Goal: Task Accomplishment & Management: Use online tool/utility

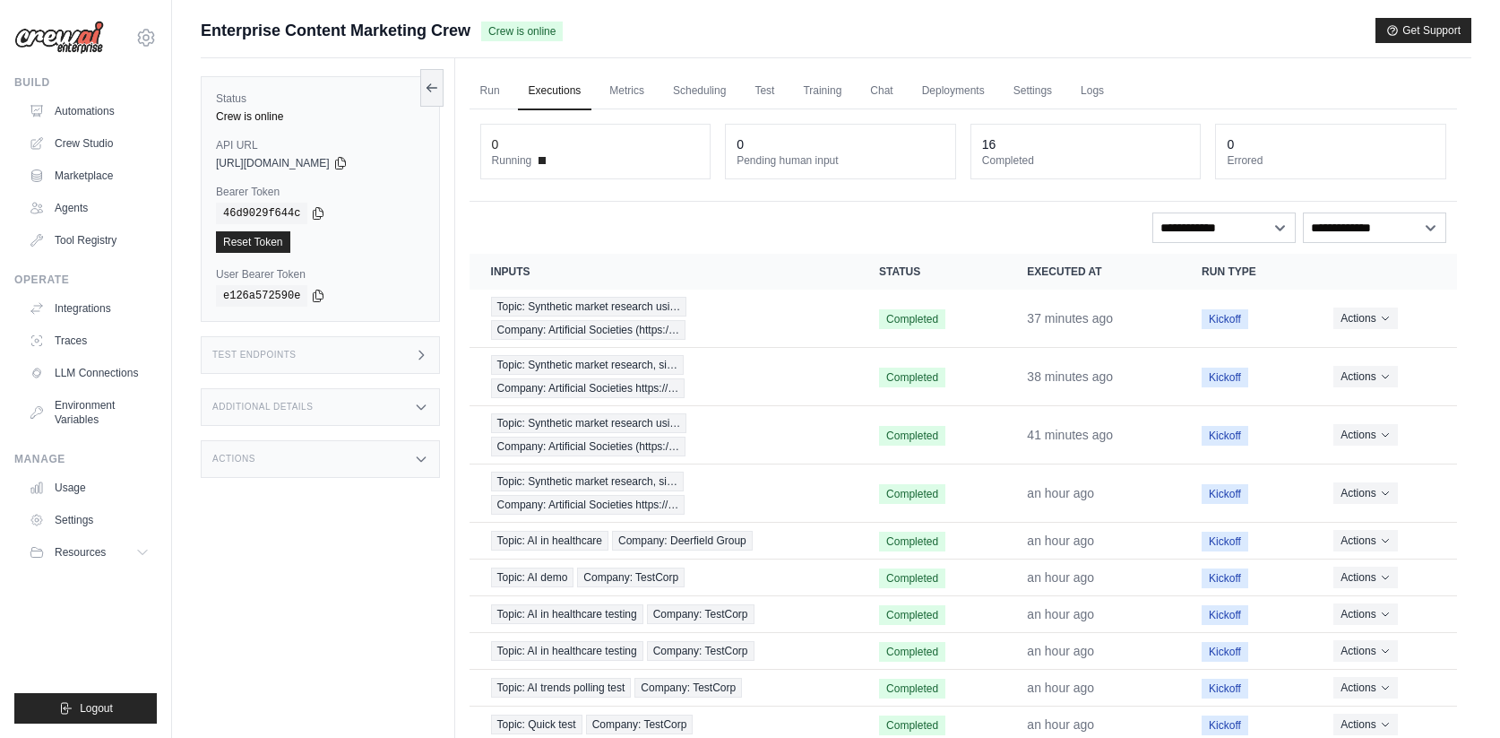
click at [578, 99] on link "Executions" at bounding box center [555, 92] width 74 height 38
click at [501, 96] on link "Run" at bounding box center [490, 92] width 41 height 38
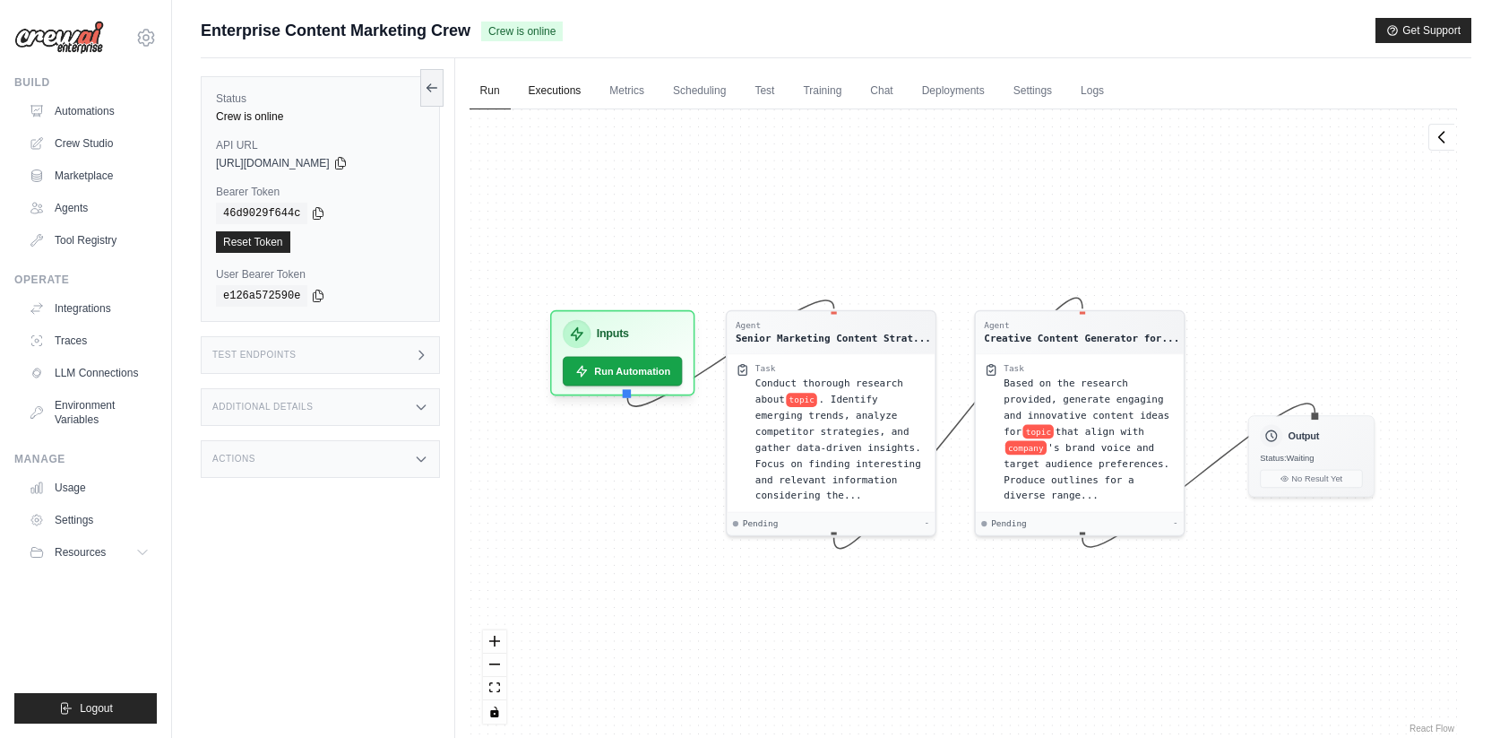
click at [541, 91] on link "Executions" at bounding box center [555, 92] width 74 height 38
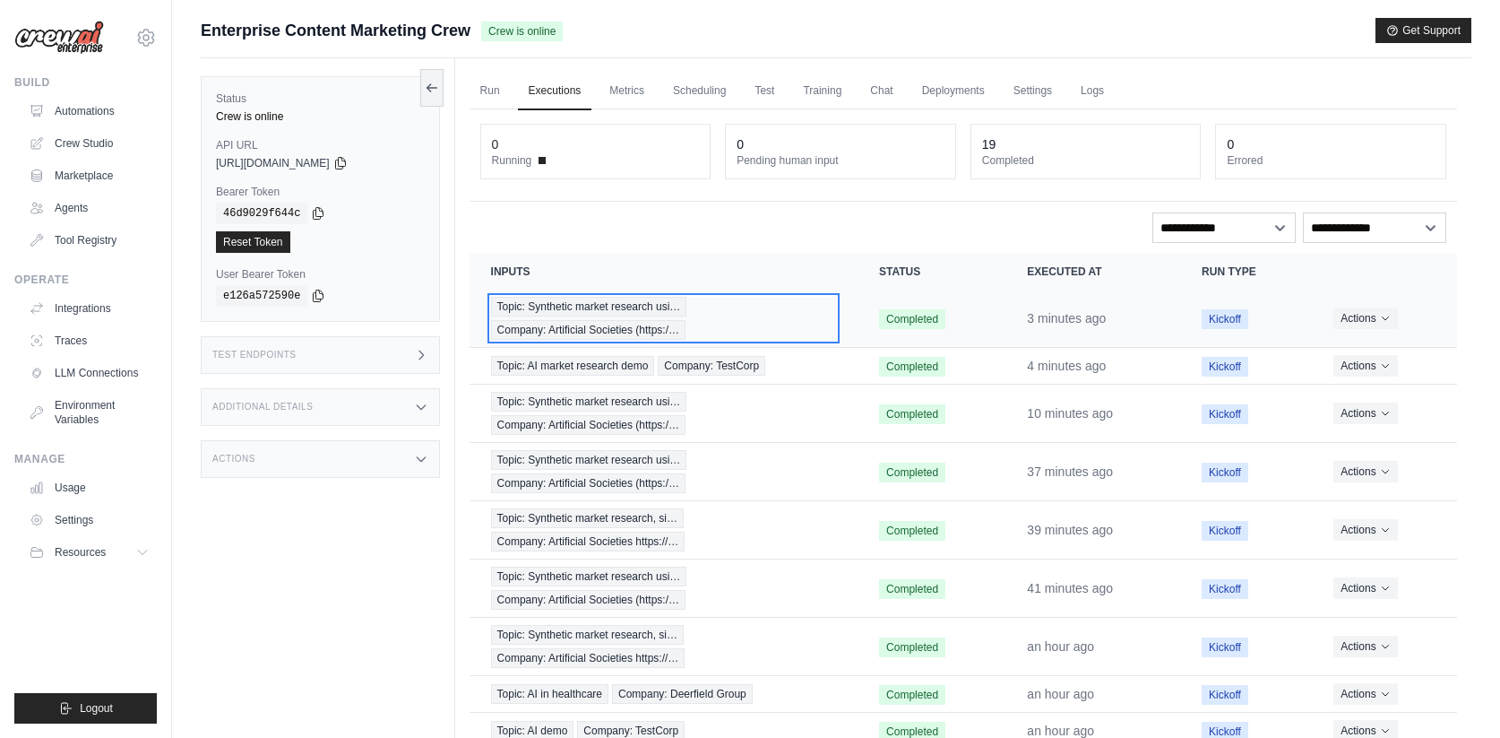
click at [643, 309] on span "Topic: Synthetic market research usi…" at bounding box center [589, 307] width 196 height 20
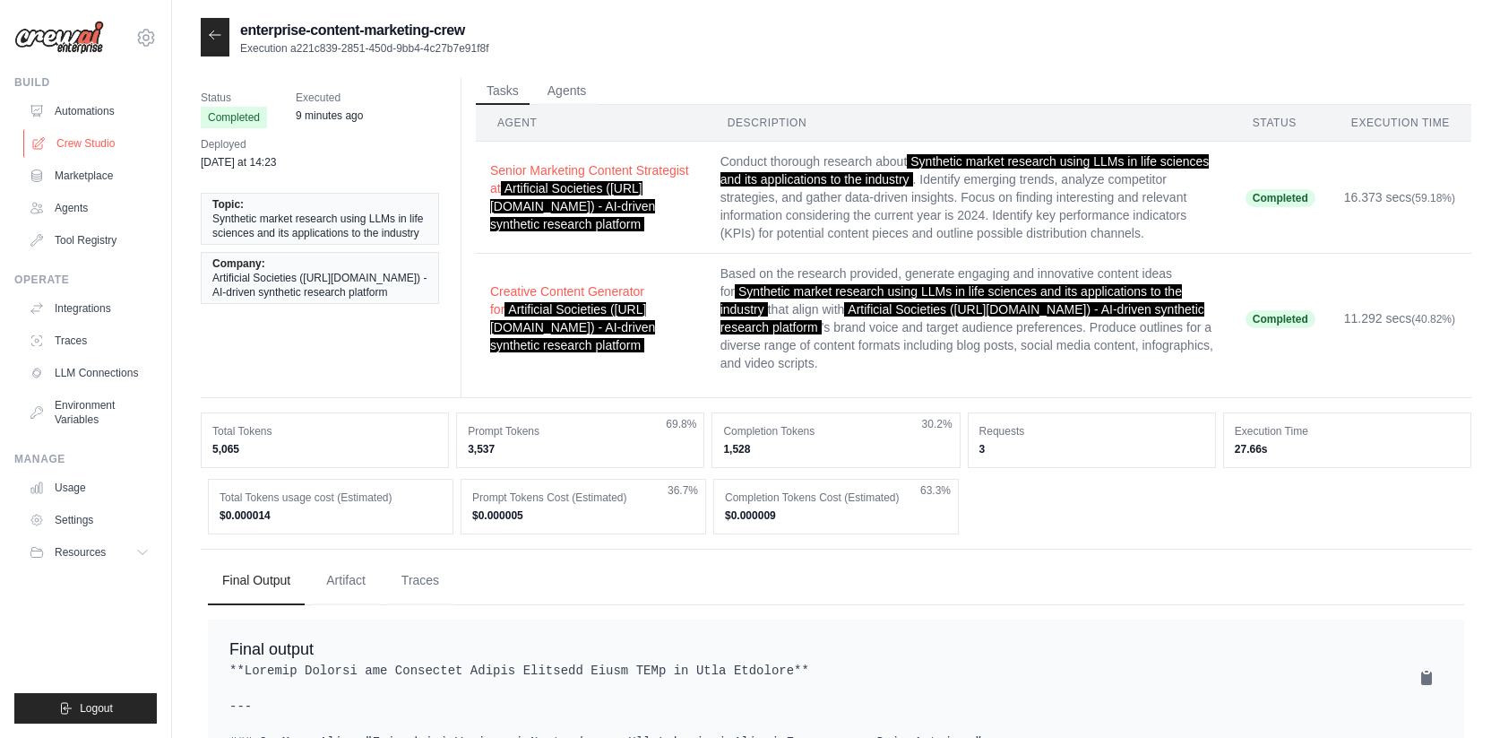
click at [85, 153] on link "Crew Studio" at bounding box center [90, 143] width 135 height 29
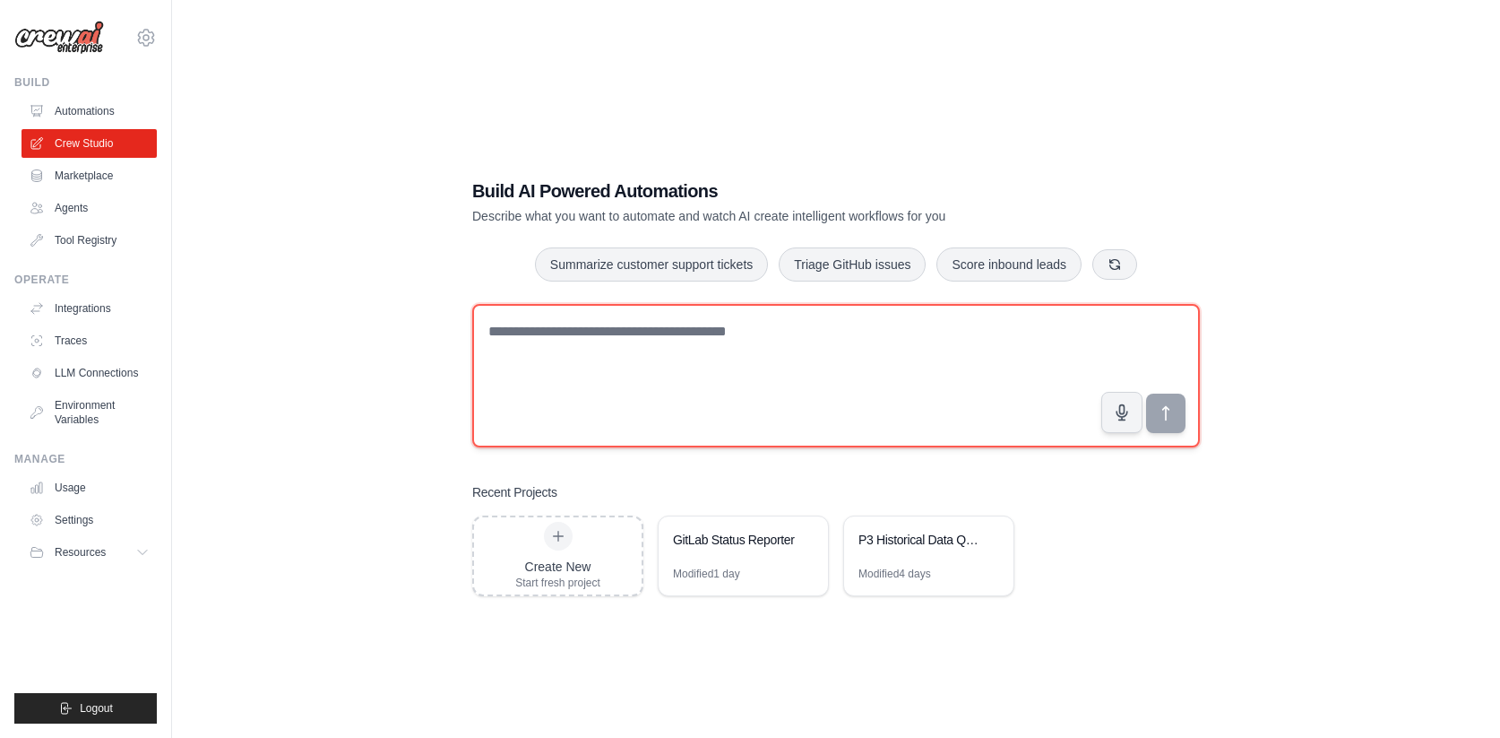
click at [523, 330] on textarea at bounding box center [836, 375] width 728 height 143
paste textarea "**********"
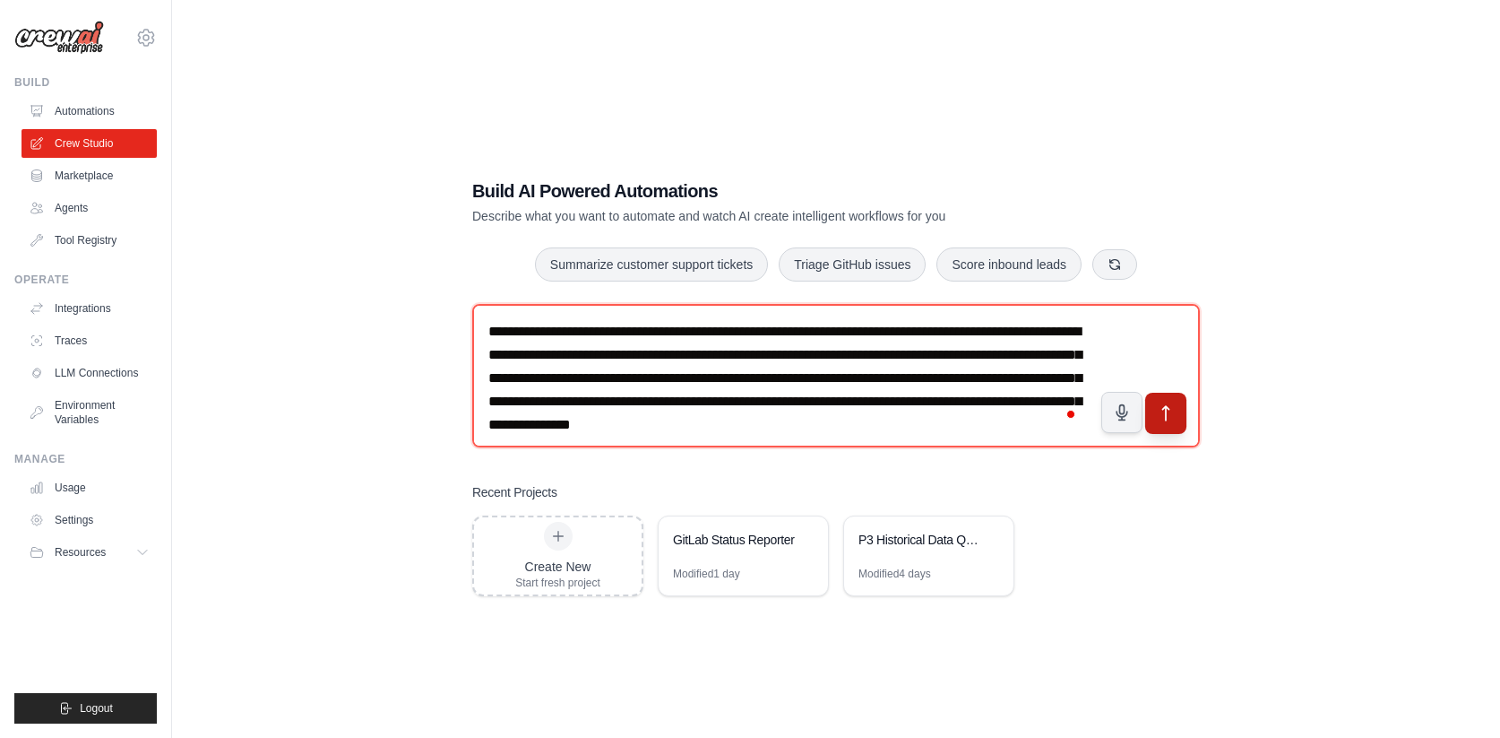
type textarea "**********"
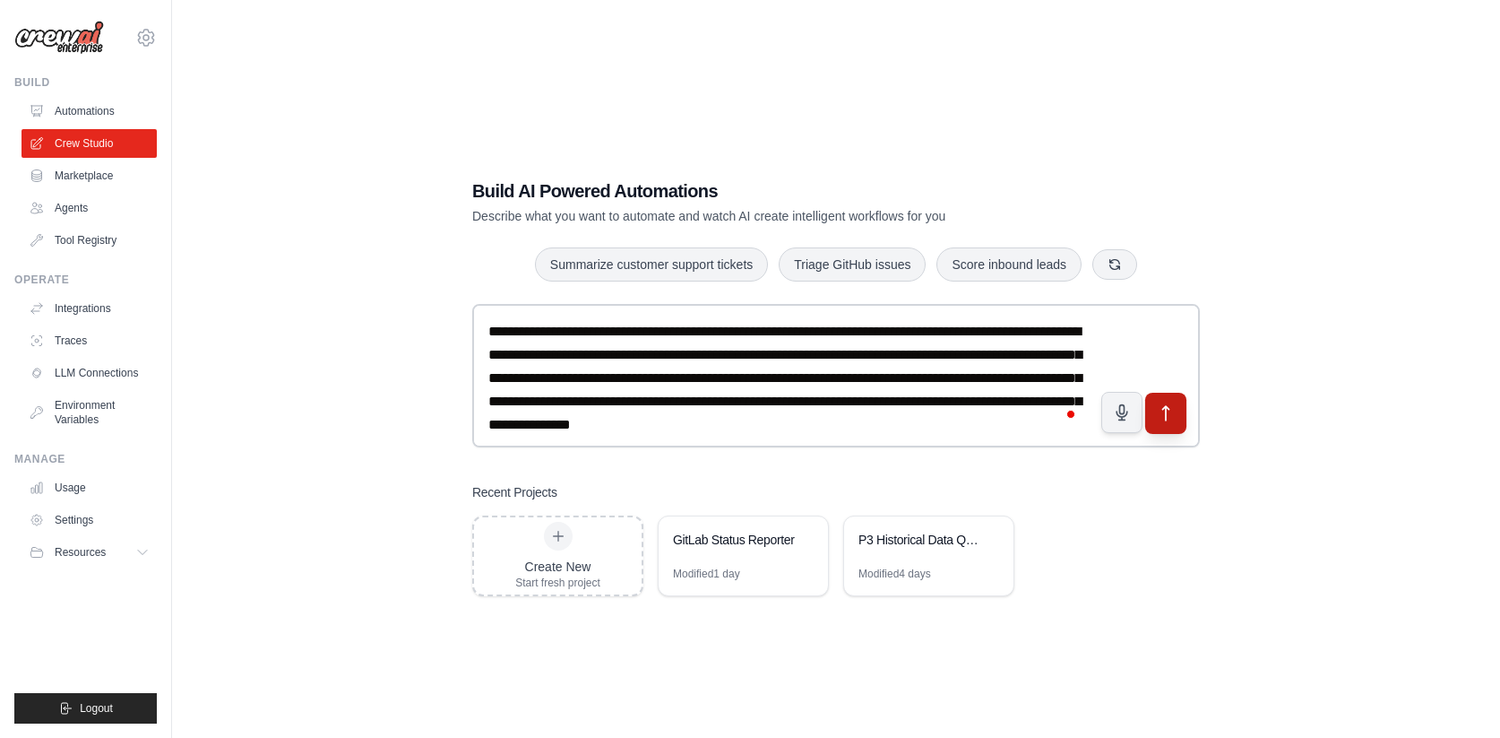
click at [1171, 422] on button "submit" at bounding box center [1165, 412] width 41 height 41
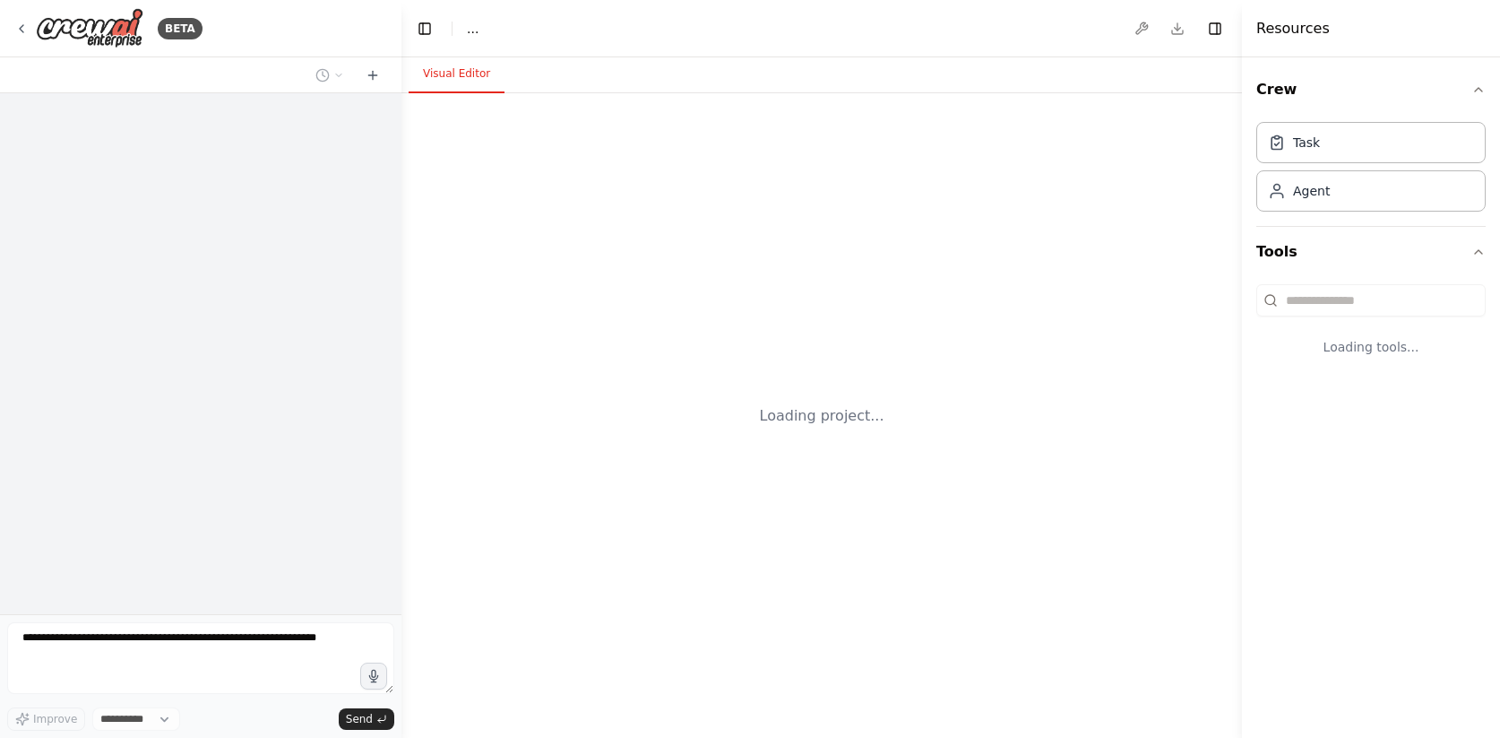
select select "****"
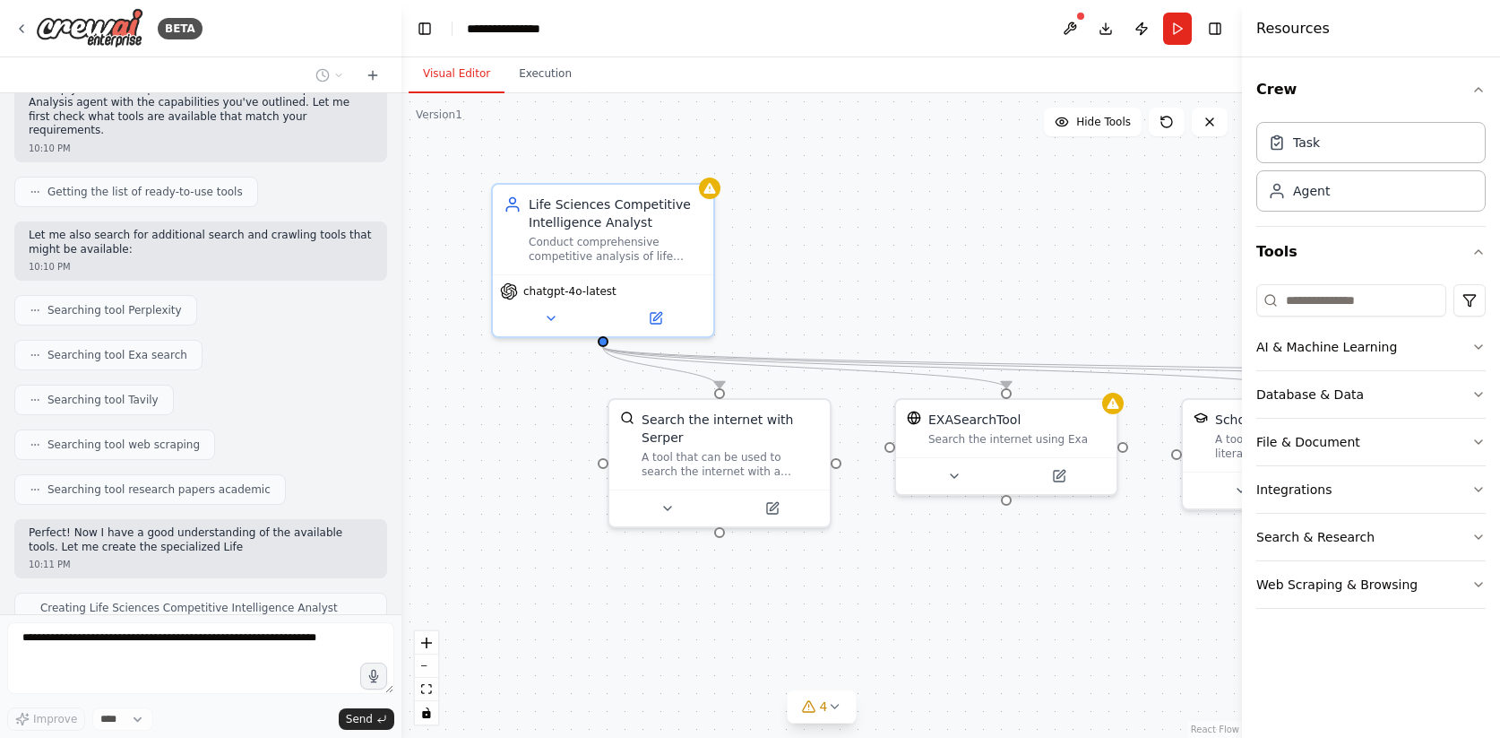
scroll to position [929, 0]
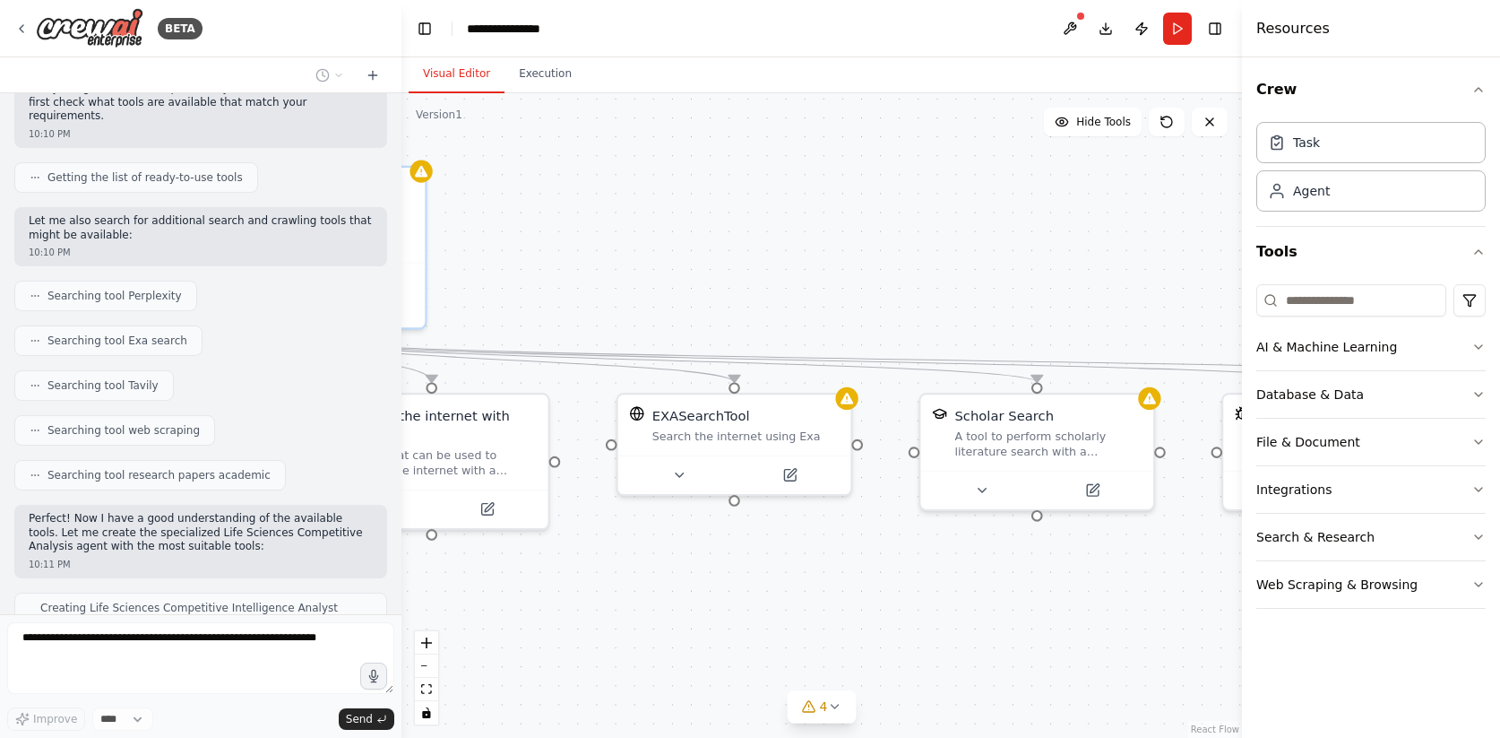
drag, startPoint x: 856, startPoint y: 329, endPoint x: 563, endPoint y: 318, distance: 293.2
click at [562, 319] on div ".deletable-edge-delete-btn { width: 20px; height: 20px; border: 0px solid #ffff…" at bounding box center [821, 415] width 841 height 644
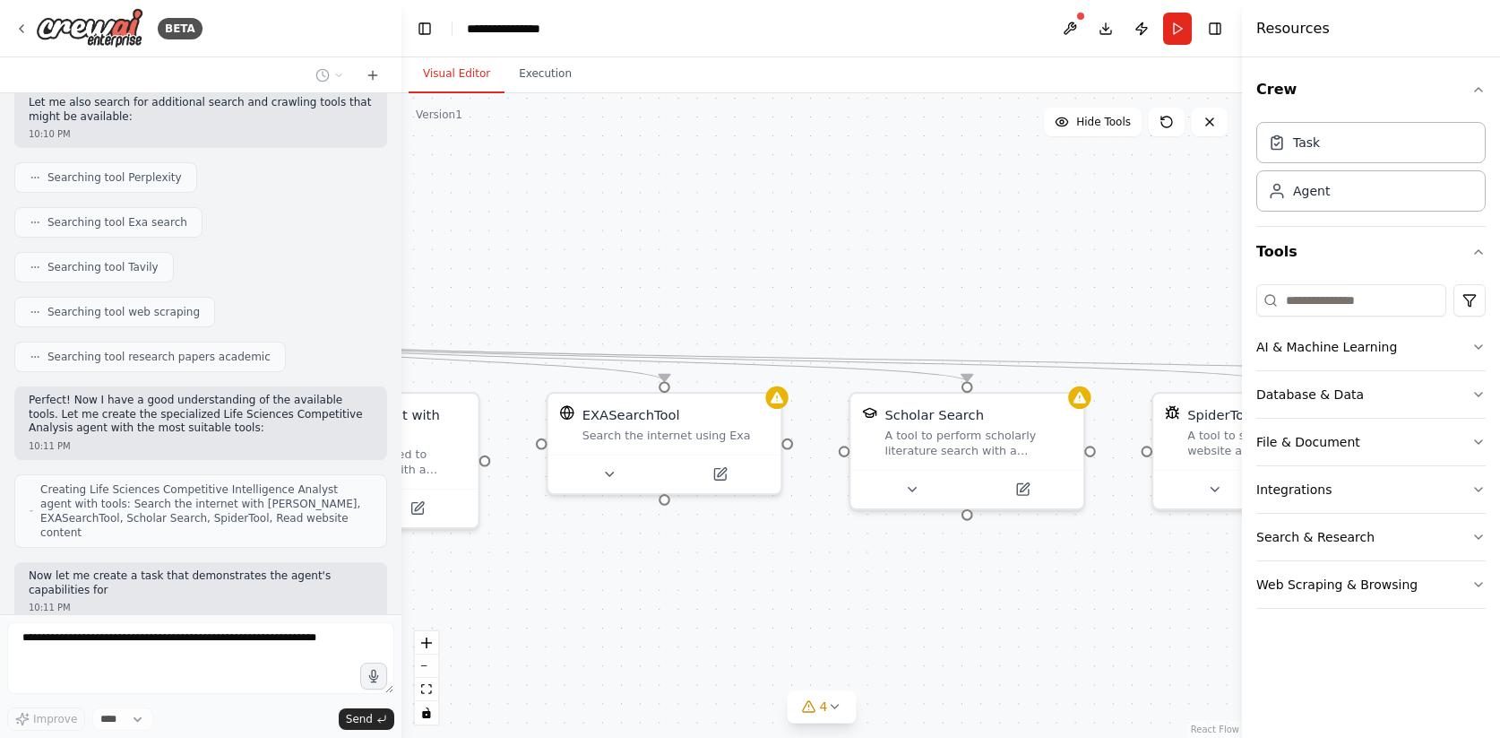
scroll to position [1062, 0]
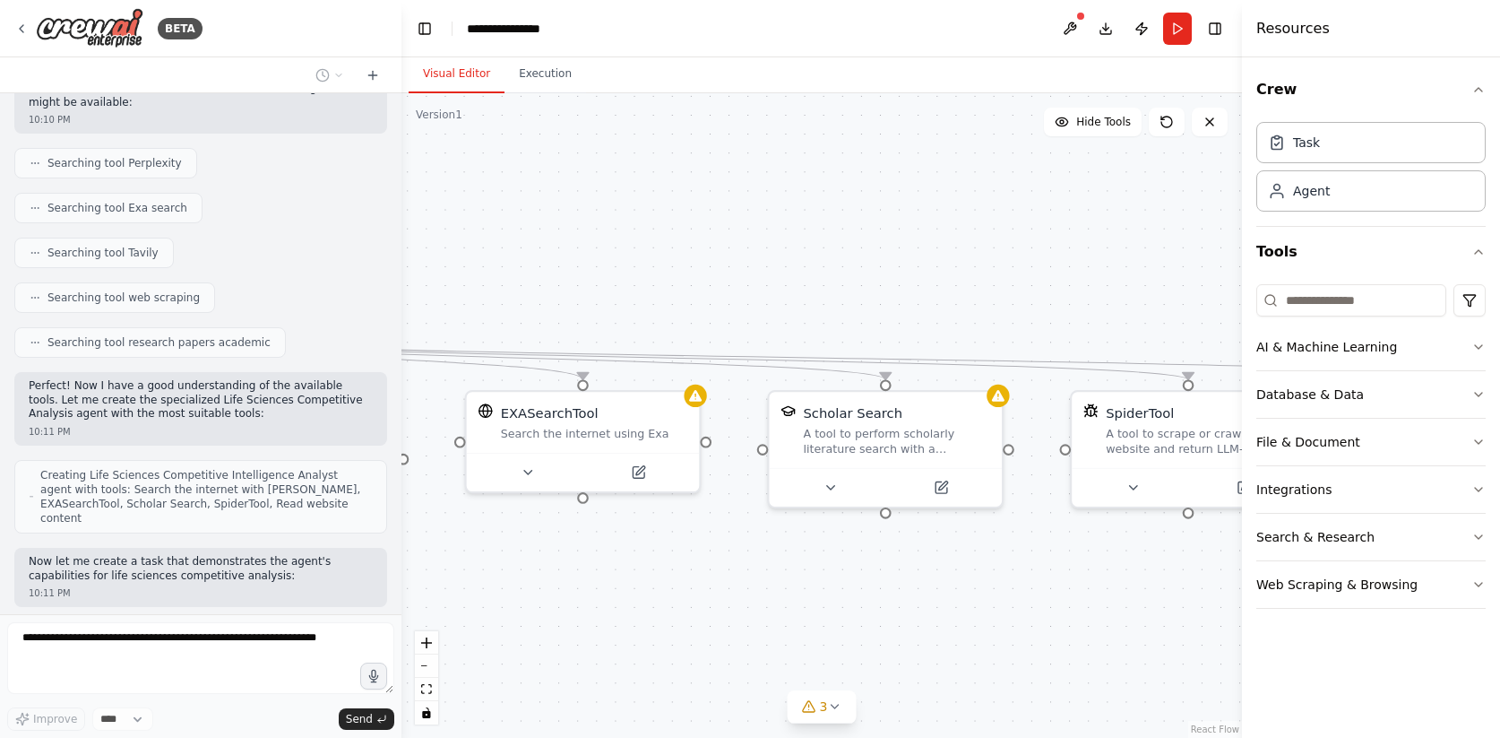
drag, startPoint x: 860, startPoint y: 286, endPoint x: 706, endPoint y: 284, distance: 154.1
click at [706, 284] on div ".deletable-edge-delete-btn { width: 20px; height: 20px; border: 0px solid #ffff…" at bounding box center [821, 415] width 841 height 644
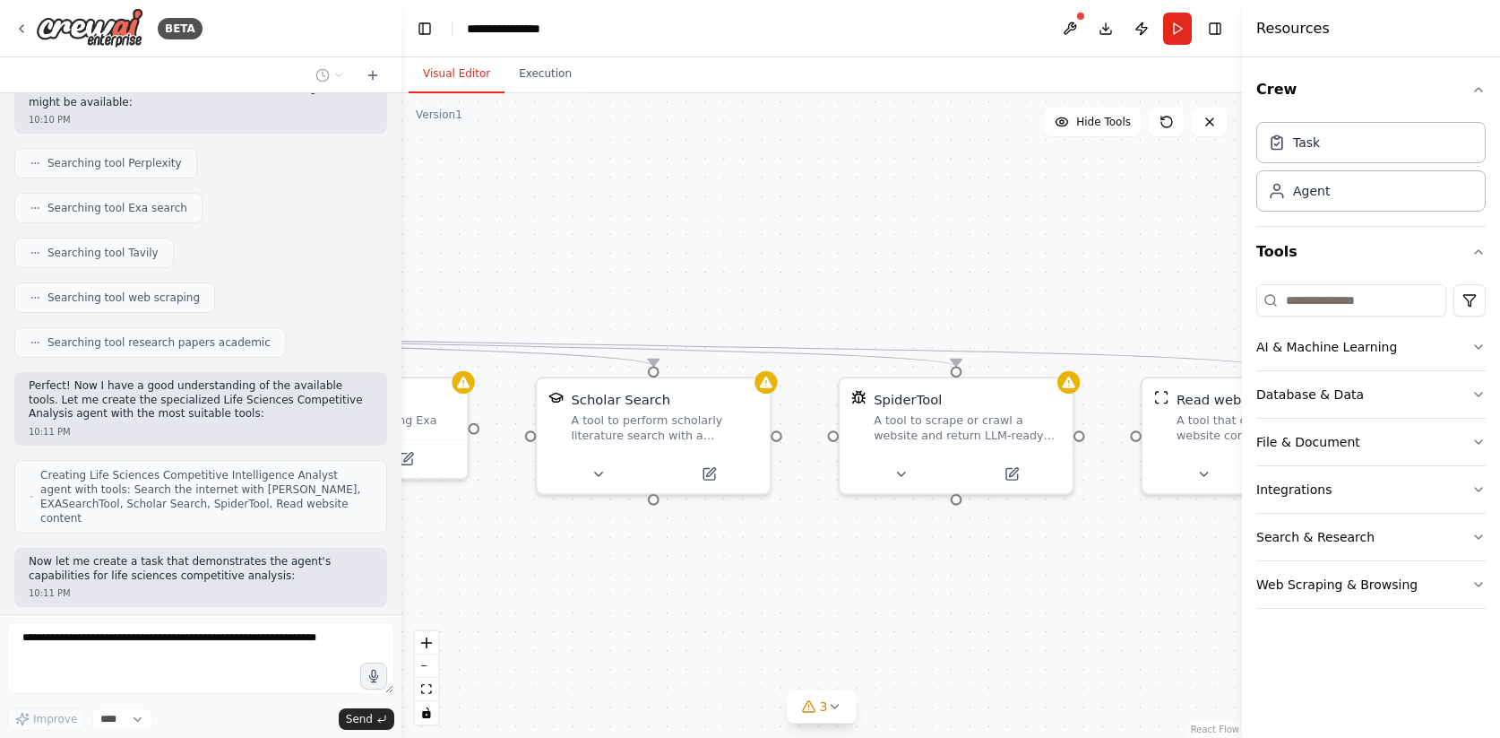
drag, startPoint x: 984, startPoint y: 285, endPoint x: 755, endPoint y: 272, distance: 228.9
click at [755, 272] on div ".deletable-edge-delete-btn { width: 20px; height: 20px; border: 0px solid #ffff…" at bounding box center [821, 415] width 841 height 644
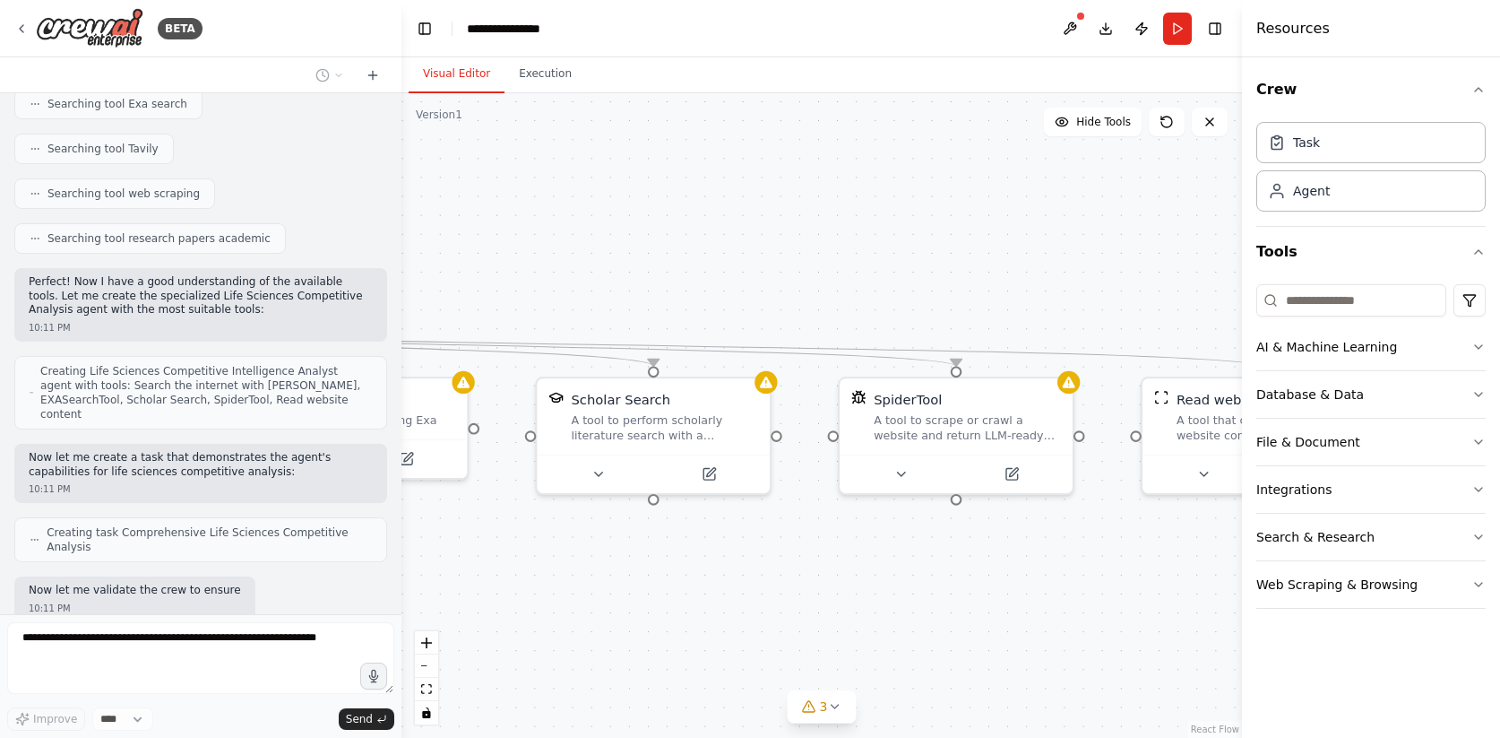
scroll to position [1180, 0]
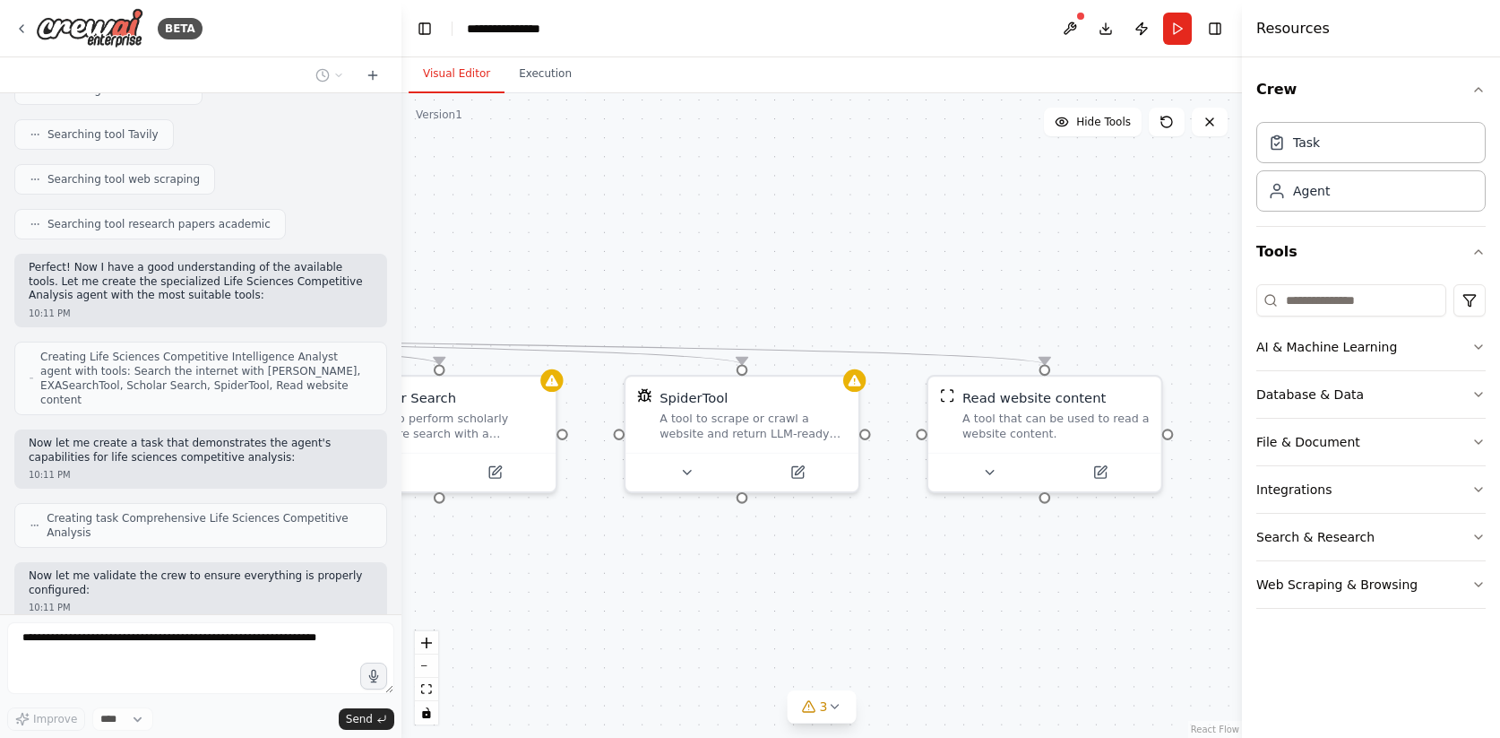
drag, startPoint x: 988, startPoint y: 288, endPoint x: 763, endPoint y: 285, distance: 224.9
click at [763, 285] on div ".deletable-edge-delete-btn { width: 20px; height: 20px; border: 0px solid #ffff…" at bounding box center [821, 415] width 841 height 644
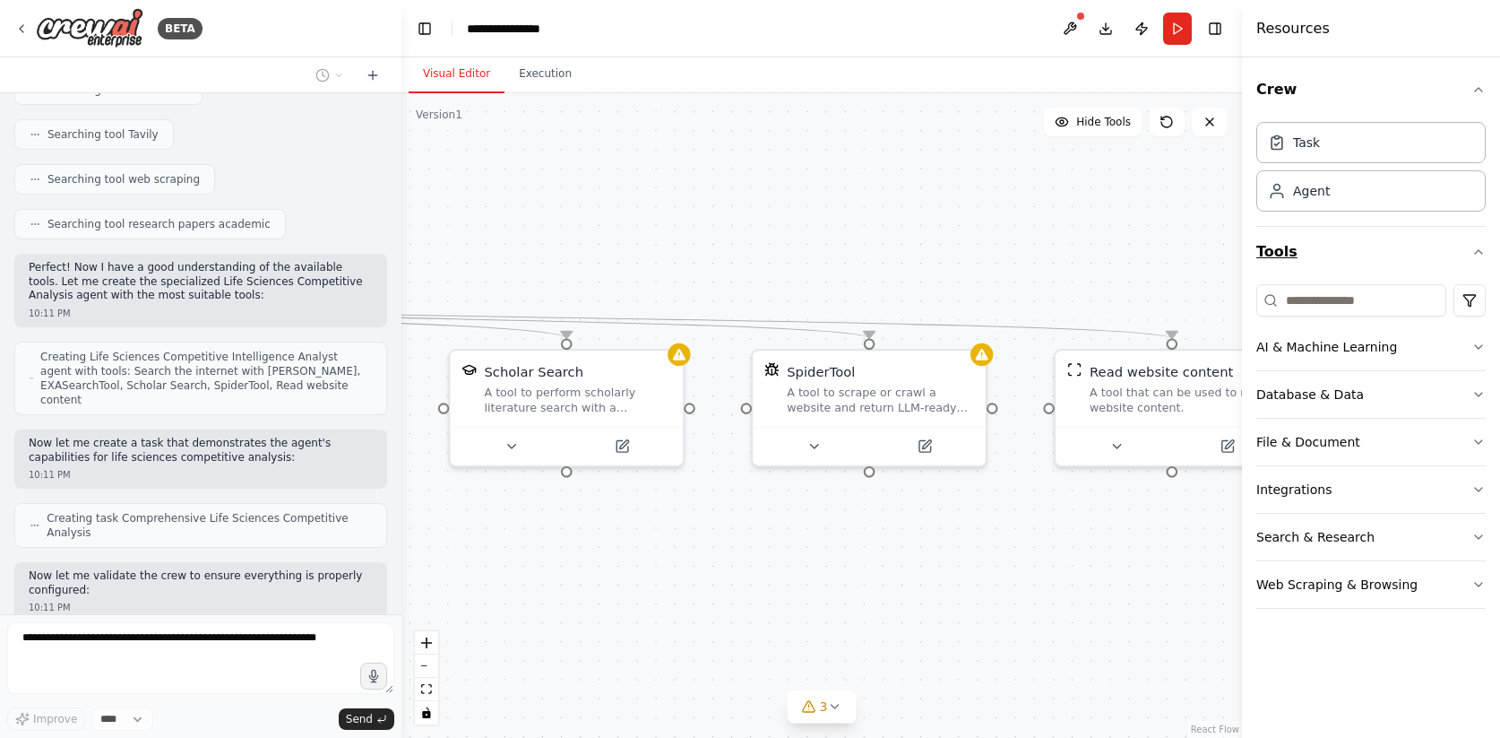
drag, startPoint x: 1038, startPoint y: 300, endPoint x: 1324, endPoint y: 273, distance: 287.1
click at [1324, 273] on div "BETA Create a CrewAI agent specialized in Life Sciences Competitive Analysis. T…" at bounding box center [750, 369] width 1500 height 738
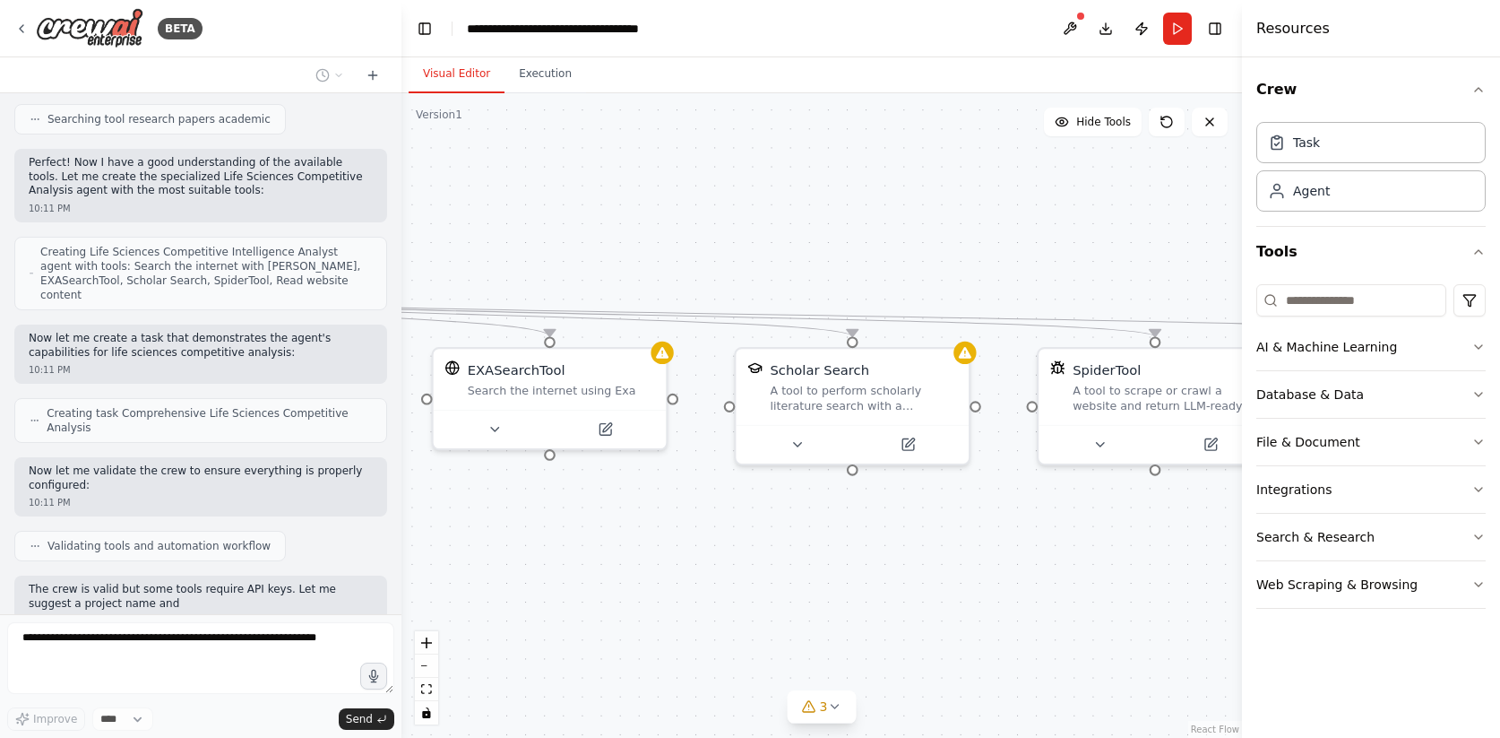
scroll to position [1298, 0]
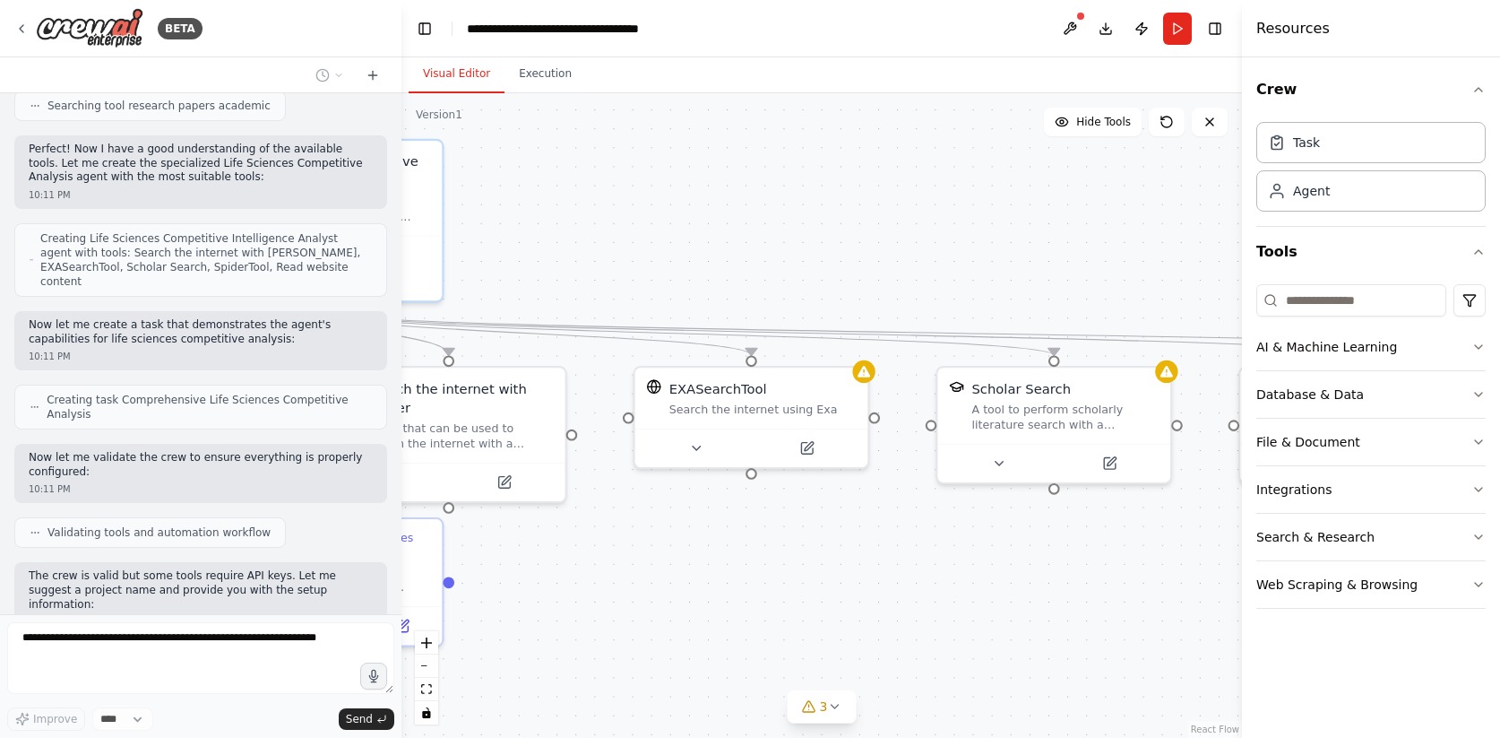
drag, startPoint x: 986, startPoint y: 263, endPoint x: 1325, endPoint y: 281, distance: 340.1
click at [1325, 281] on div "BETA Create a CrewAI agent specialized in Life Sciences Competitive Analysis. T…" at bounding box center [750, 369] width 1500 height 738
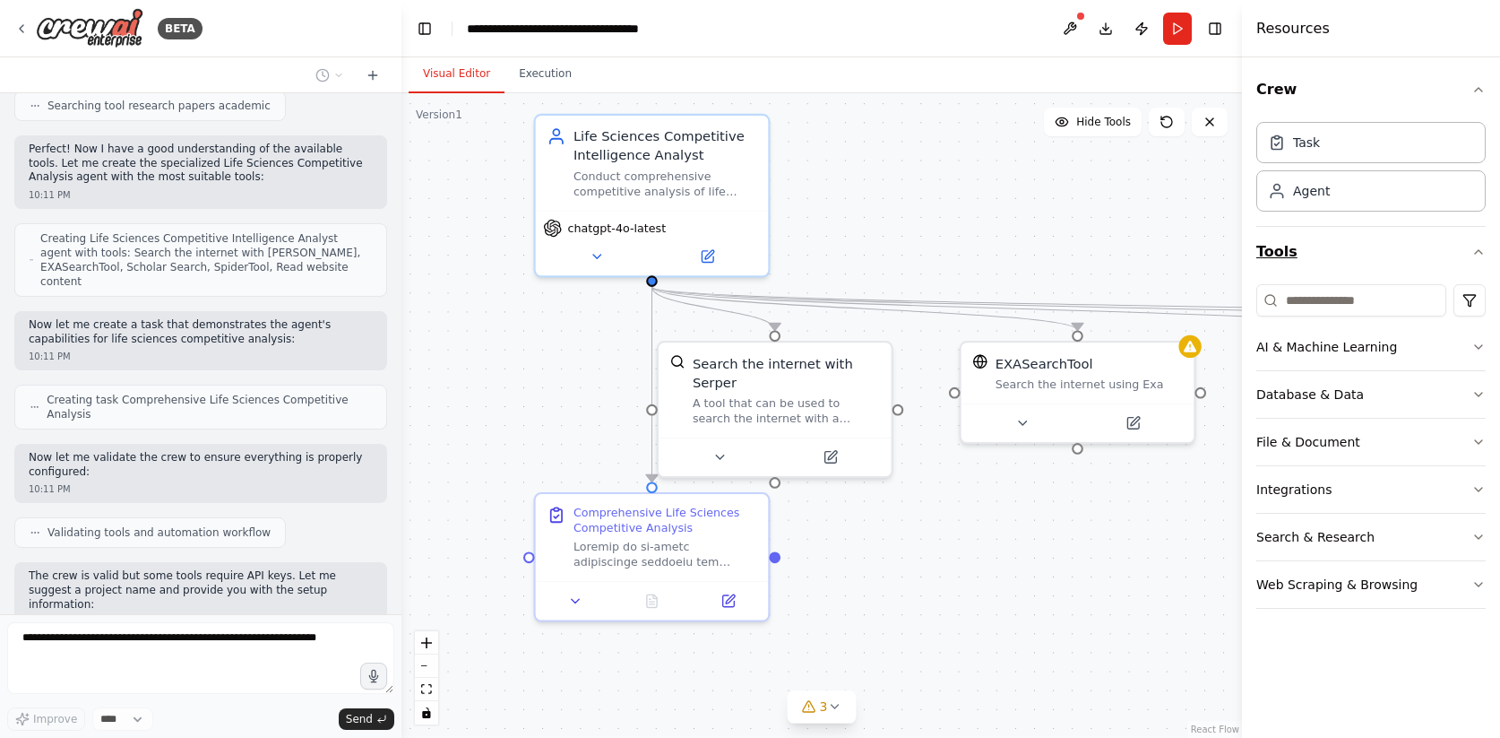
drag, startPoint x: 1064, startPoint y: 271, endPoint x: 1390, endPoint y: 246, distance: 327.2
click at [1390, 246] on div "BETA Create a CrewAI agent specialized in Life Sciences Competitive Analysis. T…" at bounding box center [750, 369] width 1500 height 738
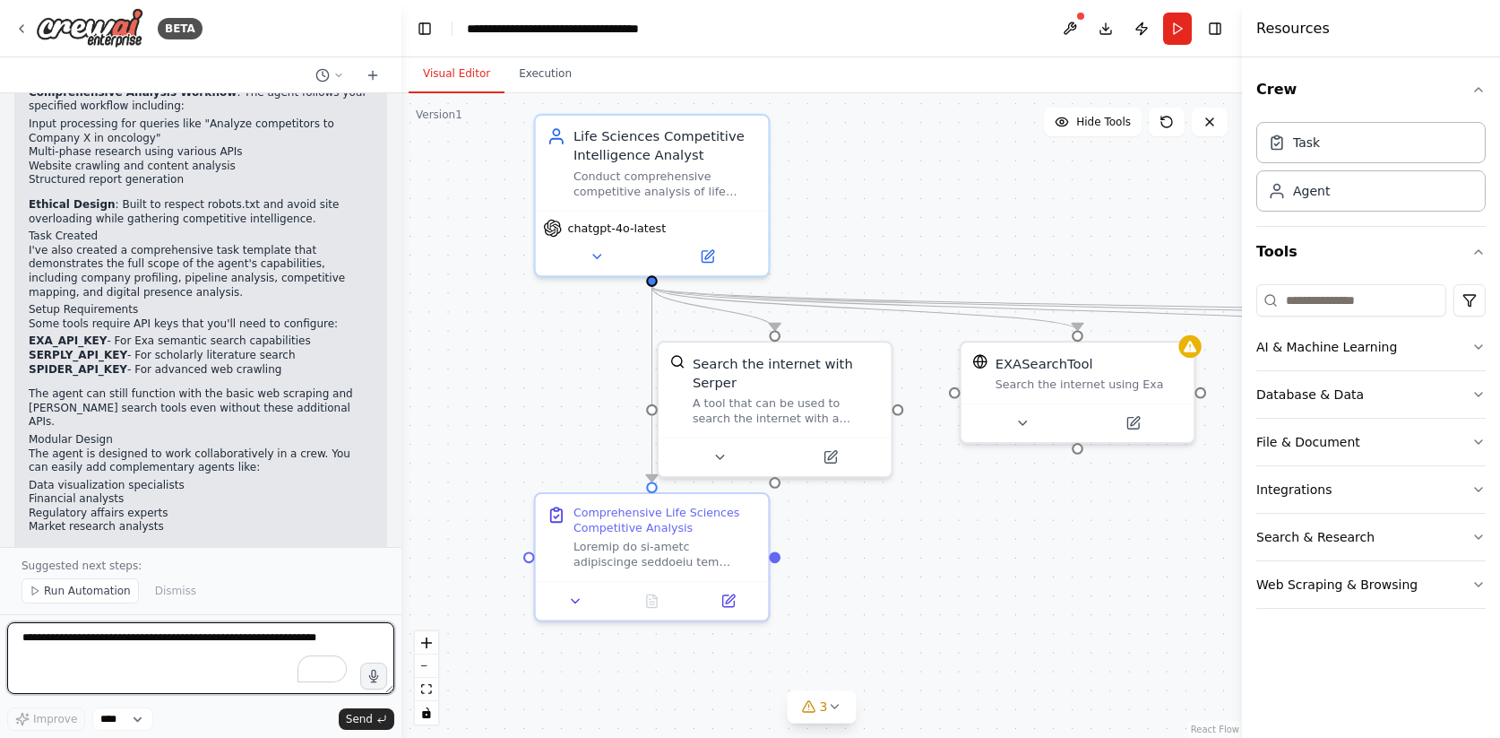
scroll to position [2225, 0]
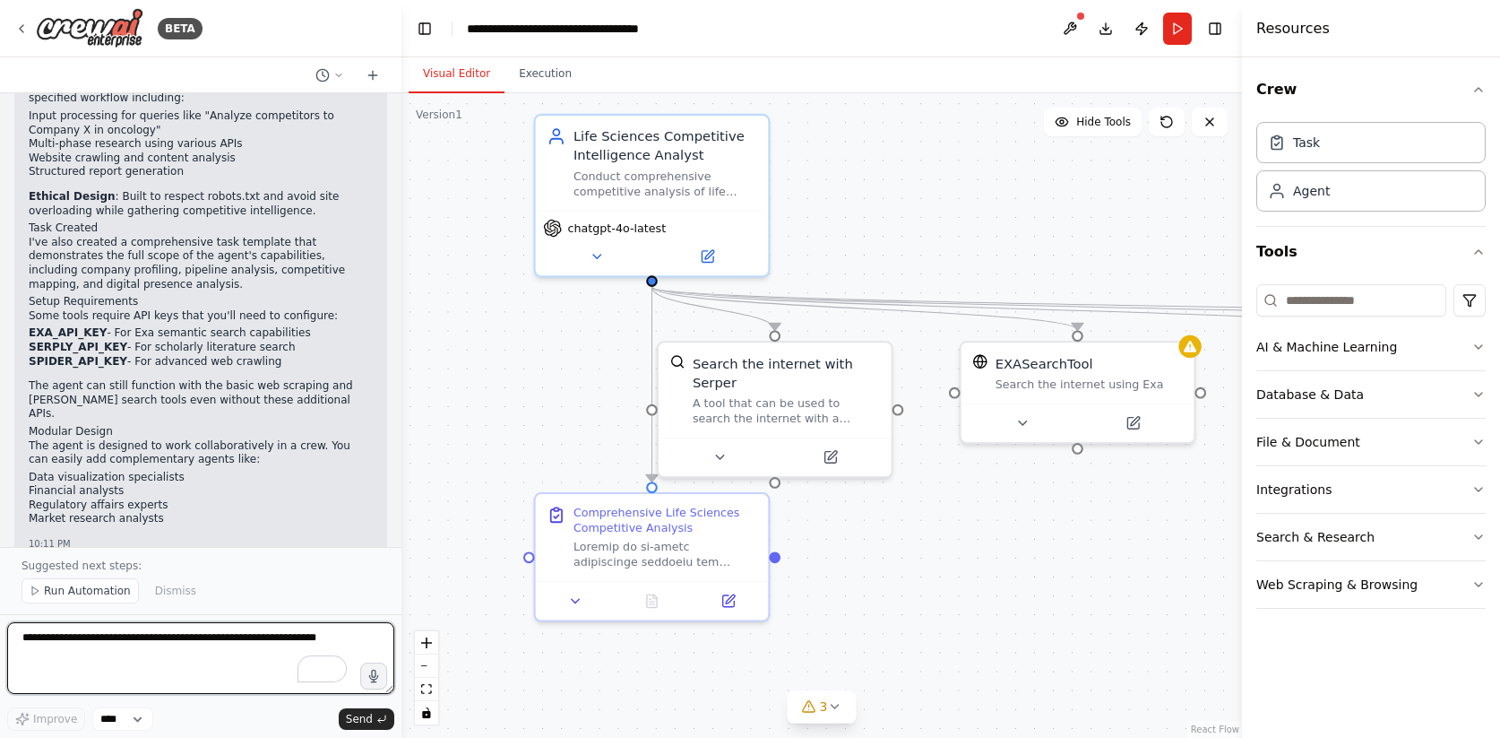
click at [171, 633] on textarea "To enrich screen reader interactions, please activate Accessibility in Grammarl…" at bounding box center [200, 658] width 387 height 72
type textarea "**********"
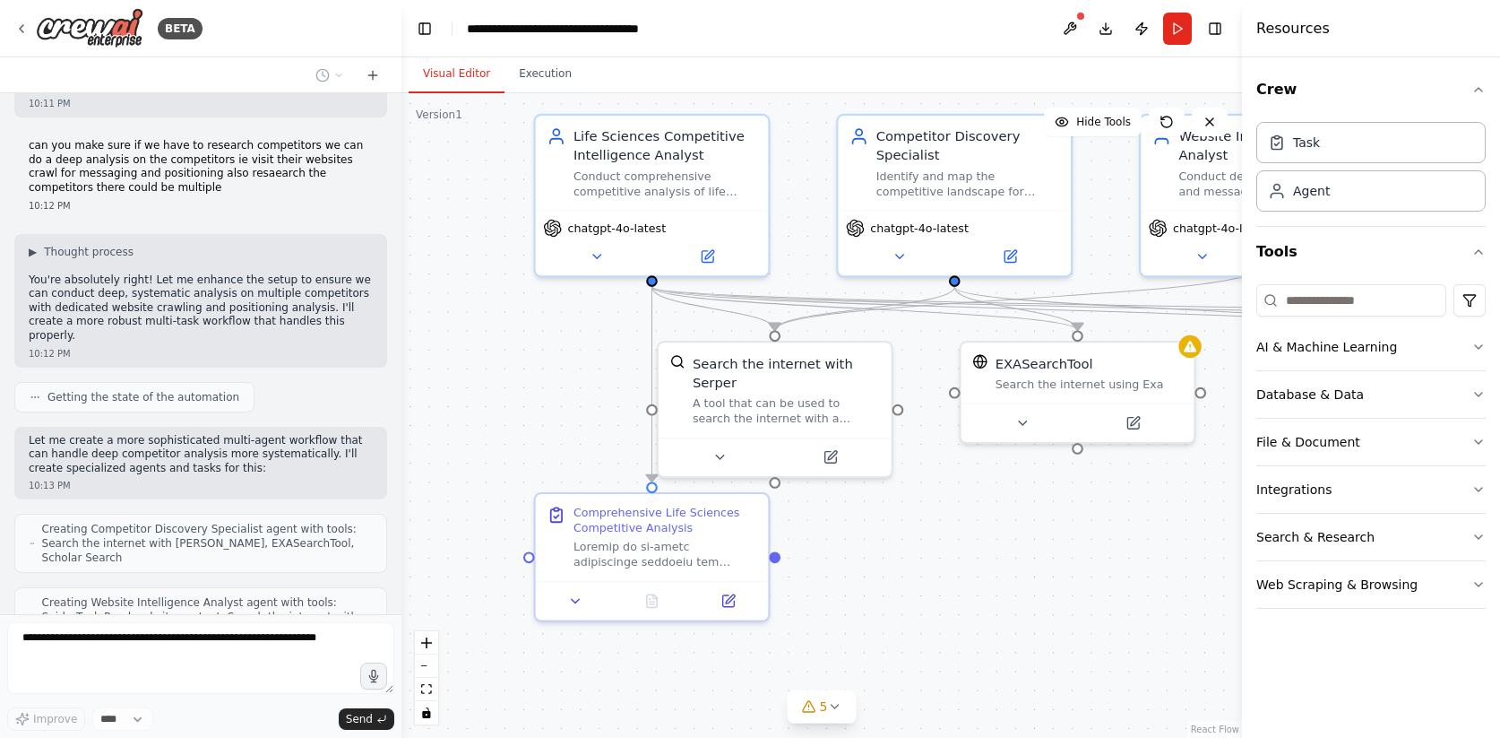
scroll to position [2824, 0]
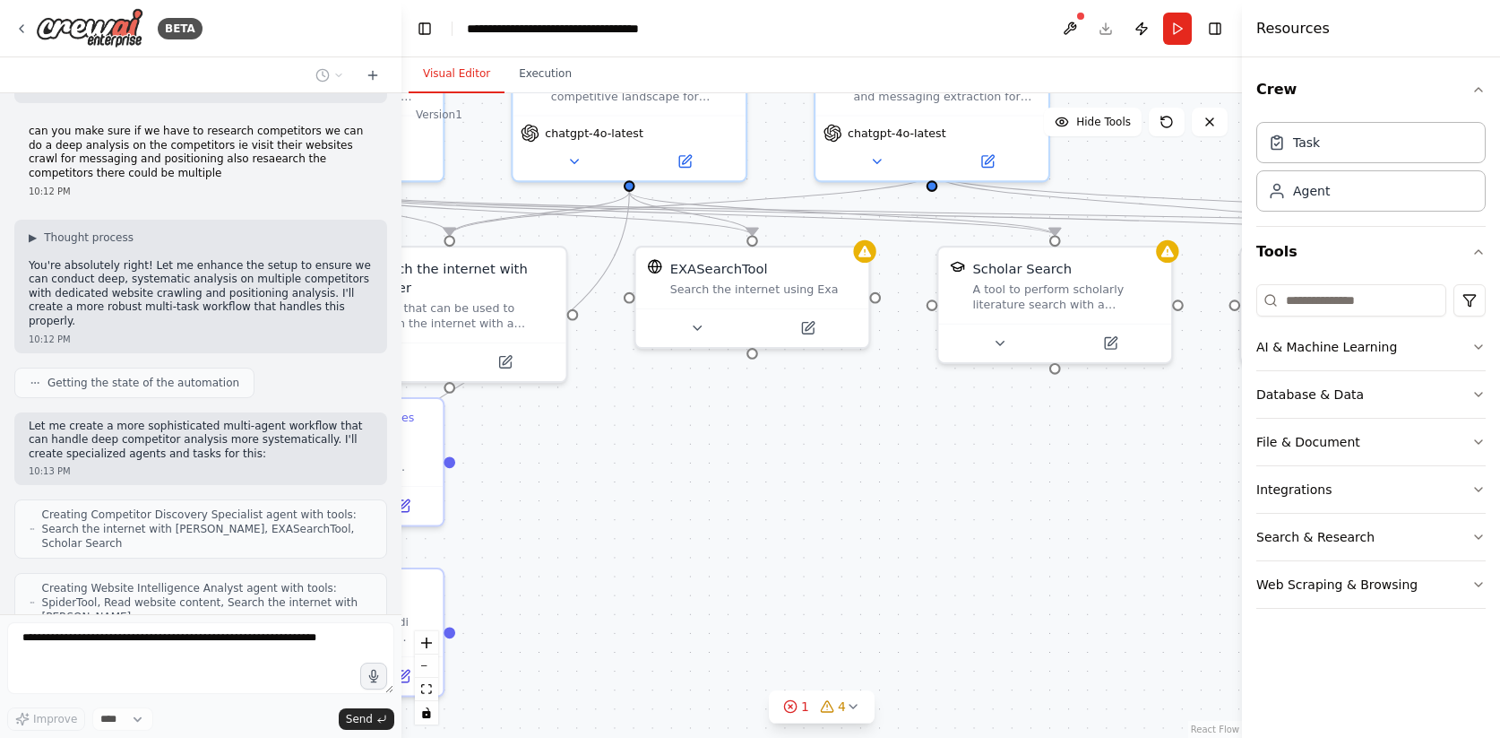
drag, startPoint x: 925, startPoint y: 541, endPoint x: 591, endPoint y: 439, distance: 348.7
click at [591, 439] on div ".deletable-edge-delete-btn { width: 20px; height: 20px; border: 0px solid #ffff…" at bounding box center [821, 415] width 841 height 644
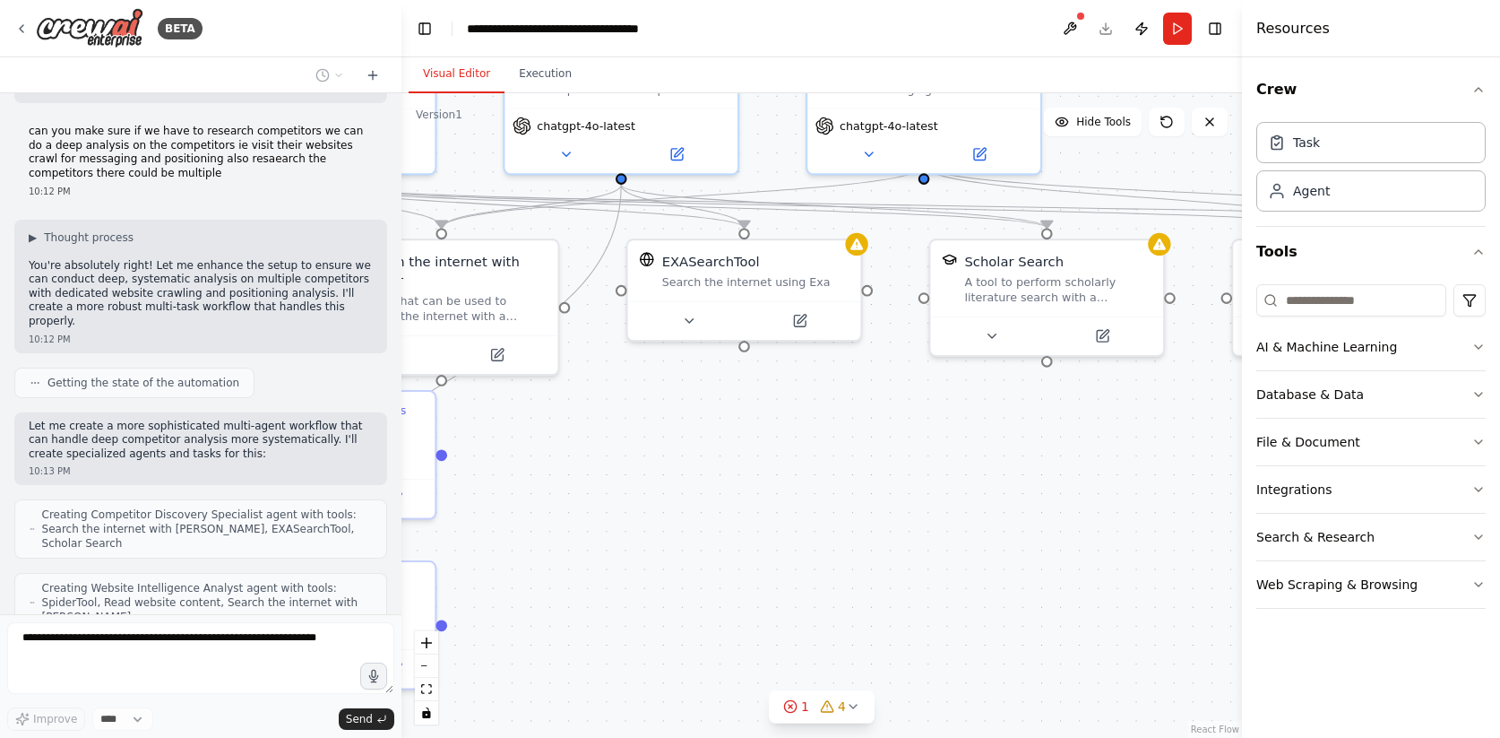
scroll to position [2868, 0]
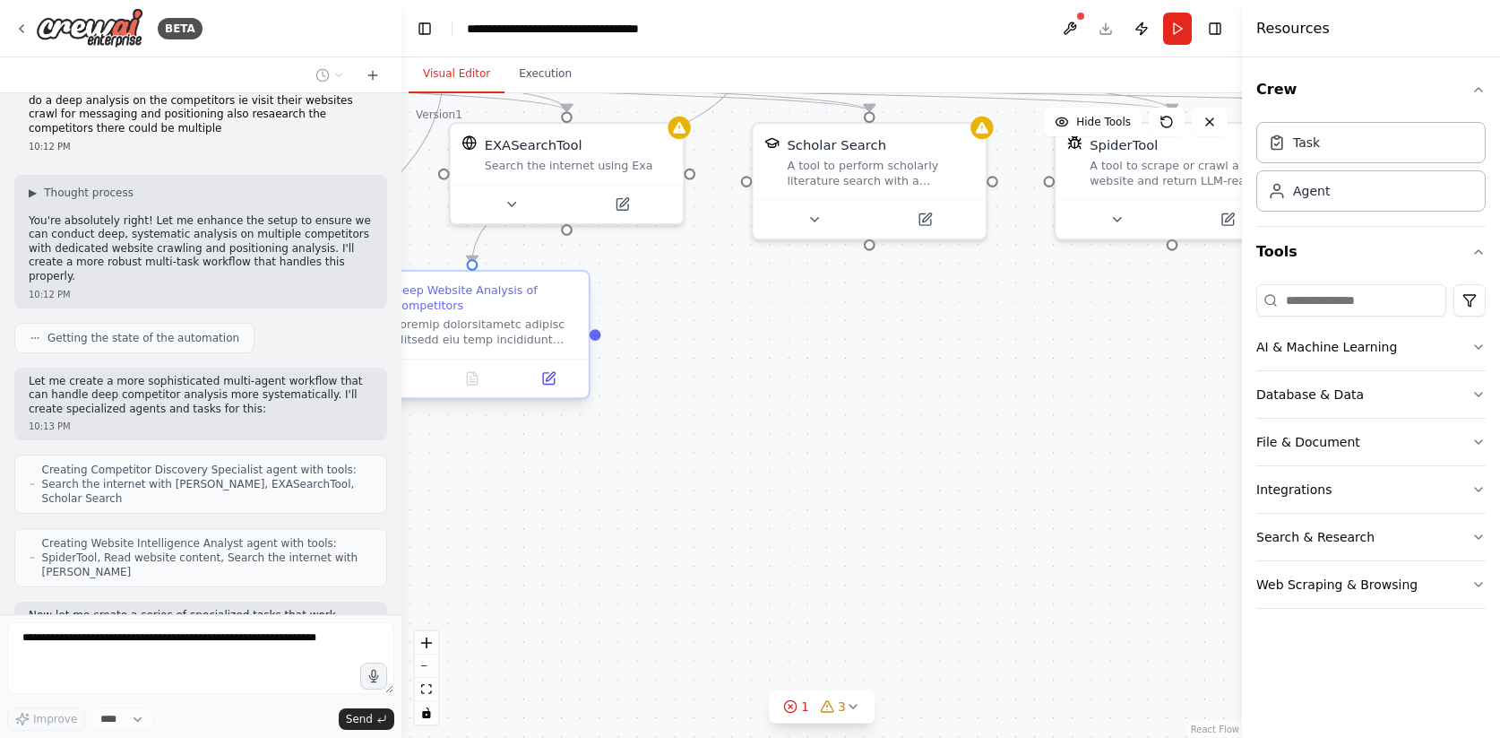
drag, startPoint x: 753, startPoint y: 442, endPoint x: 563, endPoint y: 337, distance: 217.0
click at [563, 337] on div ".deletable-edge-delete-btn { width: 20px; height: 20px; border: 0px solid #ffff…" at bounding box center [821, 415] width 841 height 644
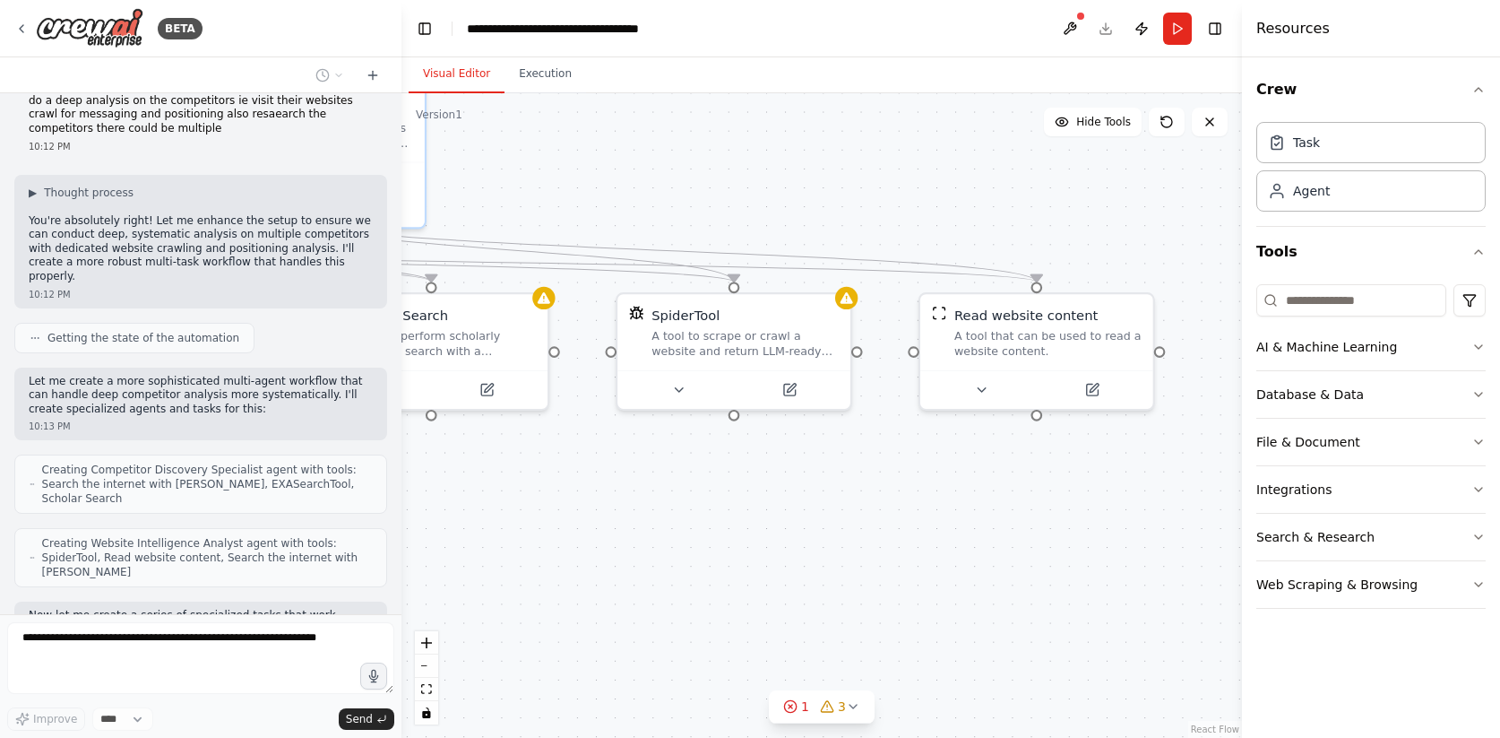
drag, startPoint x: 933, startPoint y: 416, endPoint x: 507, endPoint y: 574, distance: 454.2
click at [507, 574] on div ".deletable-edge-delete-btn { width: 20px; height: 20px; border: 0px solid #ffff…" at bounding box center [821, 415] width 841 height 644
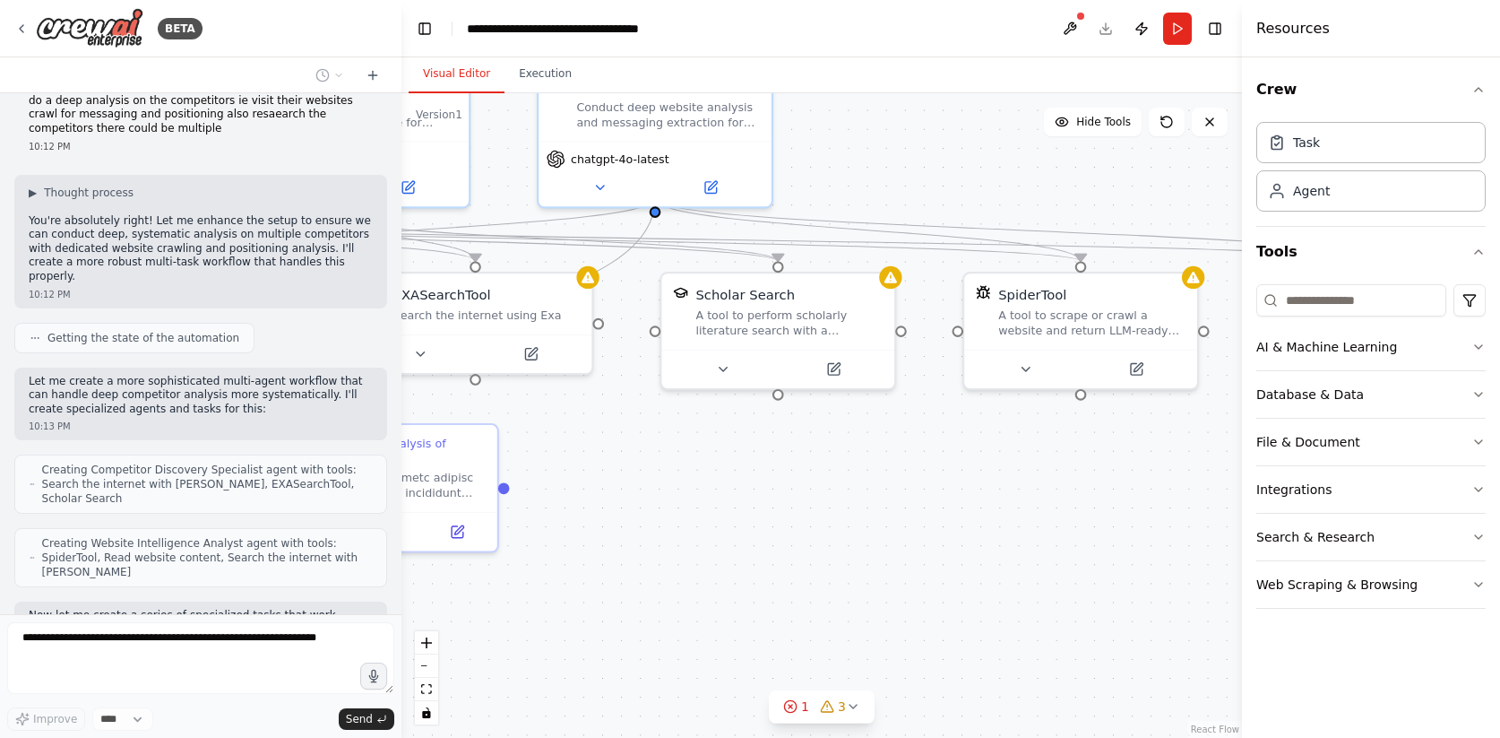
drag, startPoint x: 810, startPoint y: 550, endPoint x: 1157, endPoint y: 530, distance: 347.4
click at [1157, 530] on div ".deletable-edge-delete-btn { width: 20px; height: 20px; border: 0px solid #ffff…" at bounding box center [821, 415] width 841 height 644
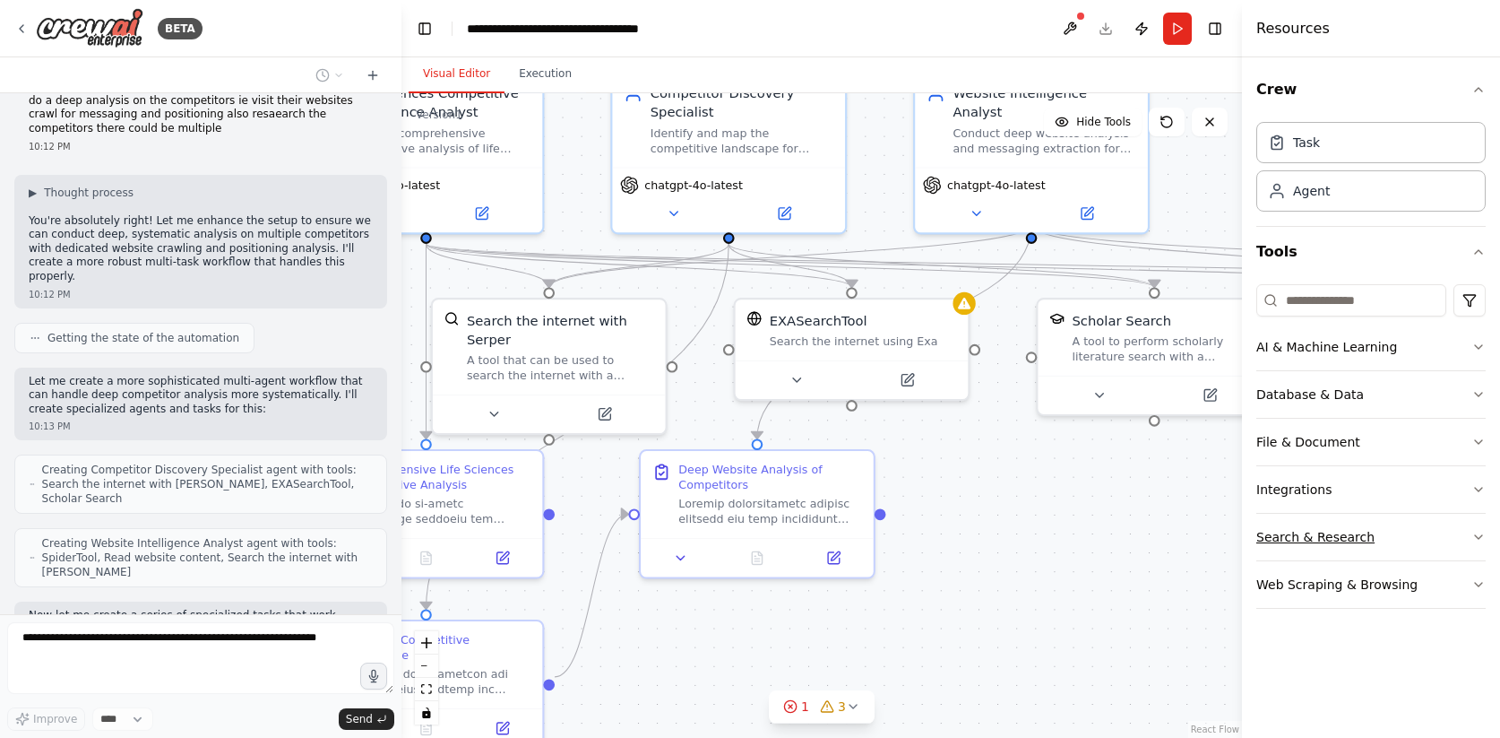
drag, startPoint x: 965, startPoint y: 527, endPoint x: 1342, endPoint y: 552, distance: 378.1
click at [1342, 552] on div "BETA Create a CrewAI agent specialized in Life Sciences Competitive Analysis. T…" at bounding box center [750, 369] width 1500 height 738
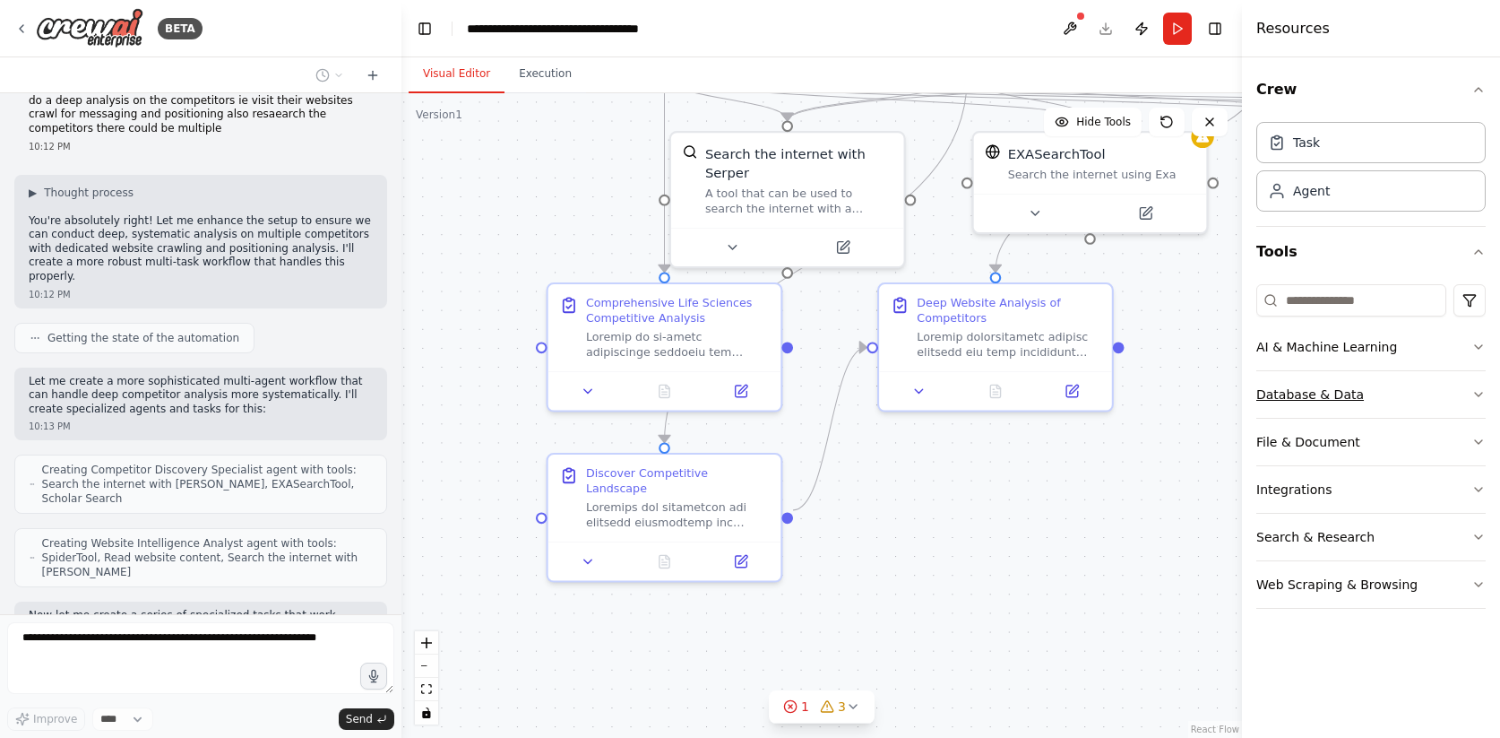
drag, startPoint x: 1153, startPoint y: 582, endPoint x: 1392, endPoint y: 417, distance: 290.3
click at [1391, 417] on div "BETA Create a CrewAI agent specialized in Life Sciences Competitive Analysis. T…" at bounding box center [750, 369] width 1500 height 738
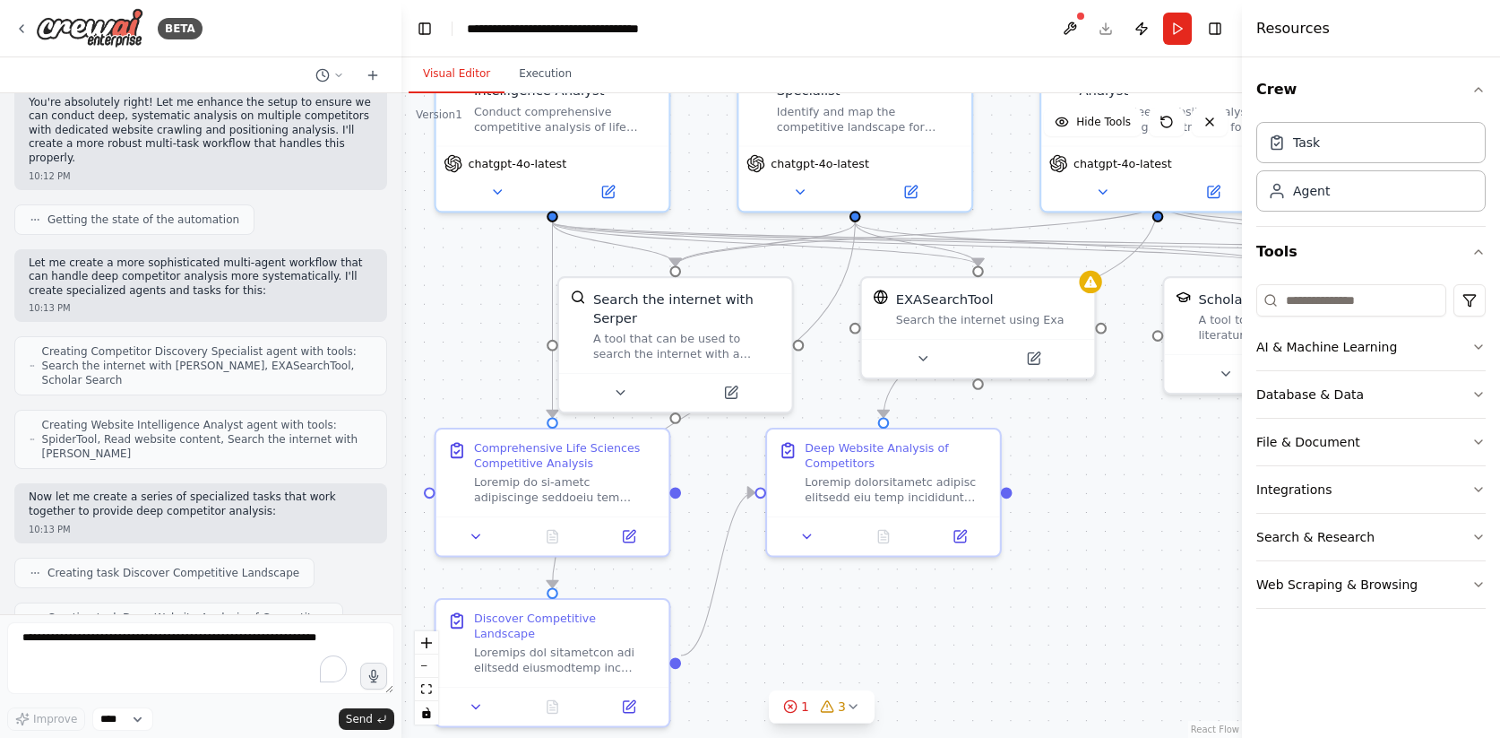
scroll to position [3001, 0]
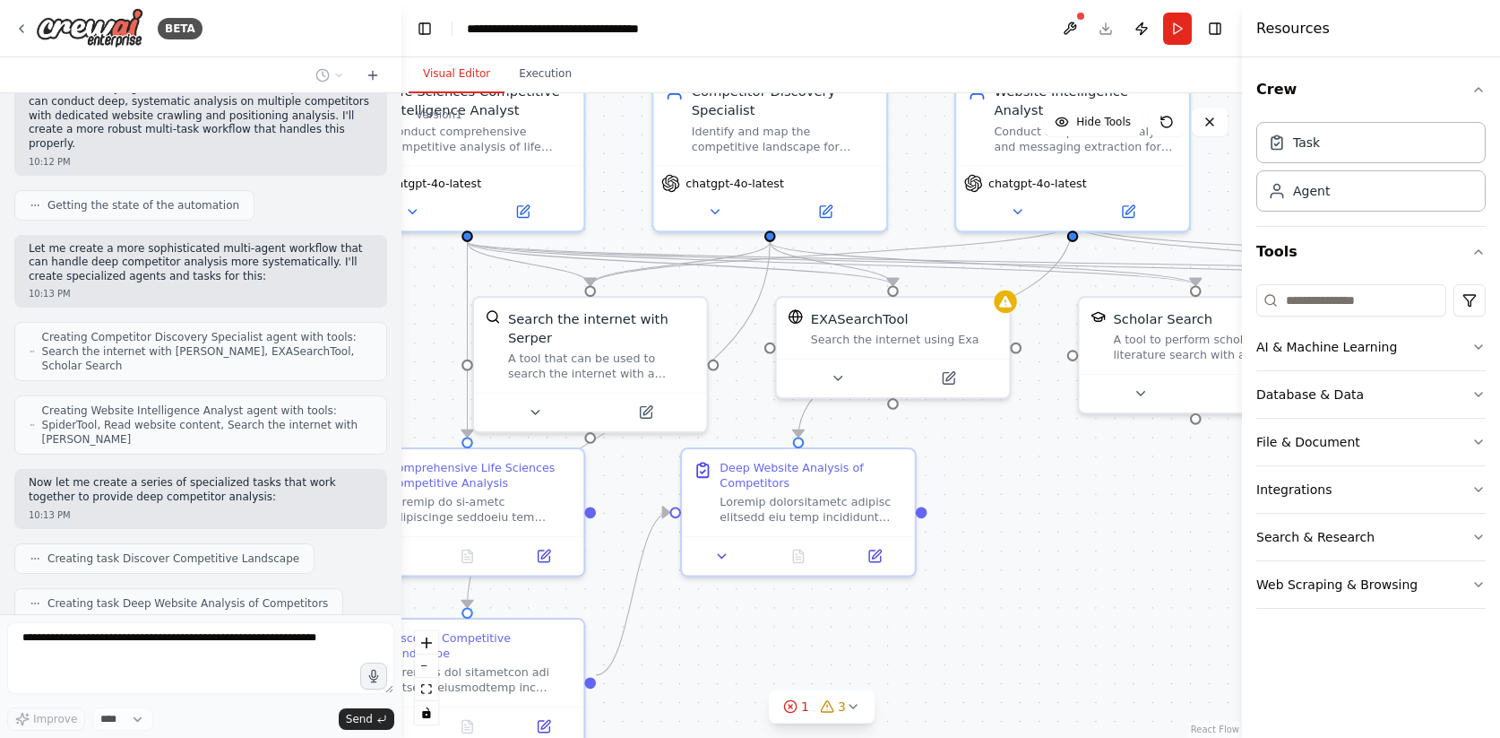
drag, startPoint x: 1080, startPoint y: 497, endPoint x: 883, endPoint y: 662, distance: 257.0
click at [883, 662] on div ".deletable-edge-delete-btn { width: 20px; height: 20px; border: 0px solid #ffff…" at bounding box center [821, 415] width 841 height 644
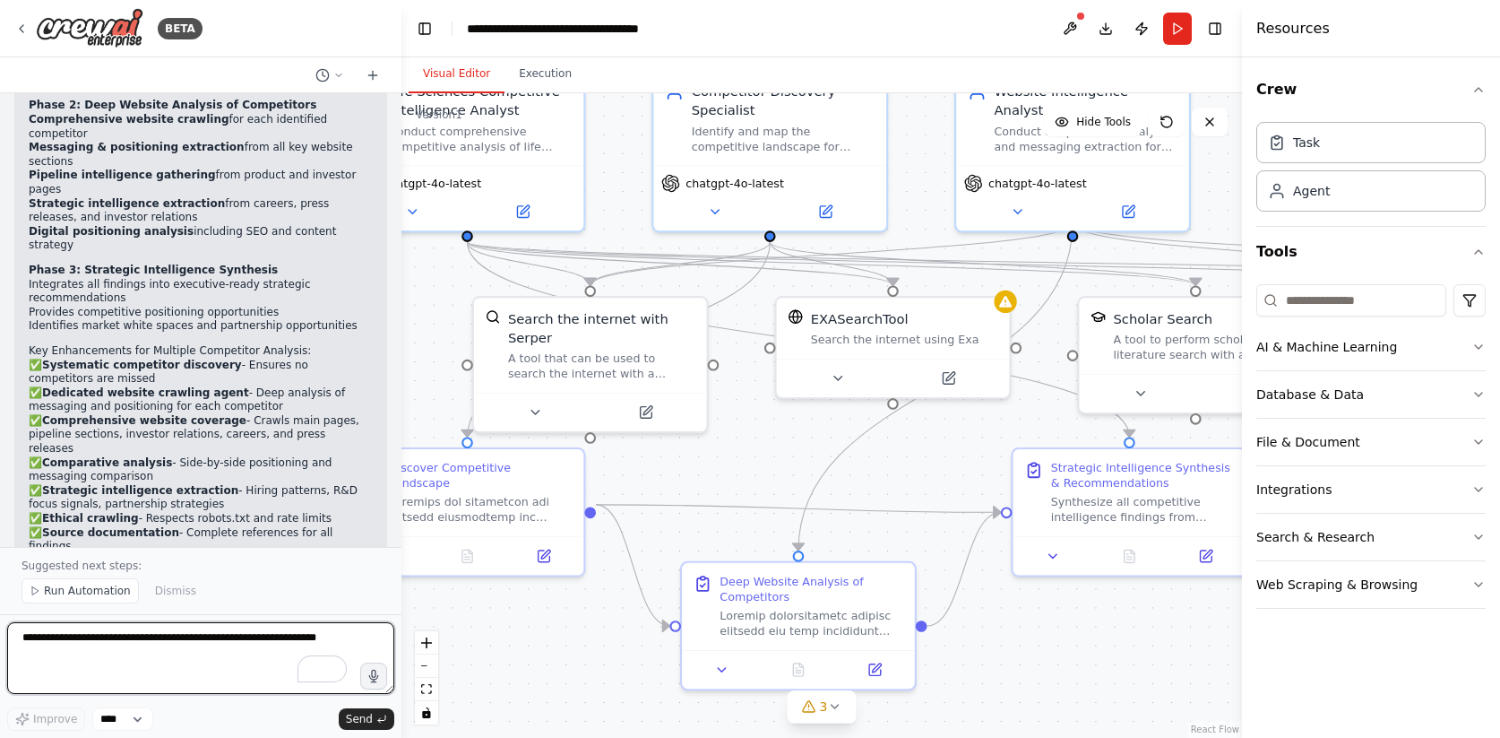
scroll to position [4130, 0]
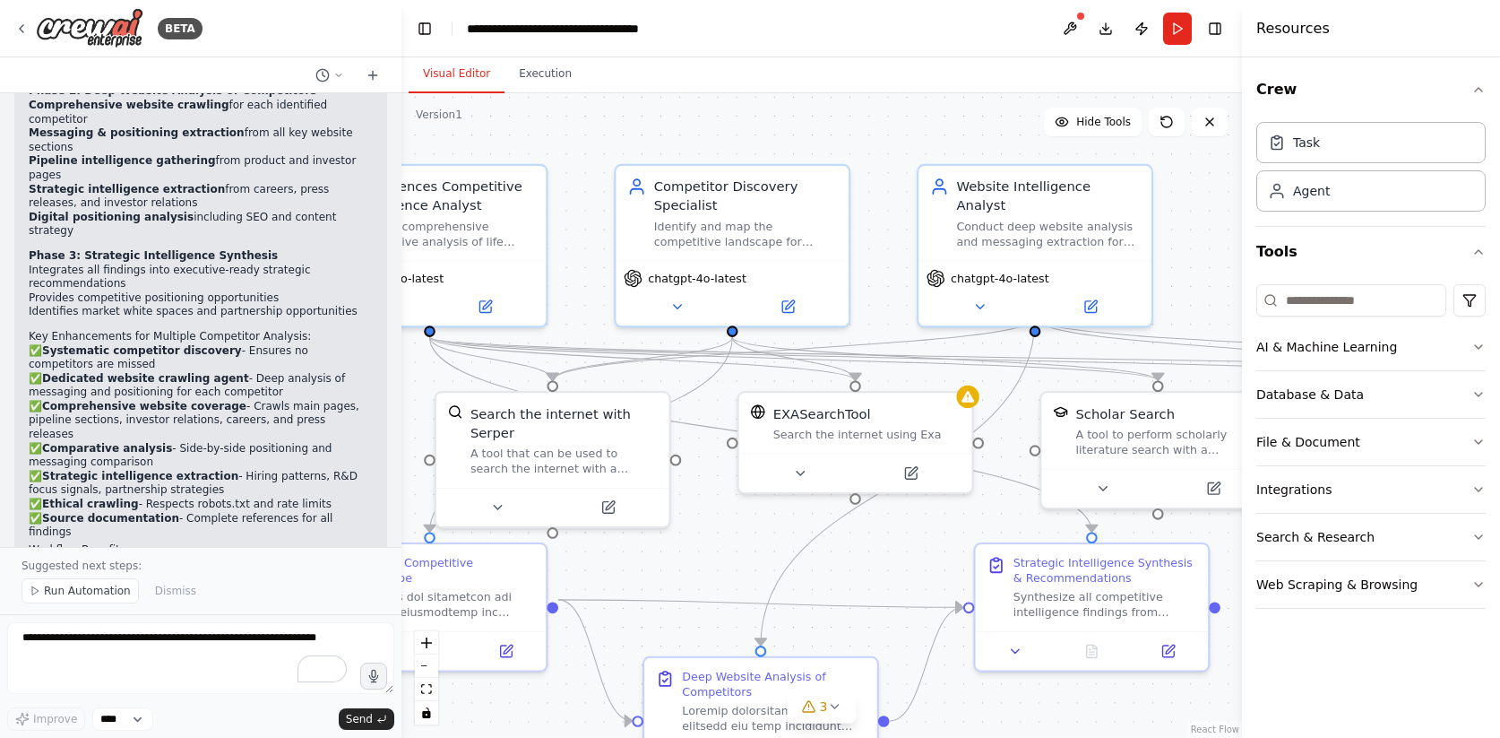
drag, startPoint x: 970, startPoint y: 407, endPoint x: 924, endPoint y: 498, distance: 102.6
click at [924, 498] on div ".deletable-edge-delete-btn { width: 20px; height: 20px; border: 0px solid #ffff…" at bounding box center [821, 415] width 841 height 644
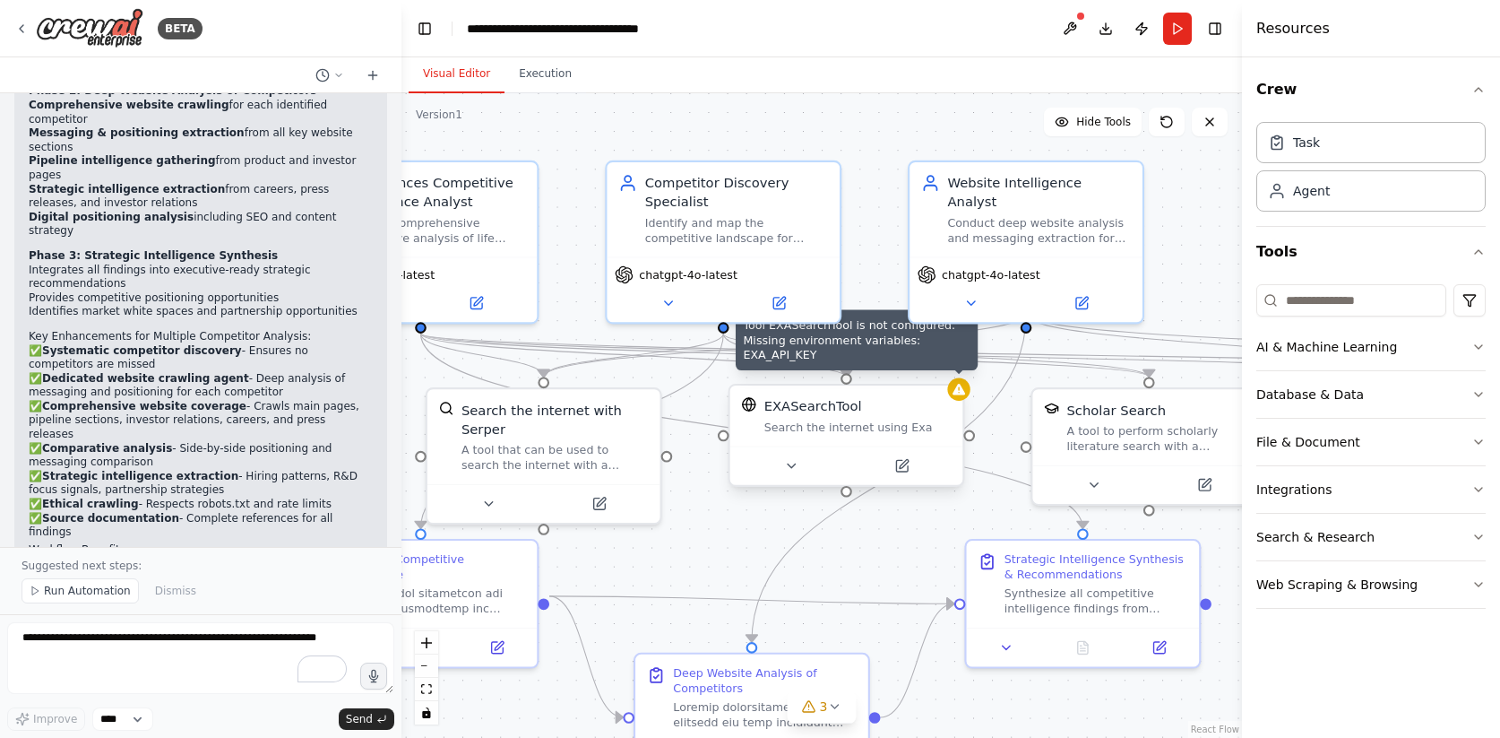
click at [966, 395] on icon at bounding box center [959, 389] width 15 height 15
click at [962, 399] on div at bounding box center [958, 389] width 22 height 22
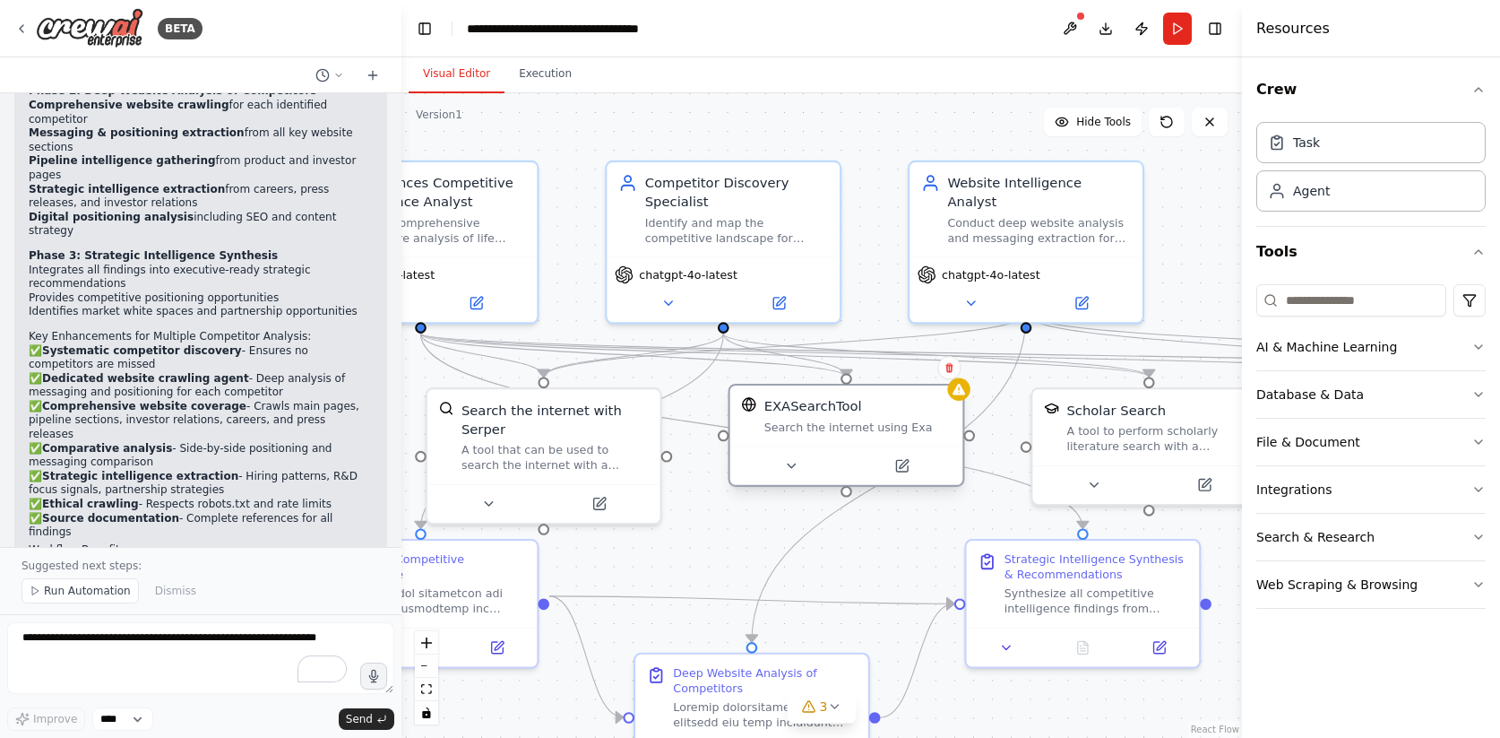
click at [914, 440] on div "EXASearchTool Search the internet using Exa" at bounding box center [846, 415] width 233 height 61
click at [781, 481] on div at bounding box center [846, 465] width 233 height 39
click at [794, 470] on icon at bounding box center [800, 465] width 15 height 15
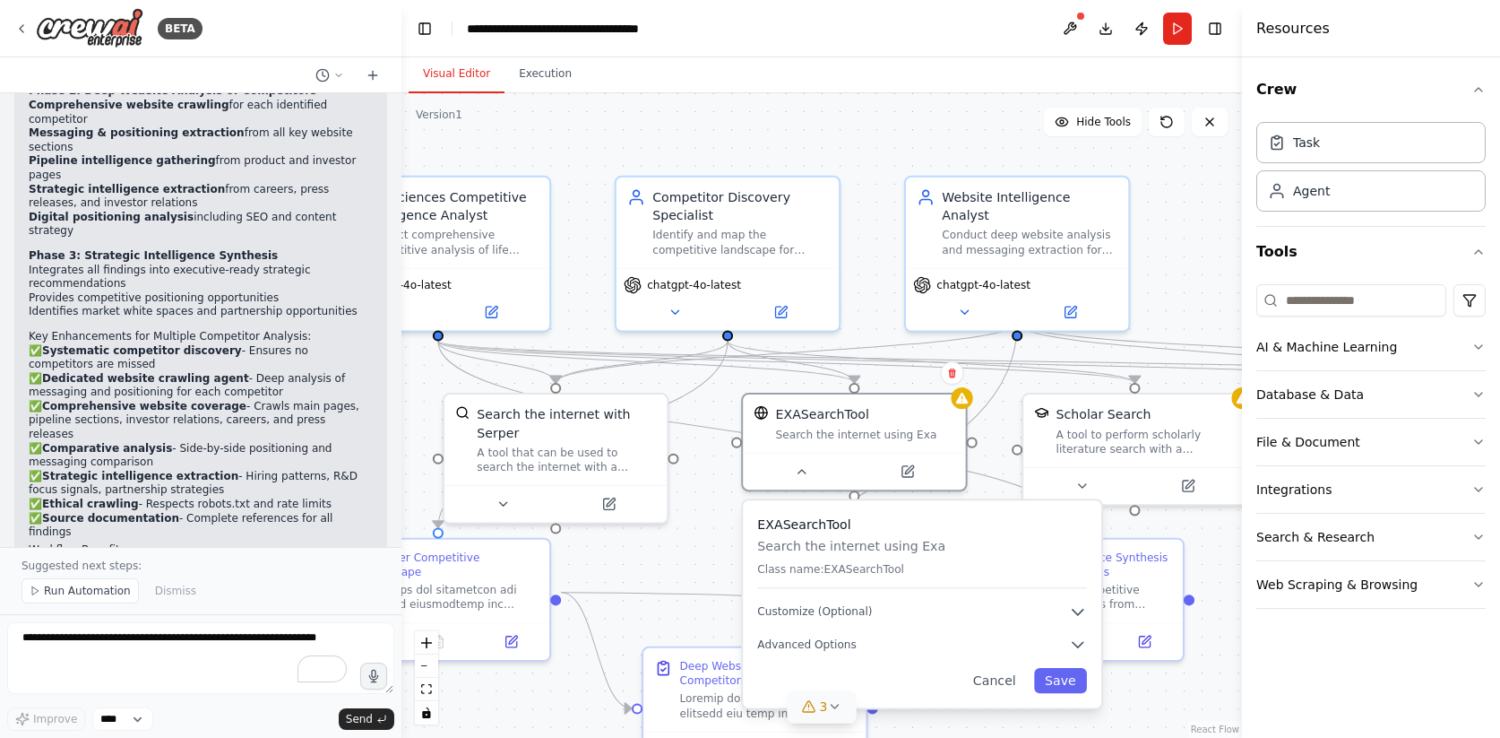
click at [832, 703] on icon at bounding box center [834, 706] width 14 height 14
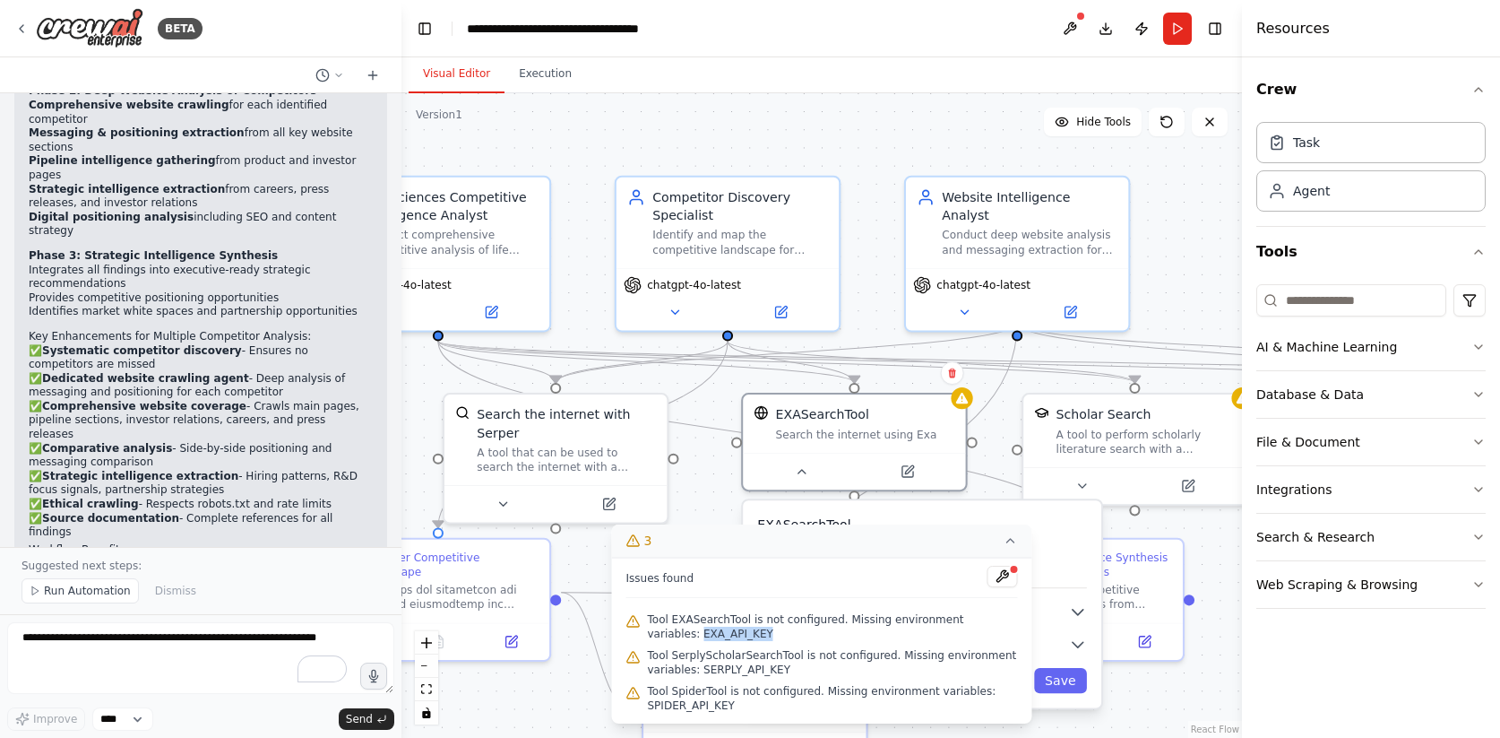
drag, startPoint x: 724, startPoint y: 634, endPoint x: 646, endPoint y: 634, distance: 78.0
click at [646, 634] on div "Tool EXASearchTool is not configured. Missing environment variables: EXA_API_KEY" at bounding box center [822, 626] width 392 height 36
copy span "EXA_API_KEY"
click at [1004, 578] on button at bounding box center [1003, 576] width 30 height 22
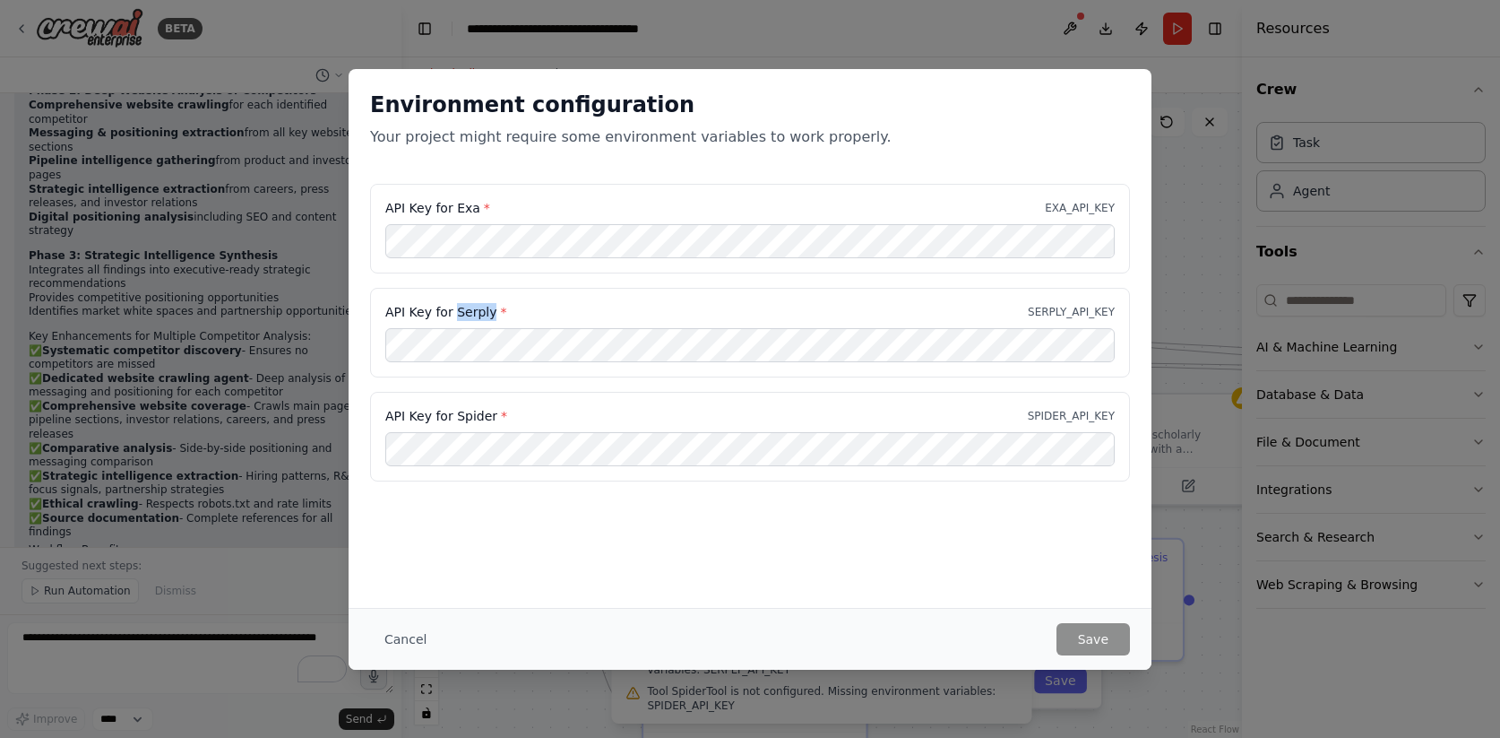
drag, startPoint x: 455, startPoint y: 310, endPoint x: 488, endPoint y: 314, distance: 33.3
click at [488, 314] on label "API Key for Serply *" at bounding box center [445, 312] width 121 height 18
copy label "Serply"
click at [1085, 642] on button "Save" at bounding box center [1093, 639] width 73 height 32
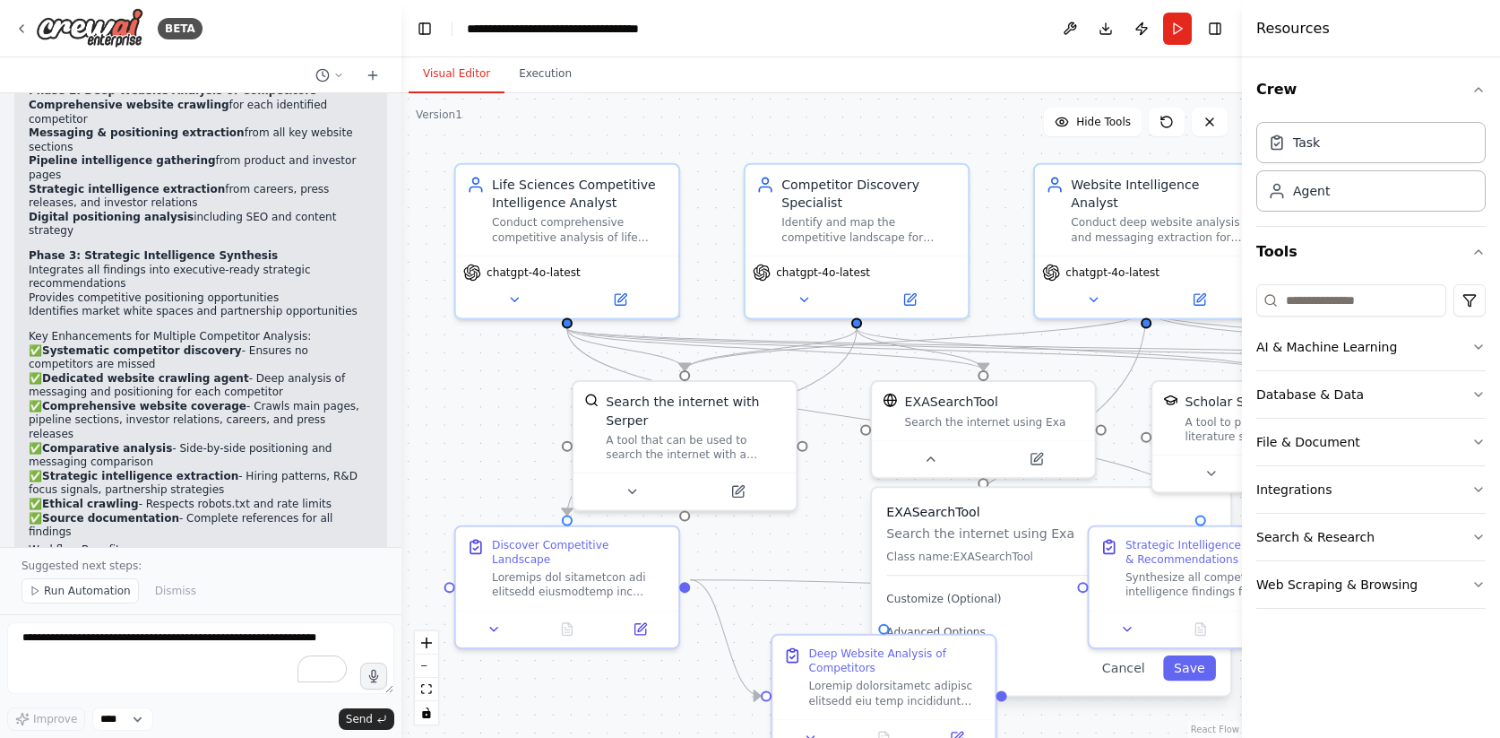
drag, startPoint x: 595, startPoint y: 252, endPoint x: 724, endPoint y: 238, distance: 129.7
click at [724, 238] on div ".deletable-edge-delete-btn { width: 20px; height: 20px; border: 0px solid #ffff…" at bounding box center [821, 415] width 841 height 644
click at [602, 220] on div "Conduct comprehensive competitive analysis of life sciences companies, focusing…" at bounding box center [580, 225] width 176 height 29
click at [586, 229] on div "Conduct comprehensive competitive analysis of life sciences companies, focusing…" at bounding box center [580, 225] width 176 height 29
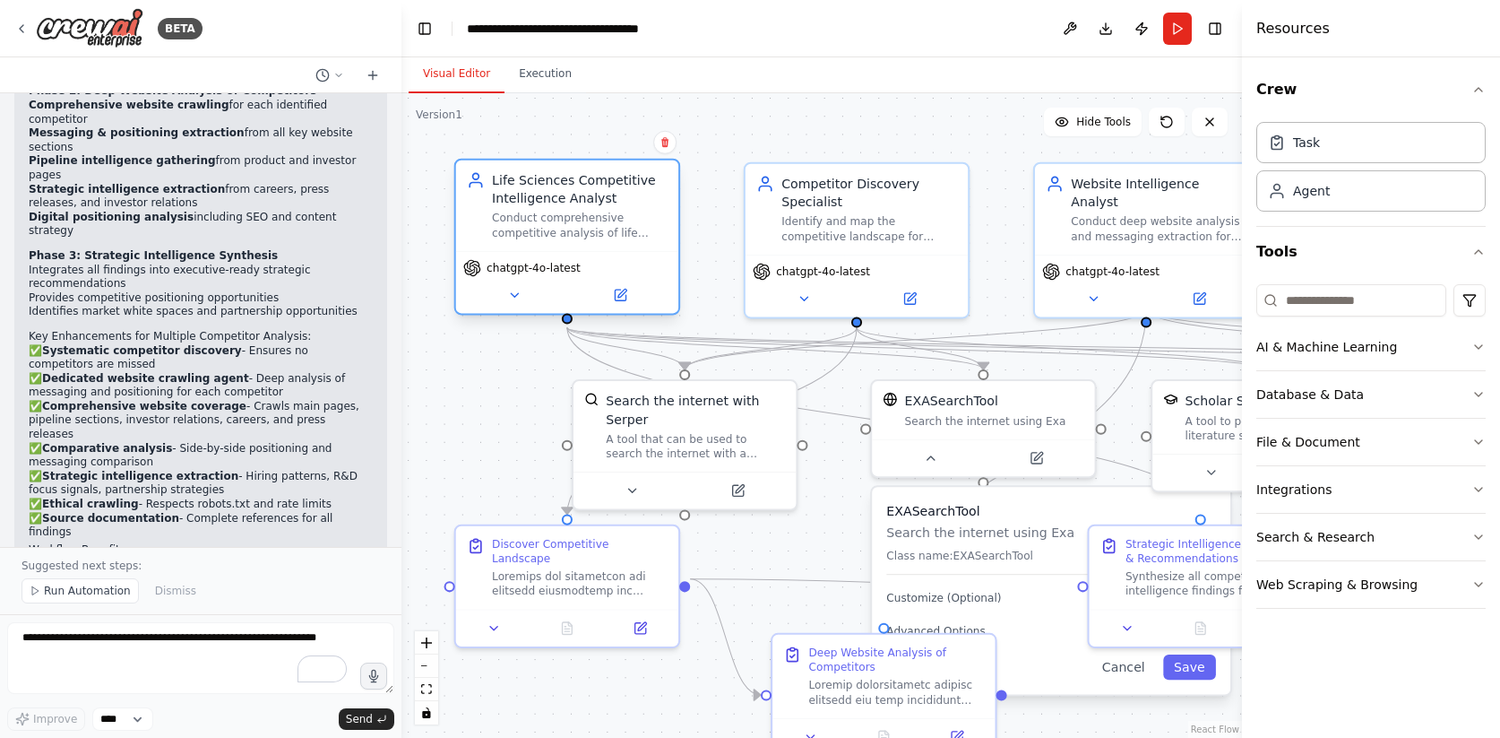
click at [586, 229] on div "Conduct comprehensive competitive analysis of life sciences companies, focusing…" at bounding box center [580, 225] width 176 height 29
click at [512, 298] on icon at bounding box center [514, 295] width 14 height 14
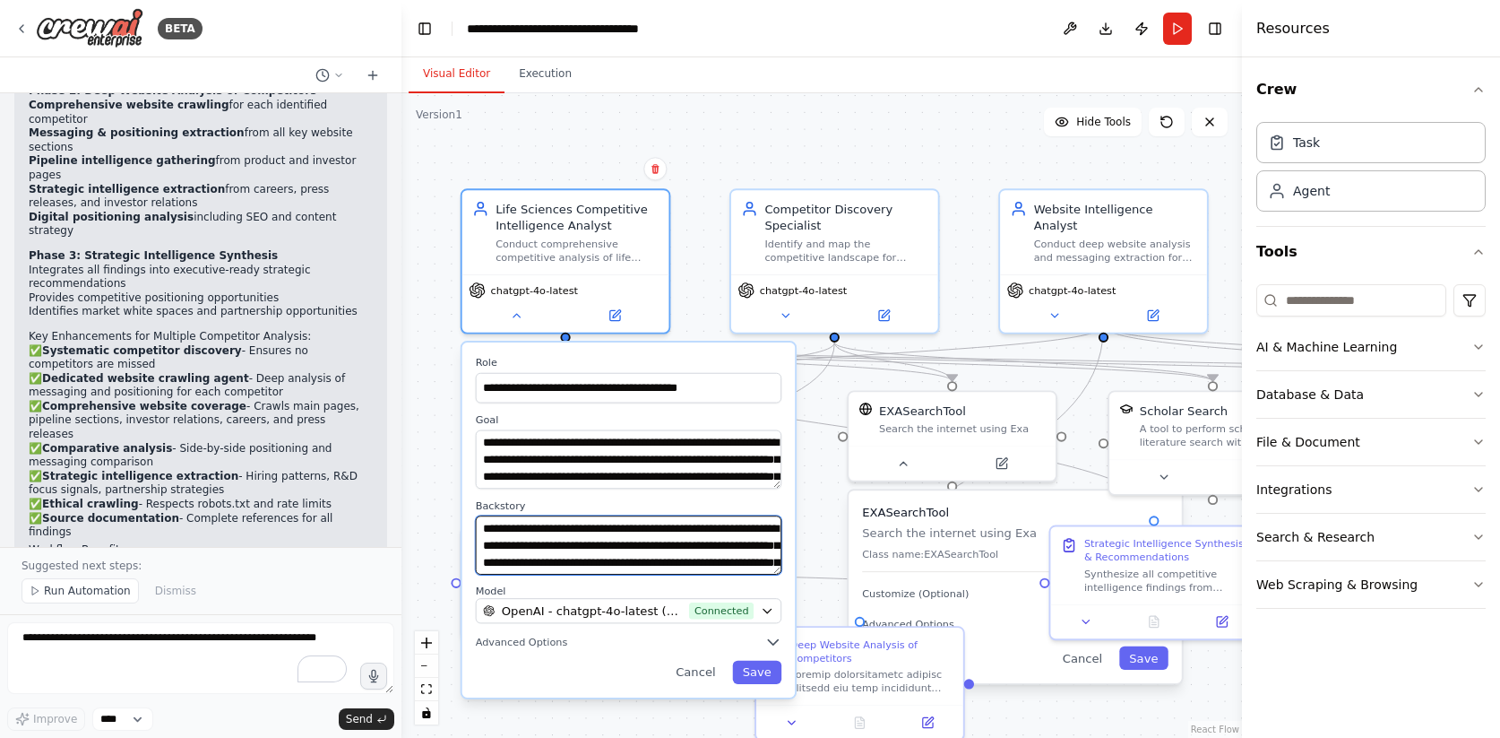
click at [563, 527] on textarea "**********" at bounding box center [629, 544] width 306 height 59
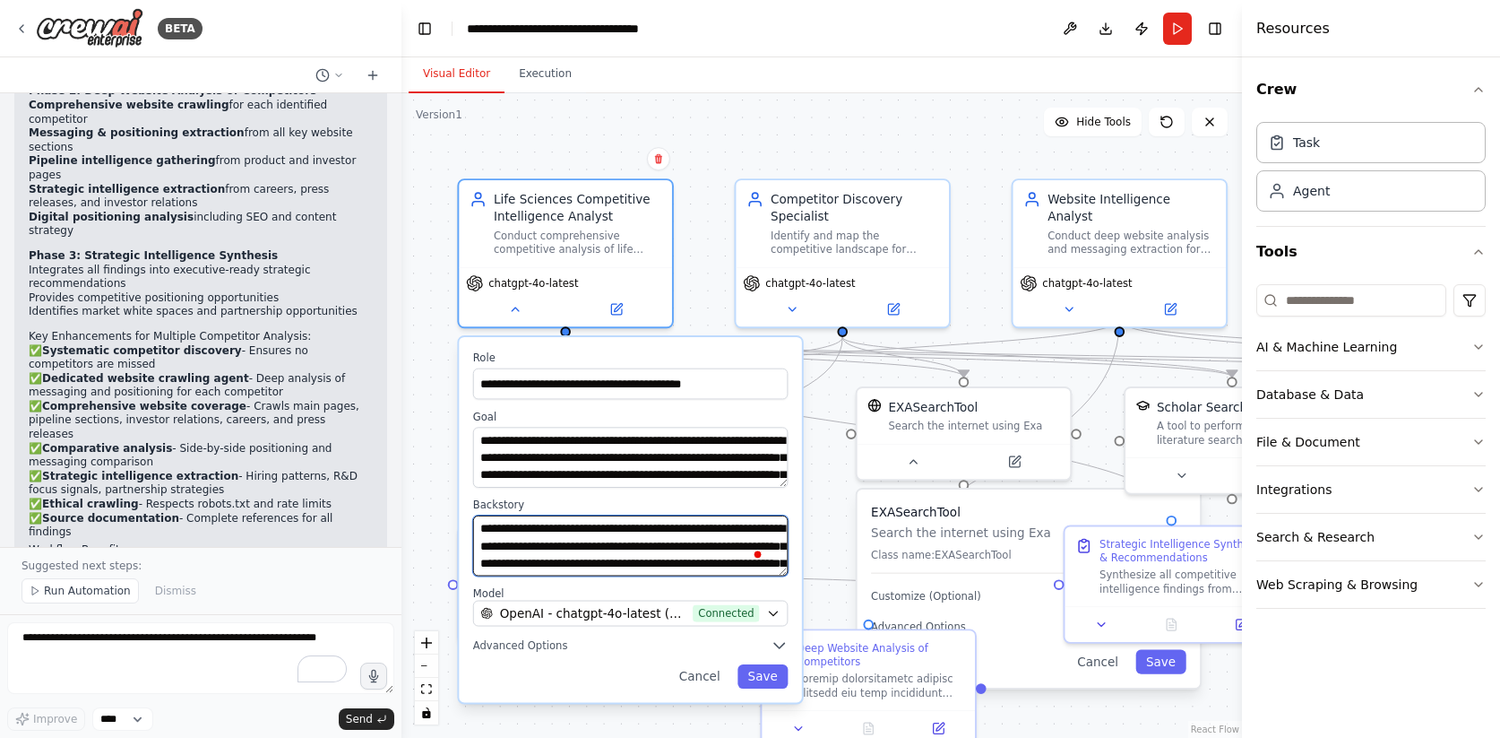
click at [566, 541] on textarea "**********" at bounding box center [630, 545] width 315 height 61
click at [724, 156] on div ".deletable-edge-delete-btn { width: 20px; height: 20px; border: 0px solid #ffff…" at bounding box center [821, 415] width 841 height 644
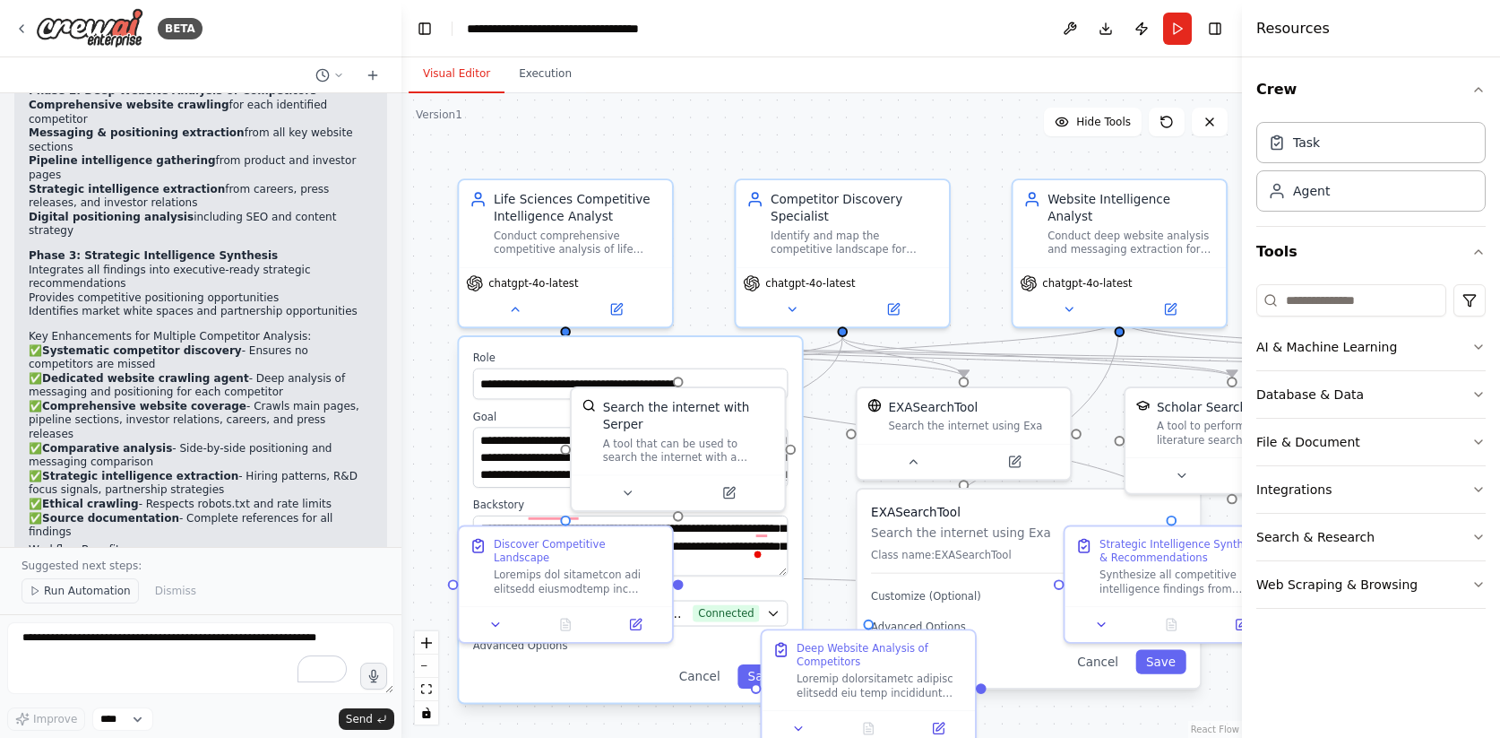
click at [65, 596] on span "Run Automation" at bounding box center [87, 590] width 87 height 14
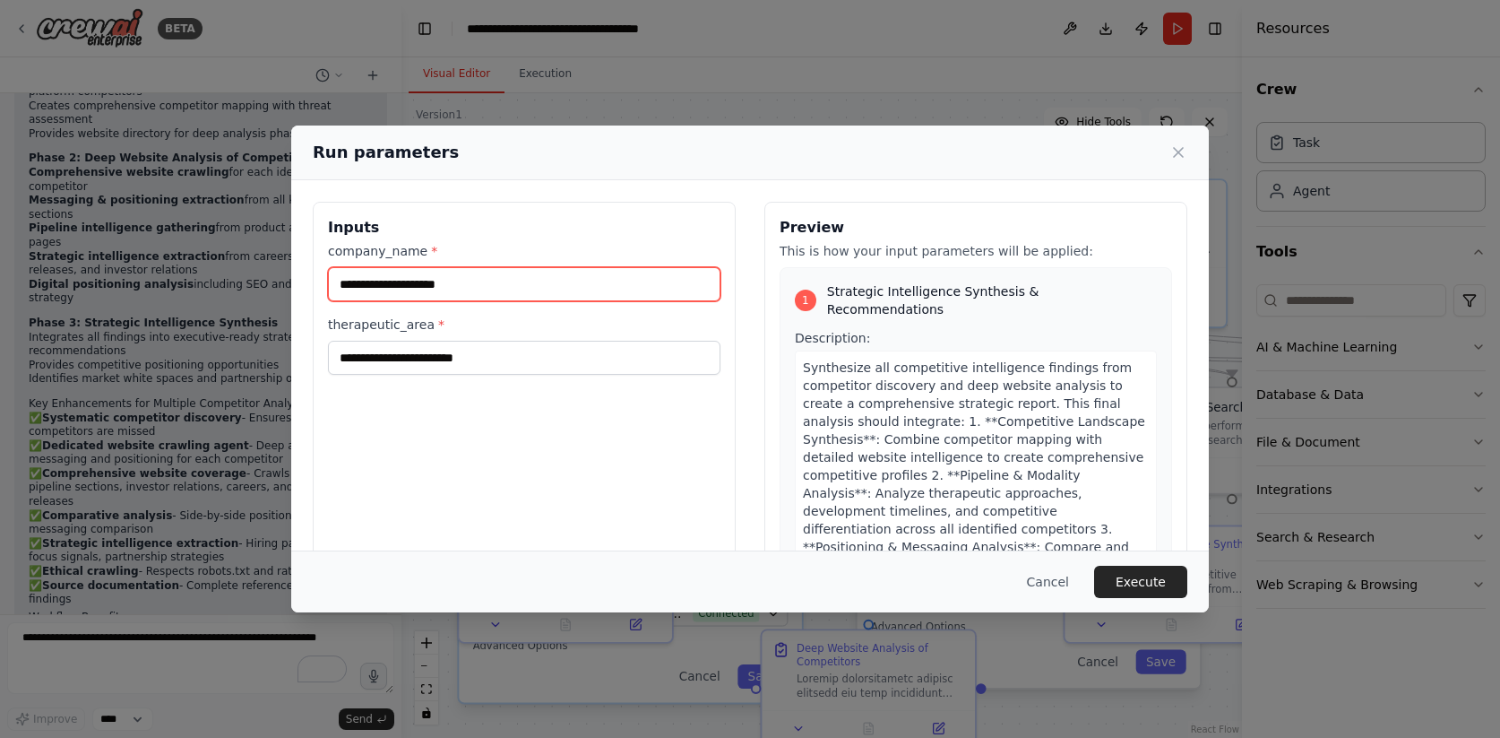
click at [425, 268] on input "company_name *" at bounding box center [524, 284] width 392 height 34
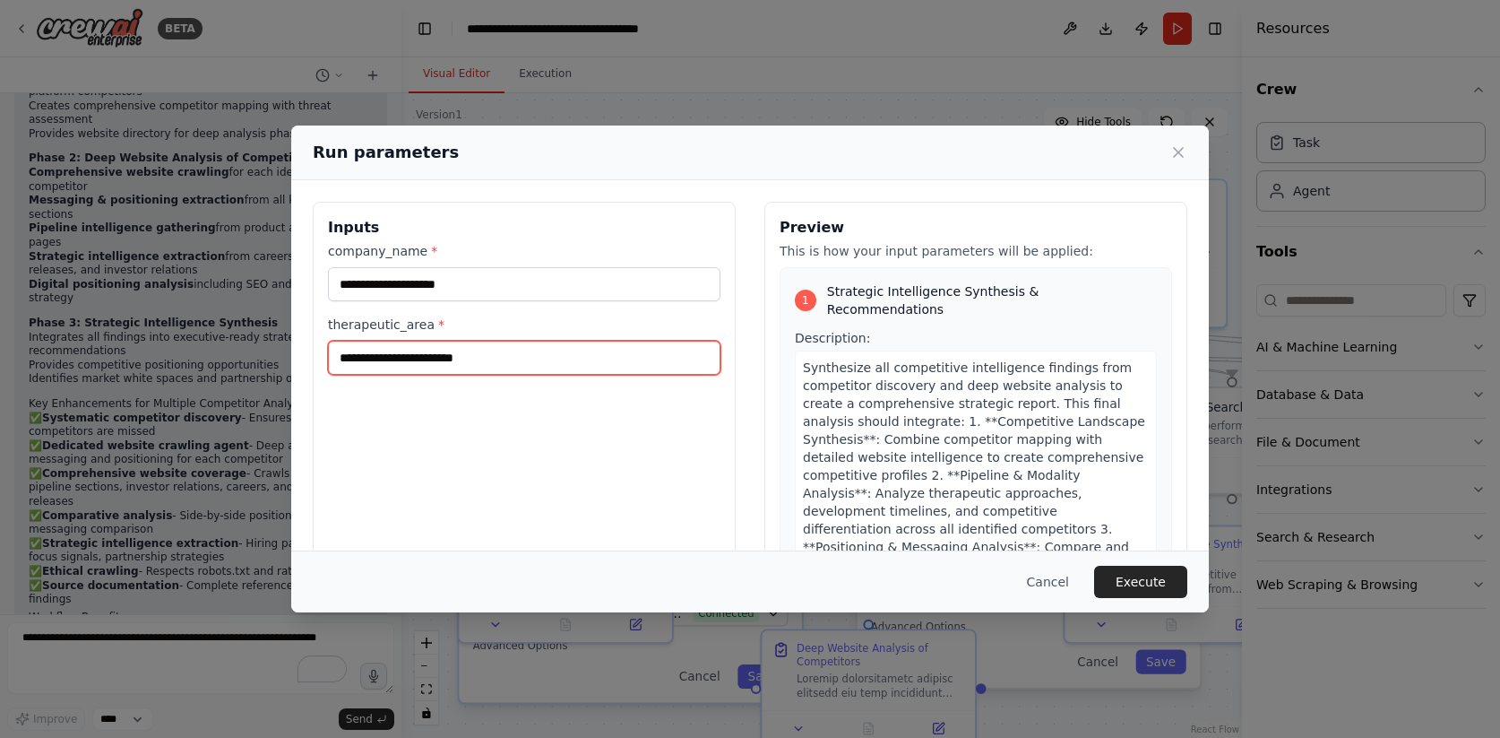
click at [488, 363] on input "therapeutic_area *" at bounding box center [524, 358] width 392 height 34
paste input "**********"
type input "**********"
drag, startPoint x: 386, startPoint y: 359, endPoint x: 259, endPoint y: 358, distance: 127.3
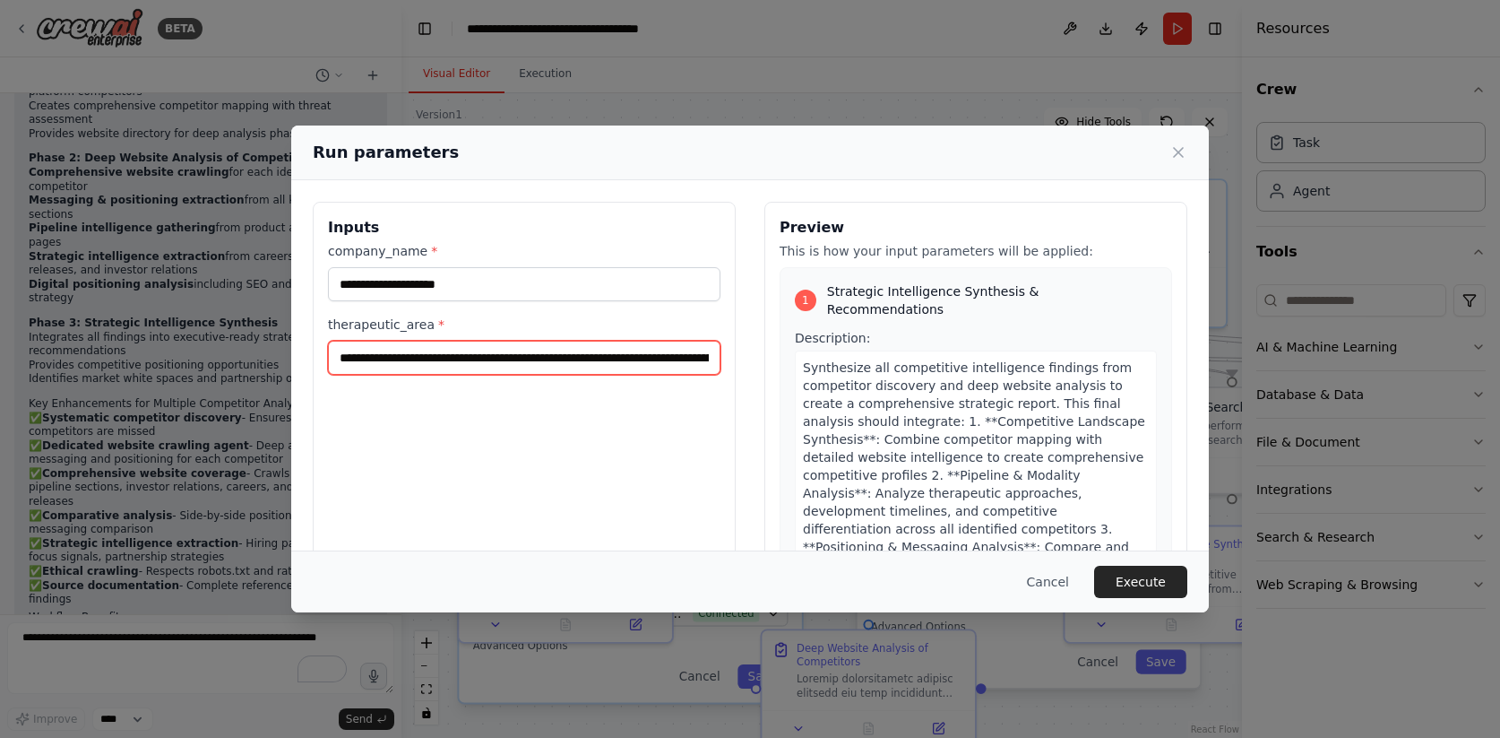
click at [259, 358] on div "**********" at bounding box center [750, 369] width 1500 height 738
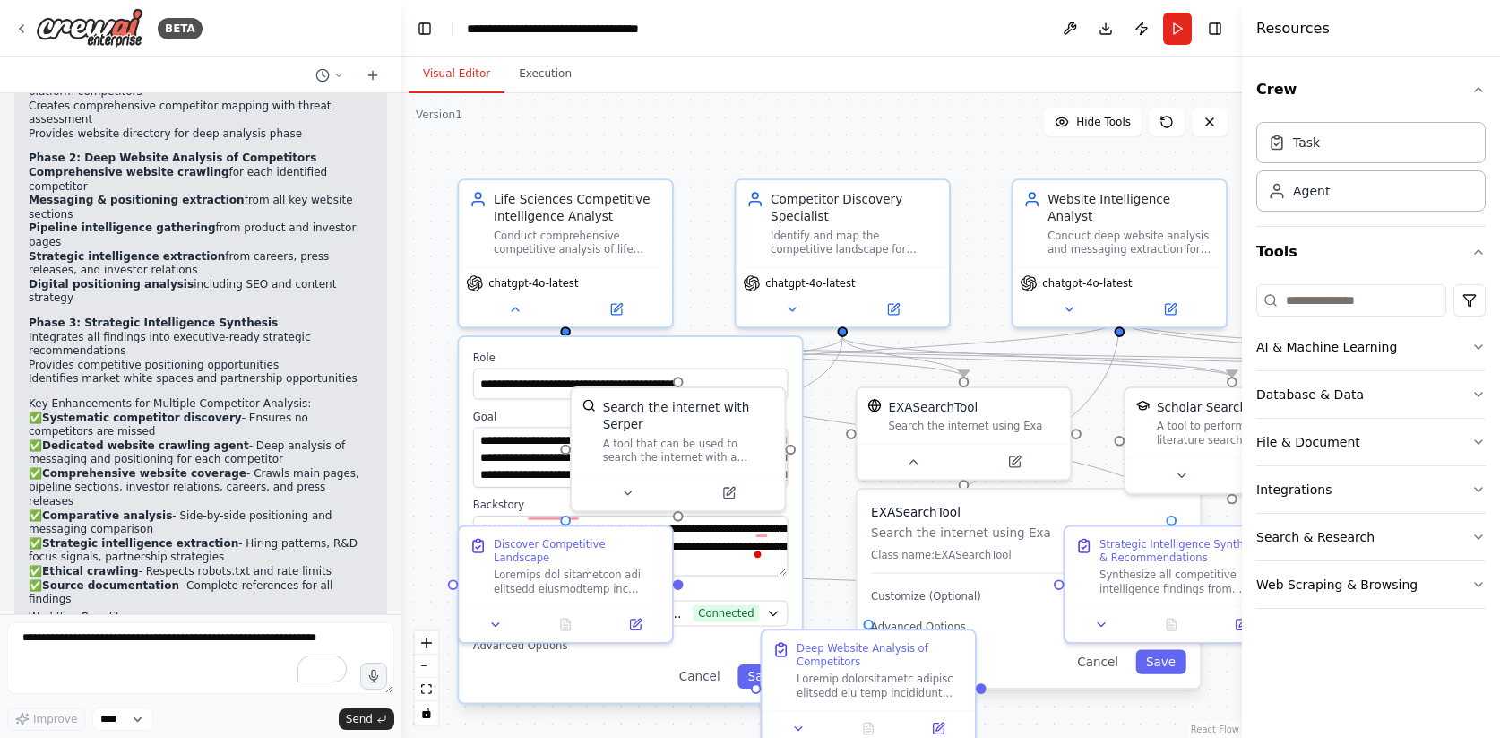
click at [542, 331] on div ".deletable-edge-delete-btn { width: 20px; height: 20px; border: 0px solid #ffff…" at bounding box center [821, 415] width 841 height 644
click at [1175, 30] on button "Run" at bounding box center [1177, 29] width 29 height 32
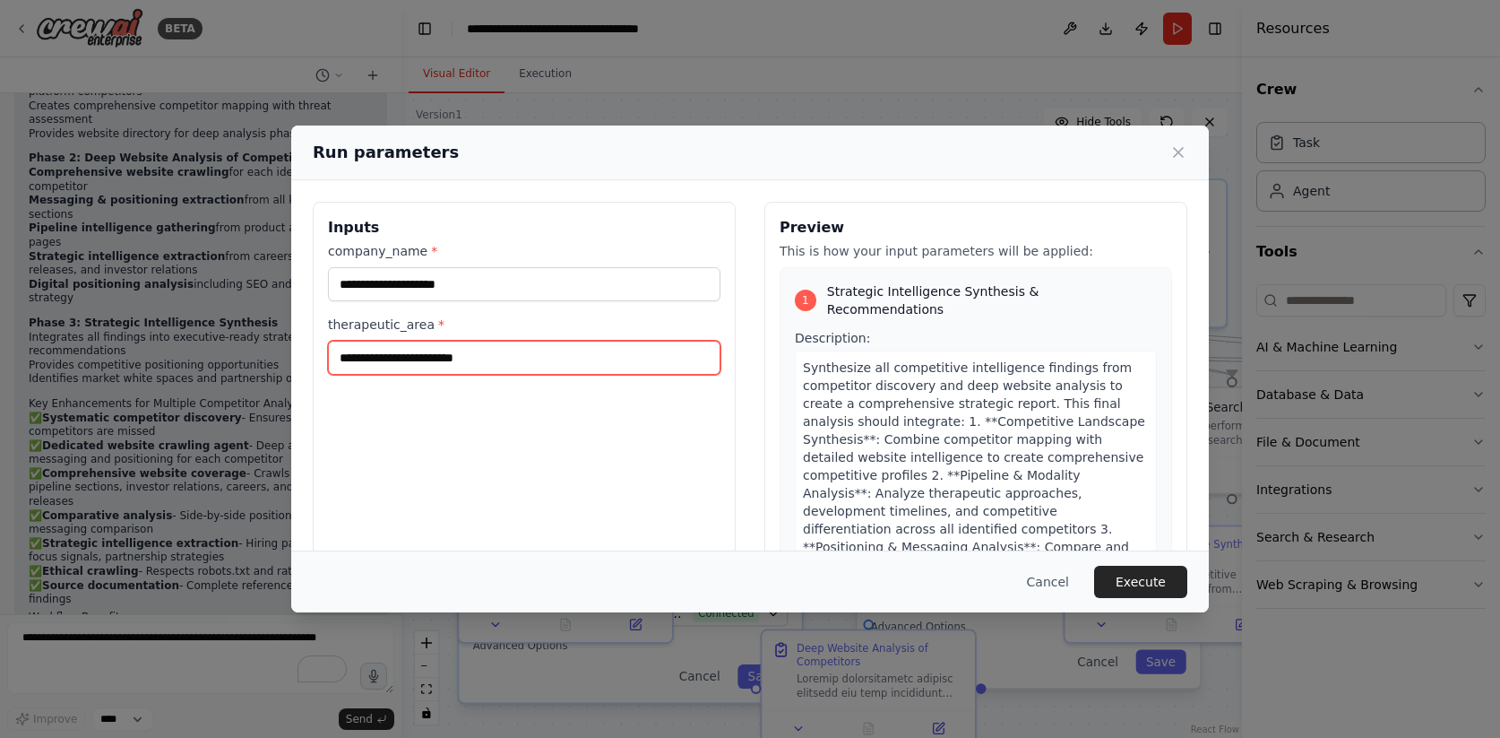
click at [543, 345] on input "therapeutic_area *" at bounding box center [524, 358] width 392 height 34
paste input "**********"
drag, startPoint x: 357, startPoint y: 357, endPoint x: 322, endPoint y: 283, distance: 81.4
click at [322, 282] on div "**********" at bounding box center [524, 414] width 423 height 425
drag, startPoint x: 423, startPoint y: 354, endPoint x: 321, endPoint y: 357, distance: 102.2
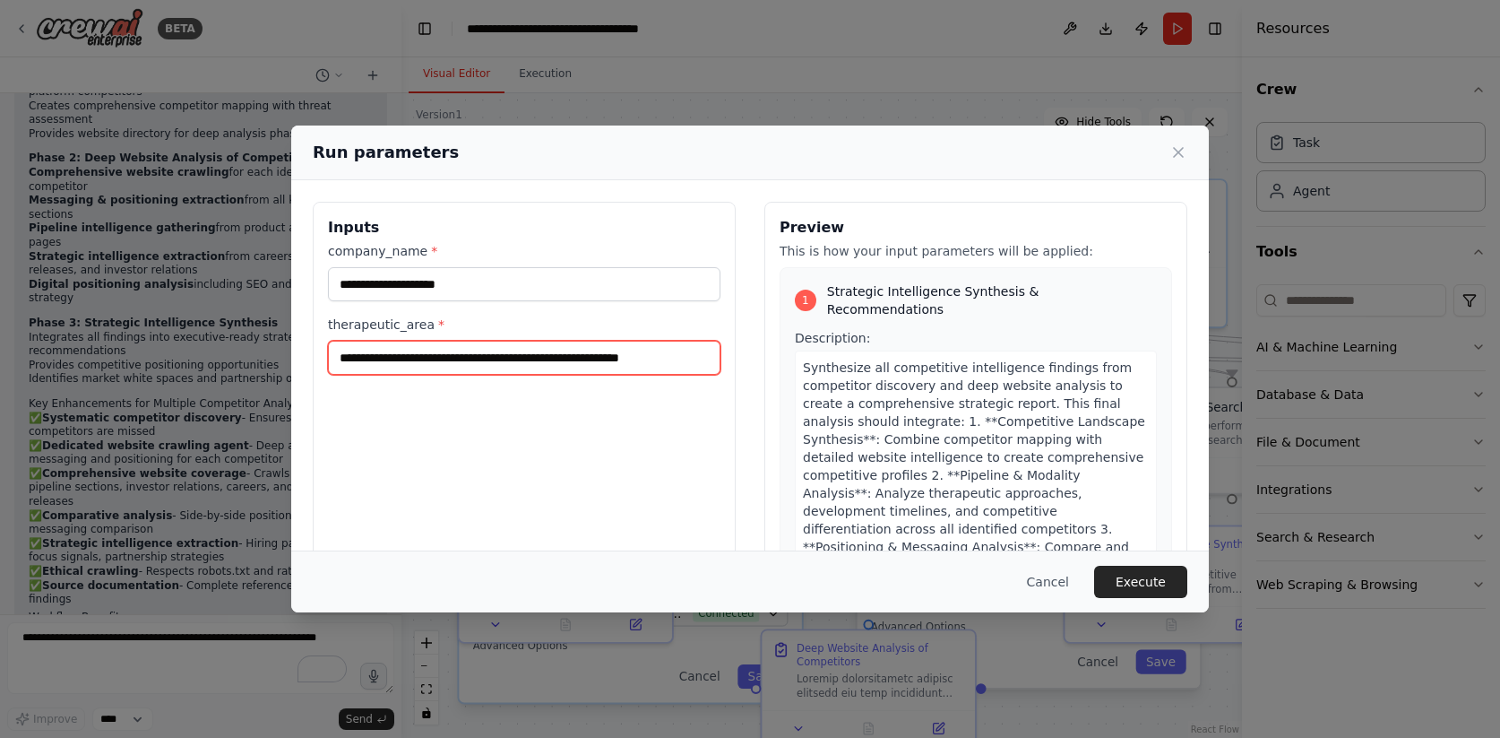
click at [321, 357] on div "**********" at bounding box center [524, 414] width 423 height 425
type input "**********"
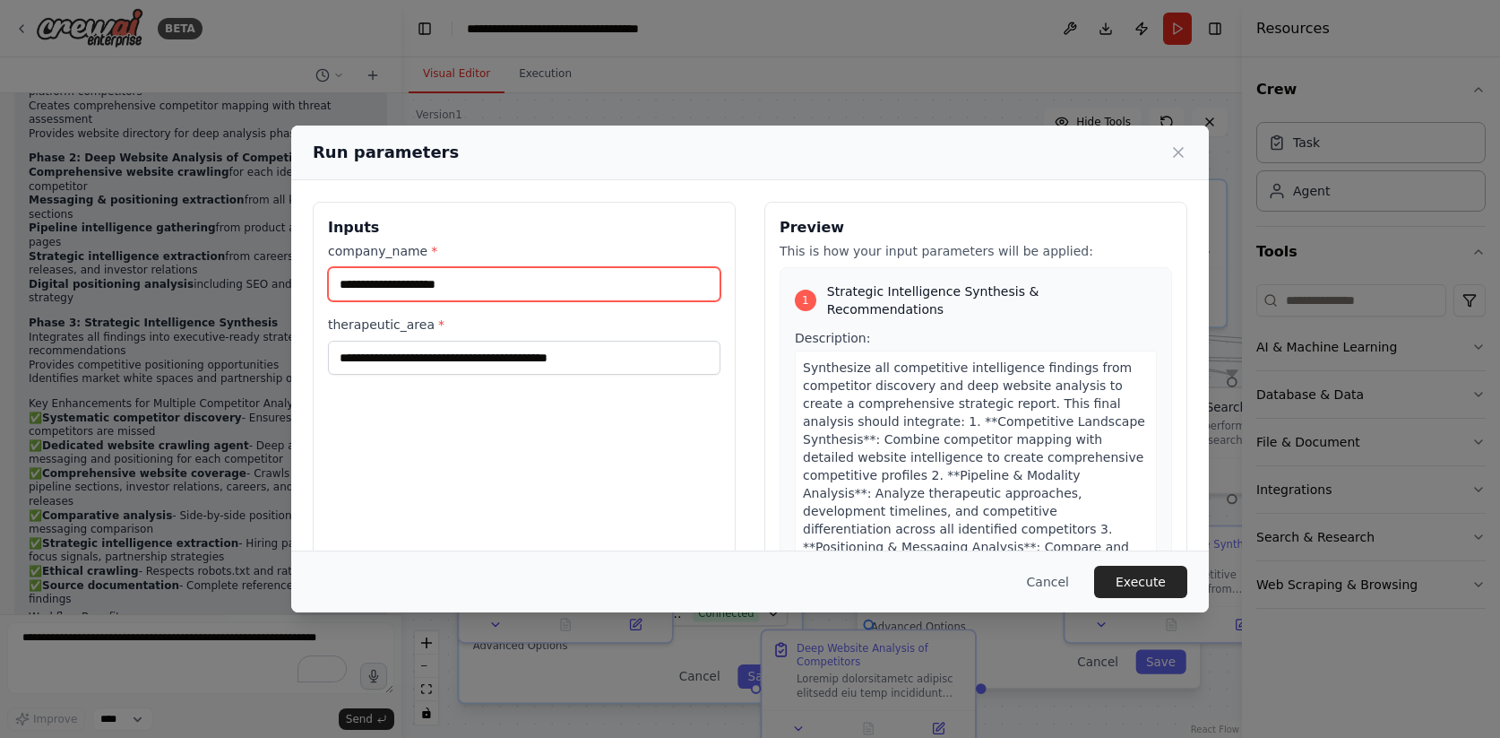
click at [372, 280] on input "company_name *" at bounding box center [524, 284] width 392 height 34
paste input "**********"
type input "**********"
drag, startPoint x: 463, startPoint y: 284, endPoint x: 287, endPoint y: 284, distance: 176.5
click at [287, 284] on div "**********" at bounding box center [750, 369] width 1500 height 738
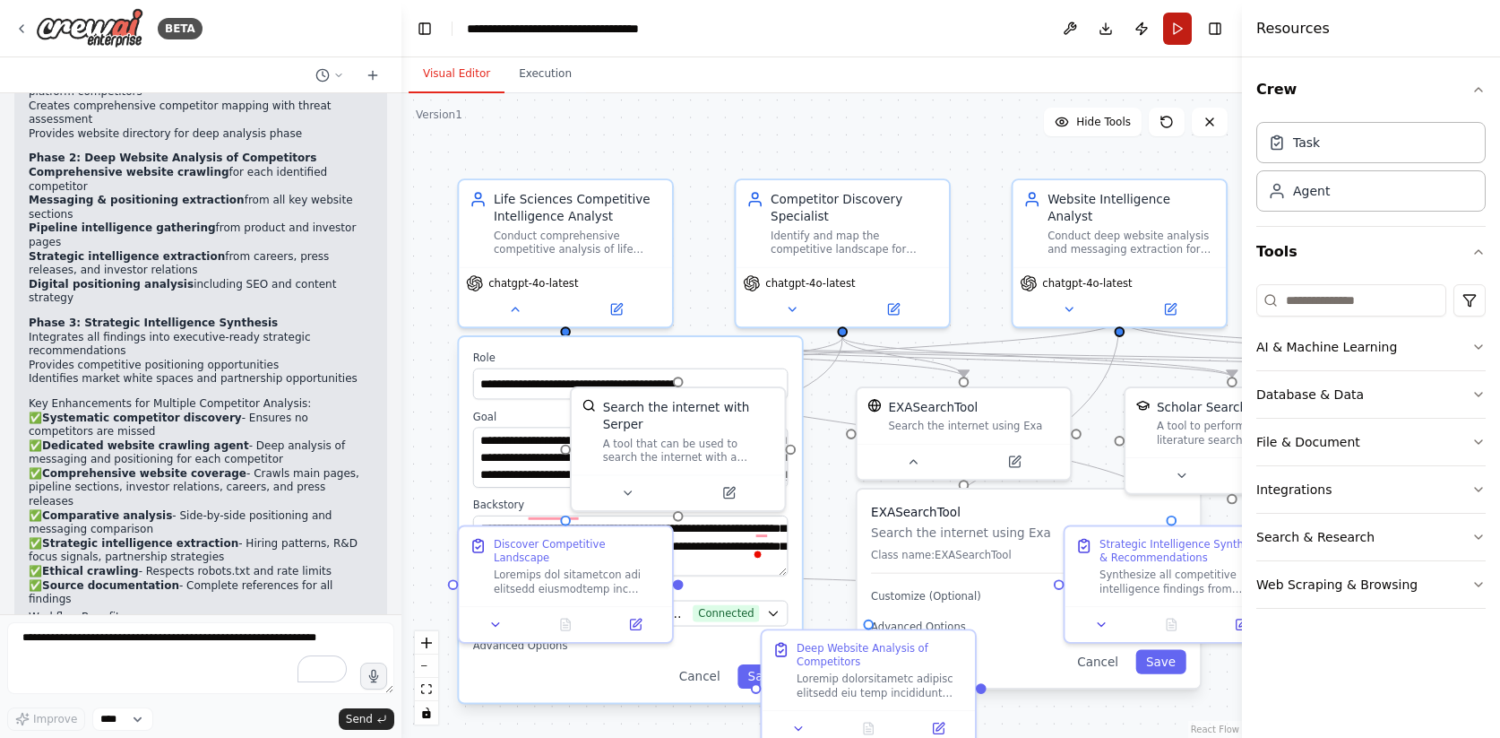
click at [1181, 27] on button "Run" at bounding box center [1177, 29] width 29 height 32
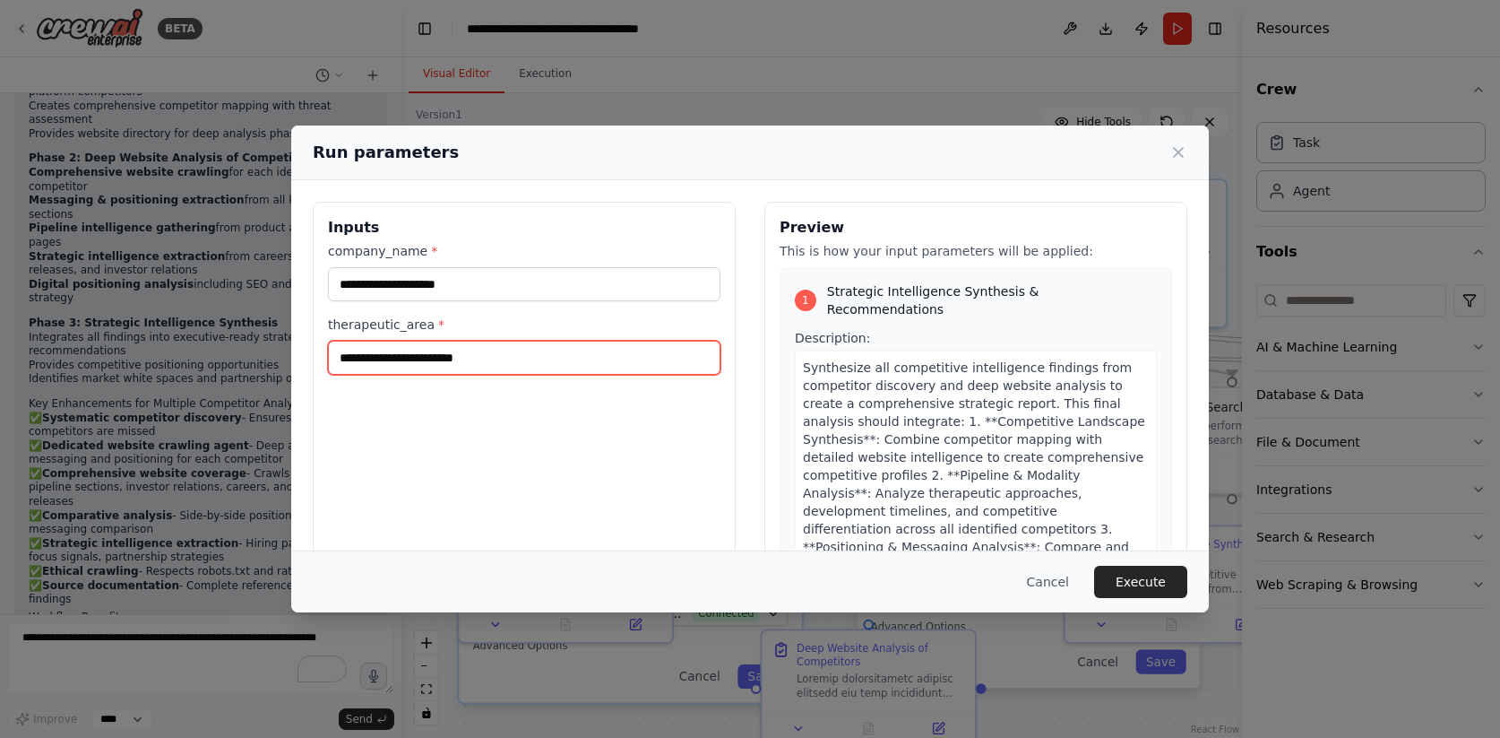
click at [565, 363] on input "therapeutic_area *" at bounding box center [524, 358] width 392 height 34
paste input "**********"
type input "**********"
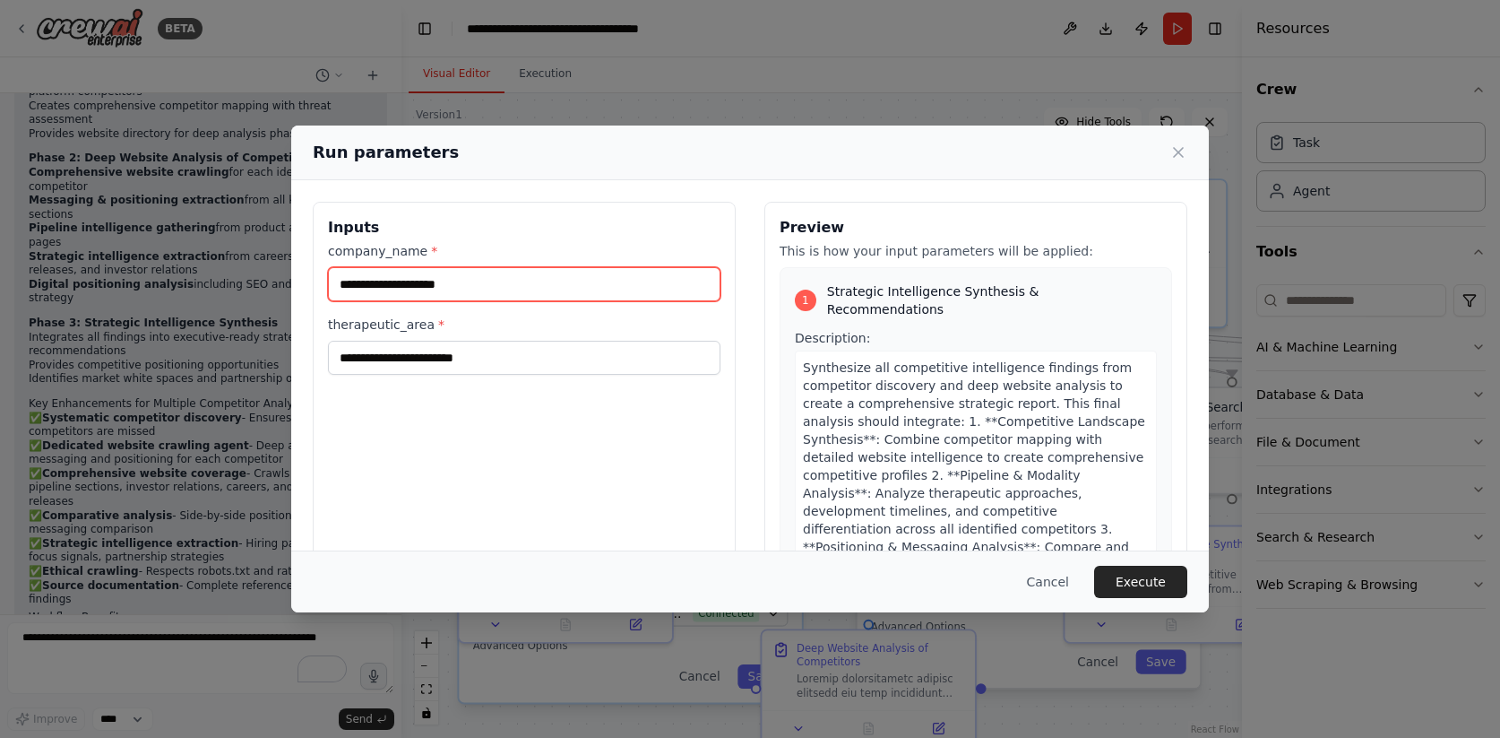
click at [475, 289] on input "company_name *" at bounding box center [524, 284] width 392 height 34
paste input "**********"
type input "**********"
click at [478, 338] on div "therapeutic_area *" at bounding box center [524, 344] width 392 height 59
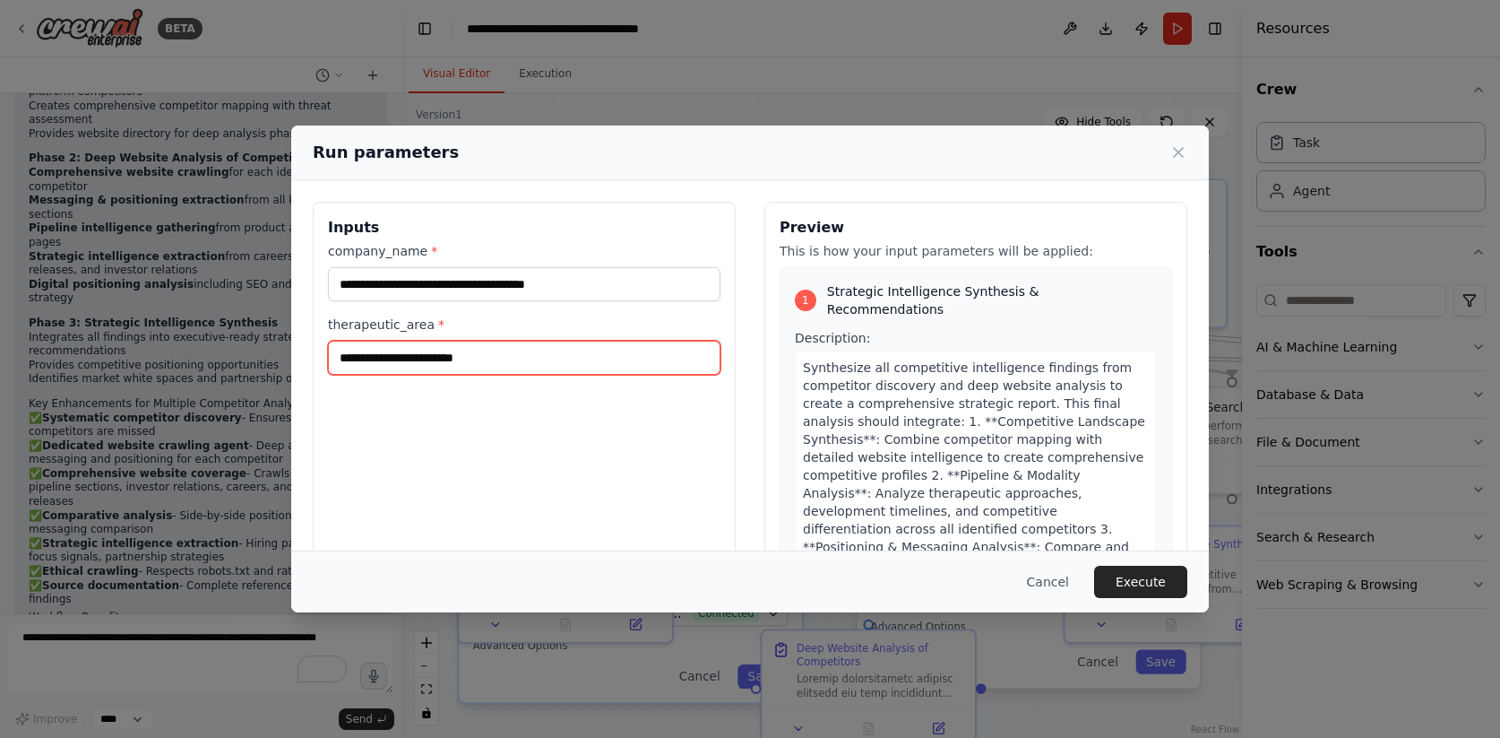
click at [476, 355] on input "therapeutic_area *" at bounding box center [524, 358] width 392 height 34
type input "**********"
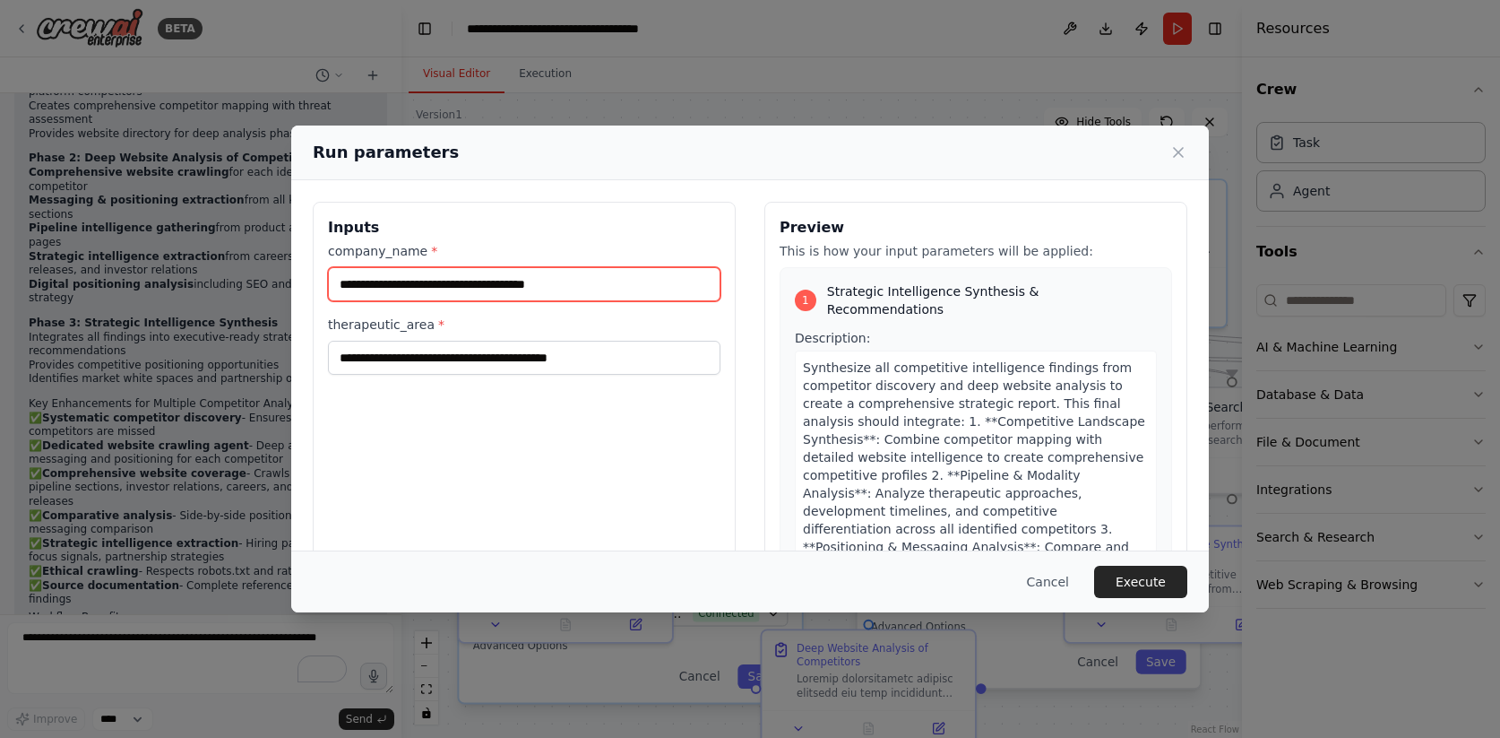
drag, startPoint x: 458, startPoint y: 285, endPoint x: 360, endPoint y: 260, distance: 100.8
click at [360, 260] on div "**********" at bounding box center [524, 271] width 392 height 59
type input "**********"
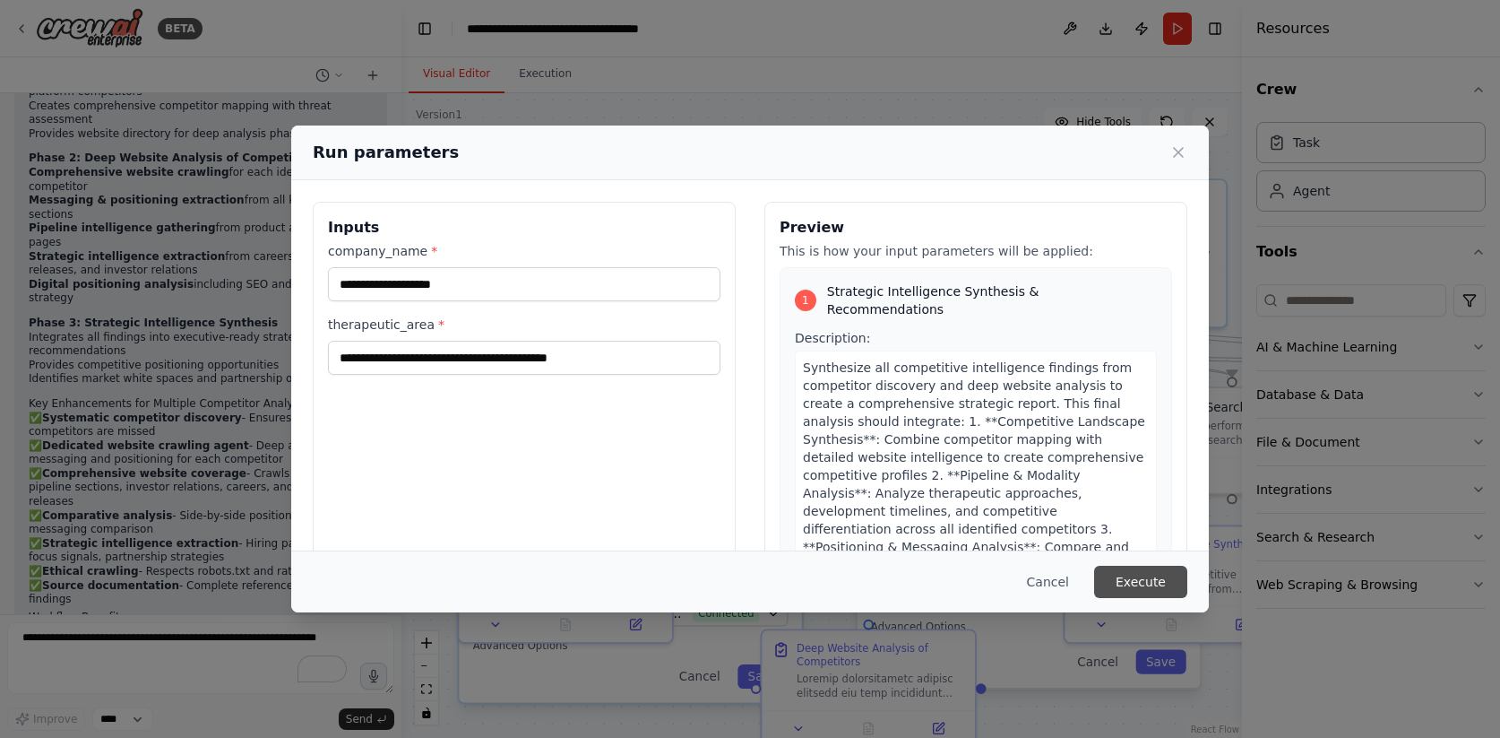
click at [1152, 593] on button "Execute" at bounding box center [1140, 581] width 93 height 32
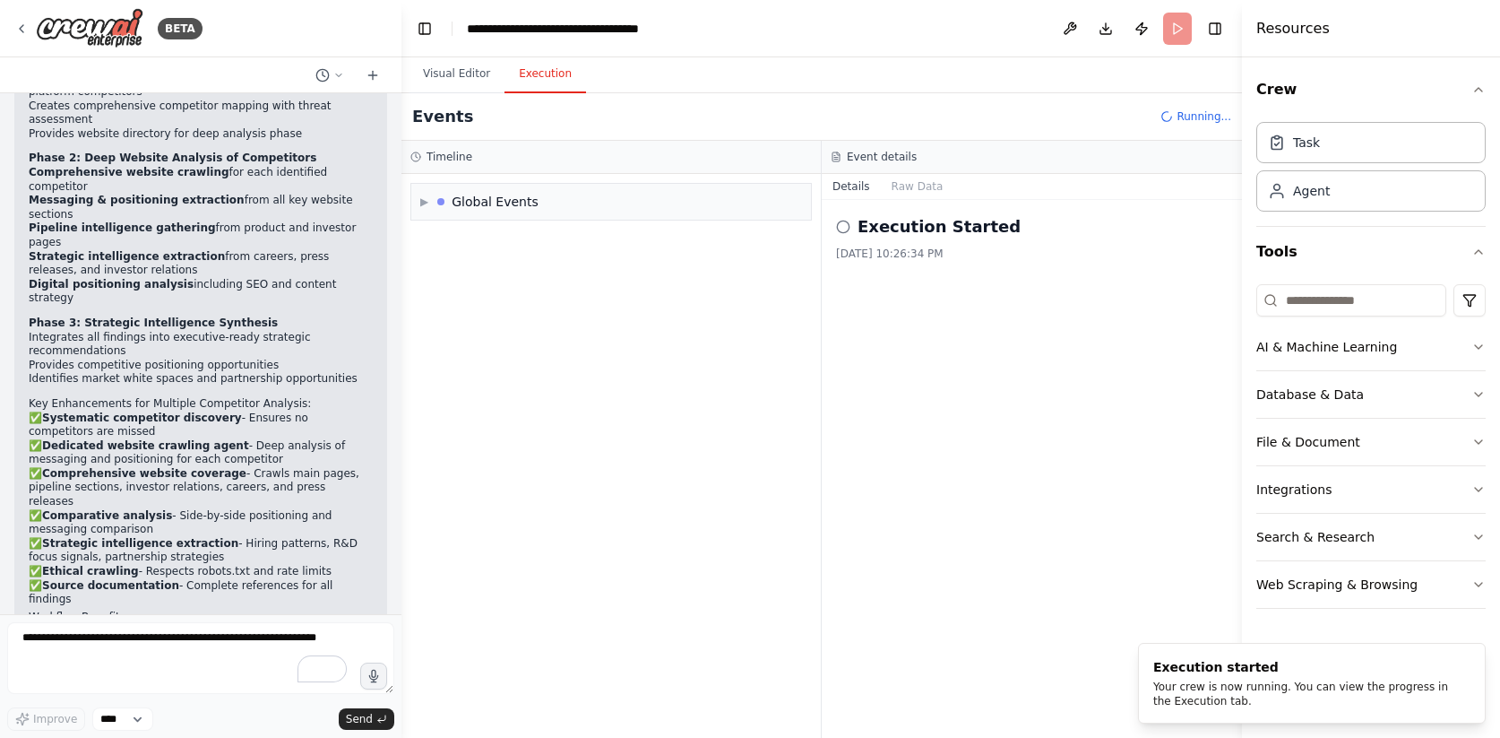
click at [547, 73] on button "Execution" at bounding box center [546, 75] width 82 height 38
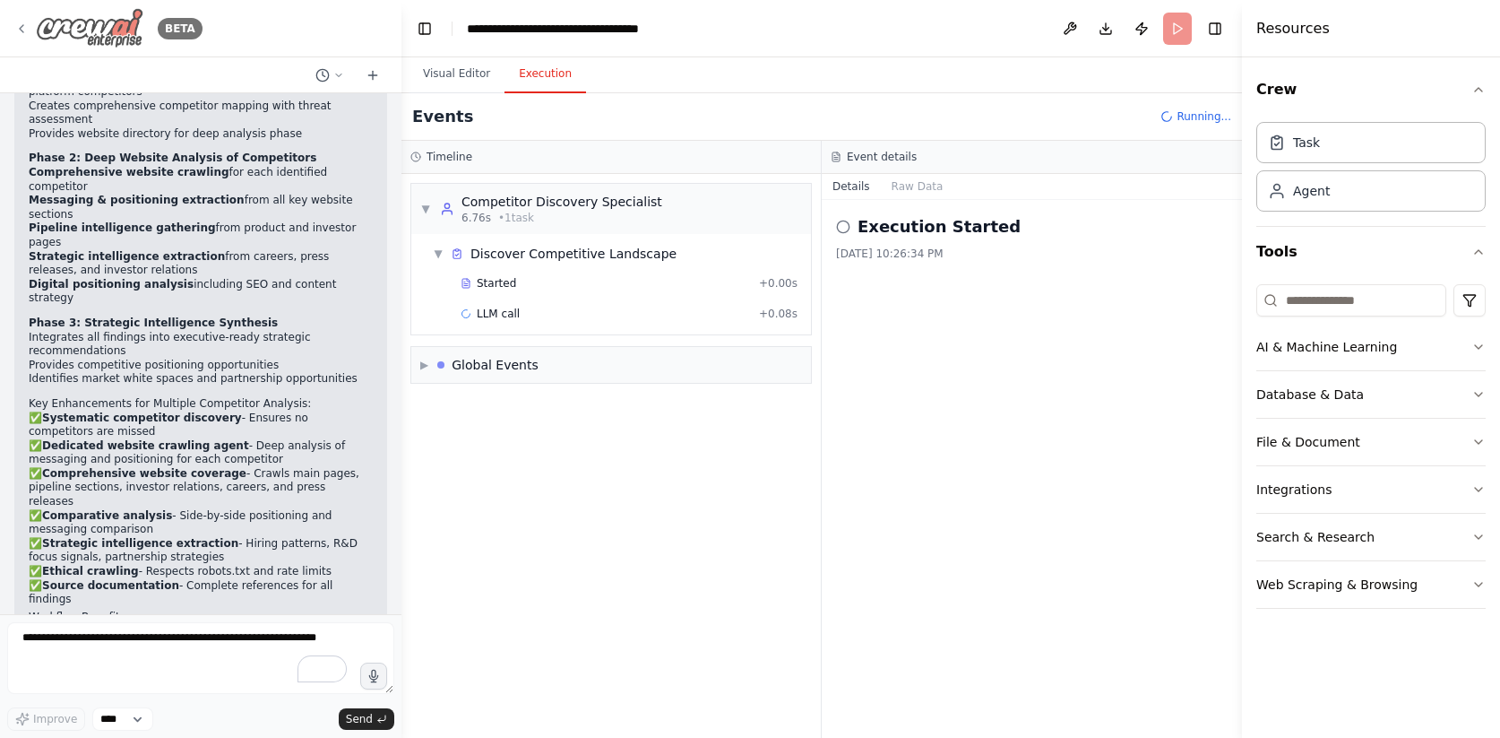
click at [26, 22] on icon at bounding box center [21, 29] width 14 height 14
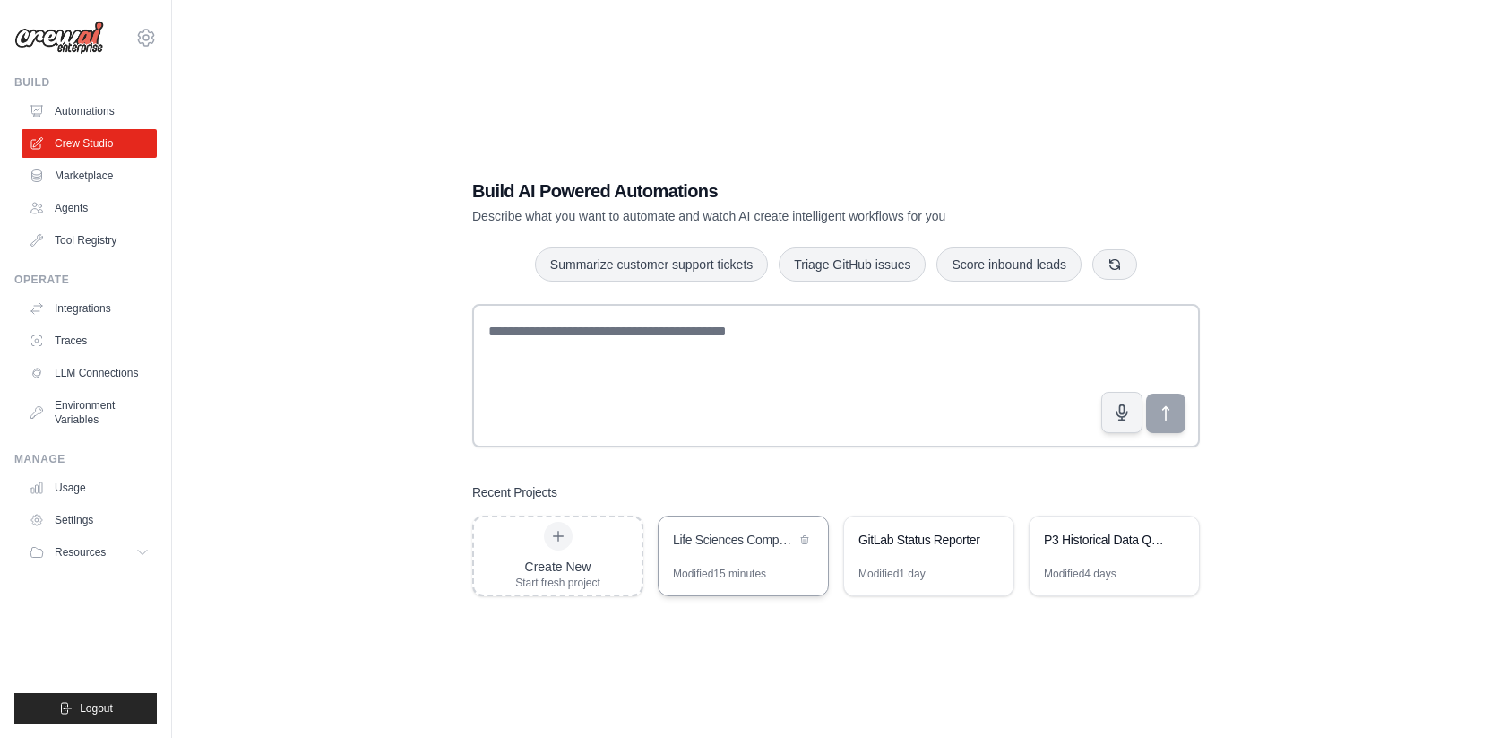
click at [709, 531] on div "Life Sciences Competitive Intelligence" at bounding box center [734, 540] width 123 height 18
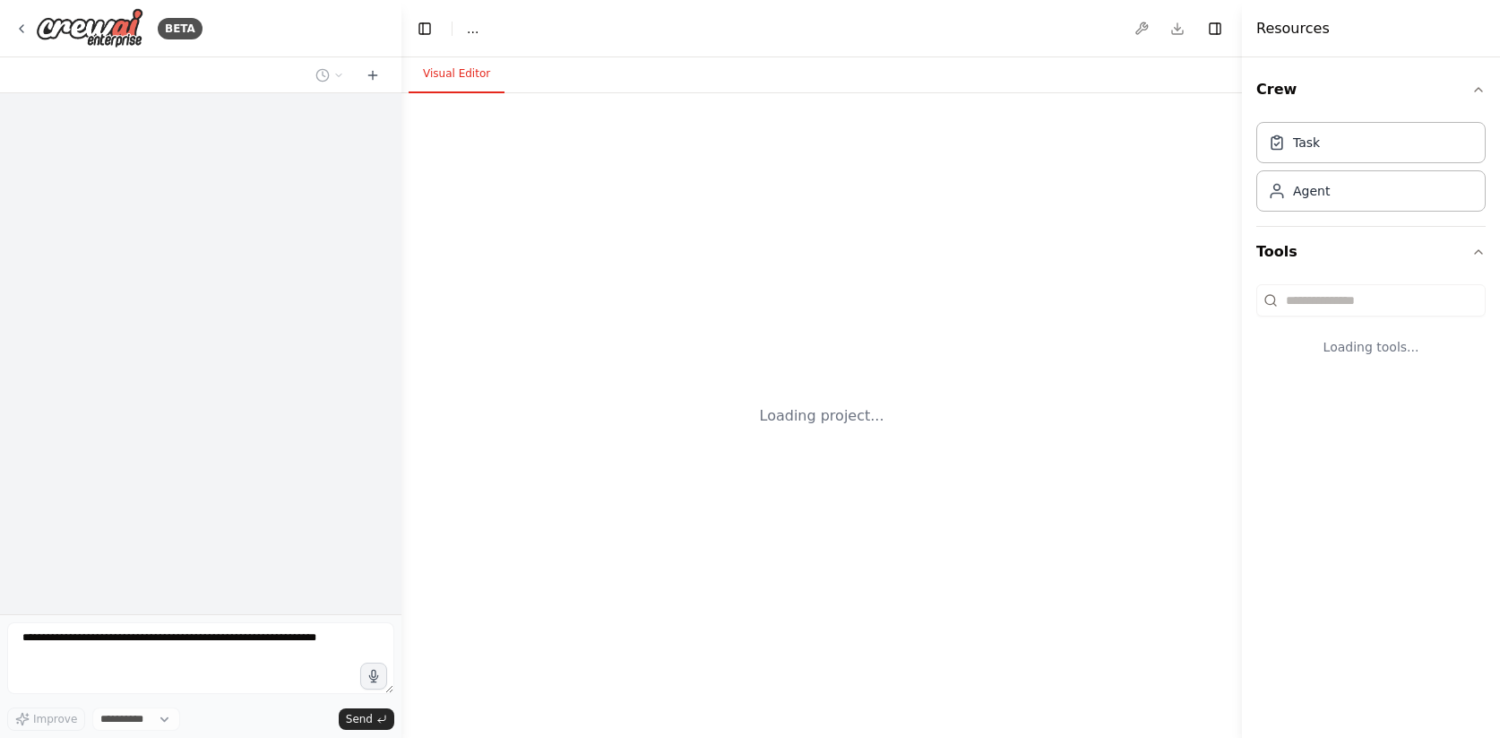
select select "****"
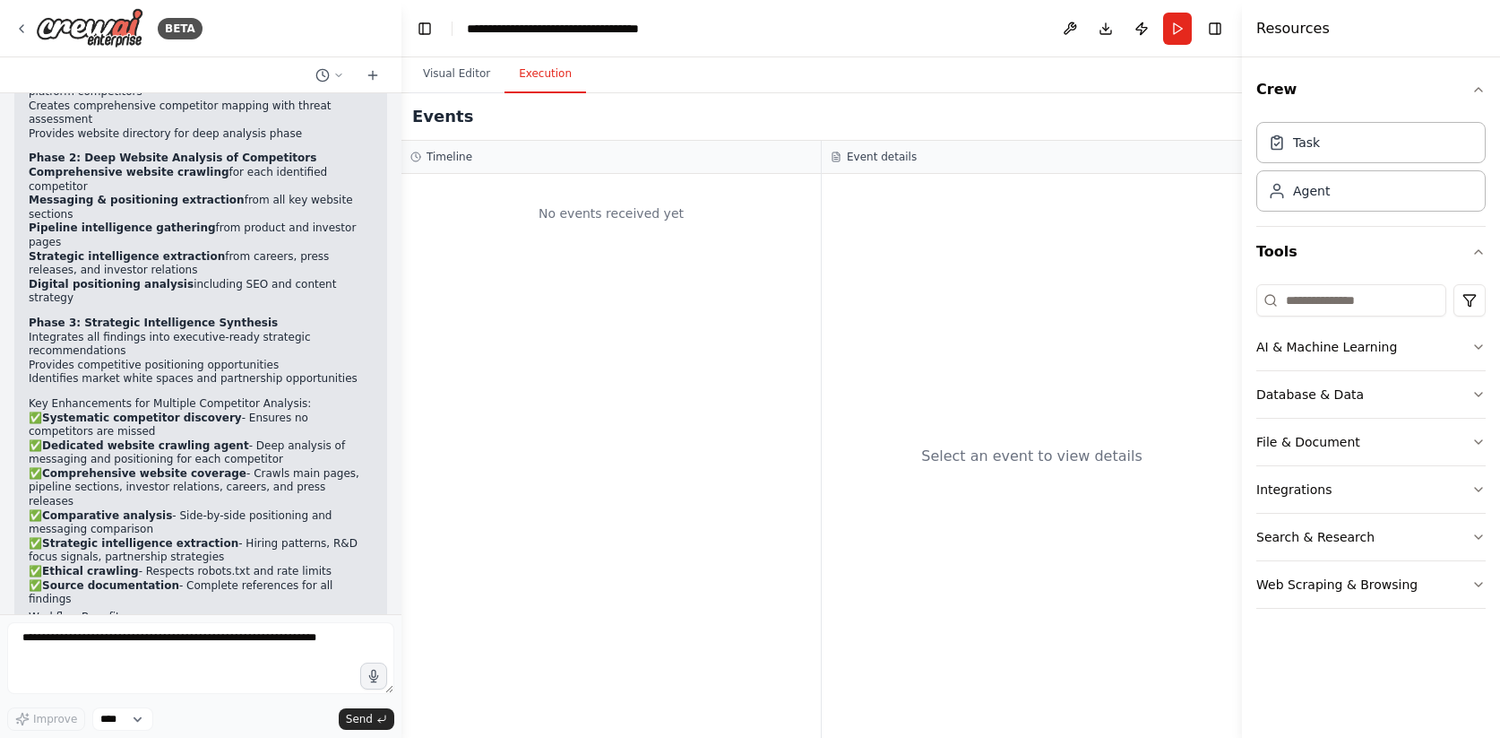
click at [568, 91] on button "Execution" at bounding box center [546, 75] width 82 height 38
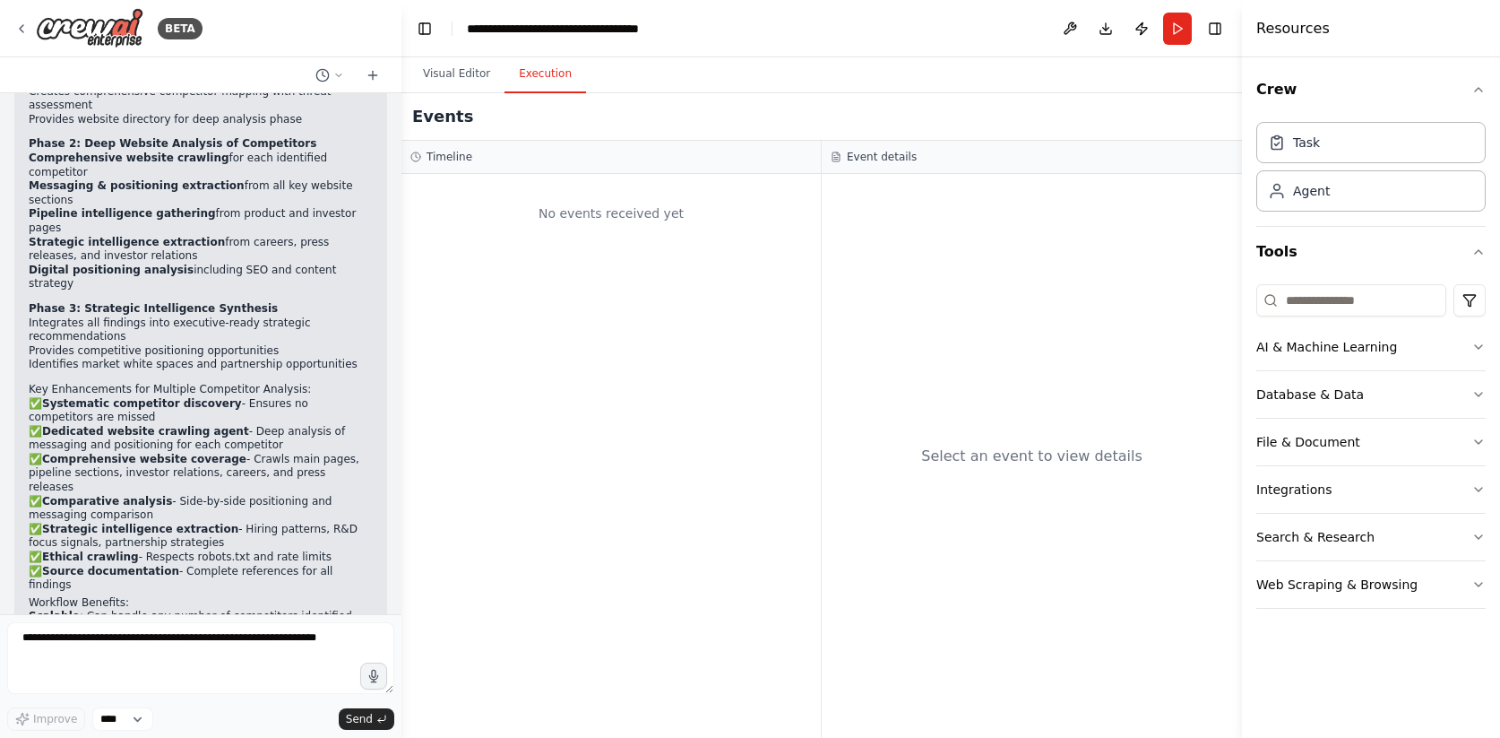
scroll to position [4063, 0]
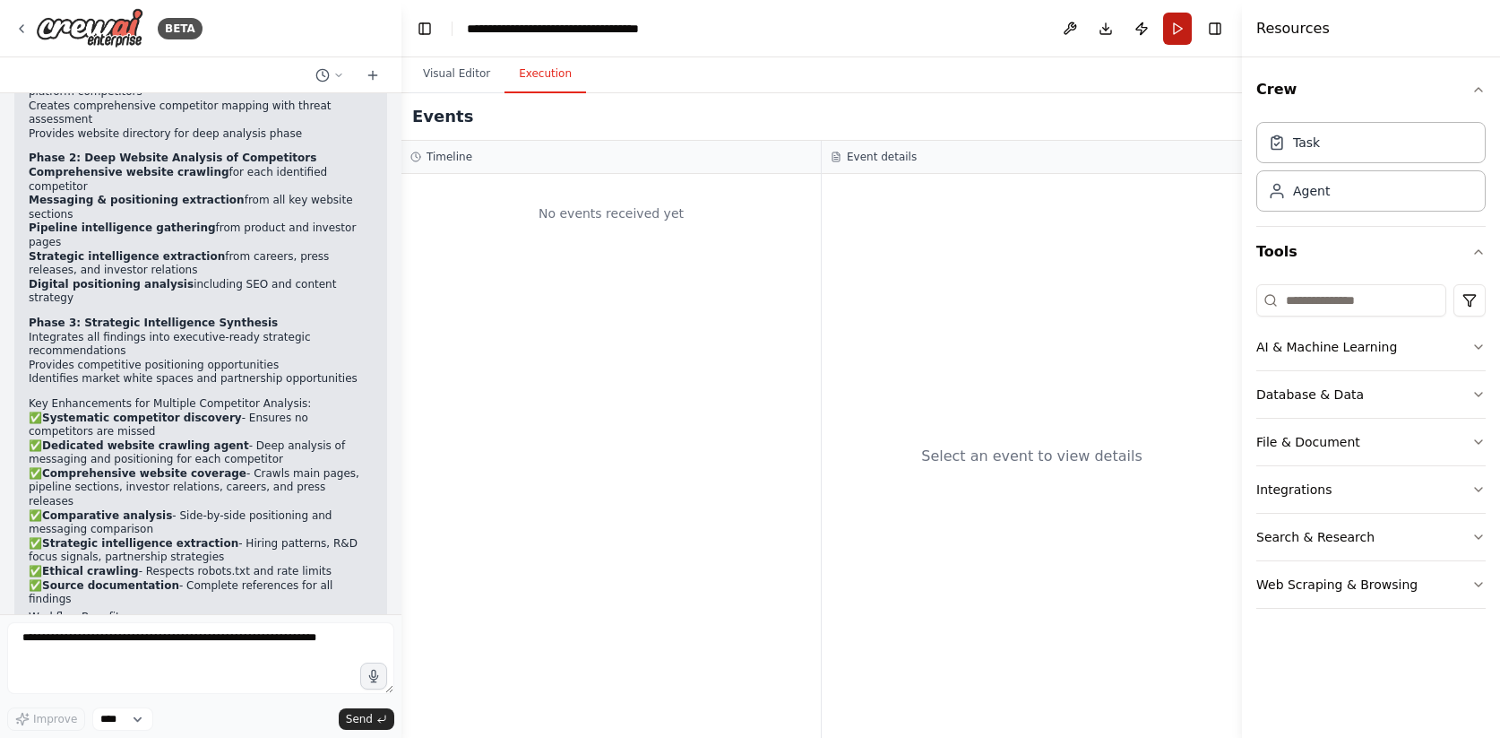
click at [1169, 27] on button "Run" at bounding box center [1177, 29] width 29 height 32
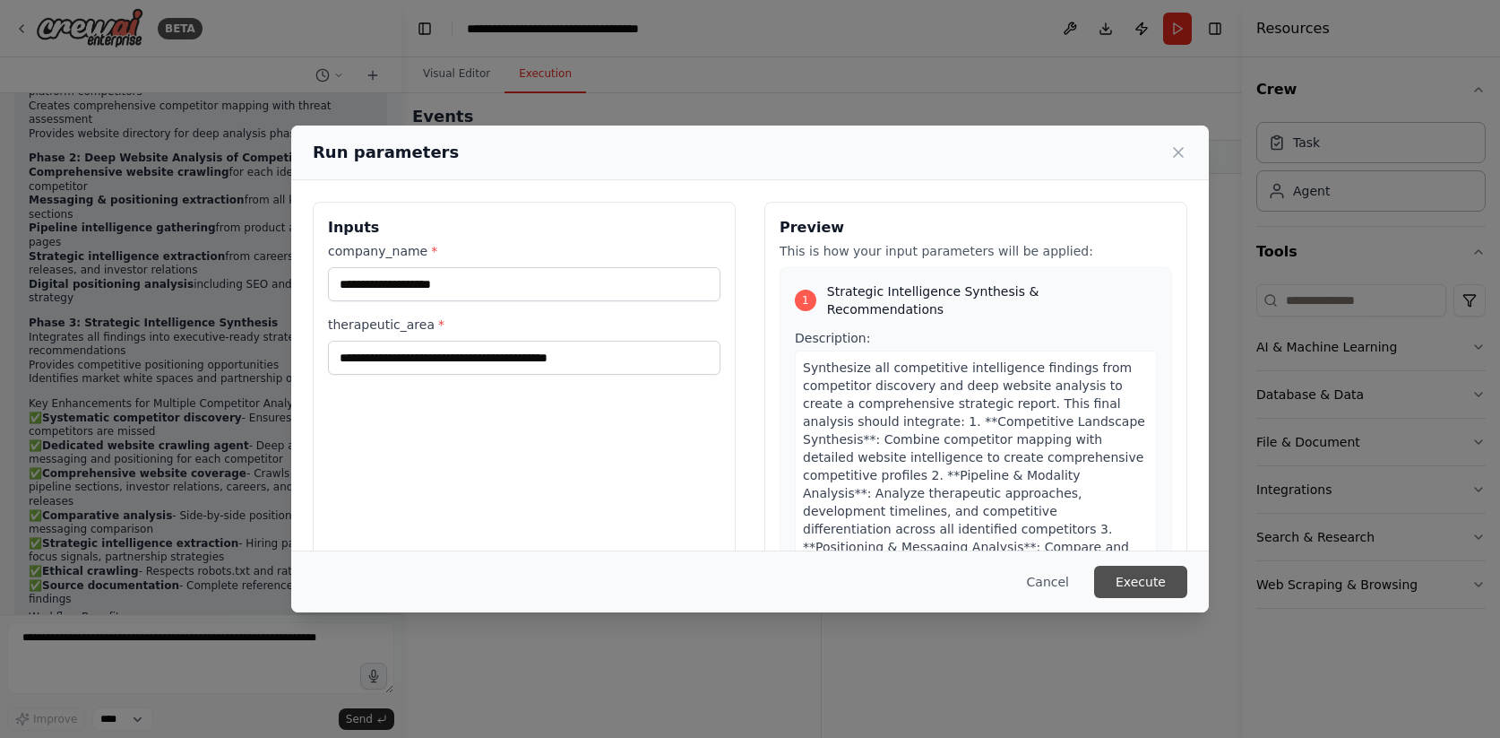
click at [1173, 585] on button "Execute" at bounding box center [1140, 581] width 93 height 32
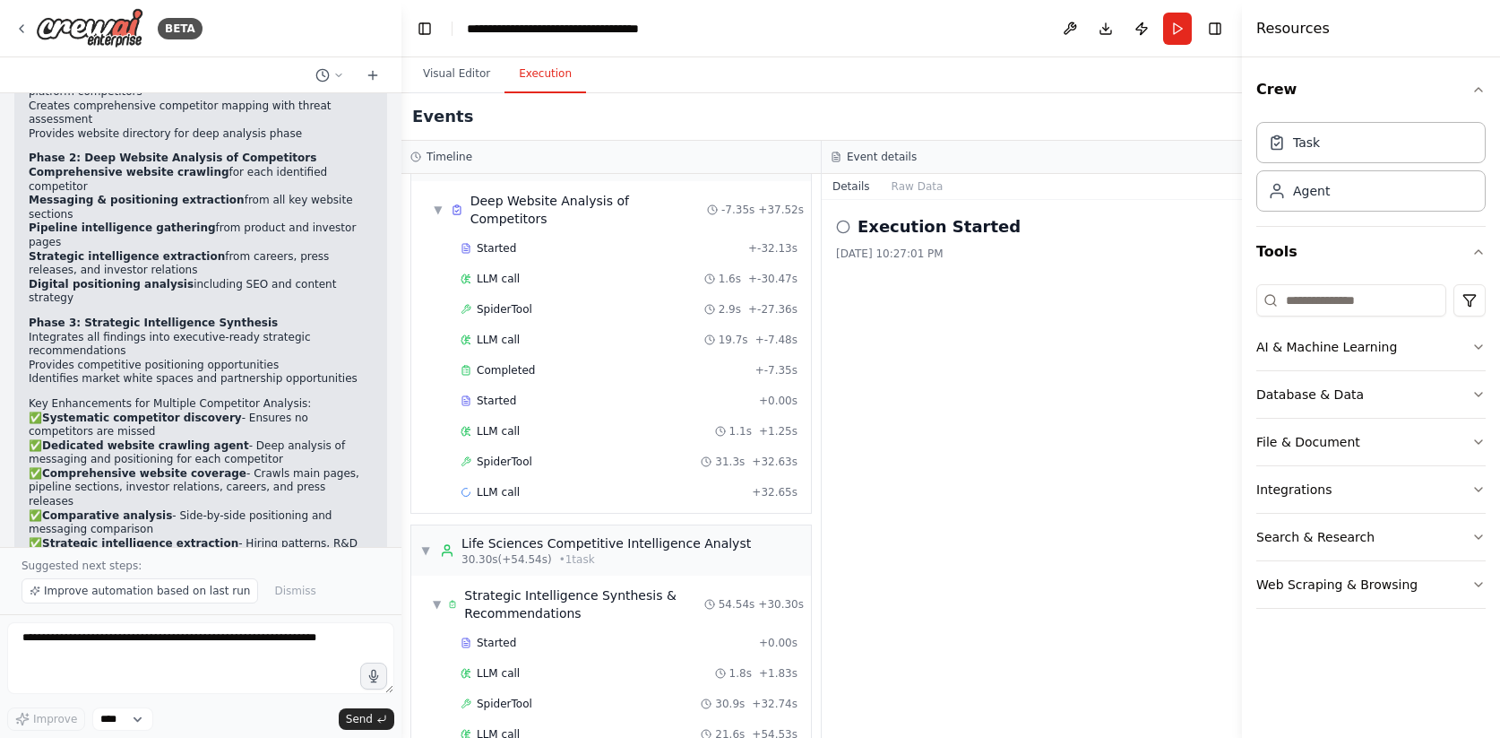
scroll to position [432, 0]
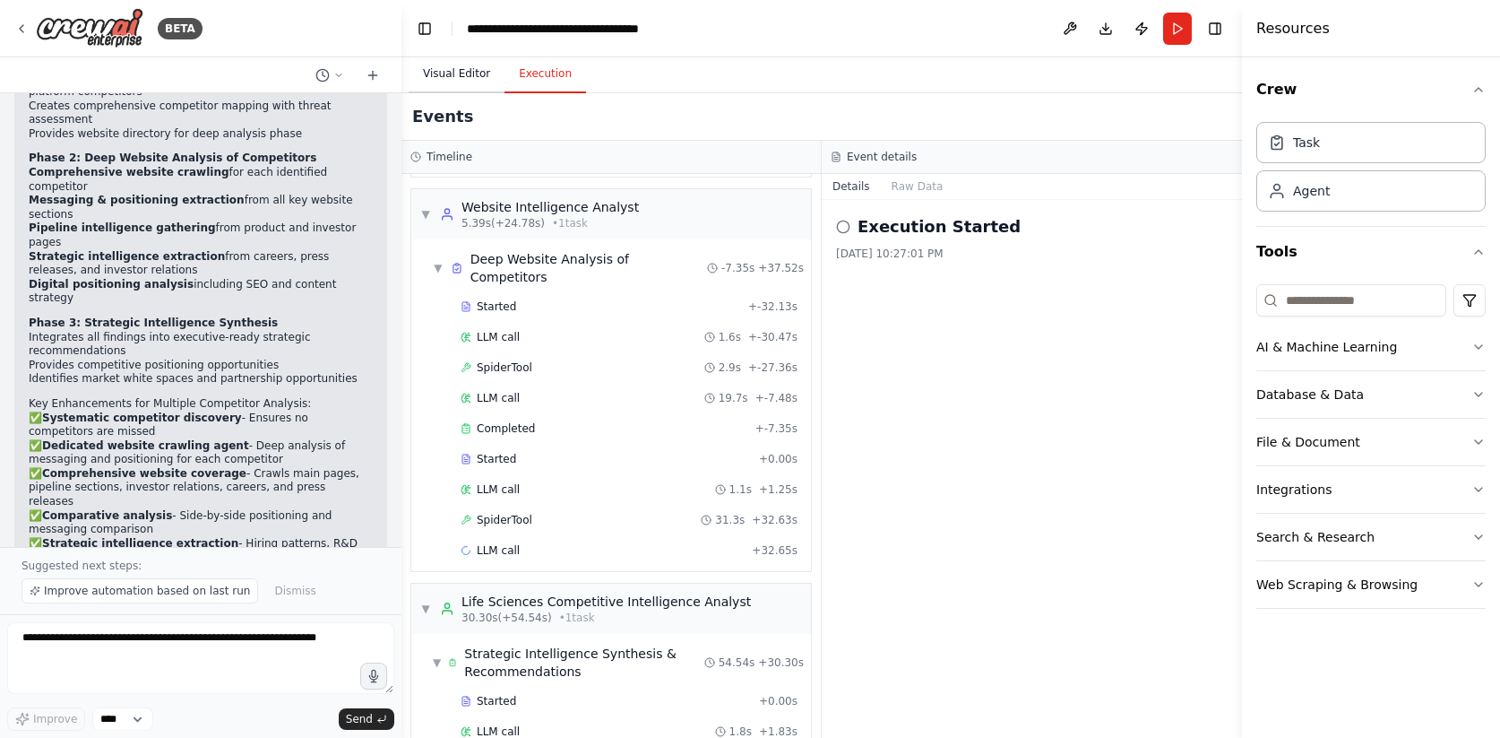
click at [458, 78] on button "Visual Editor" at bounding box center [457, 75] width 96 height 38
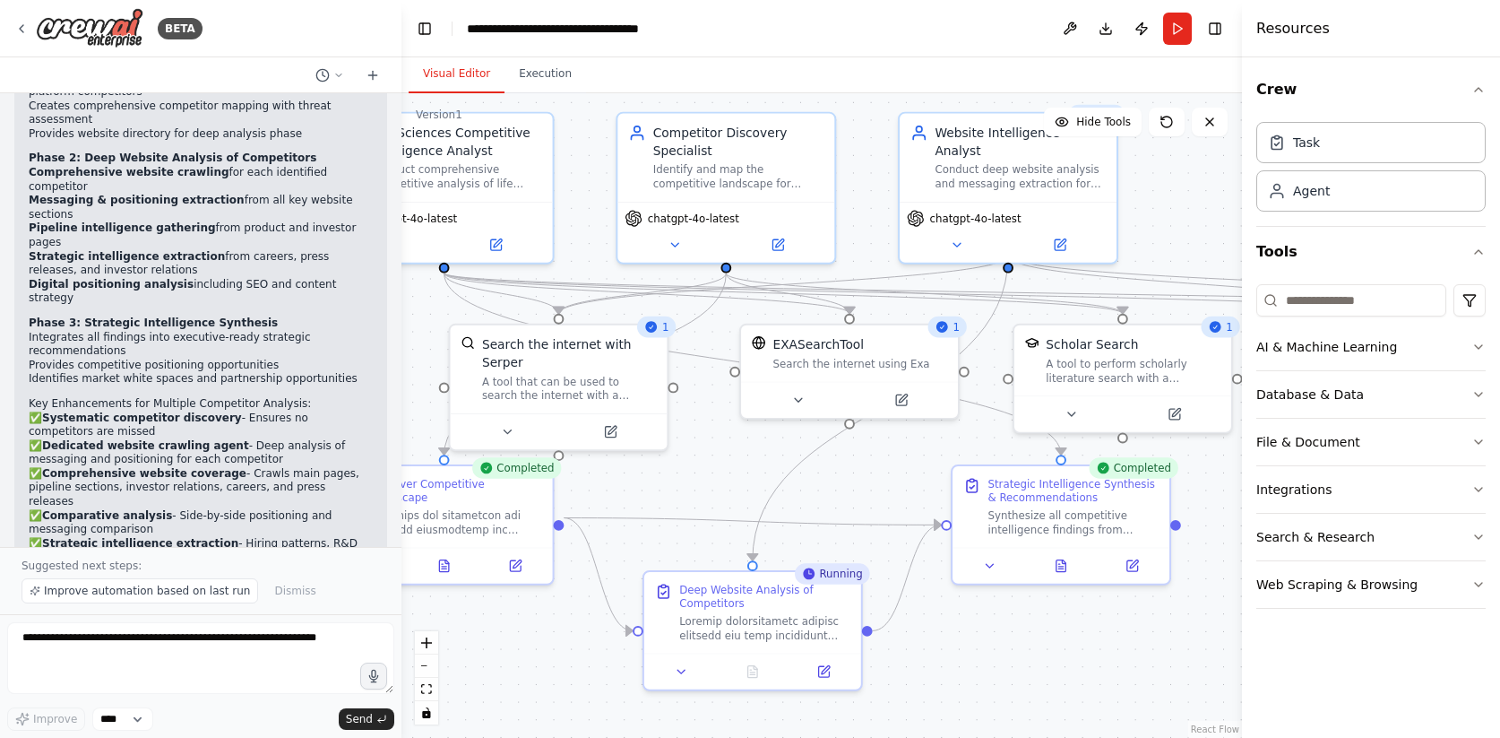
drag, startPoint x: 527, startPoint y: 410, endPoint x: 367, endPoint y: 340, distance: 174.5
click at [368, 340] on div "BETA Create a CrewAI agent specialized in Life Sciences Competitive Analysis. T…" at bounding box center [750, 369] width 1500 height 738
drag, startPoint x: 762, startPoint y: 502, endPoint x: 589, endPoint y: 463, distance: 177.2
click at [588, 463] on div ".deletable-edge-delete-btn { width: 20px; height: 20px; border: 0px solid #ffff…" at bounding box center [821, 415] width 841 height 644
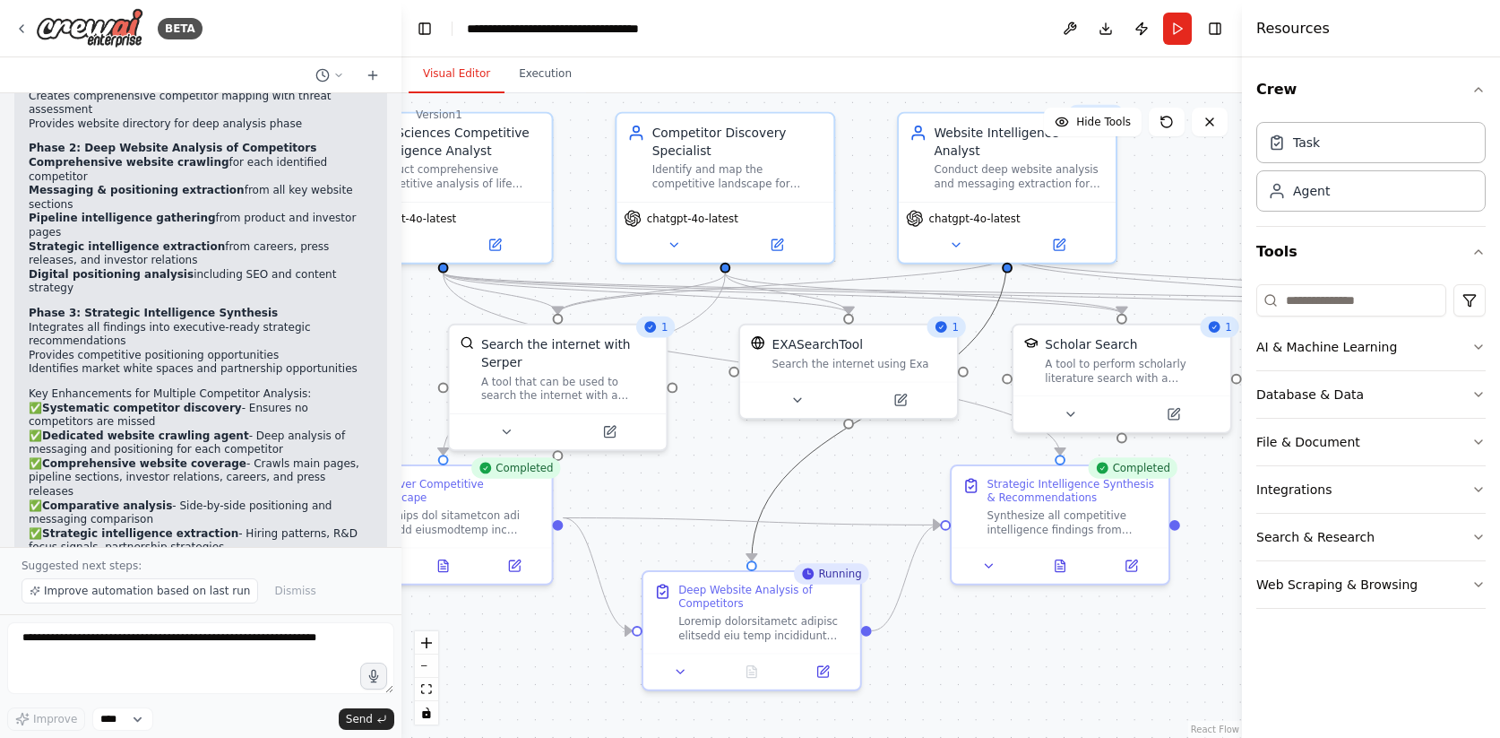
scroll to position [4130, 0]
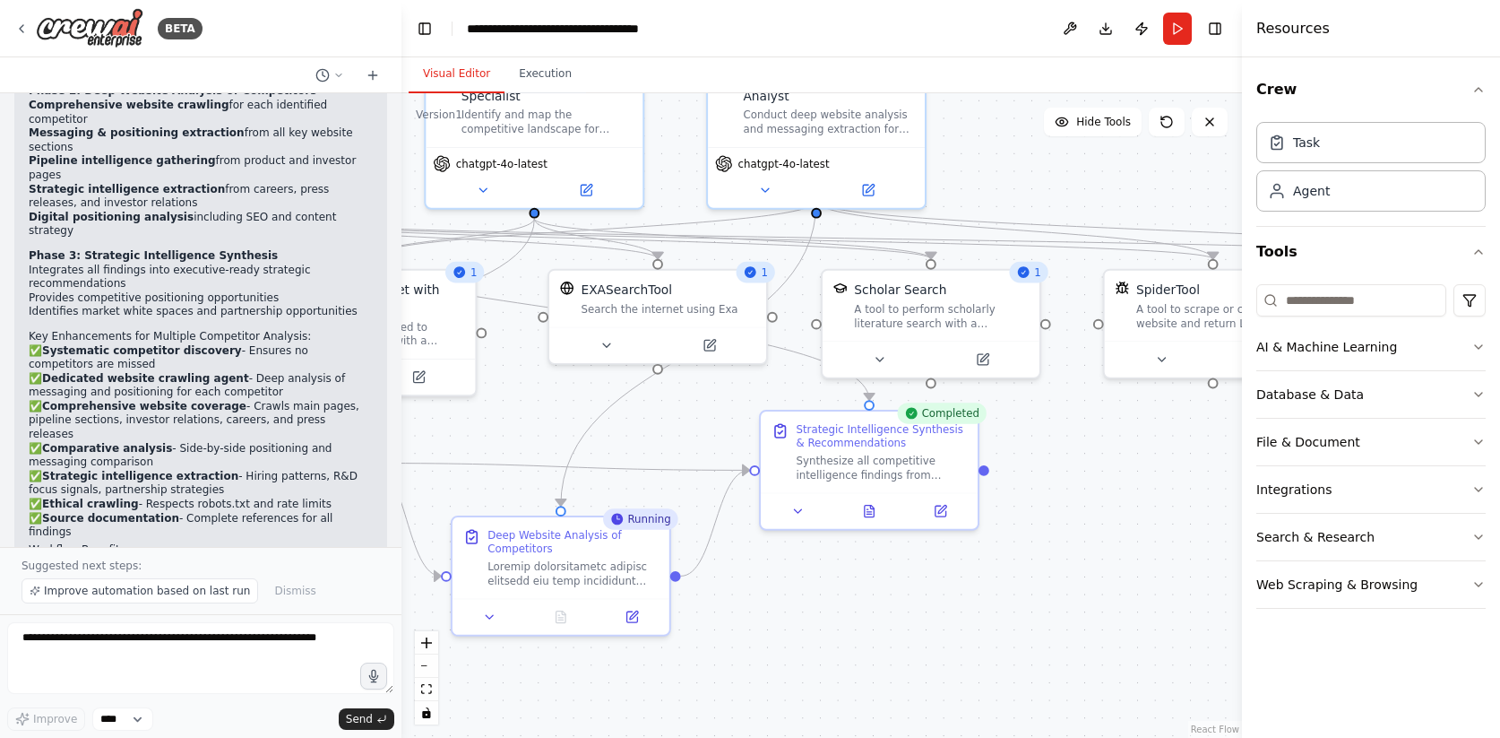
drag, startPoint x: 732, startPoint y: 488, endPoint x: 541, endPoint y: 434, distance: 198.5
click at [541, 434] on div ".deletable-edge-delete-btn { width: 20px; height: 20px; border: 0px solid #ffff…" at bounding box center [821, 415] width 841 height 644
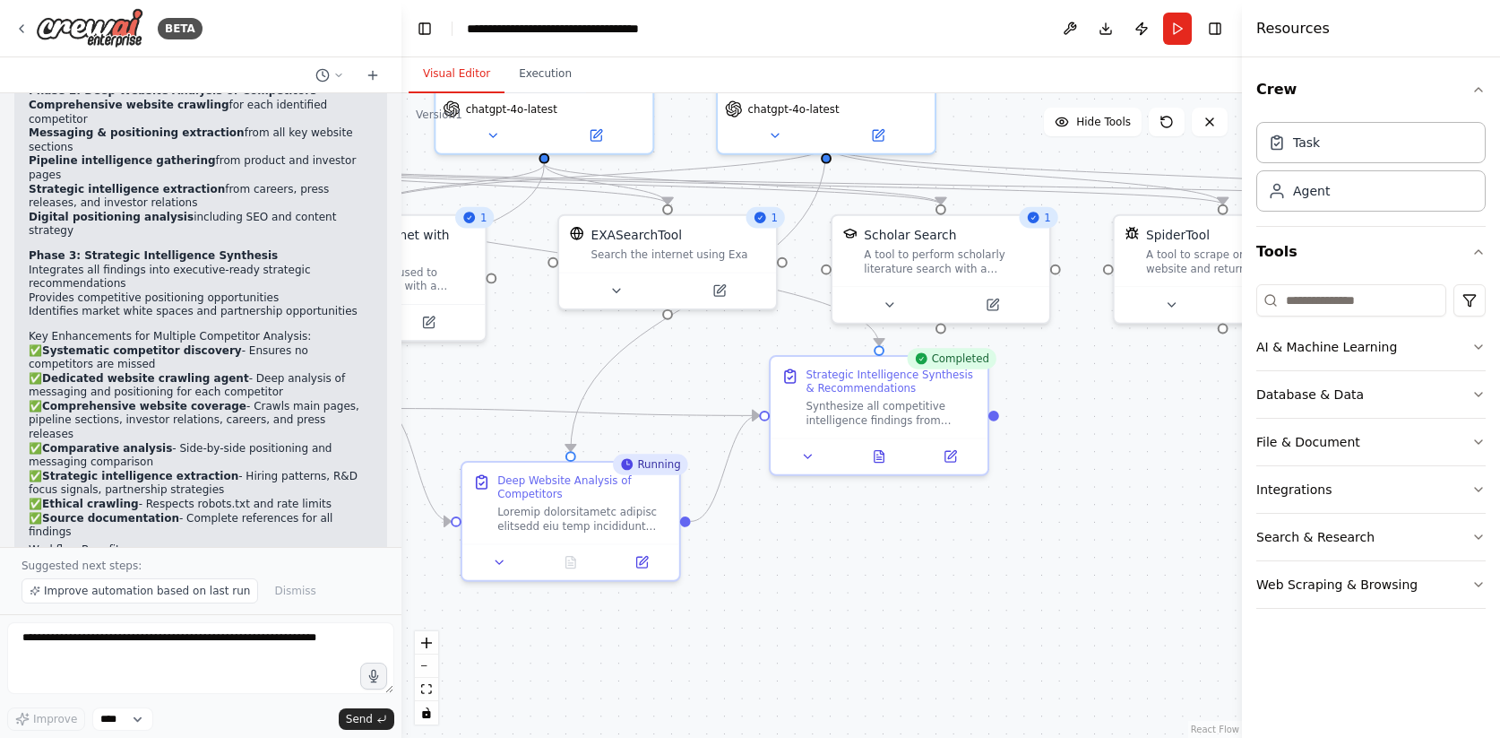
drag, startPoint x: 1143, startPoint y: 517, endPoint x: 1152, endPoint y: 462, distance: 55.5
click at [1152, 462] on div ".deletable-edge-delete-btn { width: 20px; height: 20px; border: 0px solid #ffff…" at bounding box center [821, 415] width 841 height 644
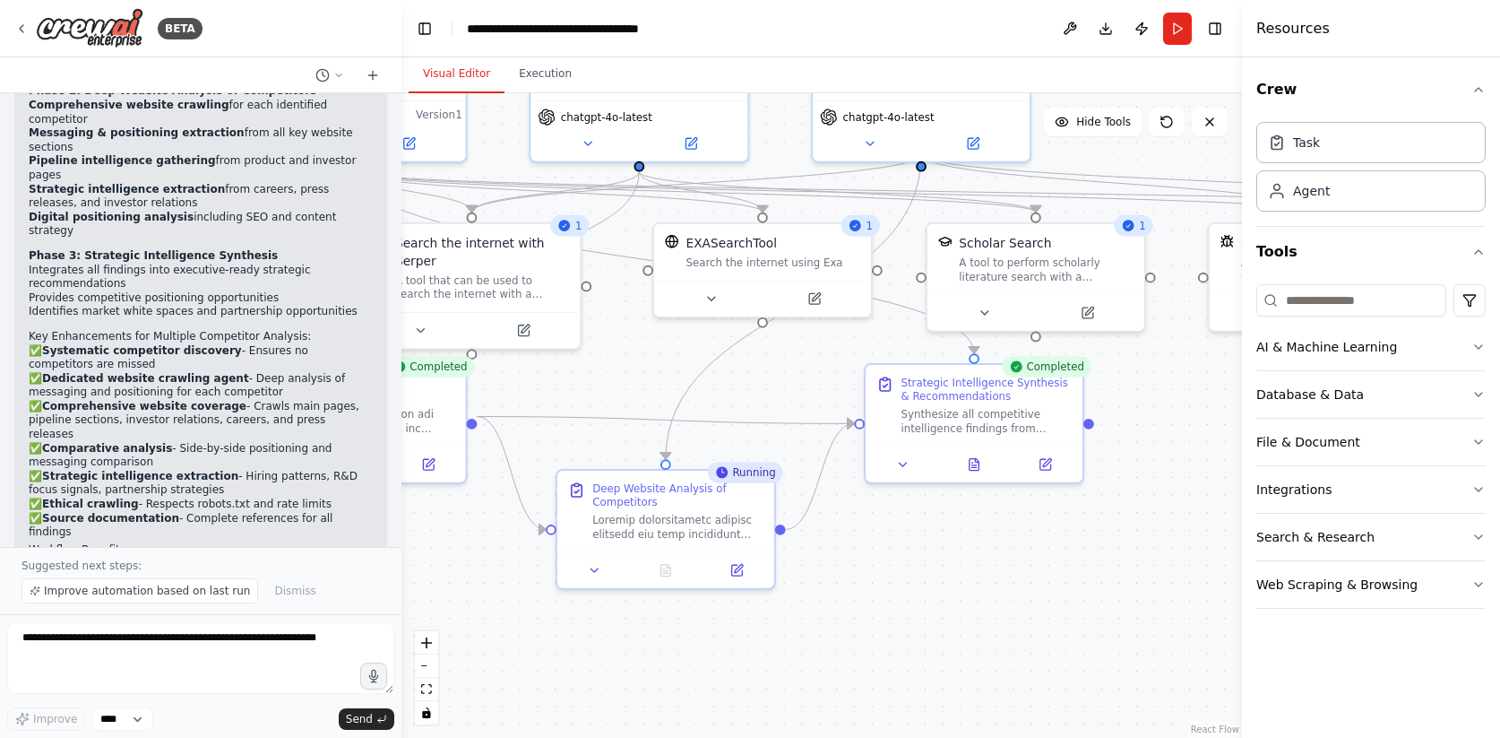
drag, startPoint x: 867, startPoint y: 593, endPoint x: 962, endPoint y: 601, distance: 95.3
click at [962, 601] on div ".deletable-edge-delete-btn { width: 20px; height: 20px; border: 0px solid #ffff…" at bounding box center [821, 415] width 841 height 644
click at [752, 476] on div "Running" at bounding box center [745, 473] width 75 height 22
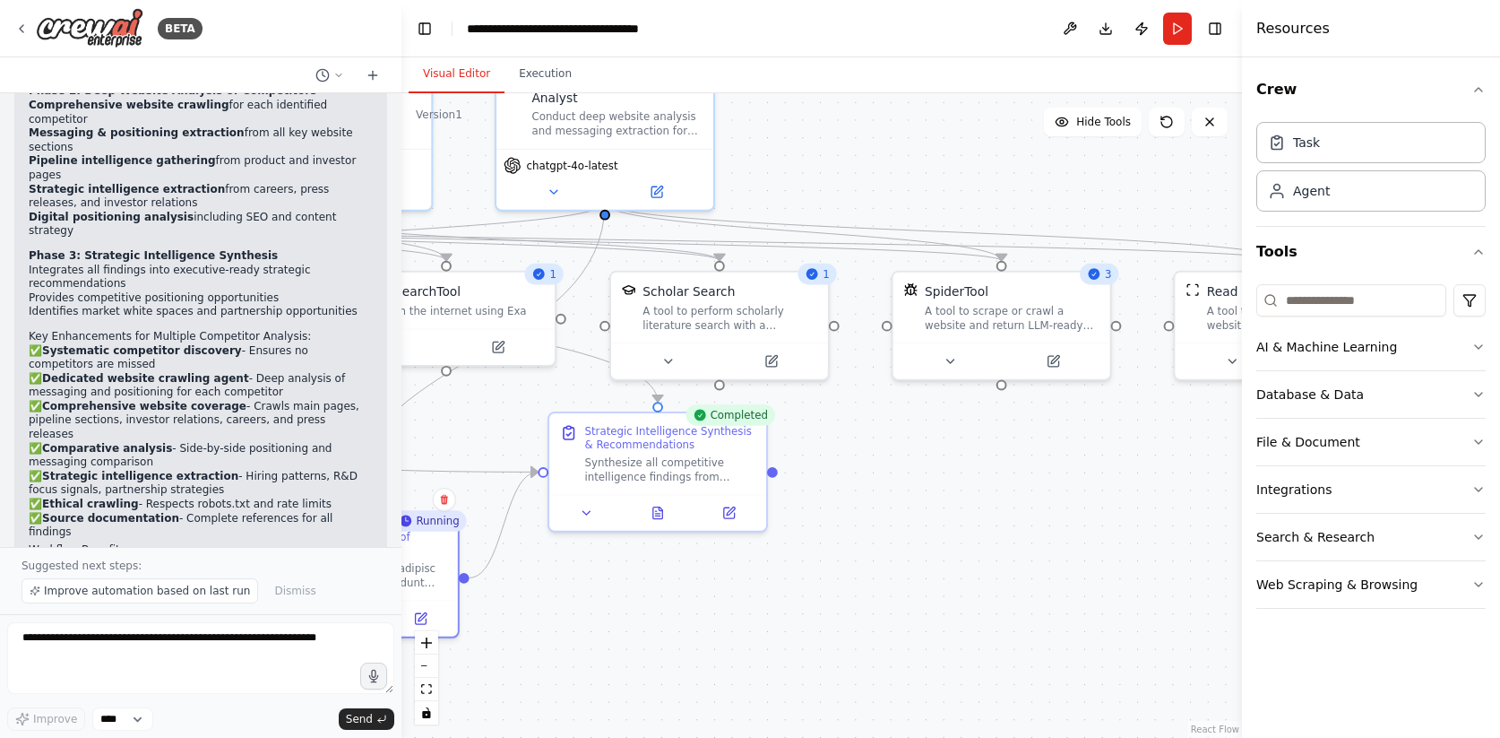
drag, startPoint x: 933, startPoint y: 580, endPoint x: 617, endPoint y: 628, distance: 320.0
click at [617, 628] on div ".deletable-edge-delete-btn { width: 20px; height: 20px; border: 0px solid #ffff…" at bounding box center [821, 415] width 841 height 644
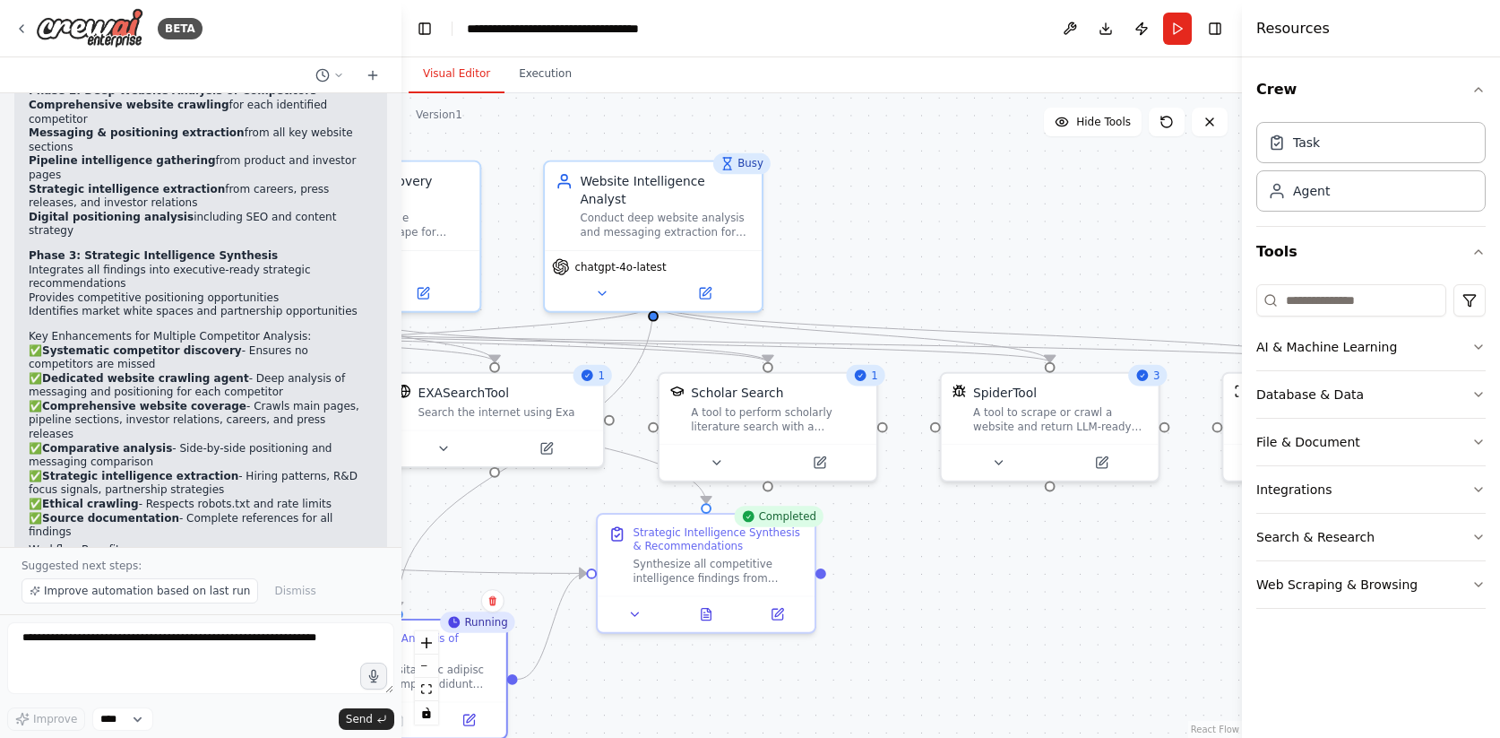
drag, startPoint x: 1004, startPoint y: 574, endPoint x: 1052, endPoint y: 675, distance: 112.2
click at [1052, 675] on div ".deletable-edge-delete-btn { width: 20px; height: 20px; border: 0px solid #ffff…" at bounding box center [821, 415] width 841 height 644
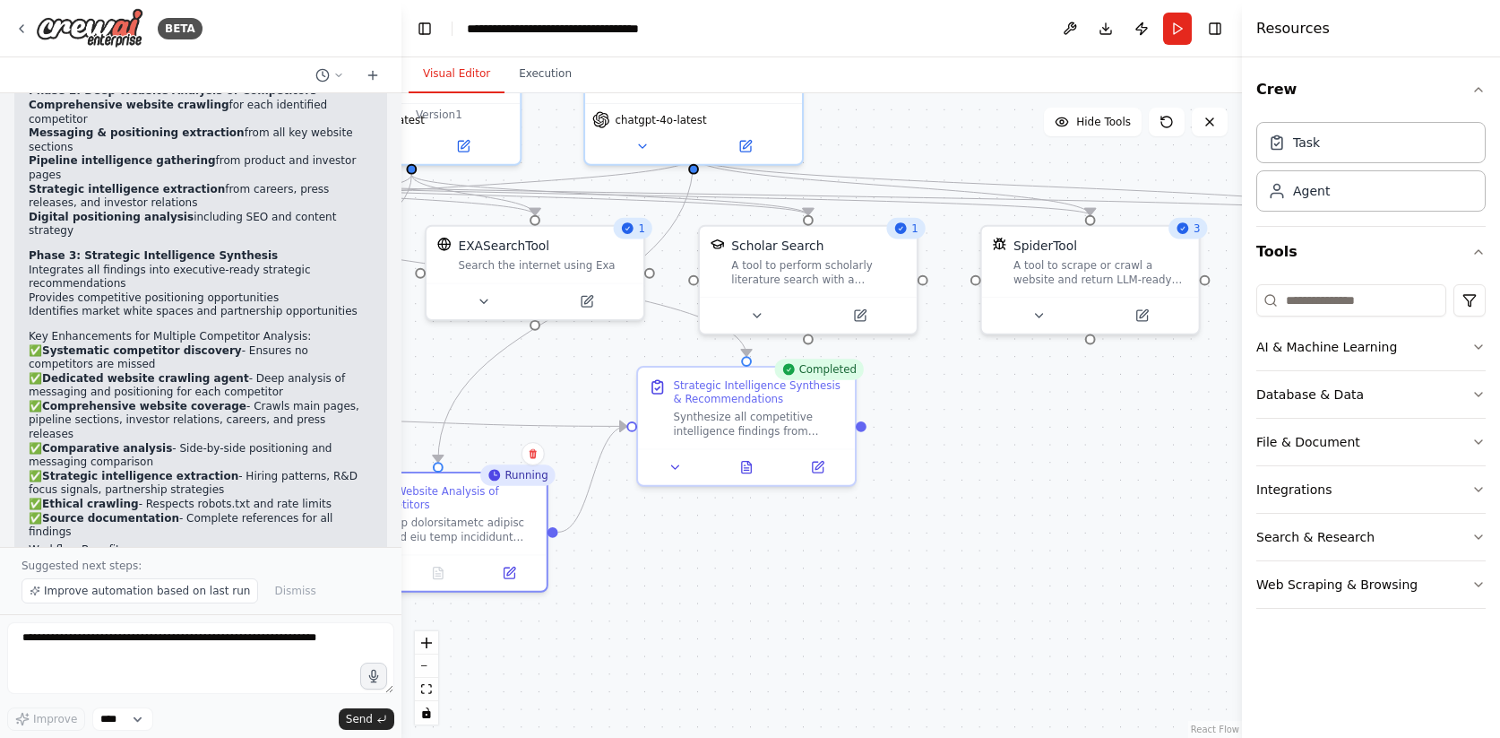
drag, startPoint x: 973, startPoint y: 616, endPoint x: 1014, endPoint y: 469, distance: 152.6
click at [1014, 469] on div ".deletable-edge-delete-btn { width: 20px; height: 20px; border: 0px solid #ffff…" at bounding box center [821, 415] width 841 height 644
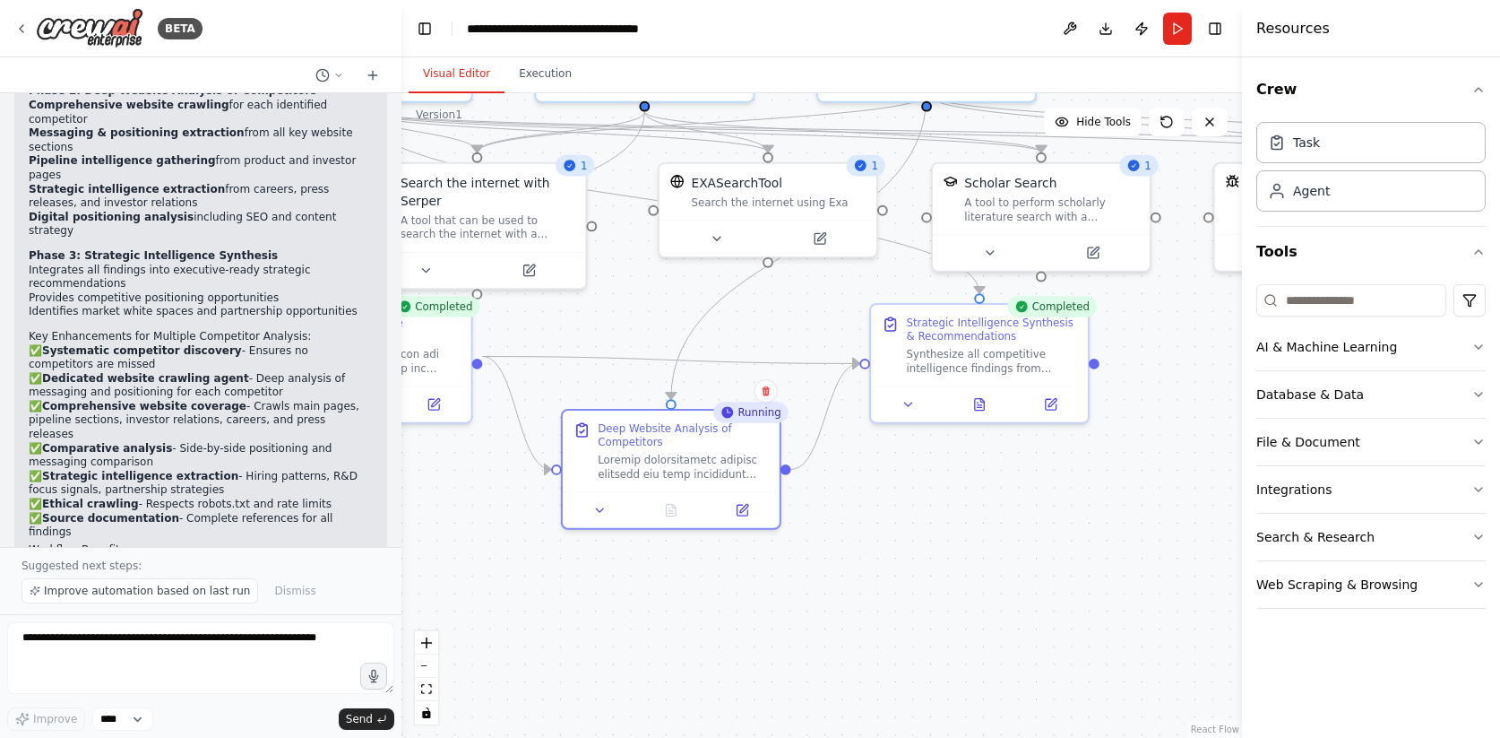
drag, startPoint x: 780, startPoint y: 583, endPoint x: 1012, endPoint y: 521, distance: 240.4
click at [1012, 521] on div ".deletable-edge-delete-btn { width: 20px; height: 20px; border: 0px solid #ffff…" at bounding box center [821, 415] width 841 height 644
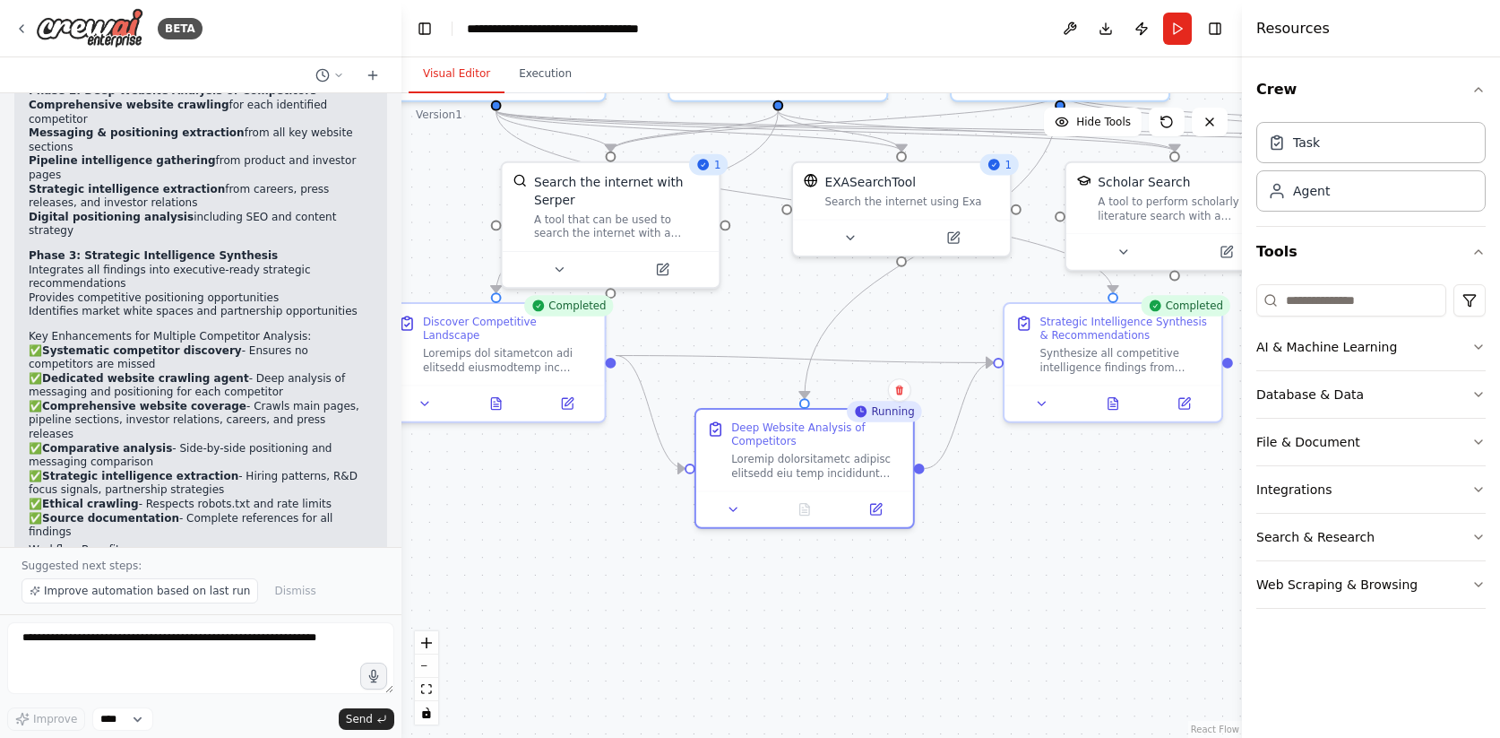
drag, startPoint x: 848, startPoint y: 576, endPoint x: 981, endPoint y: 575, distance: 133.5
click at [981, 575] on div ".deletable-edge-delete-btn { width: 20px; height: 20px; border: 0px solid #ffff…" at bounding box center [821, 415] width 841 height 644
click at [563, 74] on button "Execution" at bounding box center [546, 75] width 82 height 38
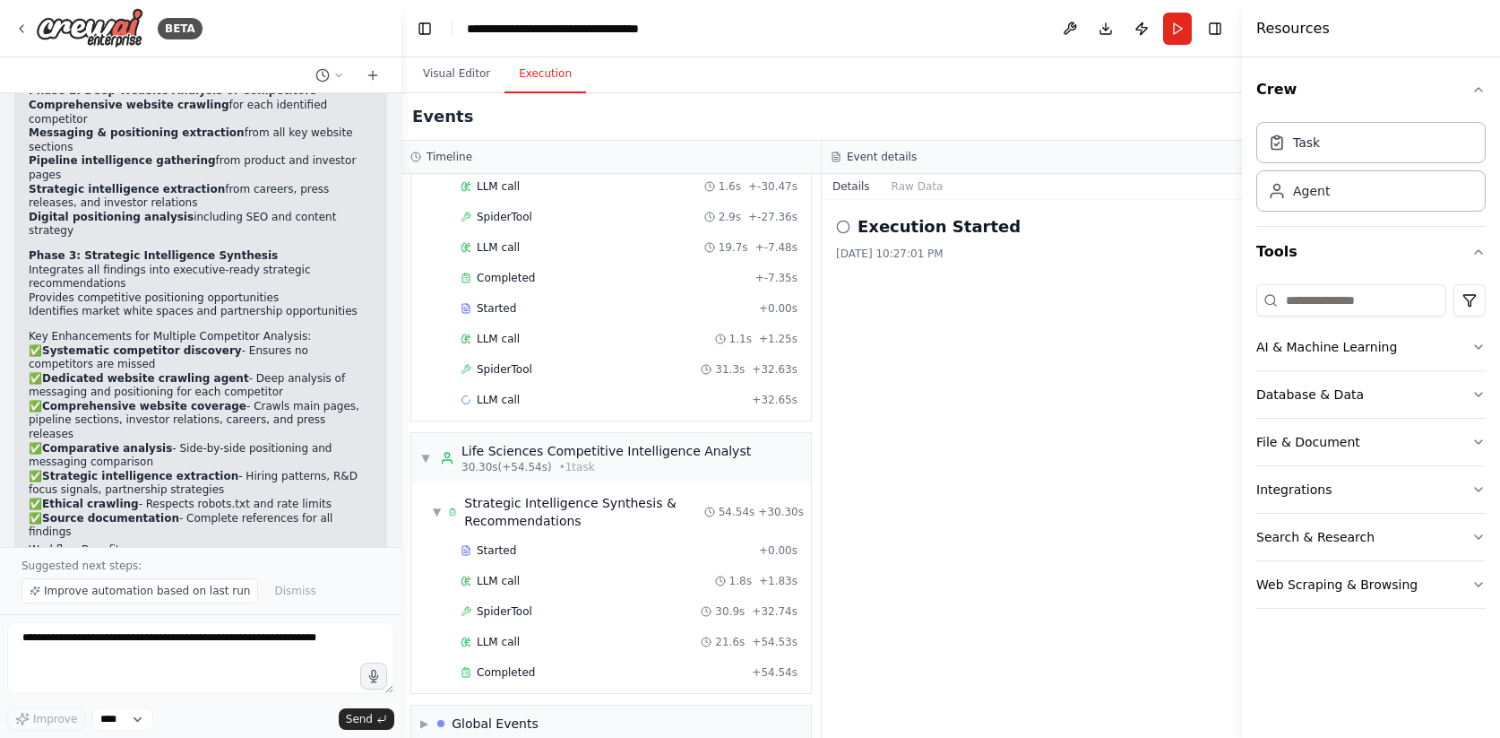
scroll to position [589, 0]
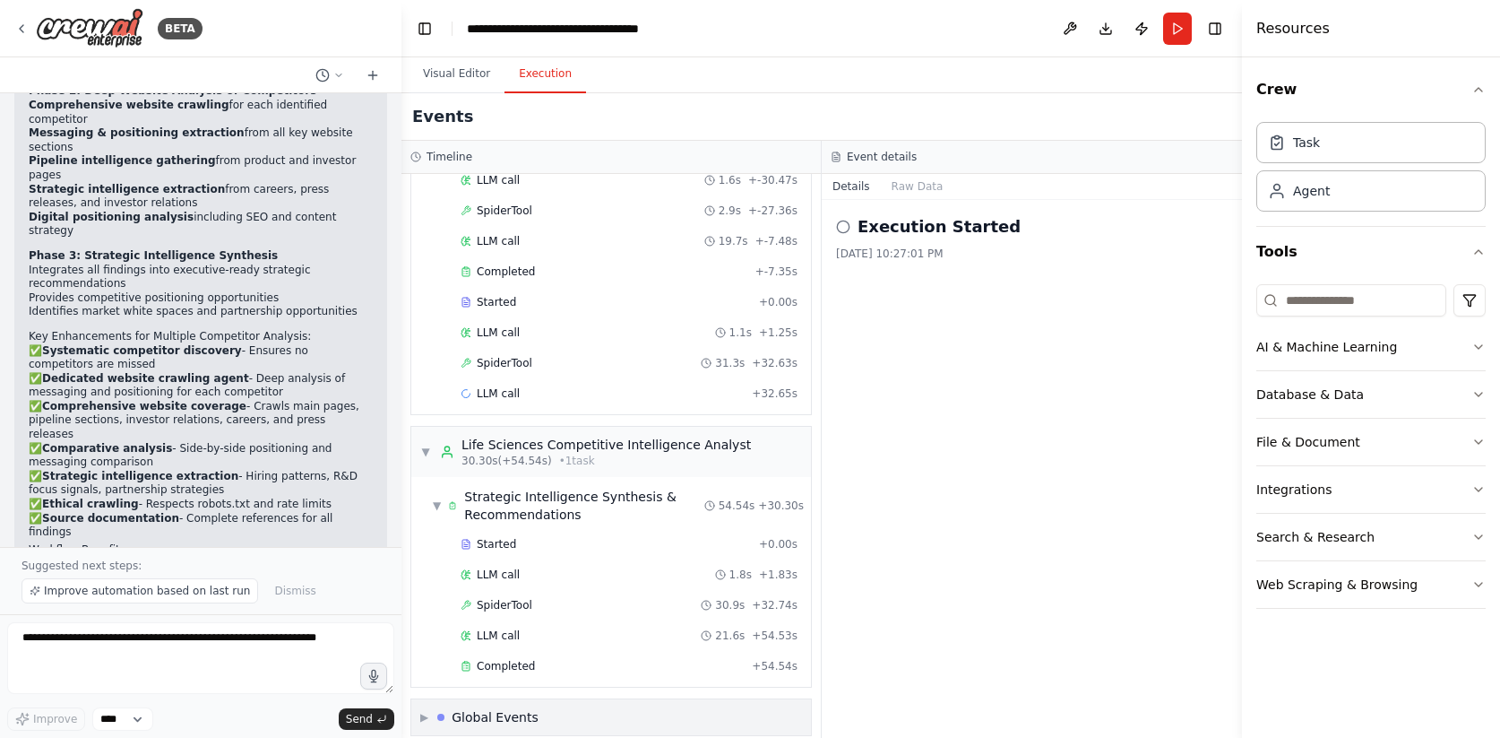
click at [425, 710] on span "▶" at bounding box center [424, 717] width 8 height 14
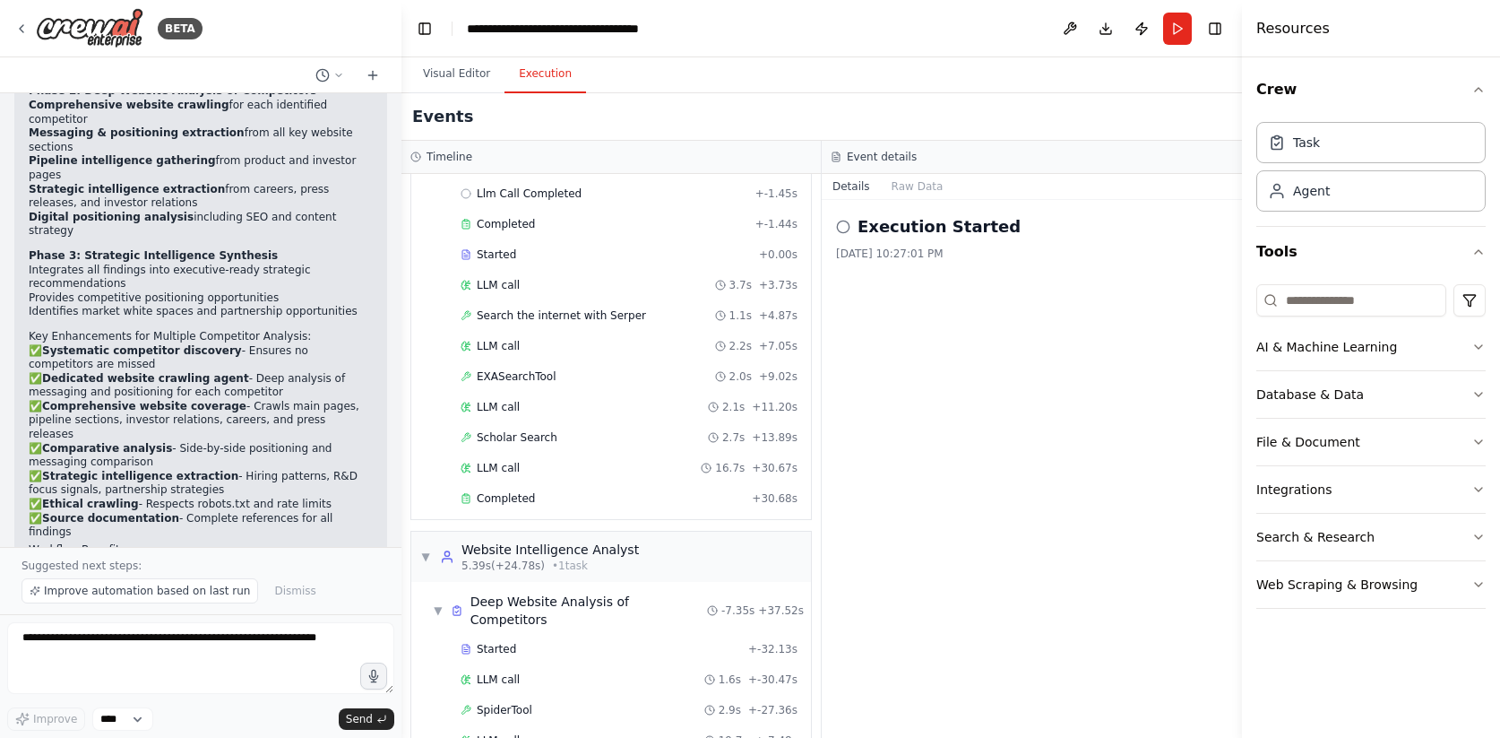
scroll to position [0, 0]
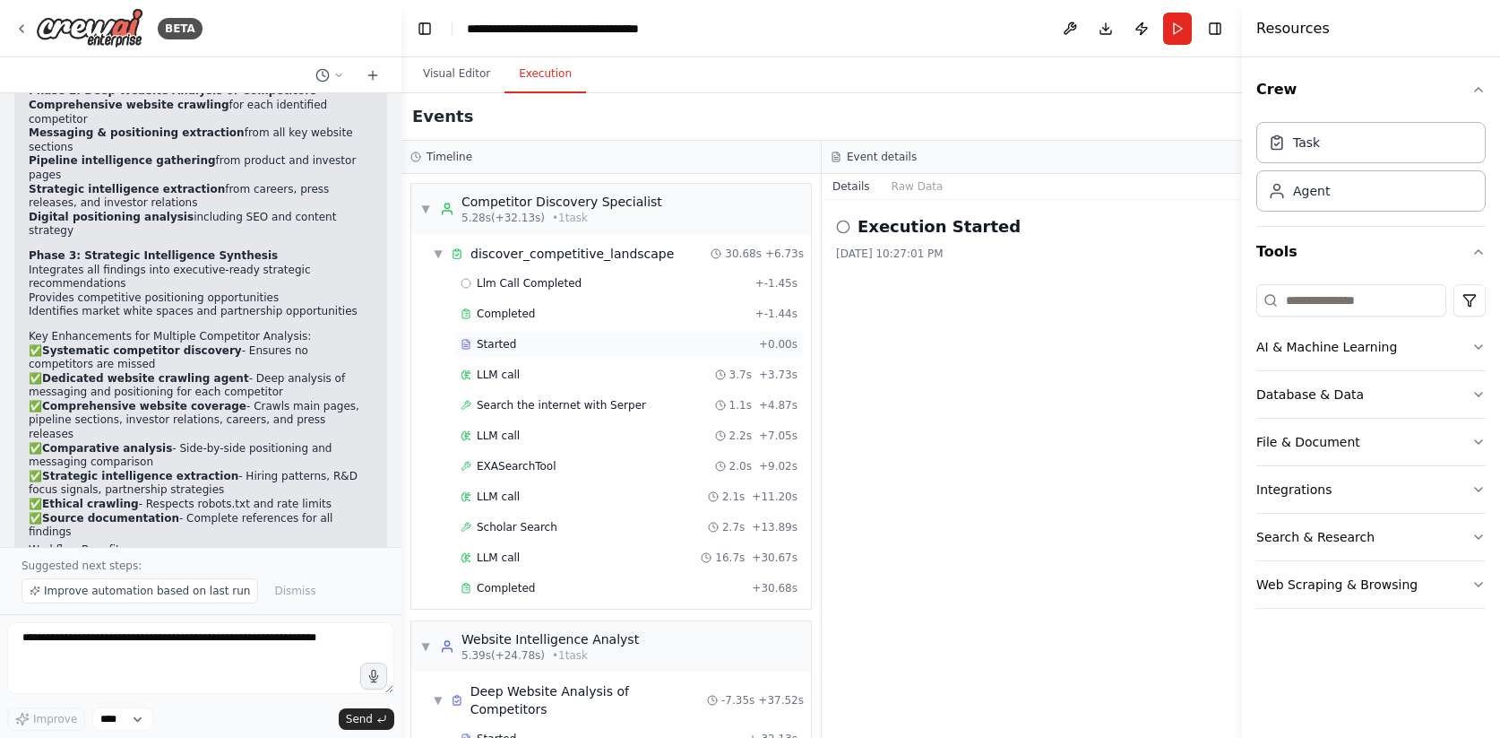
click at [562, 349] on div "Started" at bounding box center [606, 344] width 291 height 14
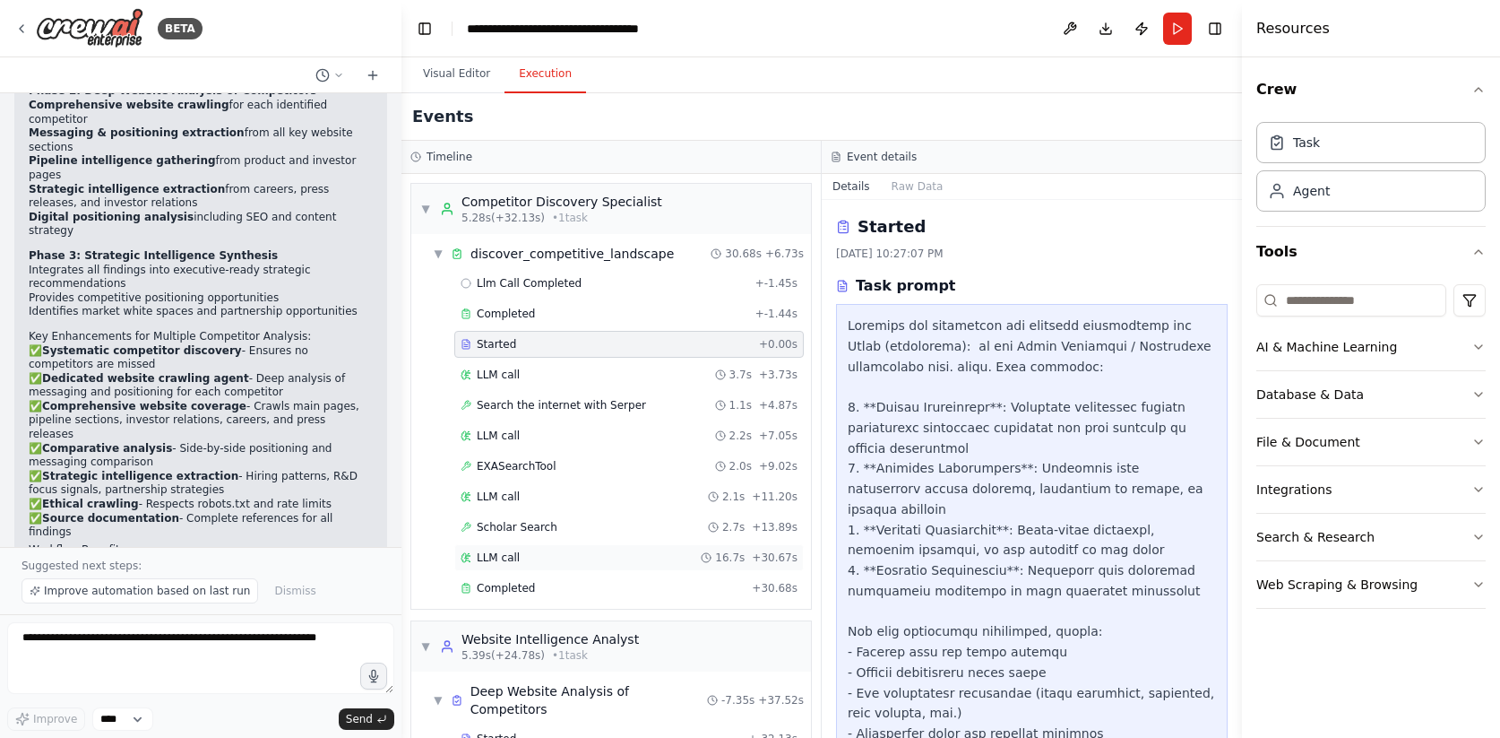
click at [563, 569] on div "LLM call 16.7s + 30.67s" at bounding box center [628, 557] width 349 height 27
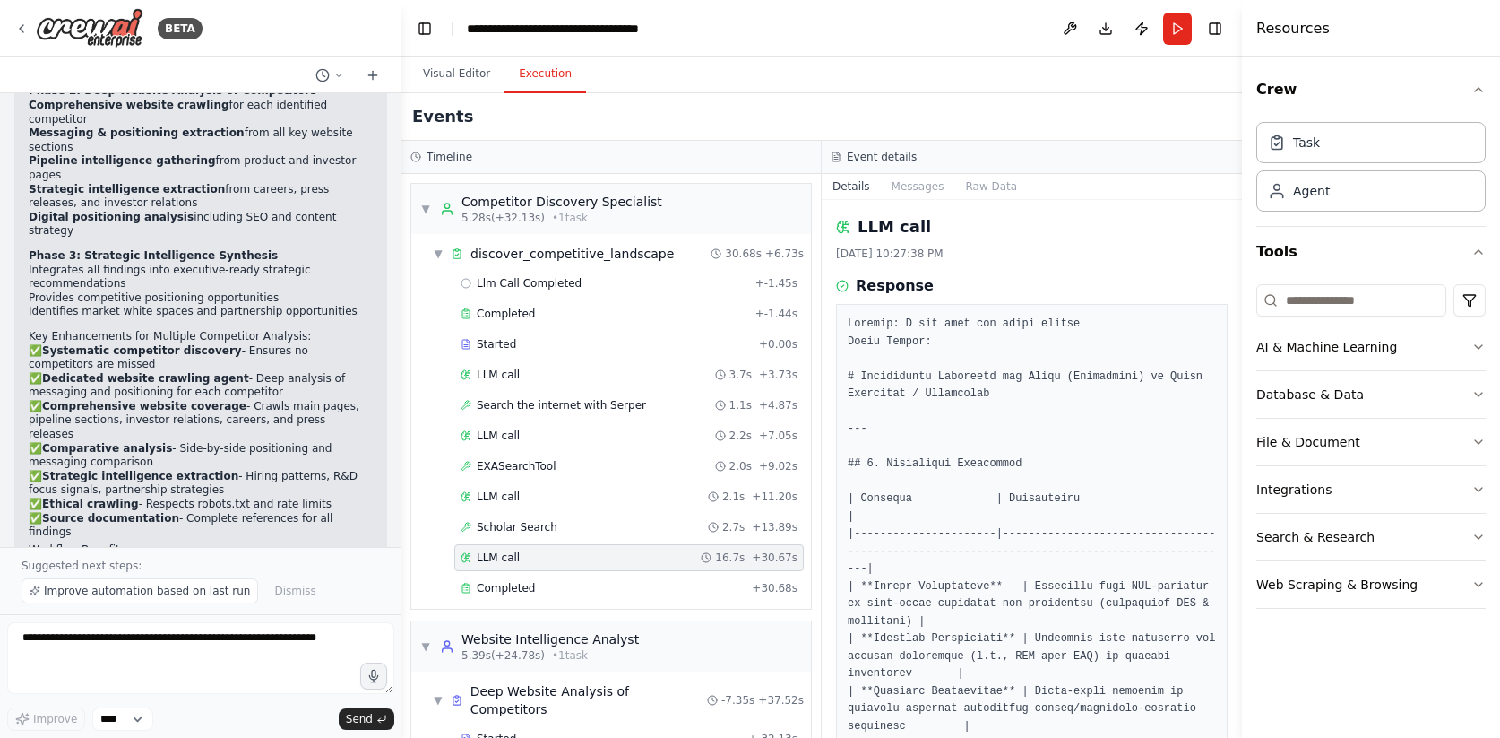
click at [552, 601] on div "Llm Call Completed + -1.45s Completed + -1.44s Started + 0.00s LLM call 3.7s + …" at bounding box center [618, 437] width 385 height 335
click at [525, 589] on span "Completed" at bounding box center [506, 588] width 58 height 14
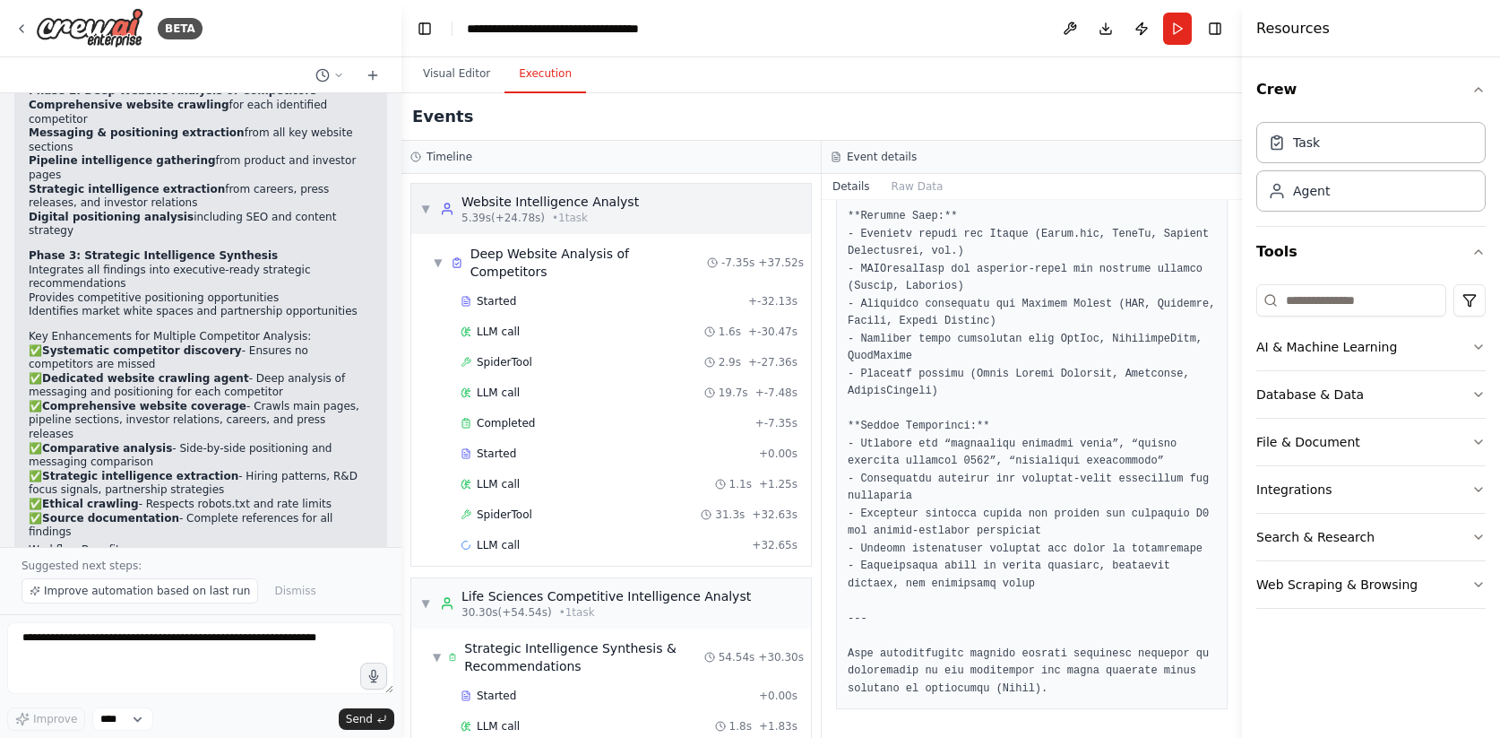
scroll to position [448, 0]
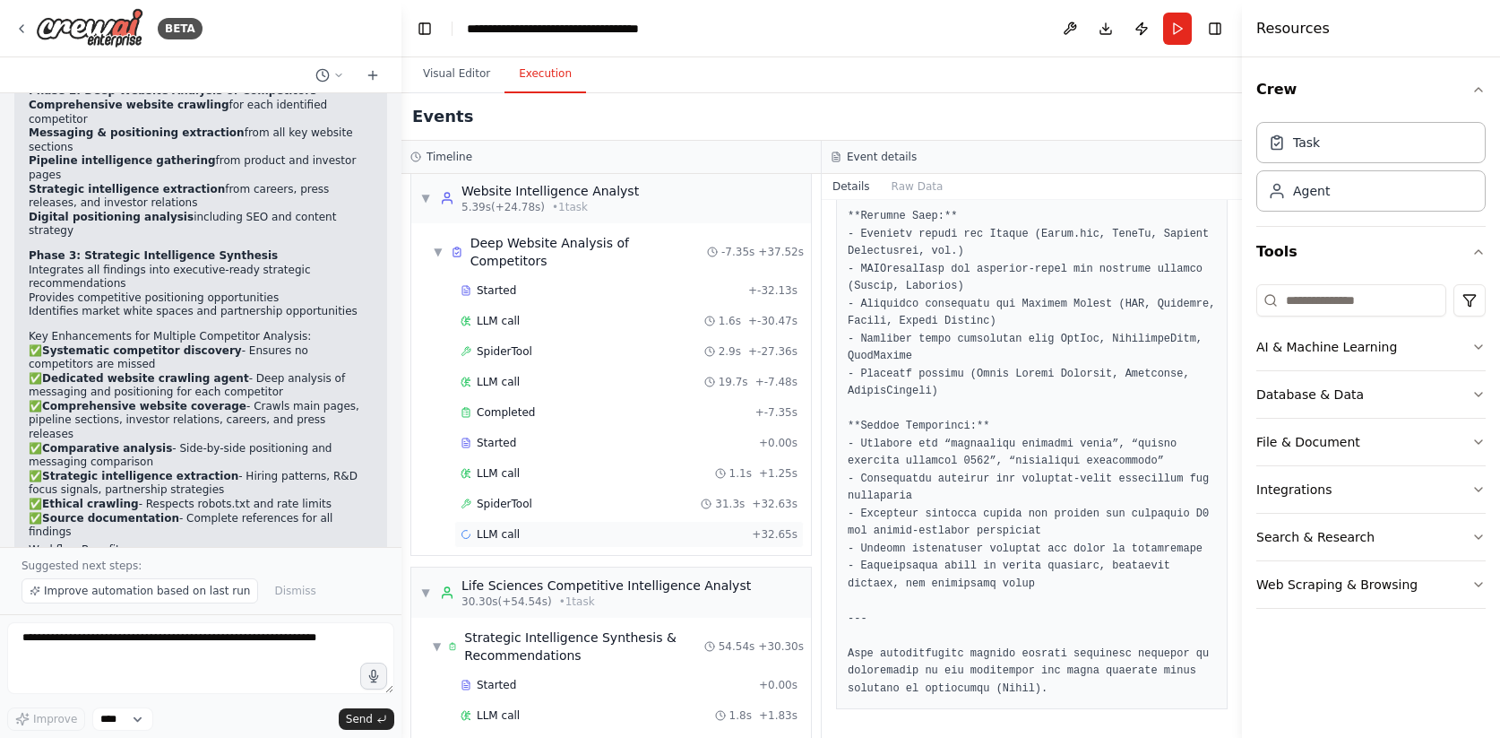
click at [643, 527] on div "LLM call + 32.65s" at bounding box center [629, 534] width 337 height 14
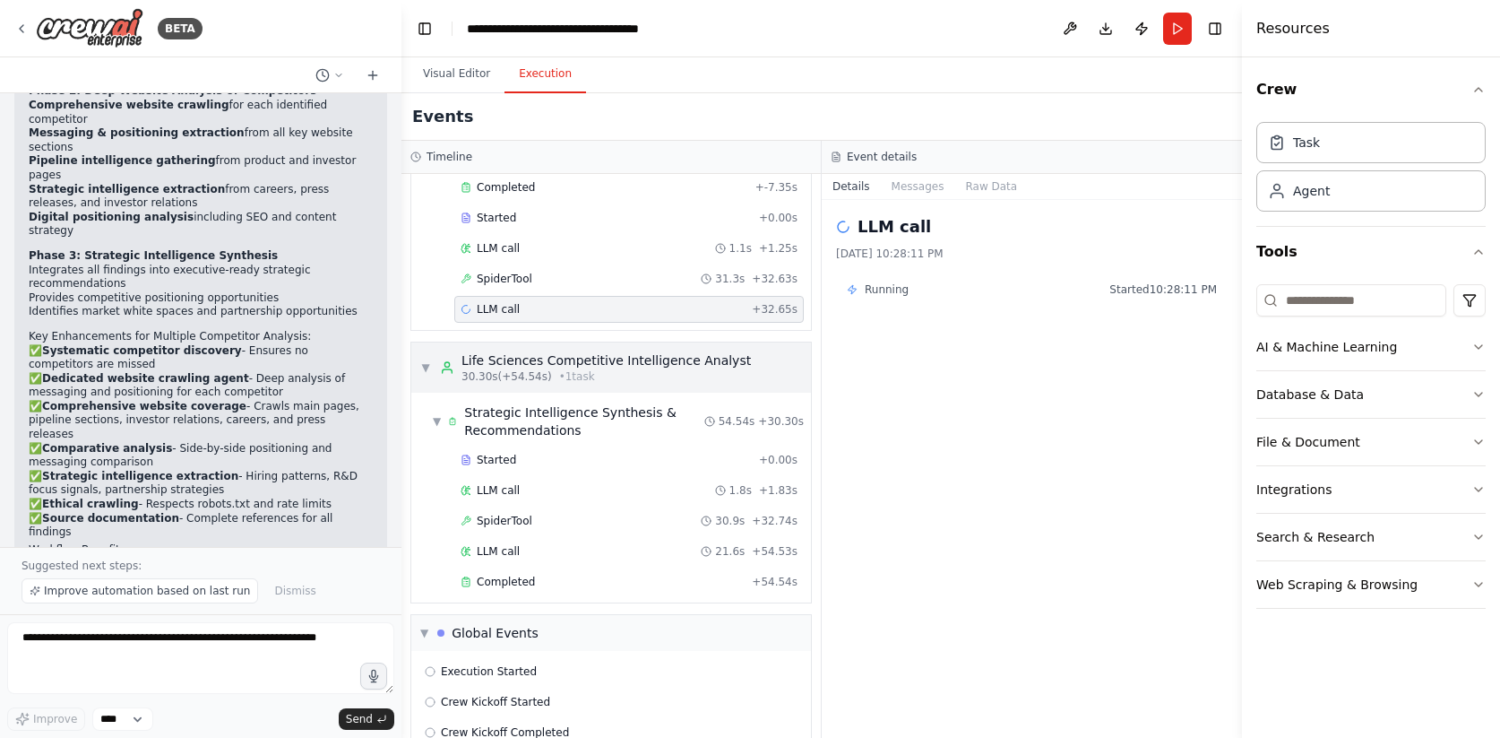
scroll to position [674, 0]
click at [603, 543] on div "LLM call 21.6s + 54.53s" at bounding box center [629, 550] width 337 height 14
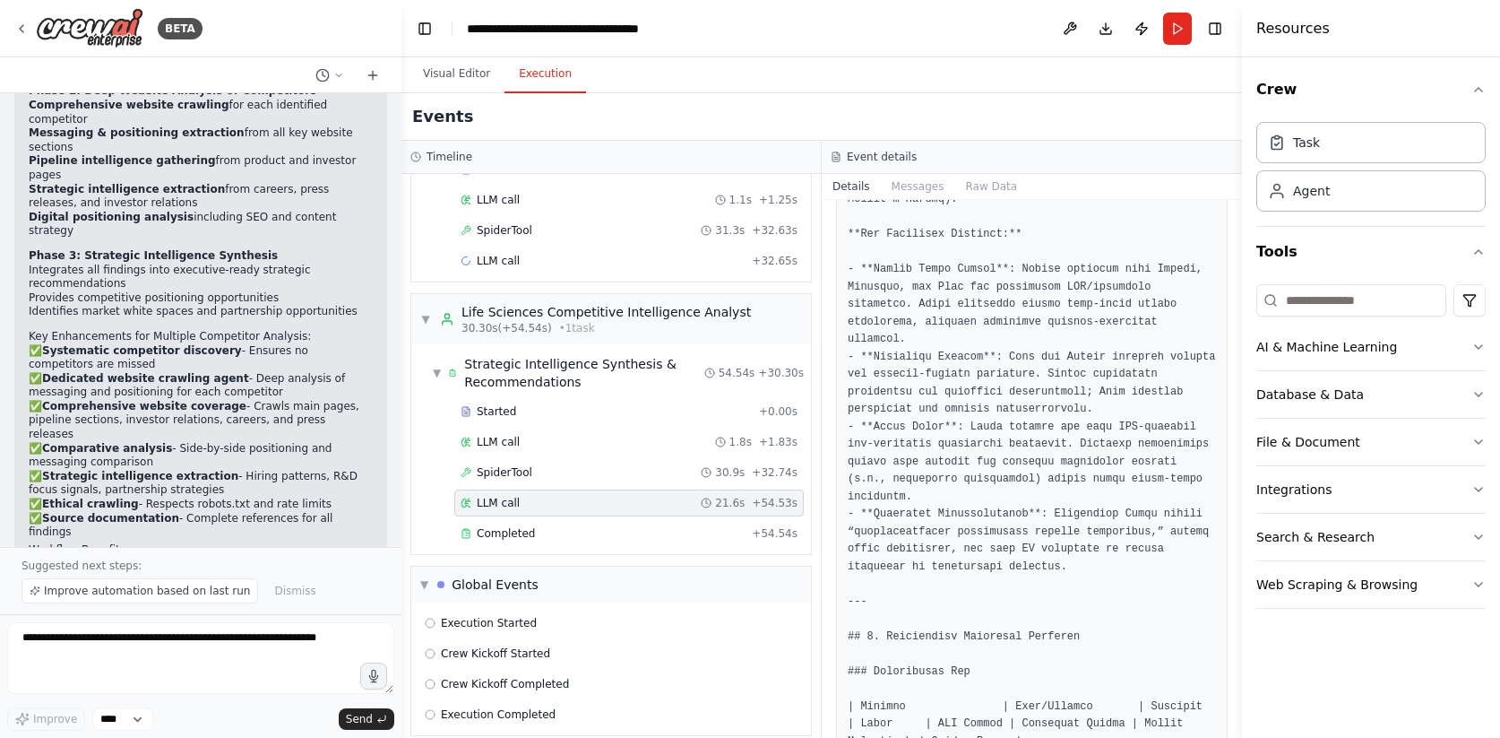
scroll to position [0, 0]
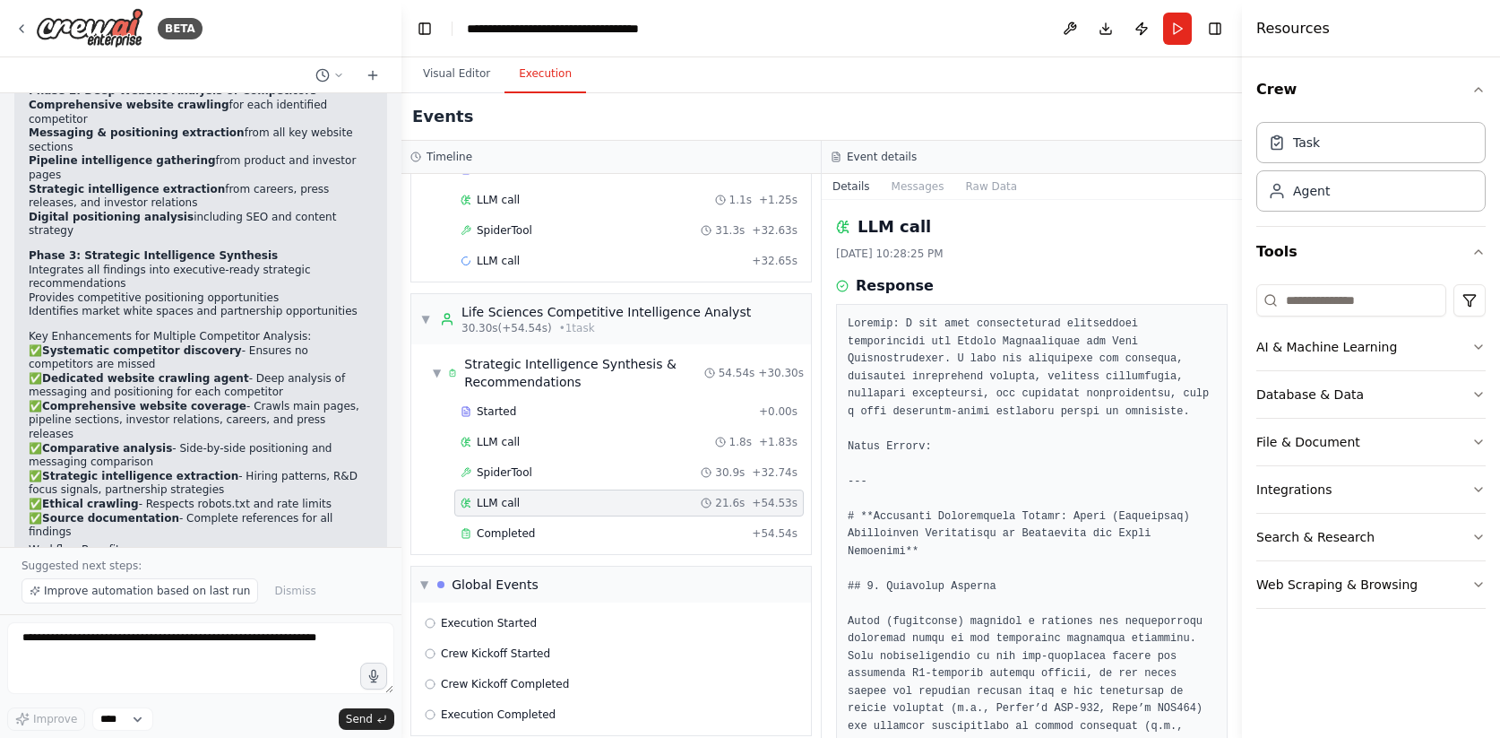
drag, startPoint x: 21, startPoint y: 28, endPoint x: 302, endPoint y: 203, distance: 331.7
click at [302, 203] on div "BETA Create a CrewAI agent specialized in Life Sciences Competitive Analysis. T…" at bounding box center [200, 369] width 401 height 738
click at [798, 63] on div "Visual Editor Execution" at bounding box center [821, 75] width 841 height 36
click at [1082, 31] on button at bounding box center [1070, 29] width 29 height 32
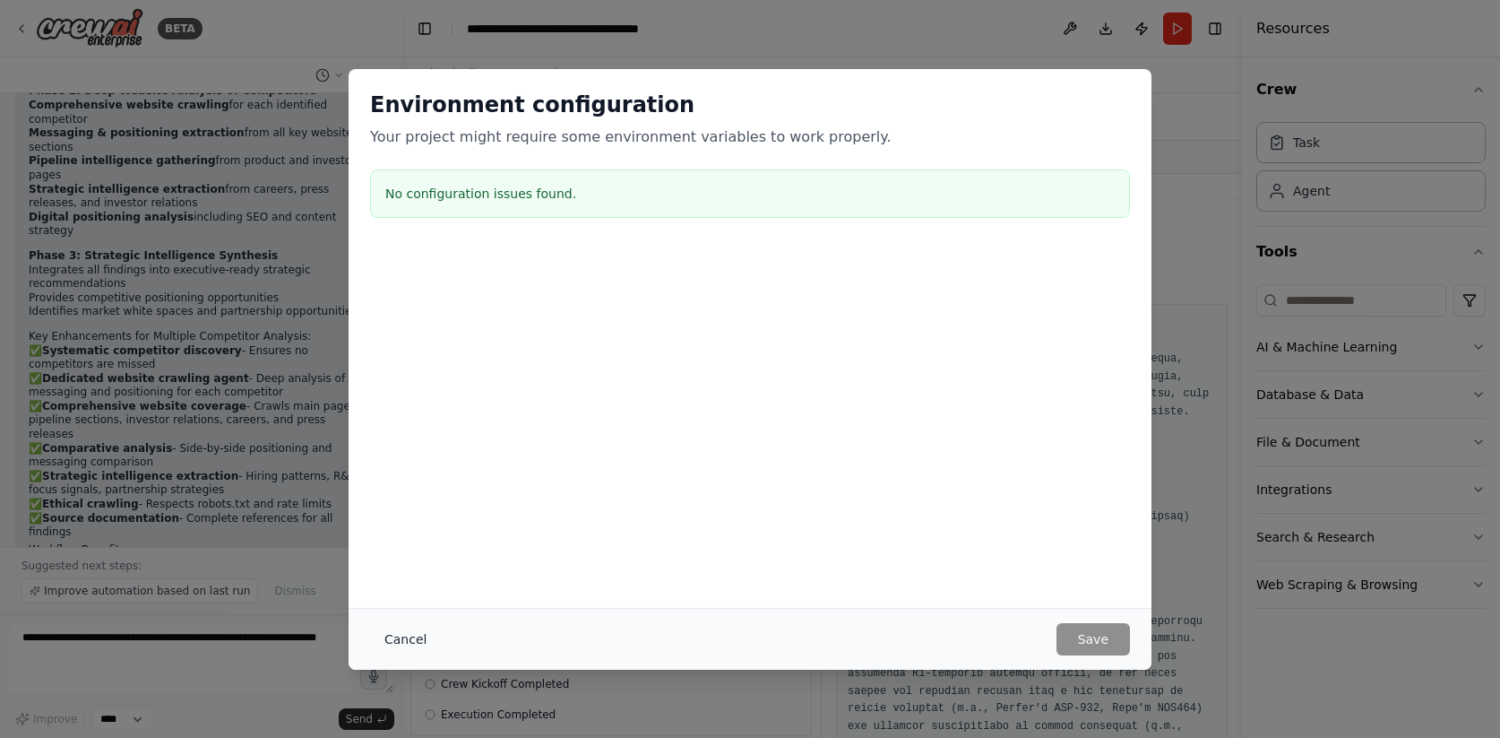
click at [413, 642] on button "Cancel" at bounding box center [405, 639] width 71 height 32
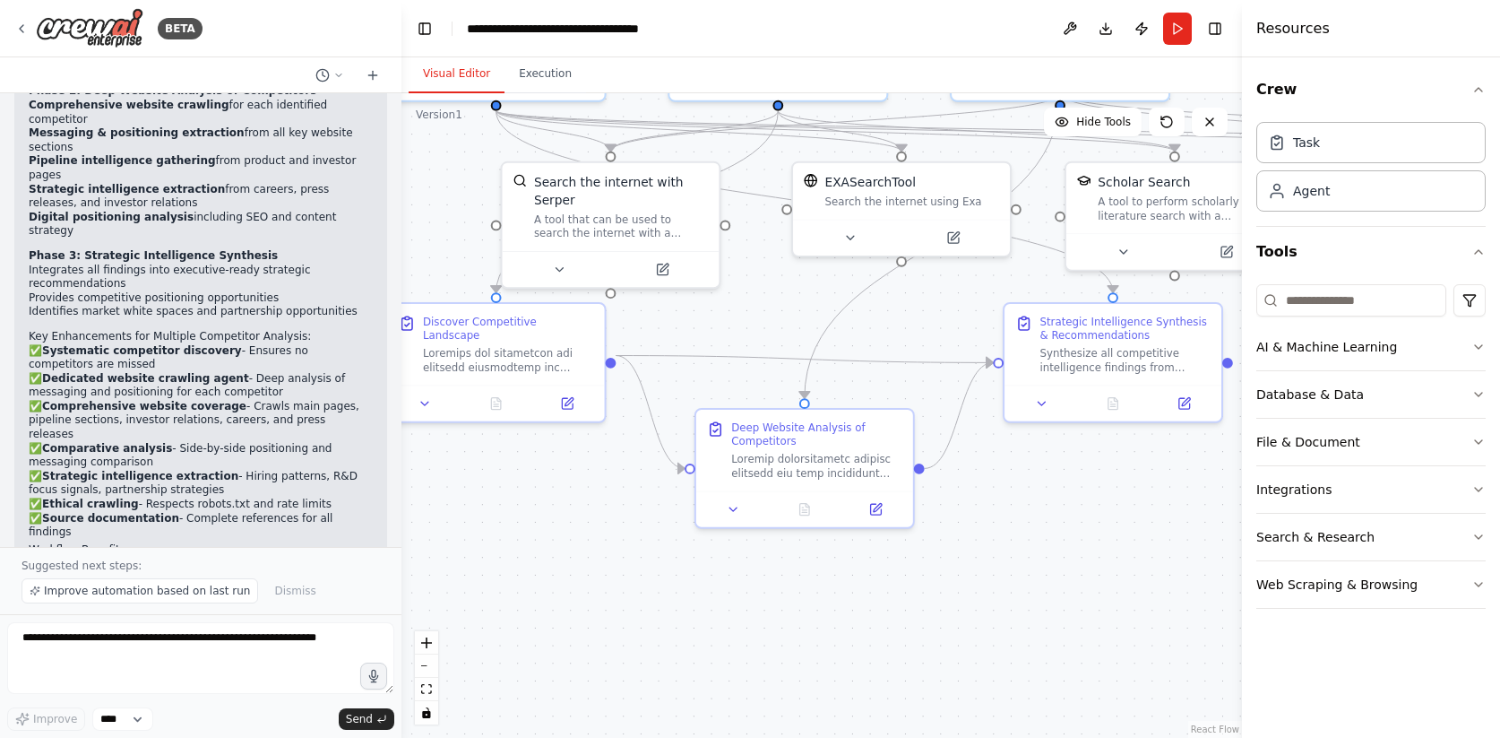
click at [462, 76] on button "Visual Editor" at bounding box center [457, 75] width 96 height 38
drag, startPoint x: 721, startPoint y: 349, endPoint x: 670, endPoint y: 407, distance: 77.5
click at [670, 408] on div ".deletable-edge-delete-btn { width: 20px; height: 20px; border: 0px solid #ffff…" at bounding box center [821, 415] width 841 height 644
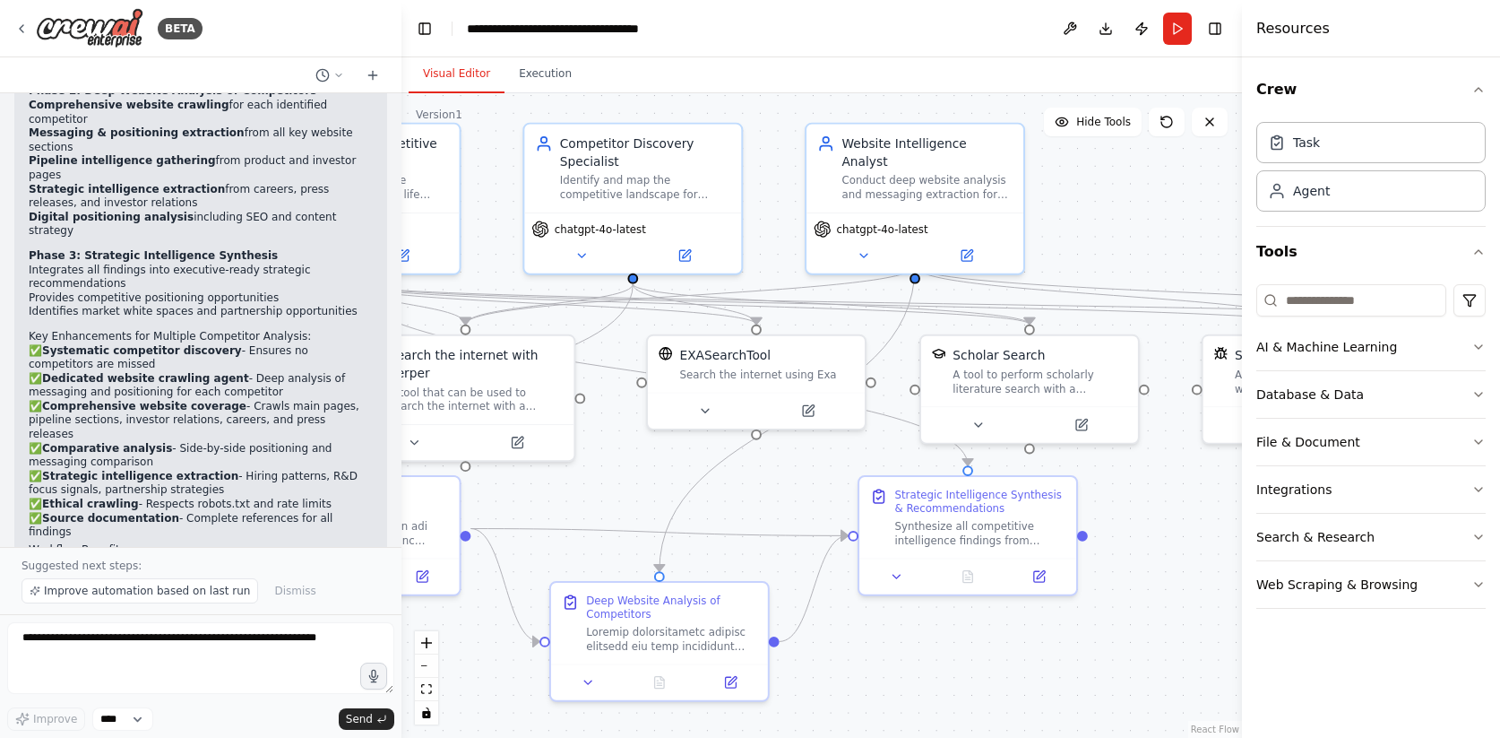
drag, startPoint x: 748, startPoint y: 313, endPoint x: 604, endPoint y: 486, distance: 225.2
click at [604, 486] on div ".deletable-edge-delete-btn { width: 20px; height: 20px; border: 0px solid #ffff…" at bounding box center [821, 415] width 841 height 644
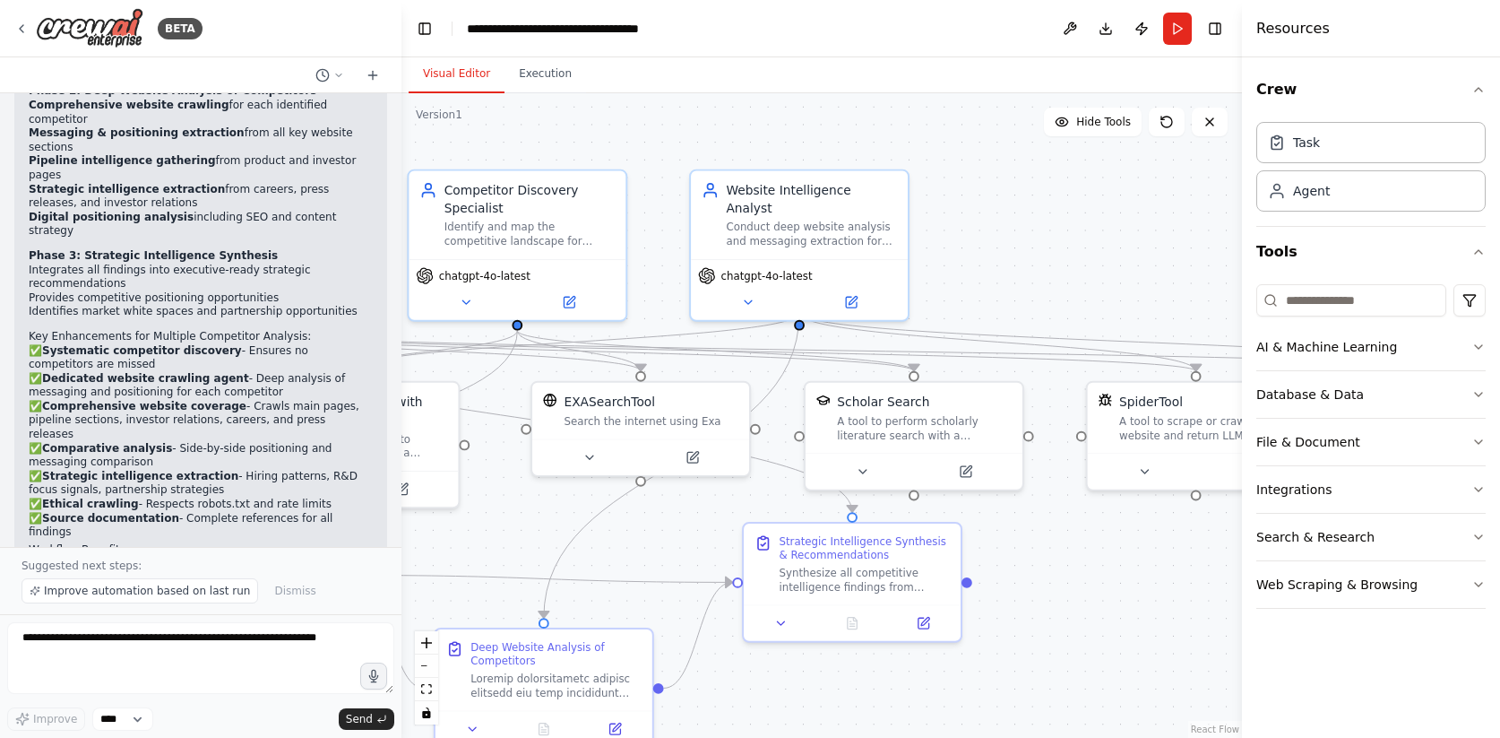
drag, startPoint x: 1106, startPoint y: 245, endPoint x: 989, endPoint y: 290, distance: 125.1
click at [989, 290] on div ".deletable-edge-delete-btn { width: 20px; height: 20px; border: 0px solid #ffff…" at bounding box center [821, 415] width 841 height 644
click at [916, 420] on div "A tool to perform scholarly literature search with a search_query." at bounding box center [923, 424] width 175 height 28
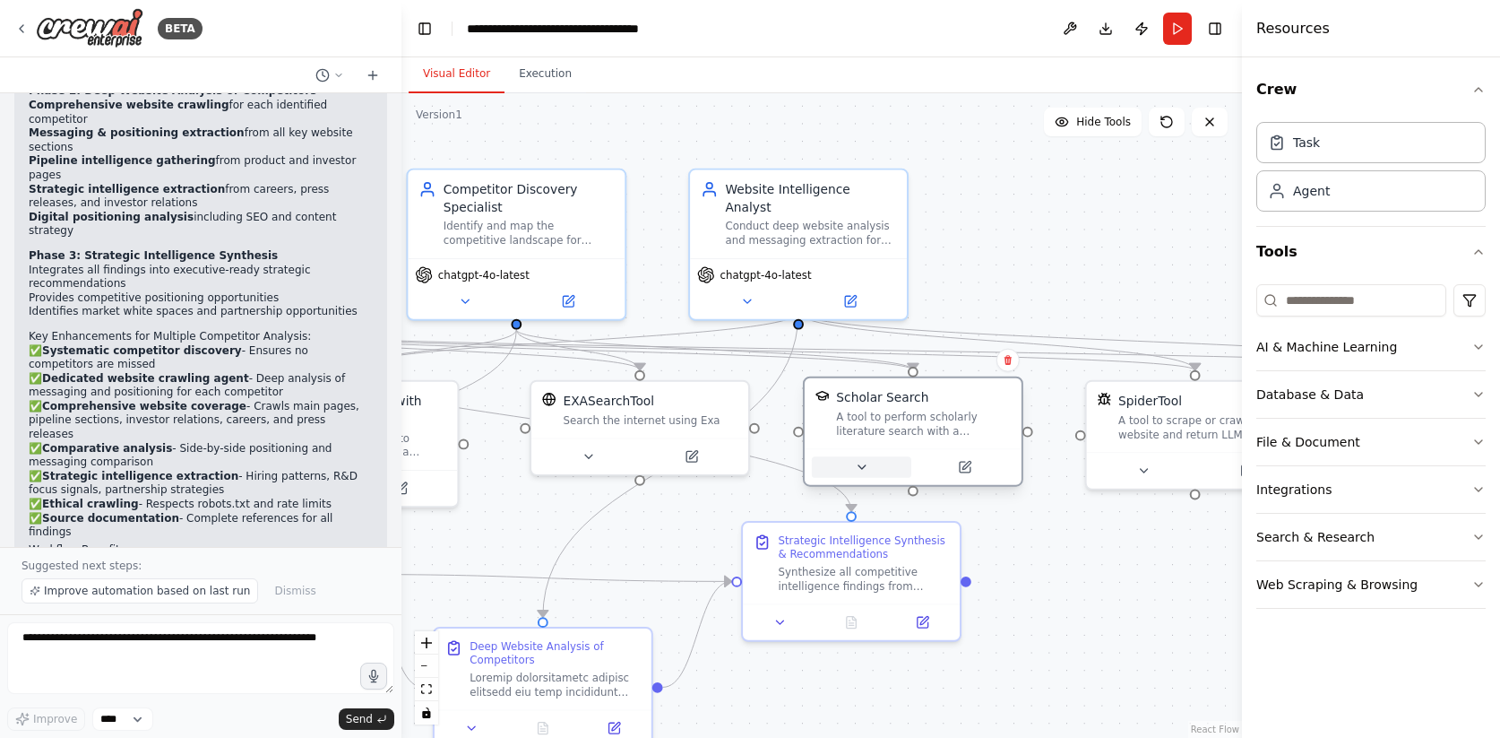
click at [865, 461] on icon at bounding box center [862, 467] width 14 height 14
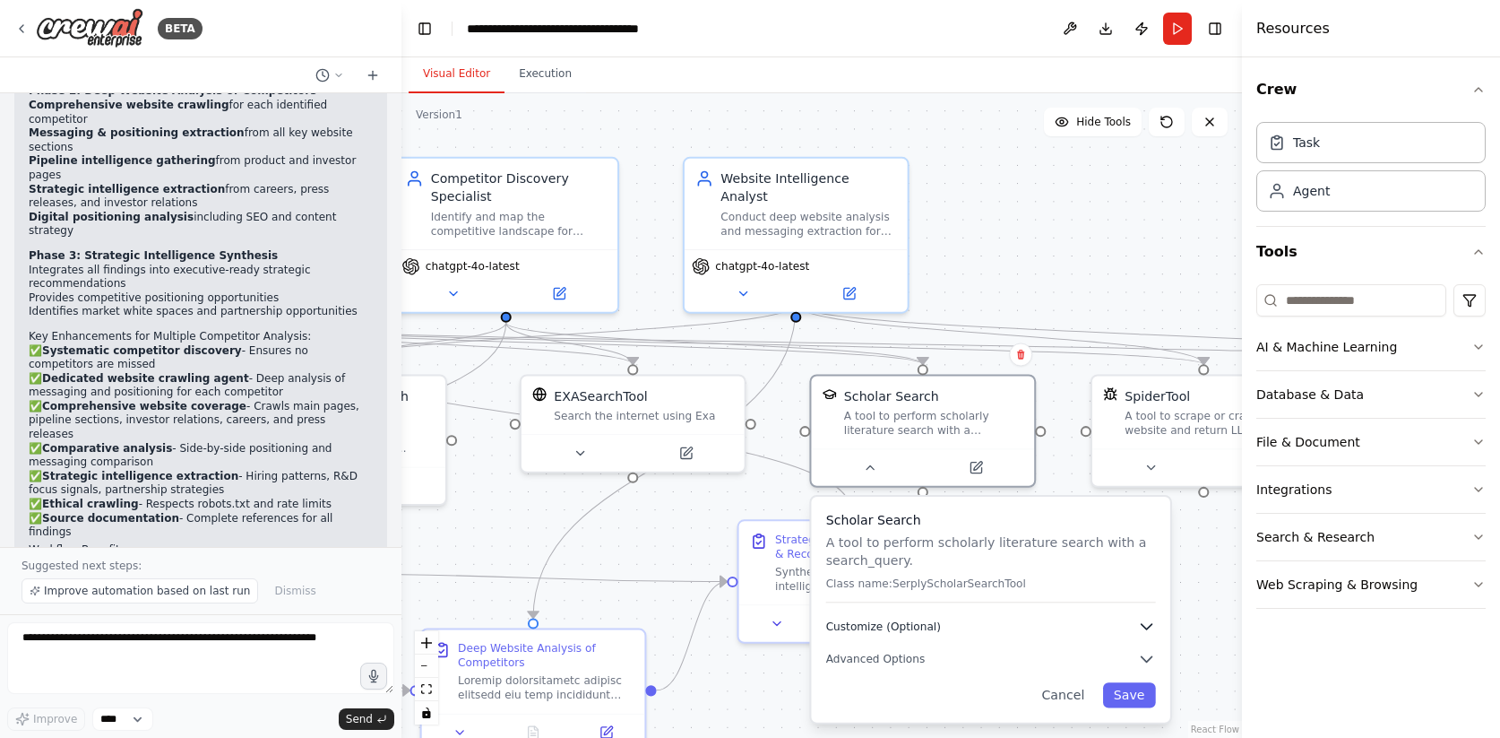
click at [1136, 617] on button "Customize (Optional)" at bounding box center [991, 626] width 330 height 18
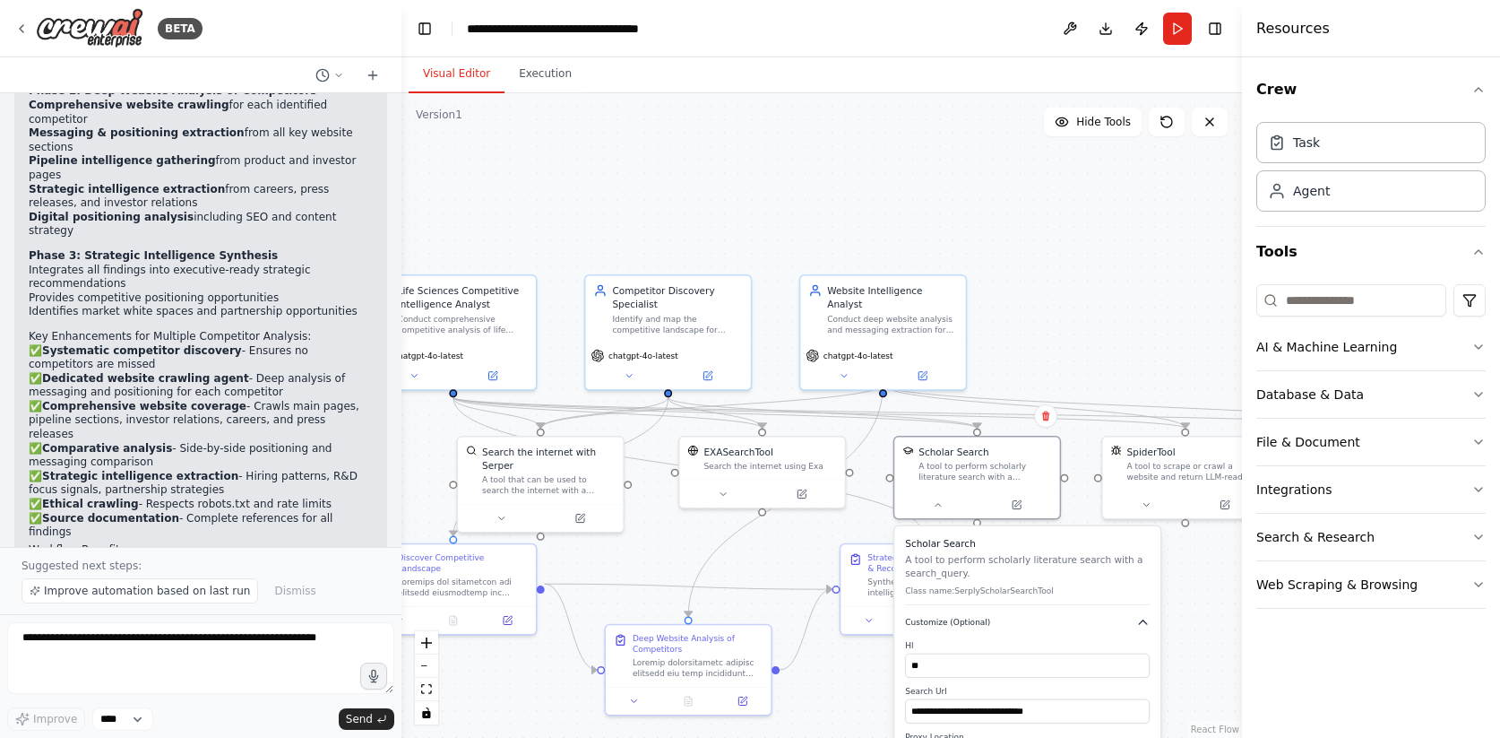
click at [1147, 626] on icon "button" at bounding box center [1142, 622] width 13 height 13
click at [1093, 388] on div ".deletable-edge-delete-btn { width: 20px; height: 20px; border: 0px solid #ffff…" at bounding box center [821, 415] width 841 height 644
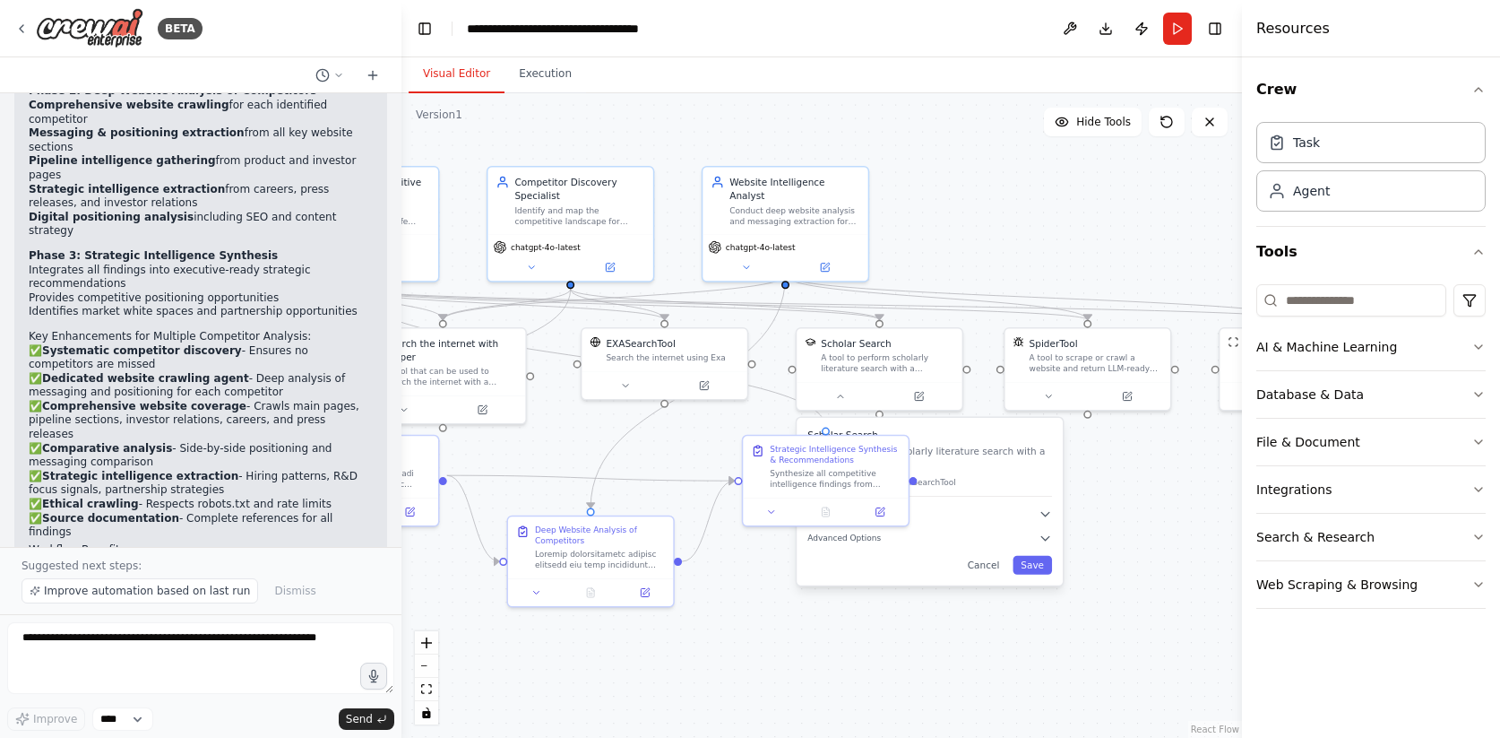
drag, startPoint x: 1106, startPoint y: 352, endPoint x: 1009, endPoint y: 244, distance: 145.3
click at [1009, 244] on div ".deletable-edge-delete-btn { width: 20px; height: 20px; border: 0px solid #ffff…" at bounding box center [821, 415] width 841 height 644
click at [1359, 292] on input at bounding box center [1351, 300] width 190 height 32
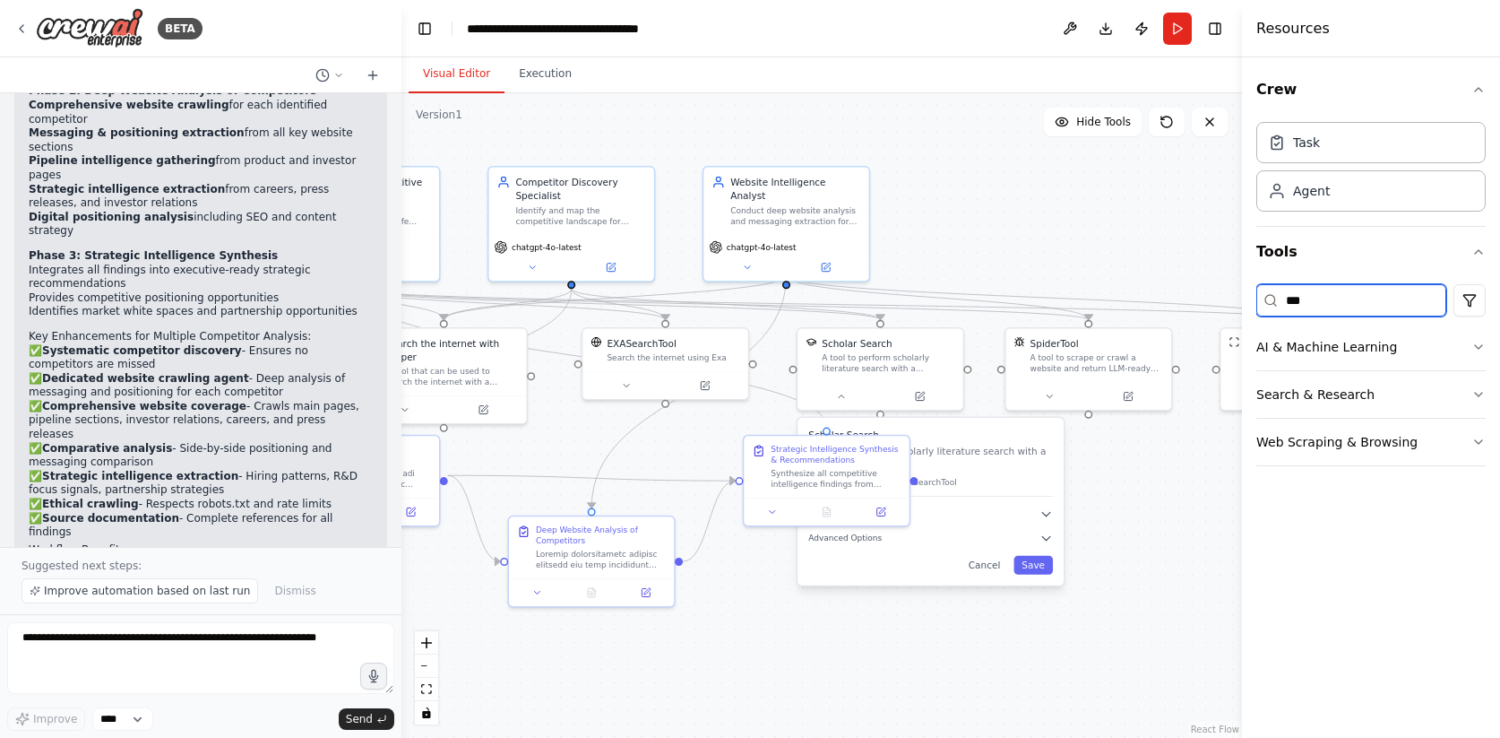
type input "****"
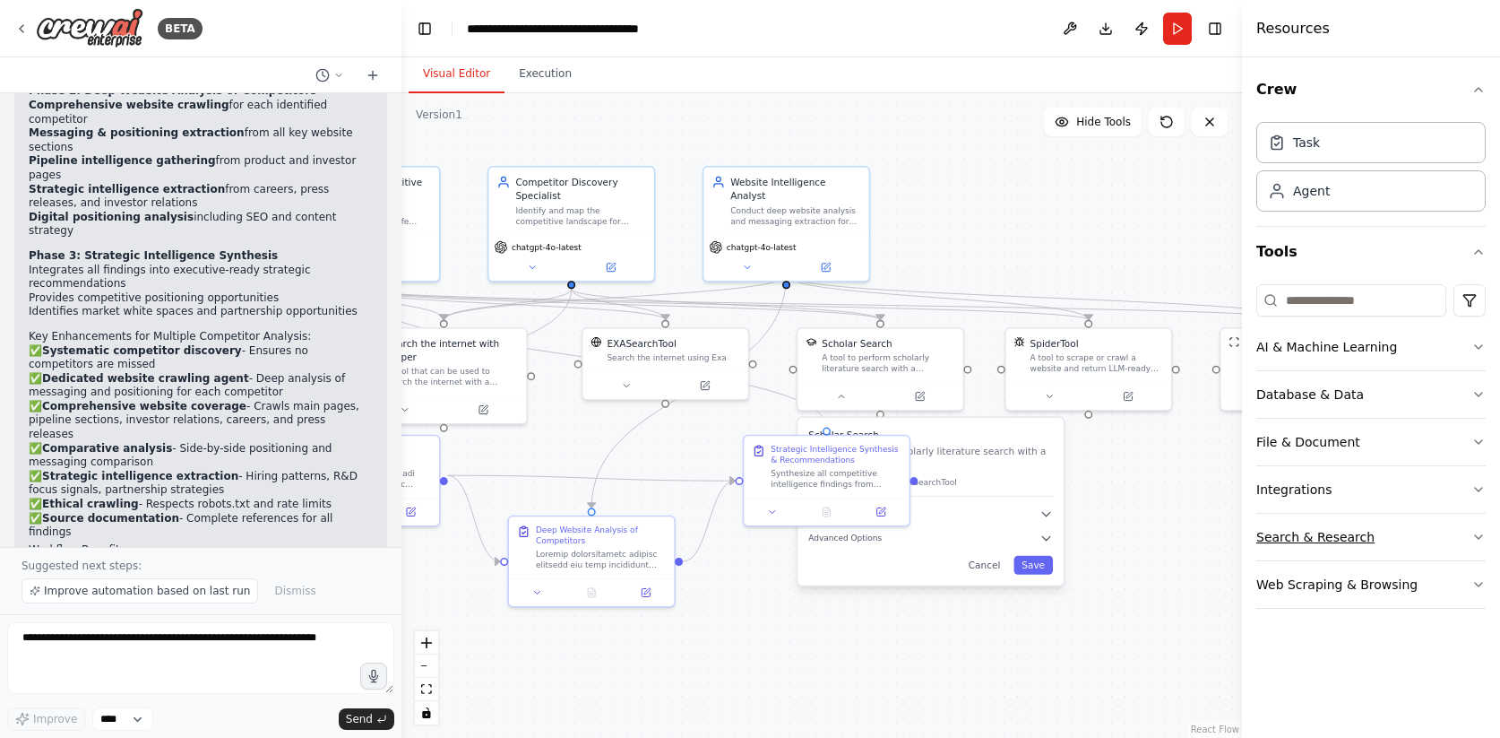
click at [1477, 535] on icon "button" at bounding box center [1478, 537] width 14 height 14
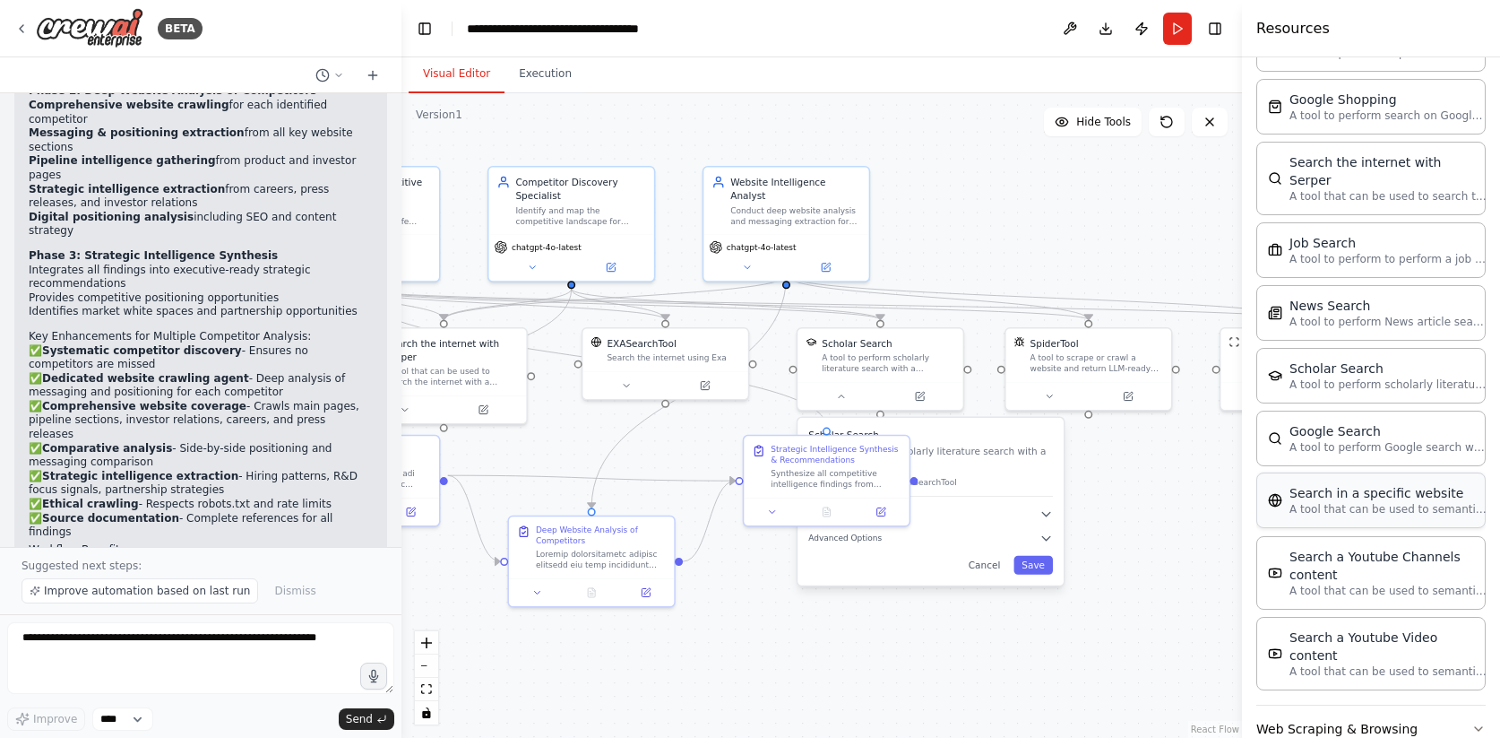
scroll to position [810, 0]
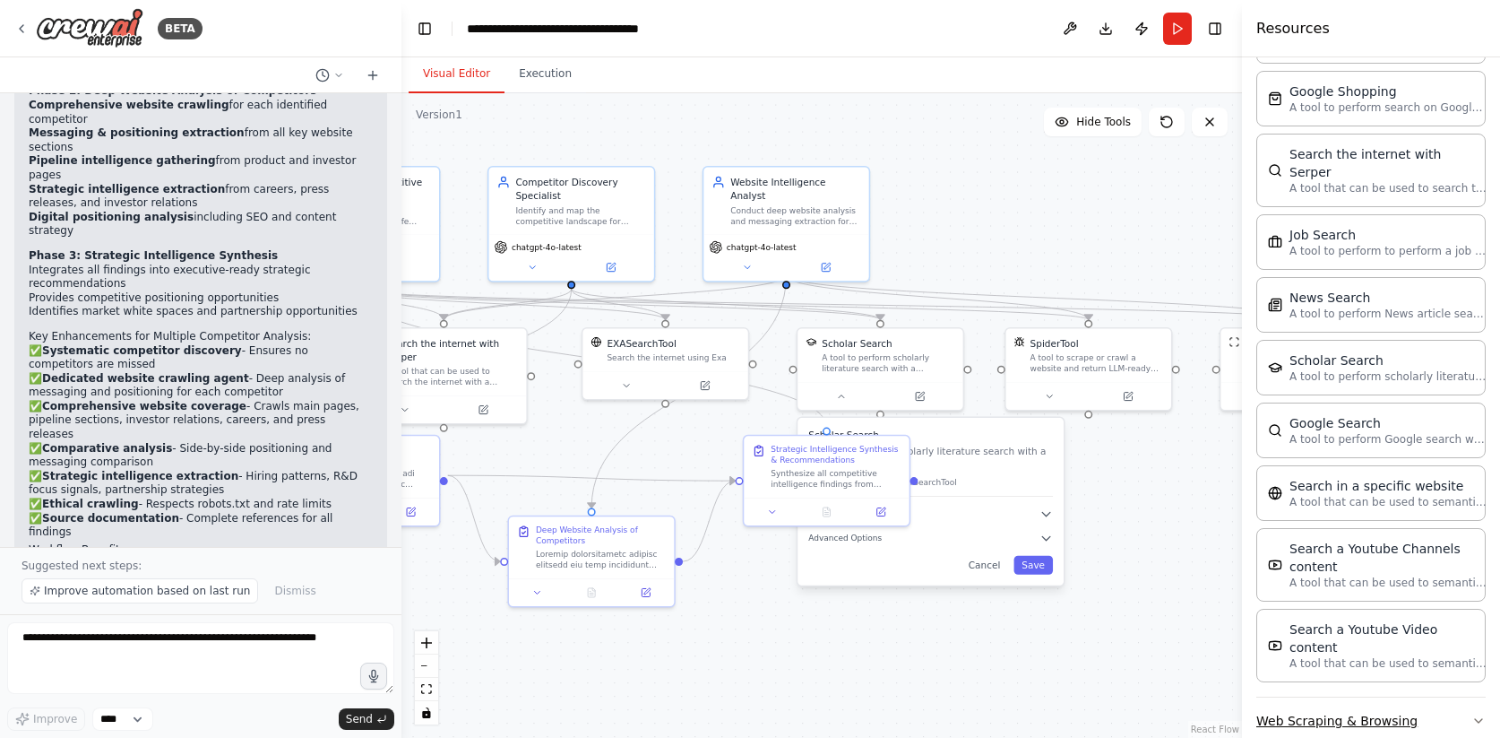
click at [1370, 697] on button "Web Scraping & Browsing" at bounding box center [1370, 720] width 229 height 47
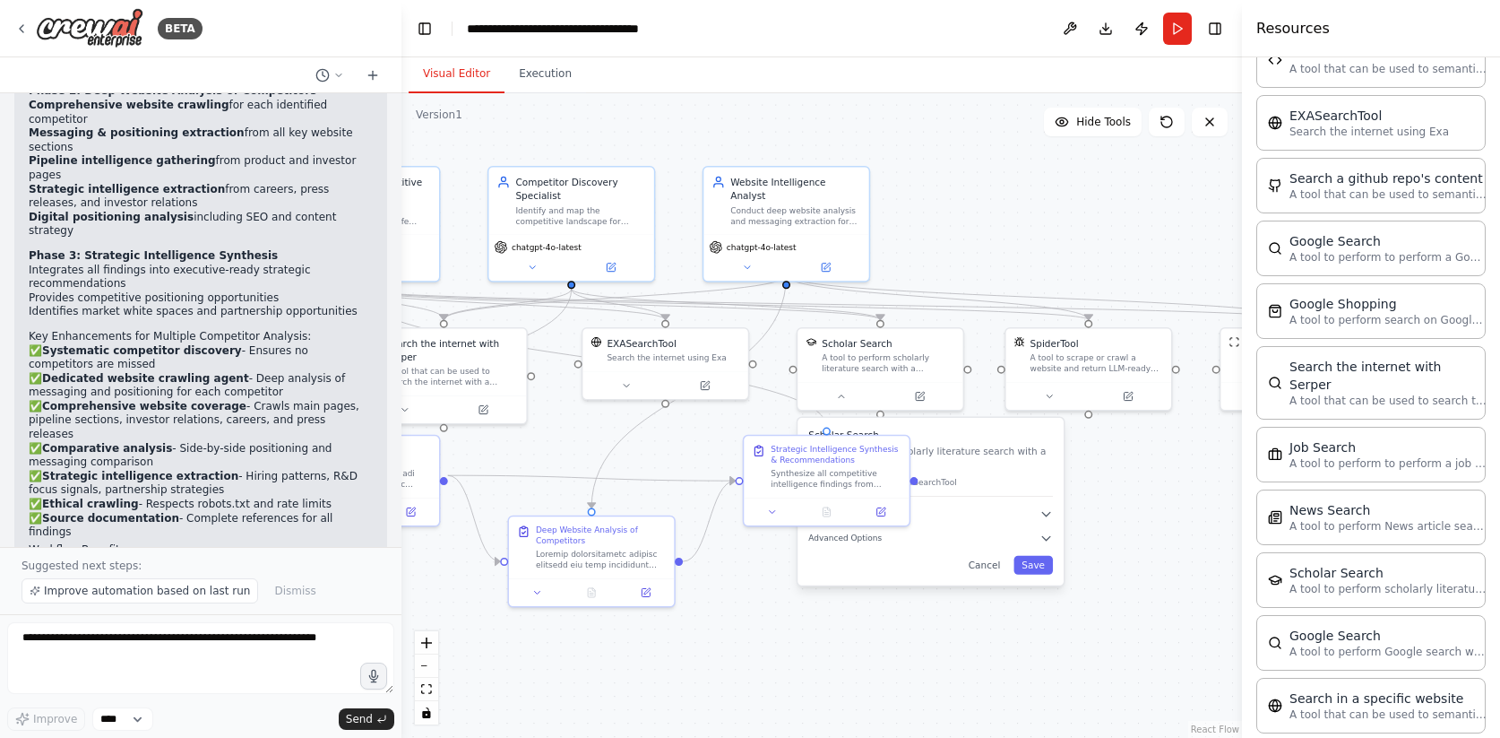
scroll to position [0, 0]
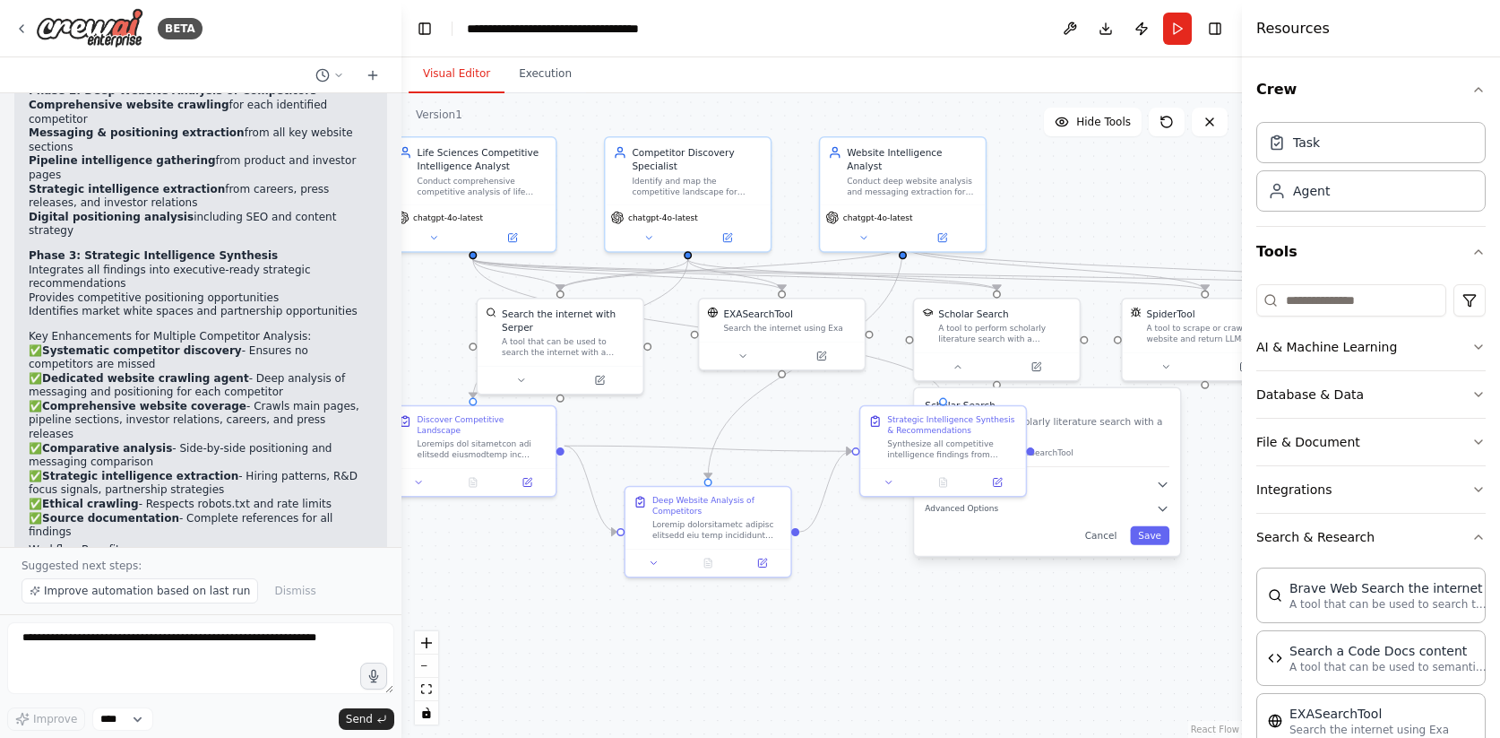
drag, startPoint x: 1030, startPoint y: 254, endPoint x: 1146, endPoint y: 225, distance: 120.2
click at [1146, 225] on div ".deletable-edge-delete-btn { width: 20px; height: 20px; border: 0px solid #ffff…" at bounding box center [821, 415] width 841 height 644
click at [31, 25] on div "BETA" at bounding box center [108, 28] width 188 height 40
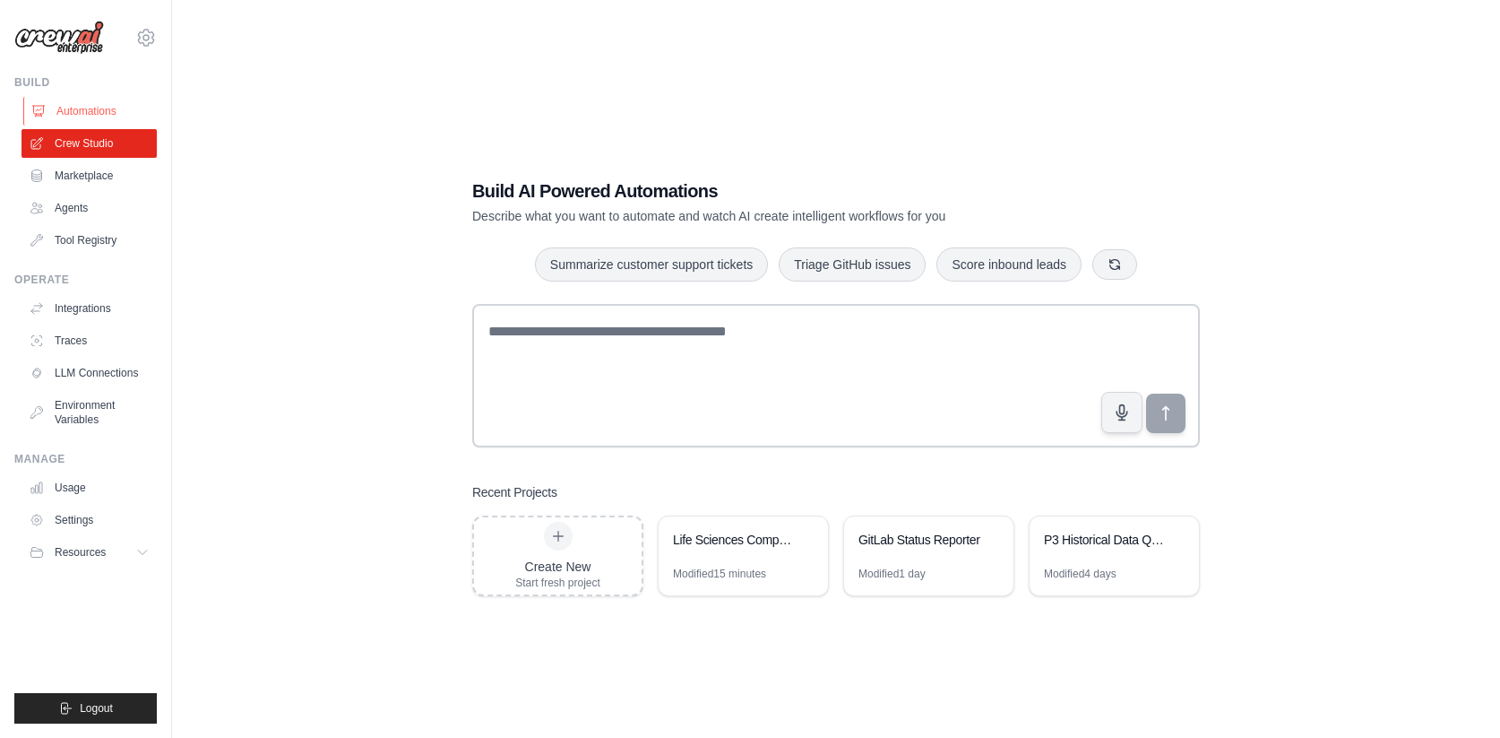
click at [82, 115] on link "Automations" at bounding box center [90, 111] width 135 height 29
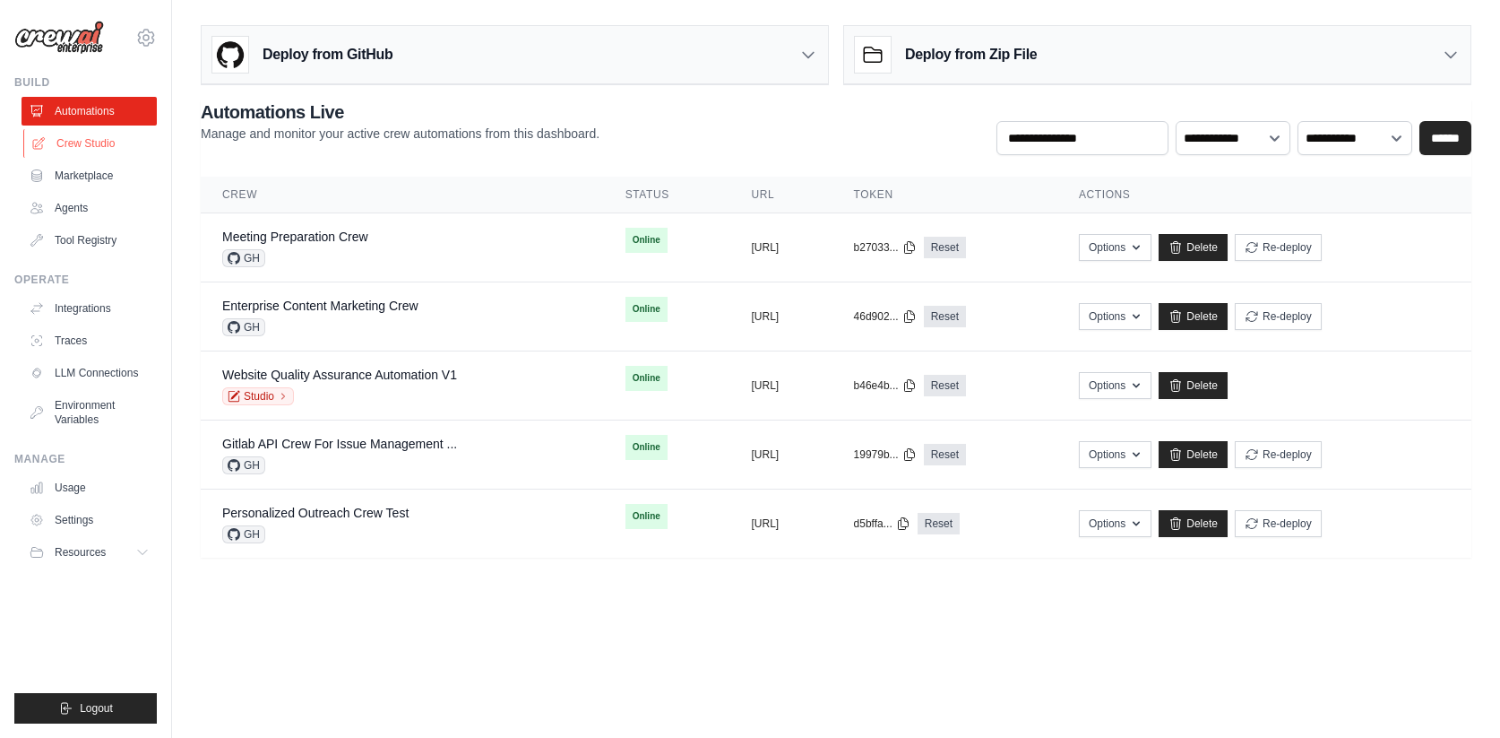
click at [86, 152] on link "Crew Studio" at bounding box center [90, 143] width 135 height 29
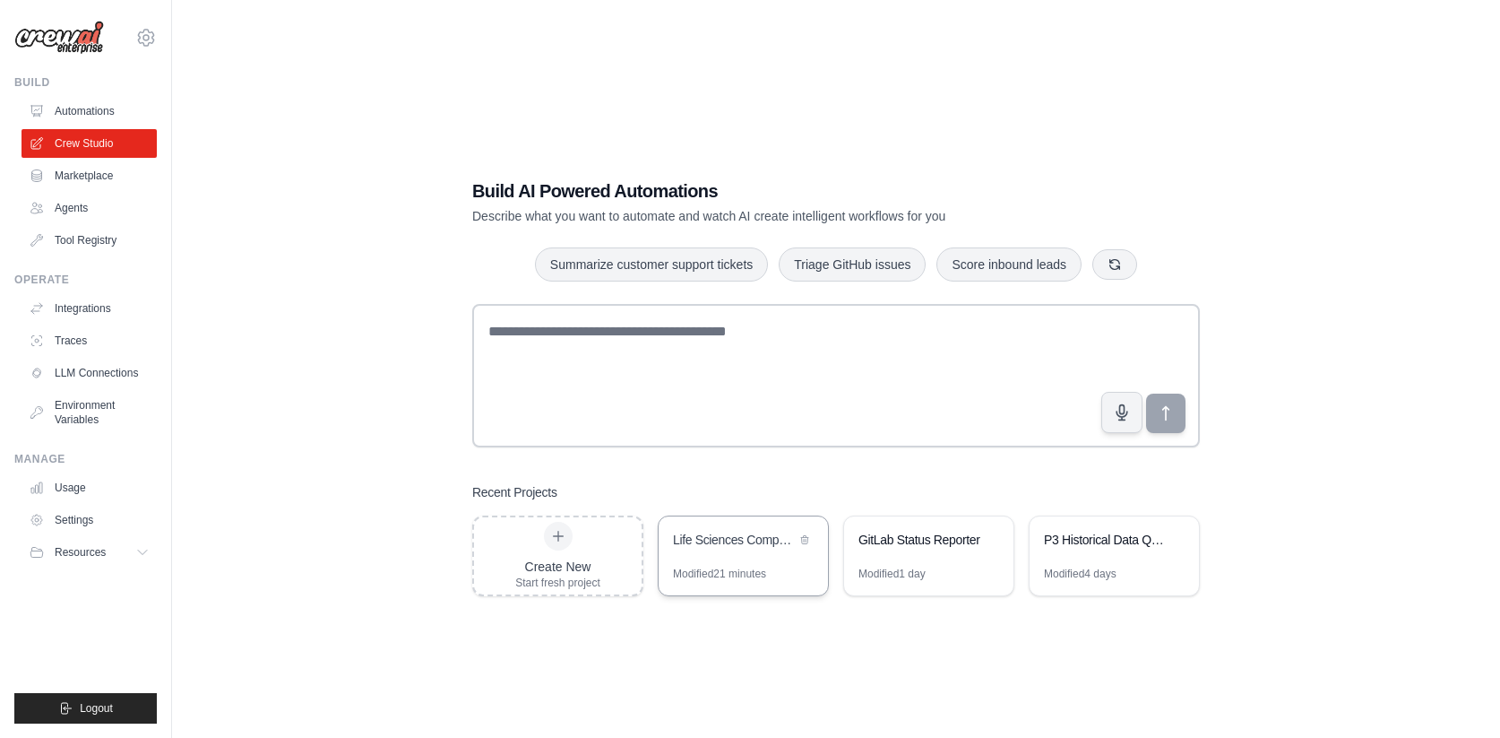
click at [768, 540] on div "Life Sciences Competitive Intelligence" at bounding box center [734, 540] width 123 height 18
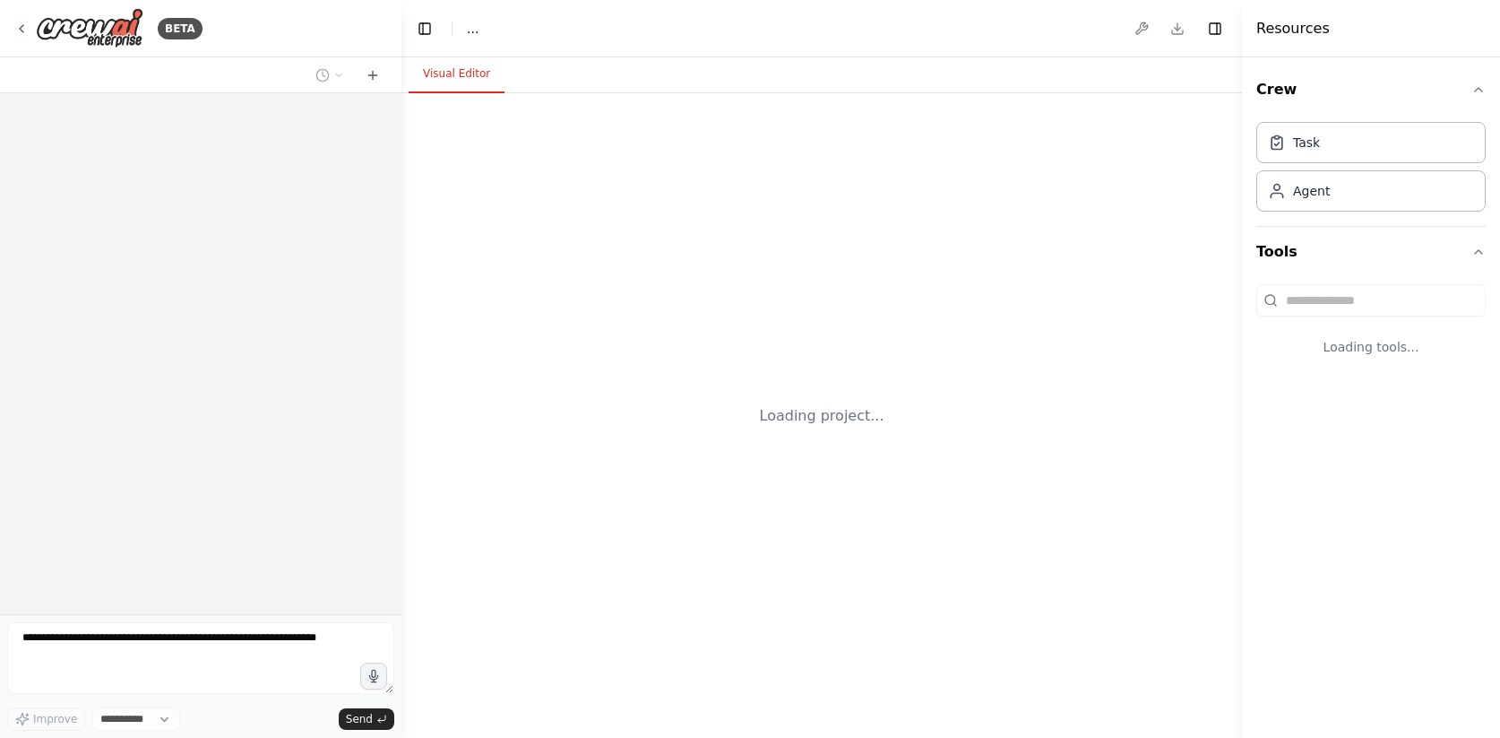
select select "****"
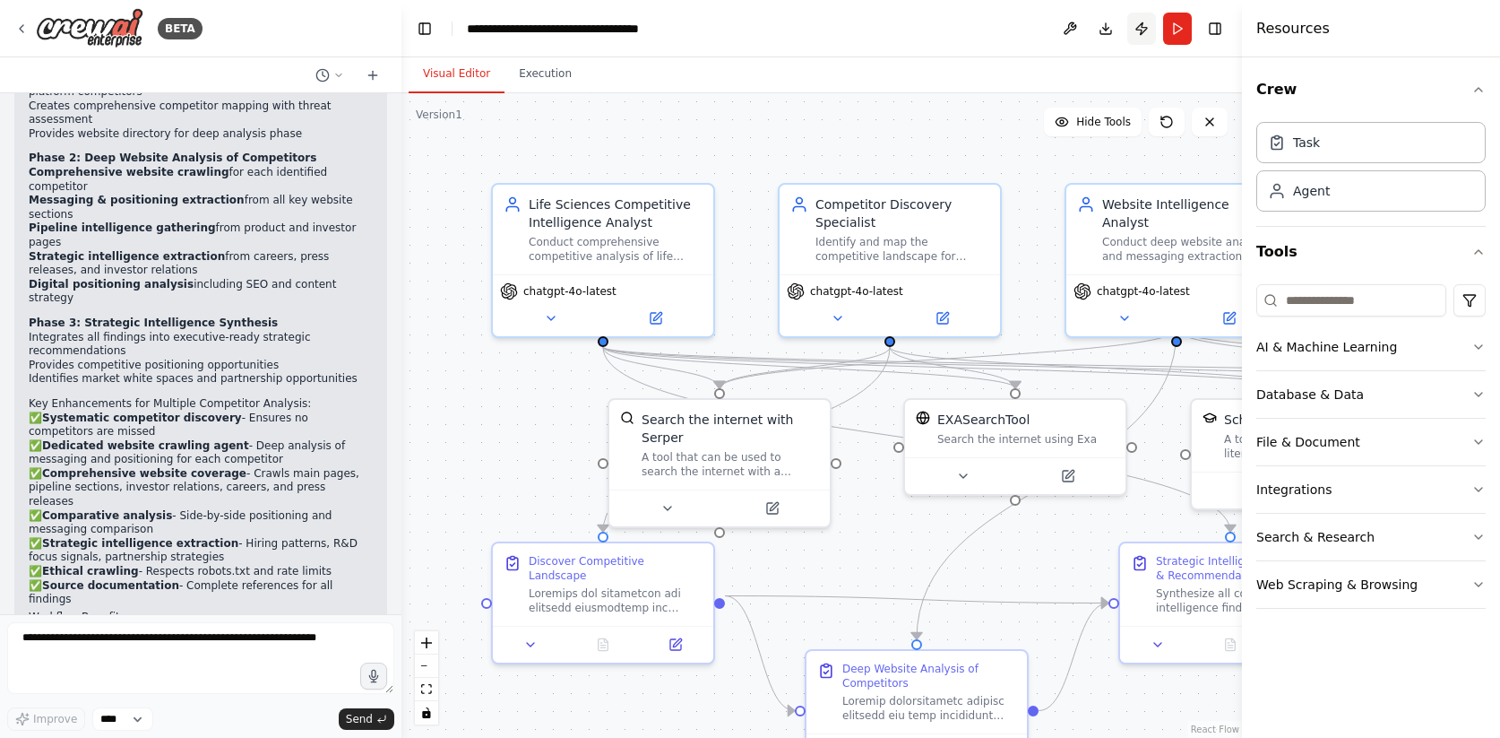
scroll to position [4063, 0]
click at [1178, 30] on button "Run" at bounding box center [1177, 29] width 29 height 32
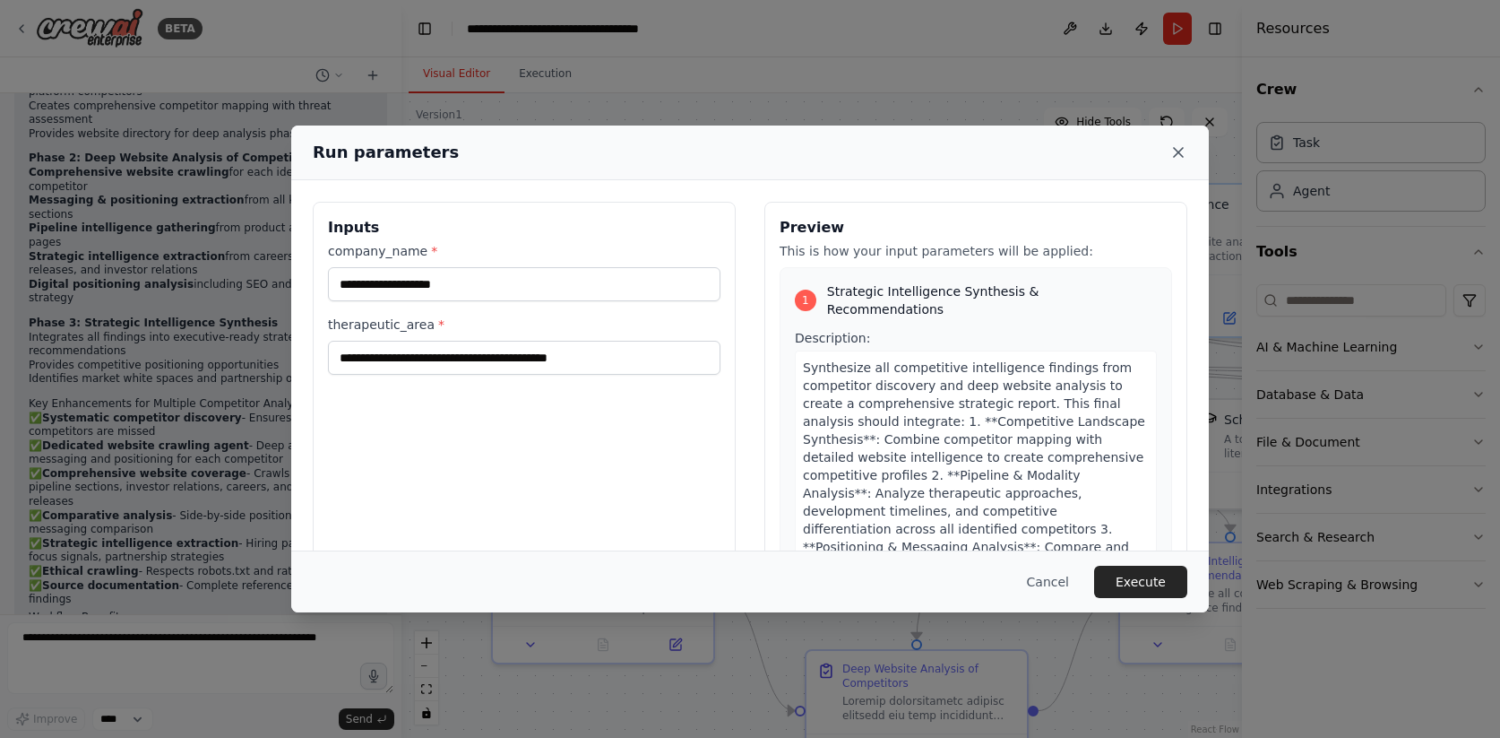
click at [1176, 144] on icon at bounding box center [1178, 152] width 18 height 18
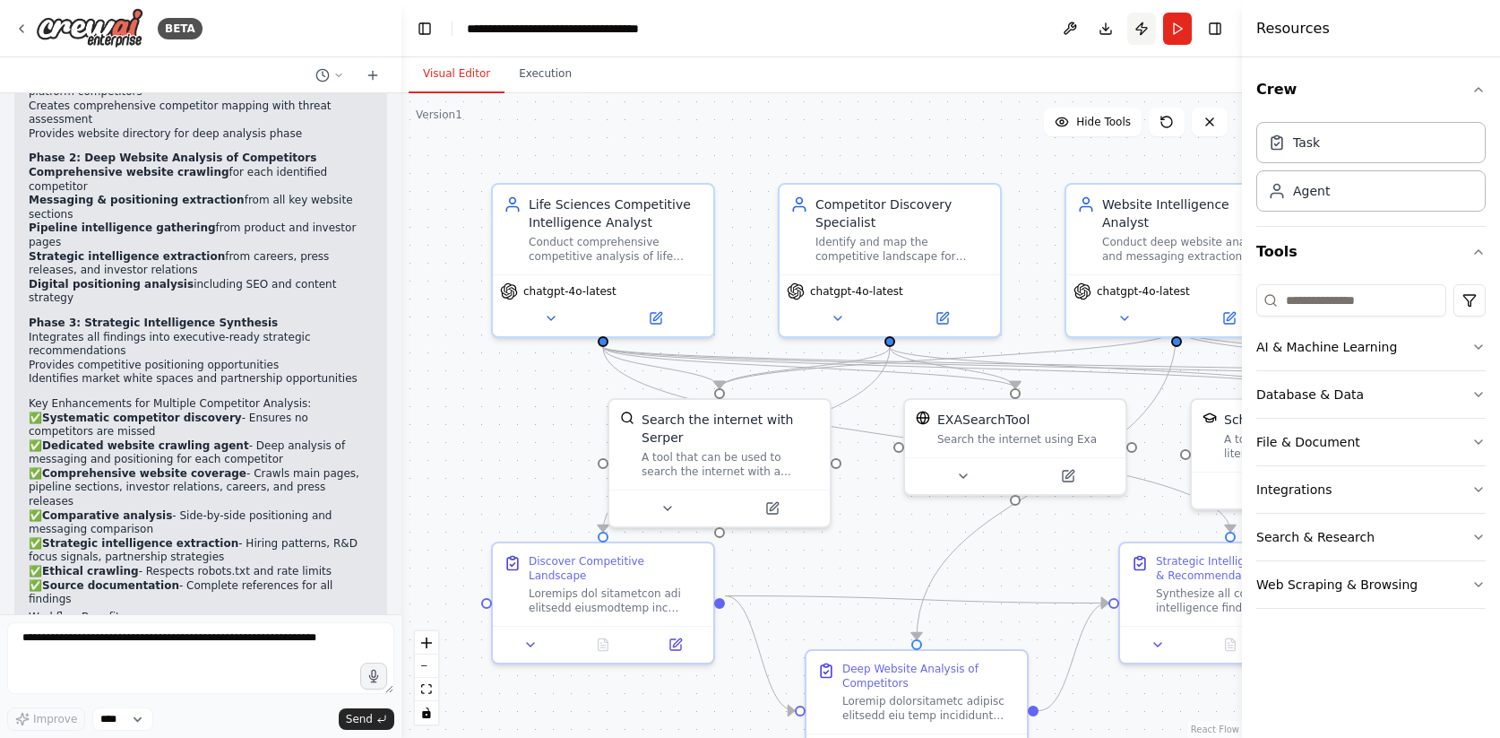
click at [1142, 32] on button "Publish" at bounding box center [1141, 29] width 29 height 32
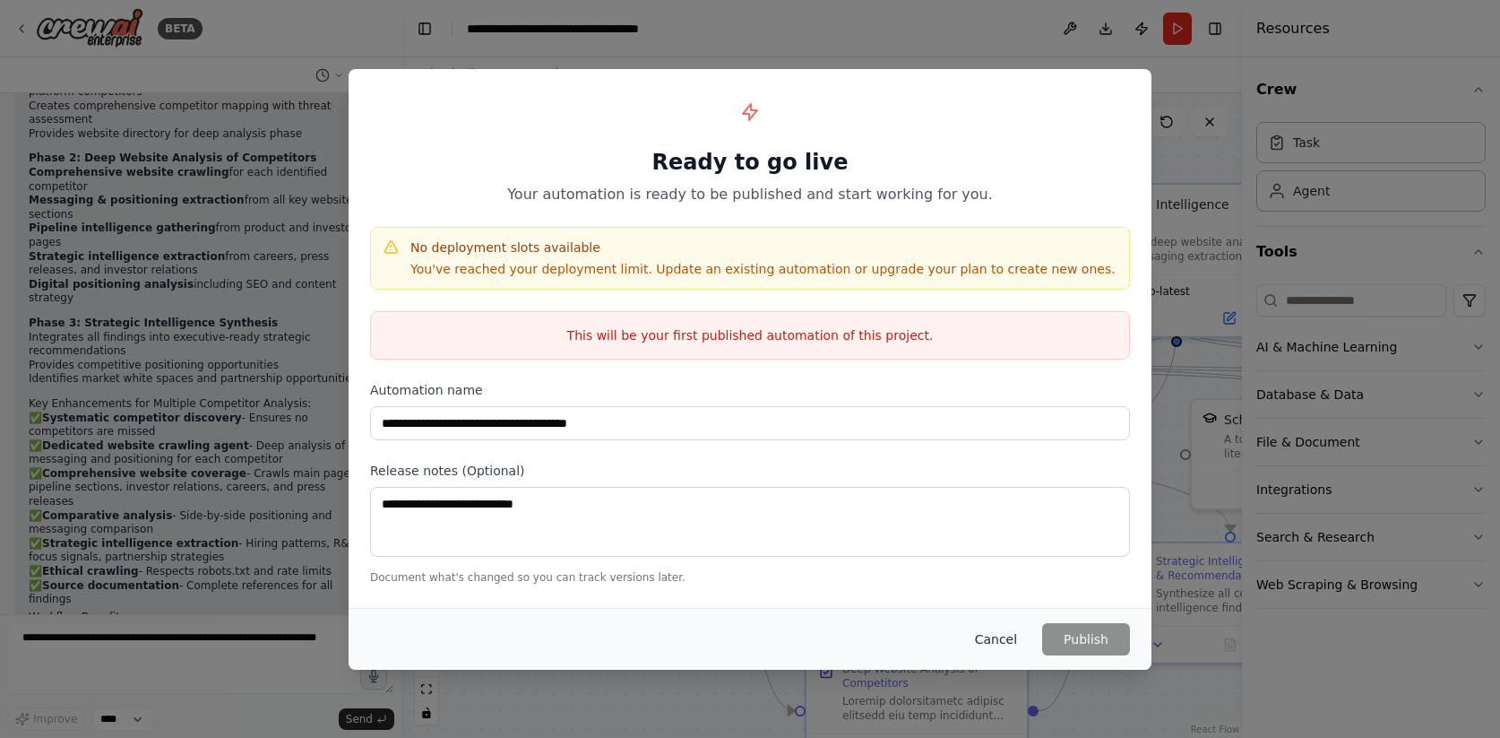
click at [988, 646] on button "Cancel" at bounding box center [996, 639] width 71 height 32
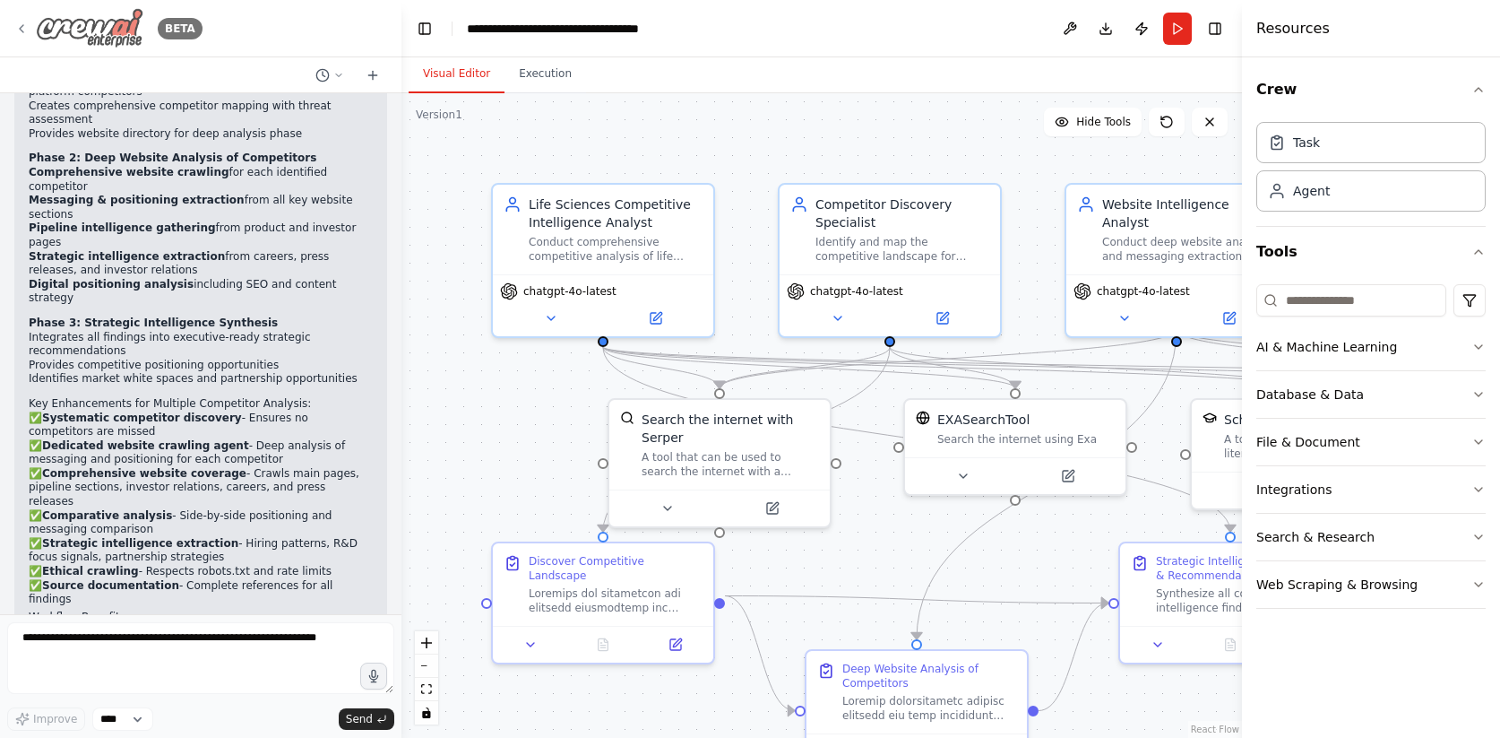
click at [23, 16] on div "BETA" at bounding box center [108, 28] width 188 height 40
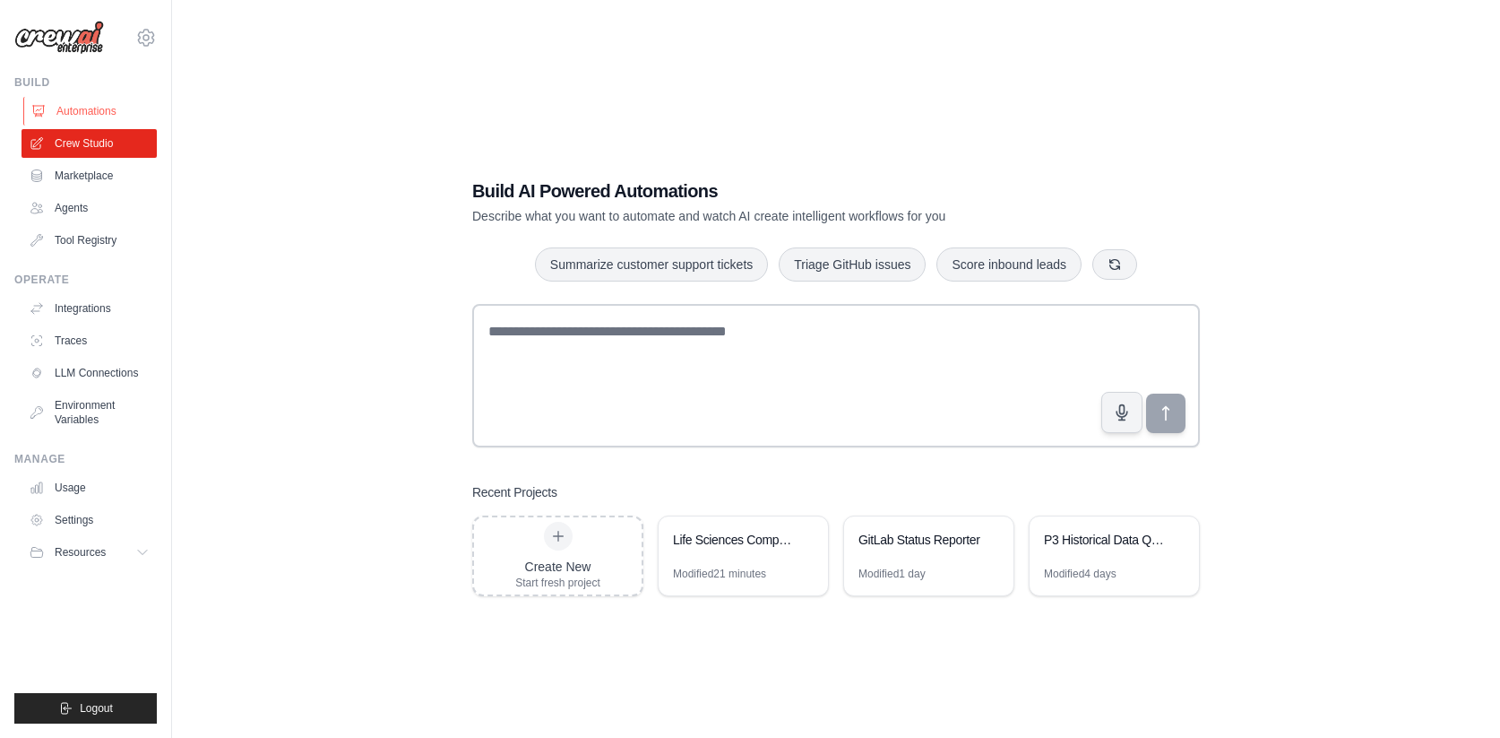
click at [51, 114] on link "Automations" at bounding box center [90, 111] width 135 height 29
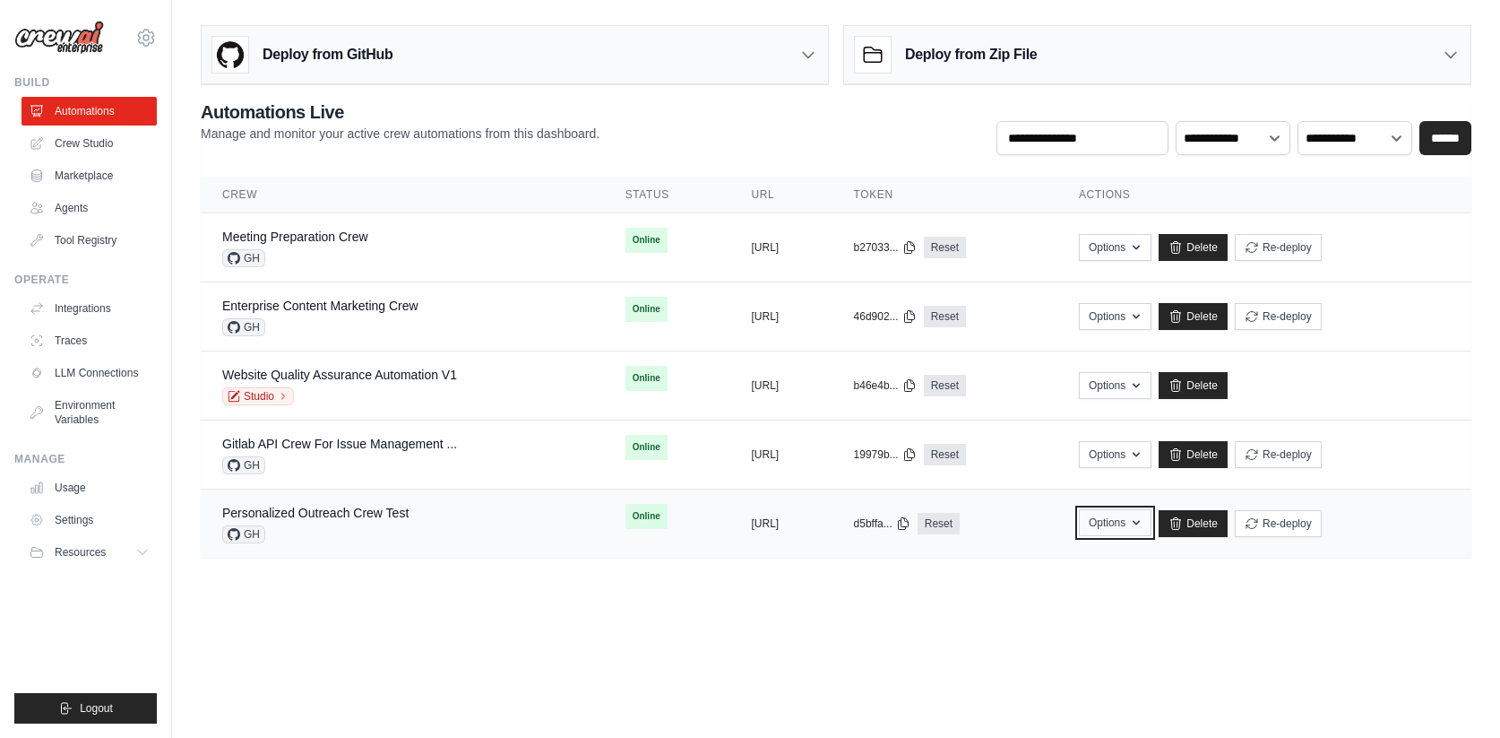
click at [1152, 516] on button "Options" at bounding box center [1115, 522] width 73 height 27
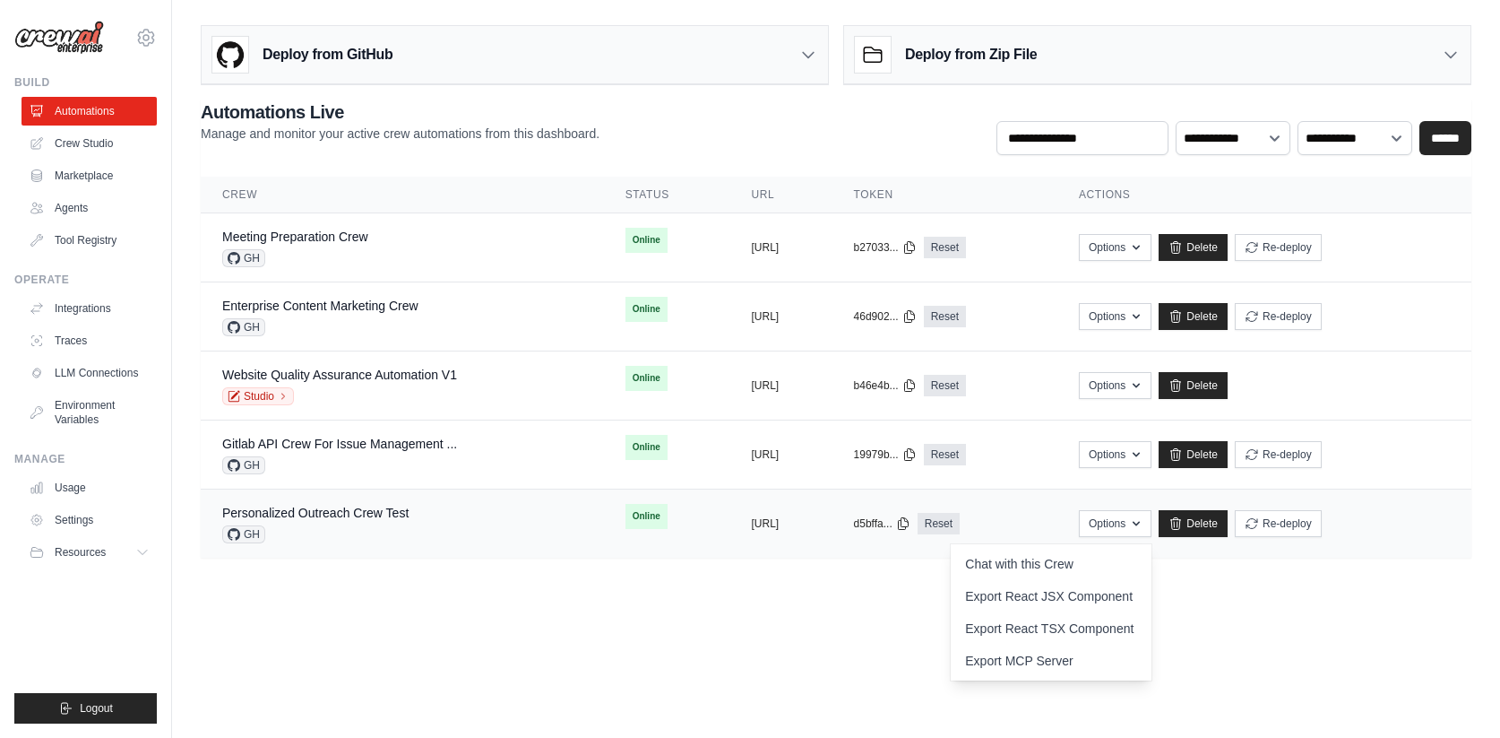
click at [499, 514] on div "Personalized Outreach Crew Test GH" at bounding box center [402, 523] width 360 height 39
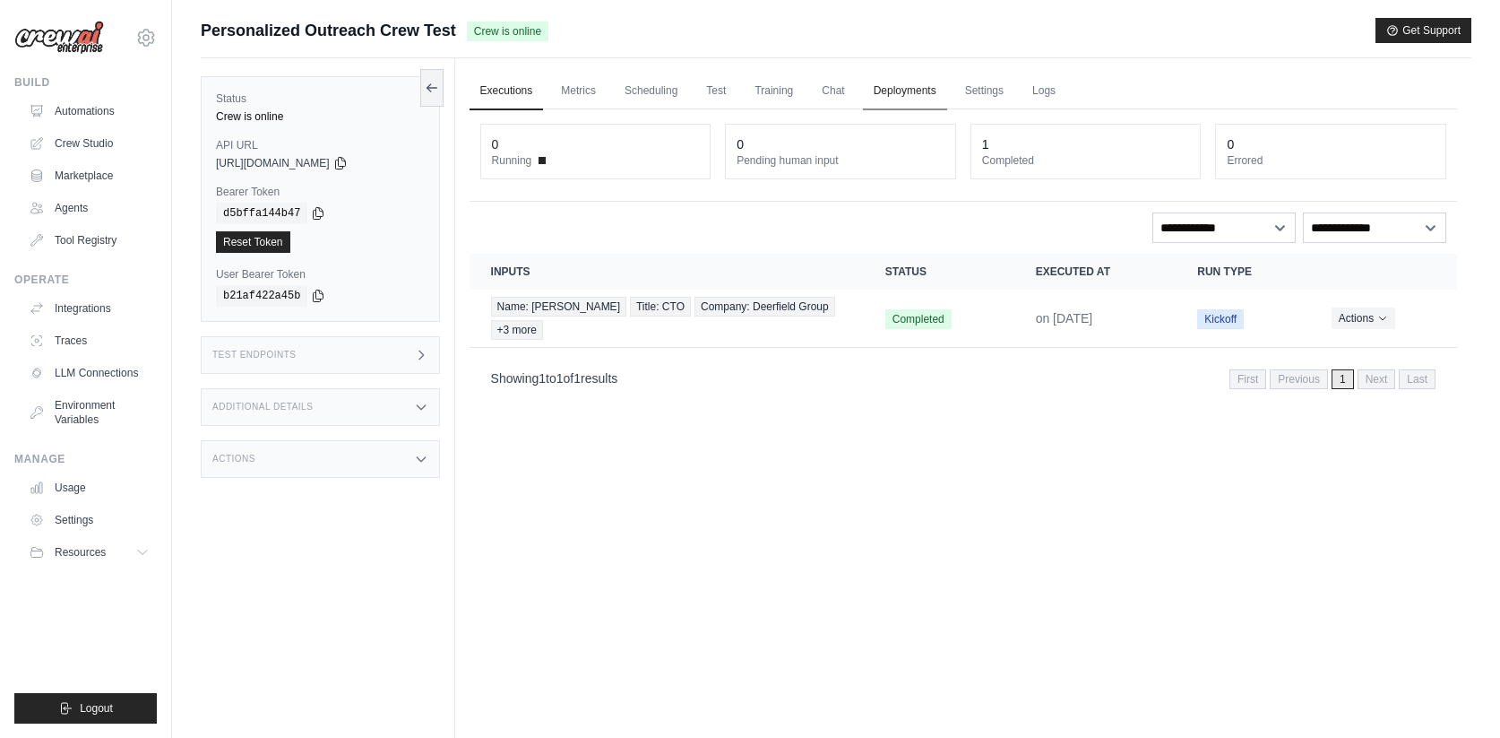
click at [947, 80] on link "Deployments" at bounding box center [905, 92] width 84 height 38
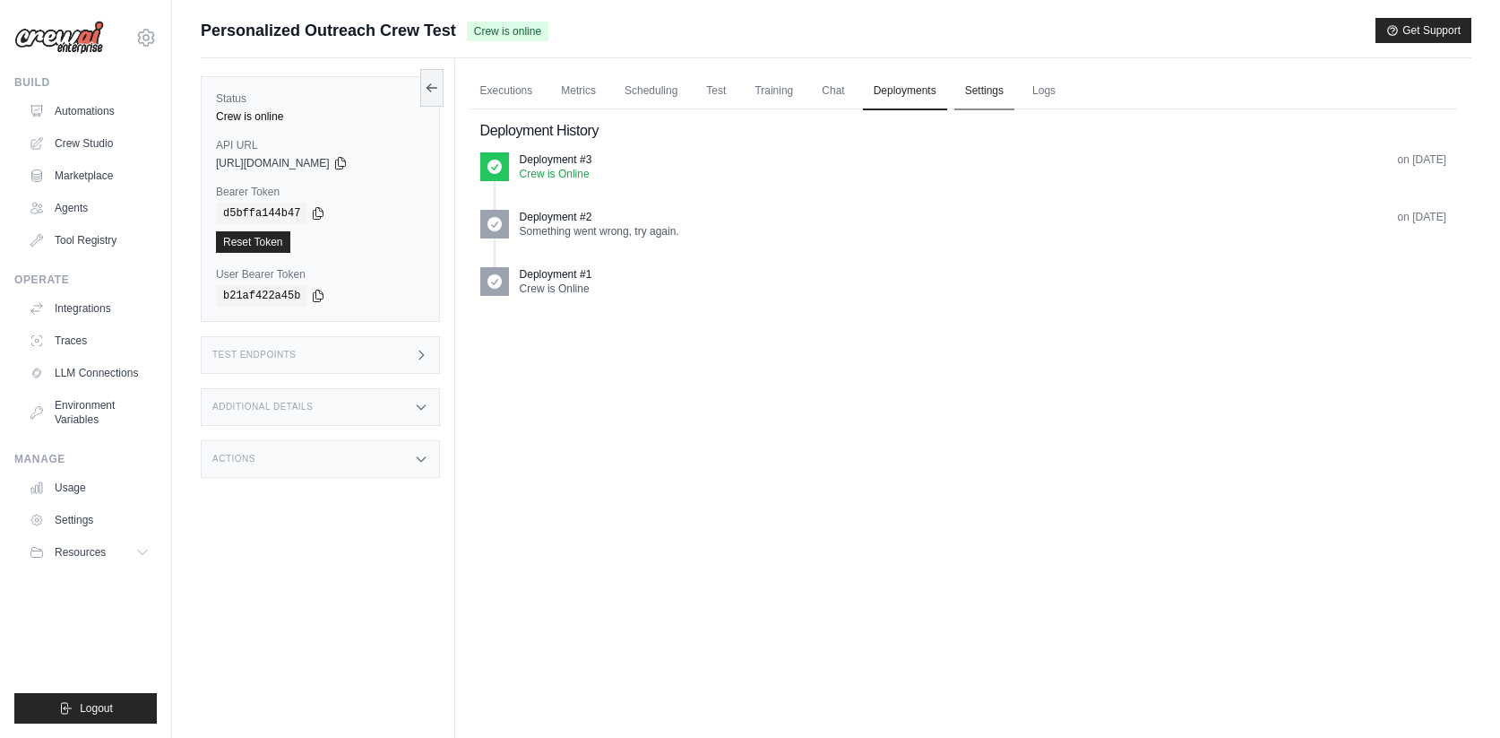
click at [1014, 81] on link "Settings" at bounding box center [984, 92] width 60 height 38
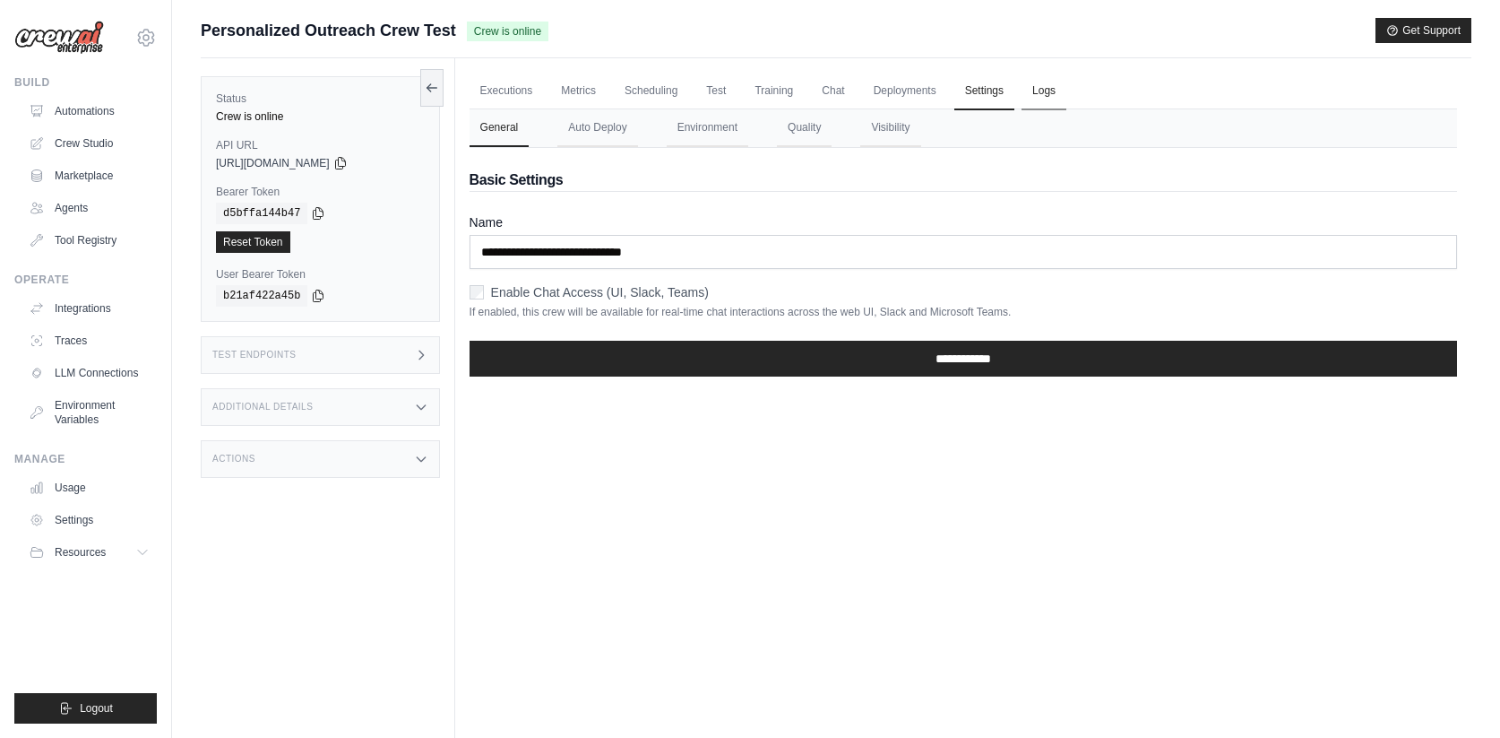
click at [1061, 83] on link "Logs" at bounding box center [1044, 92] width 45 height 38
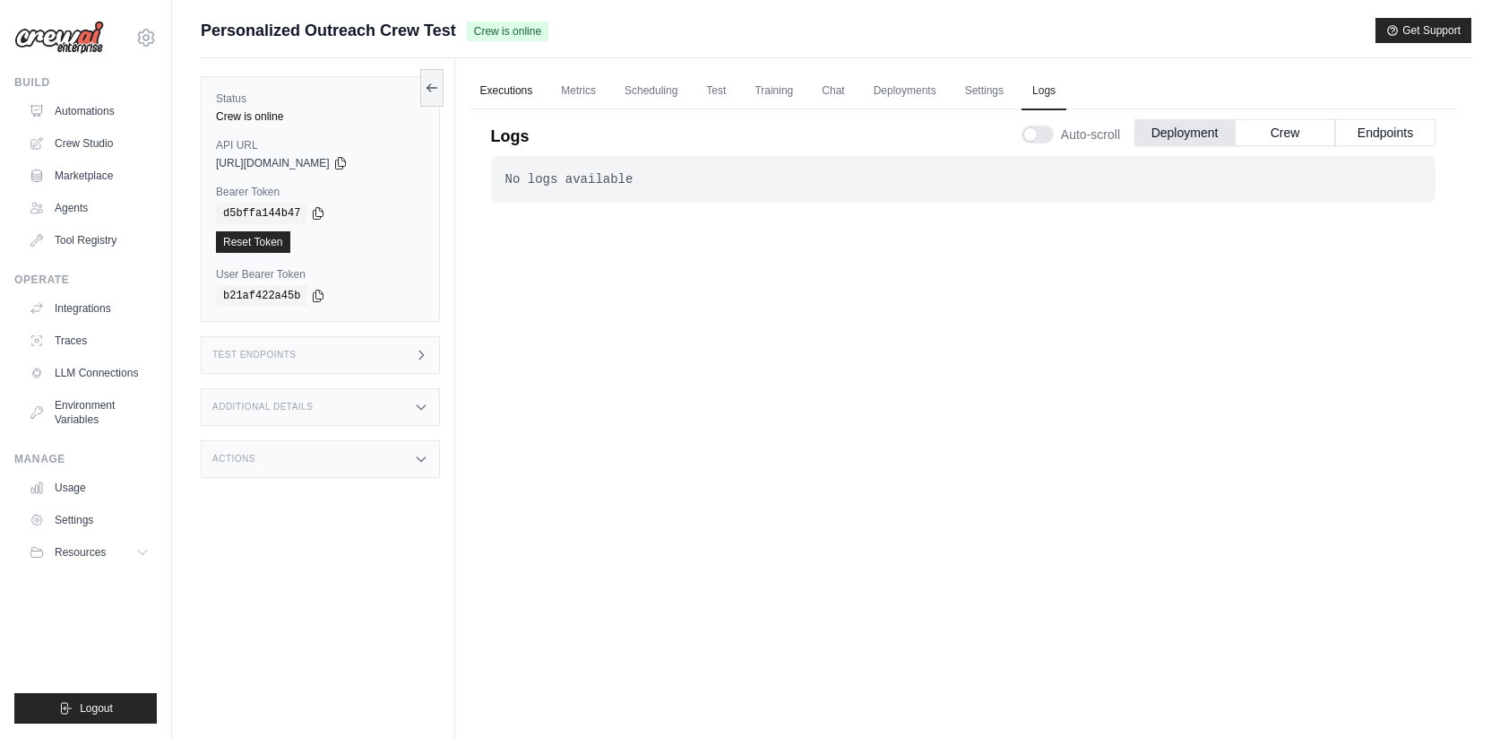
click at [522, 91] on link "Executions" at bounding box center [507, 92] width 74 height 38
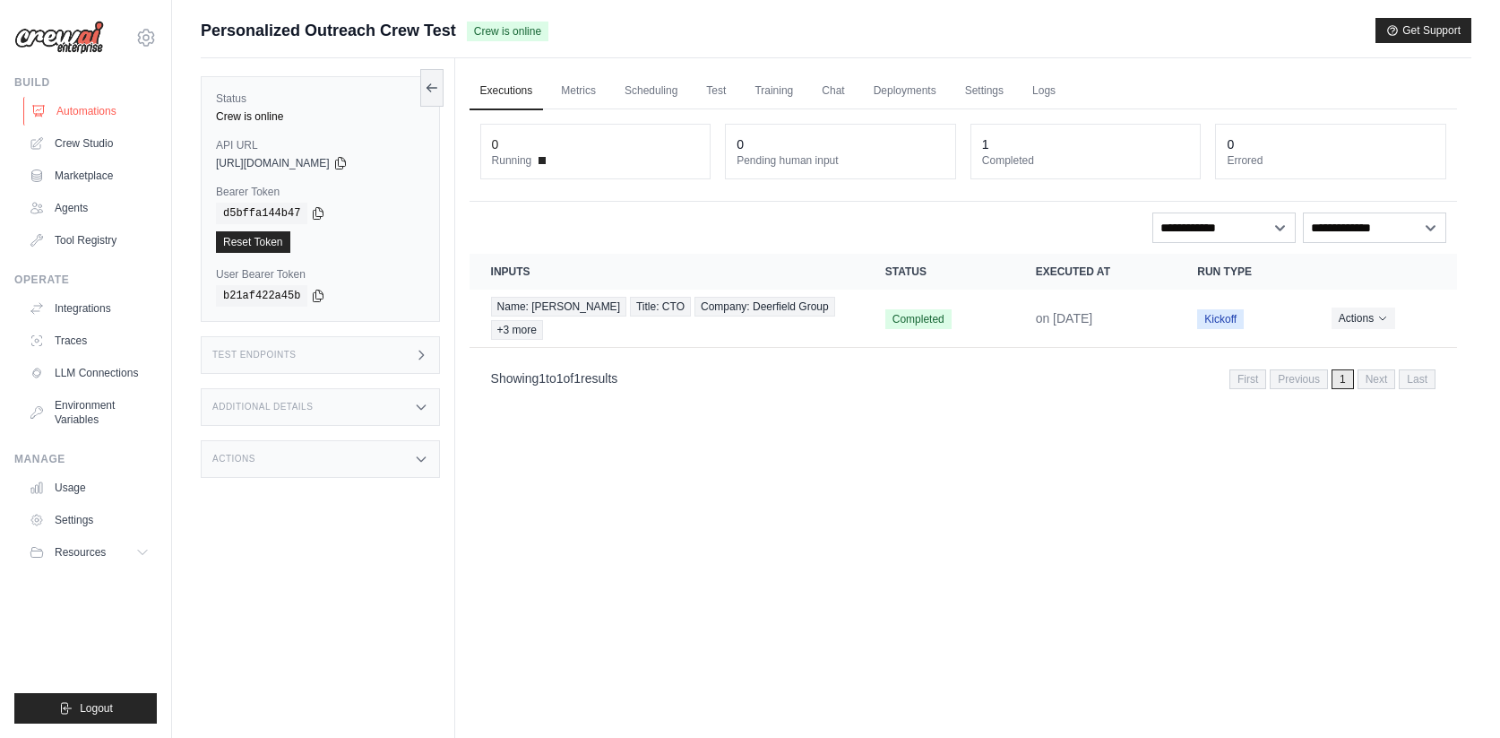
click at [121, 109] on link "Automations" at bounding box center [90, 111] width 135 height 29
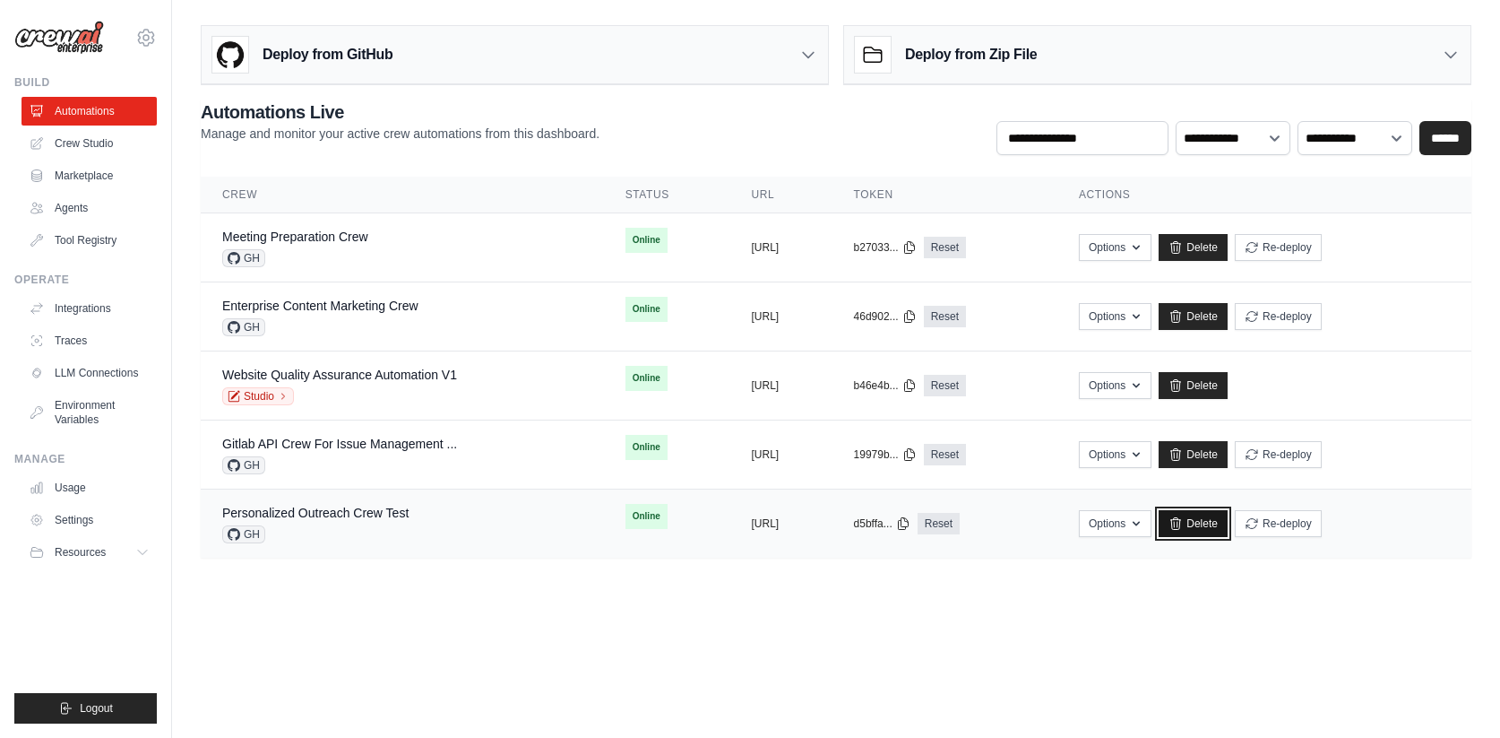
click at [1228, 524] on link "Delete" at bounding box center [1193, 523] width 69 height 27
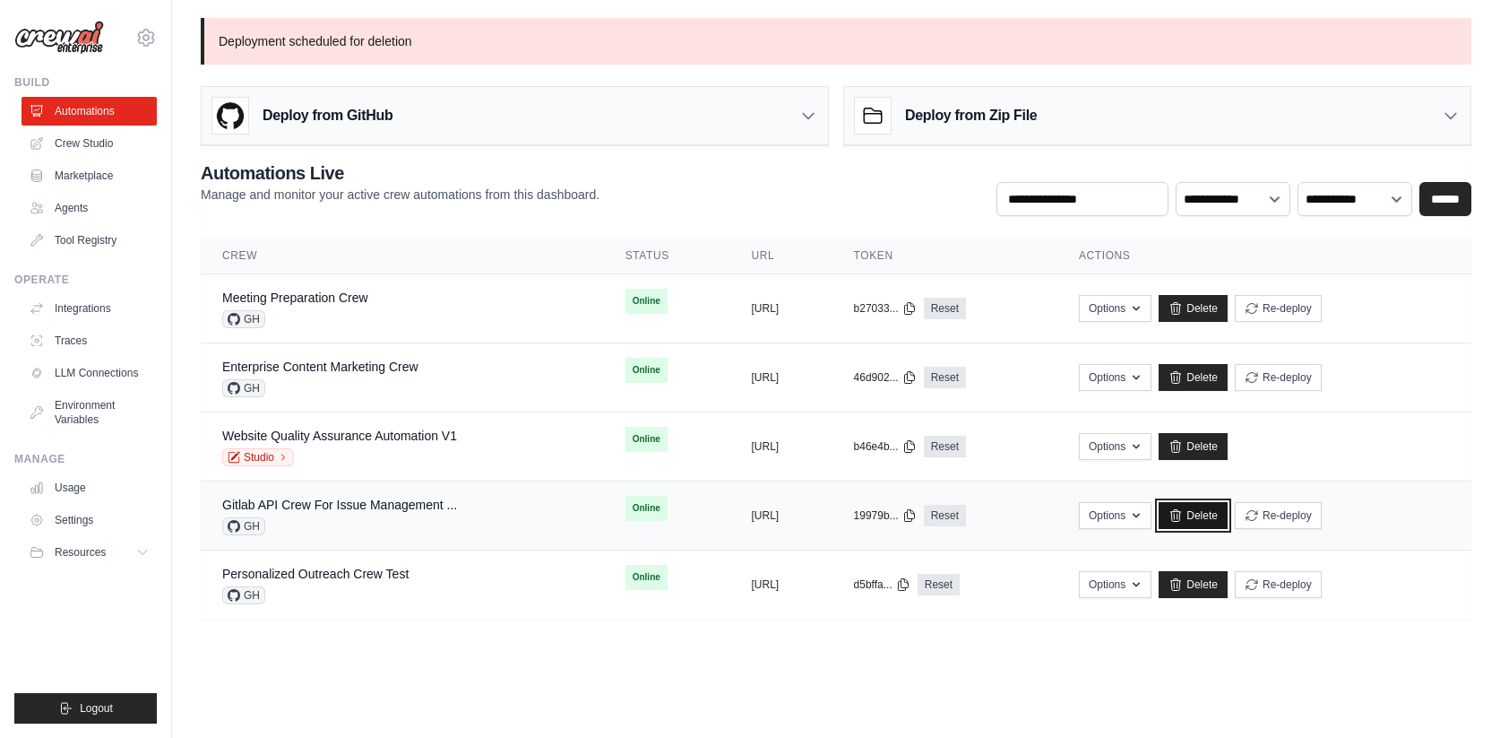
click at [1183, 520] on icon at bounding box center [1176, 515] width 14 height 14
click at [98, 119] on link "Automations" at bounding box center [90, 111] width 135 height 29
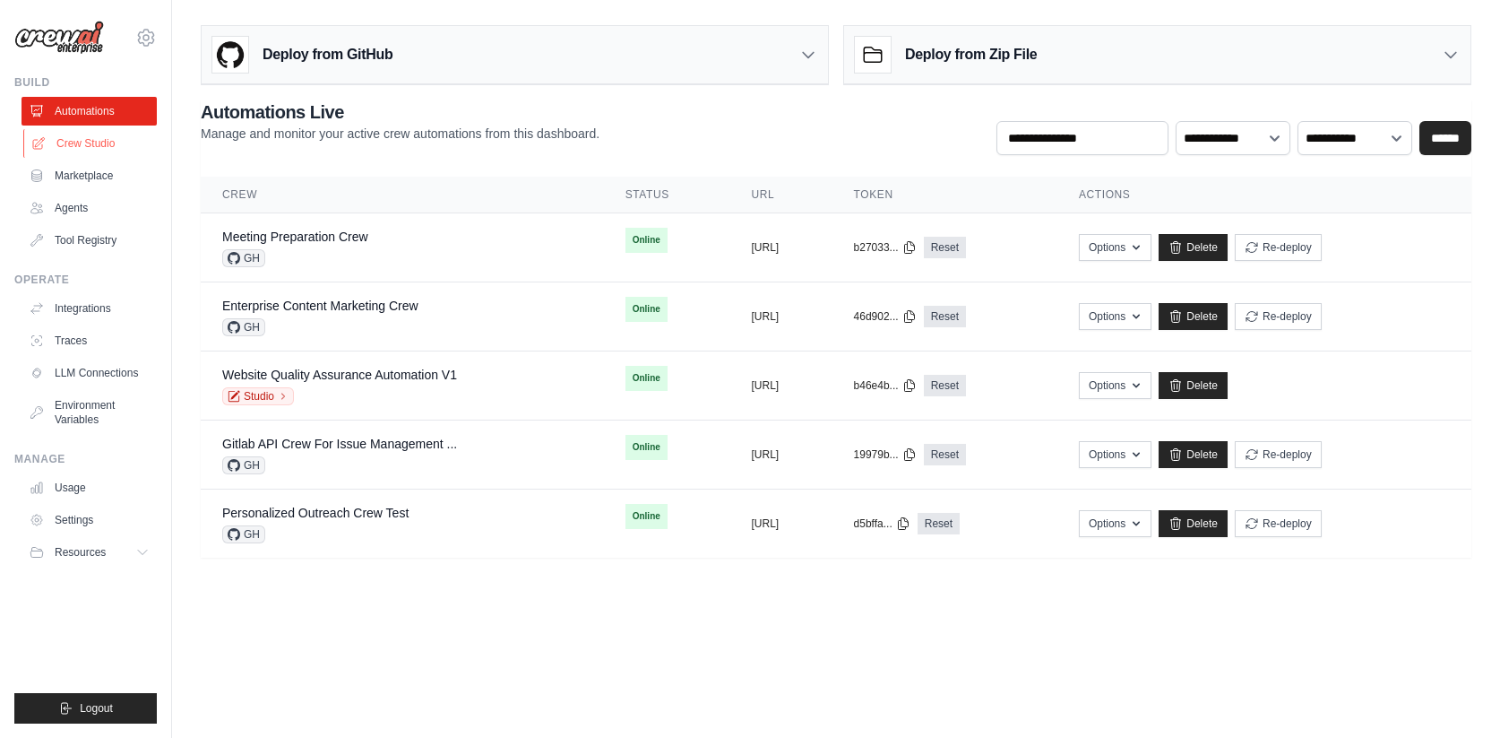
click at [106, 152] on link "Crew Studio" at bounding box center [90, 143] width 135 height 29
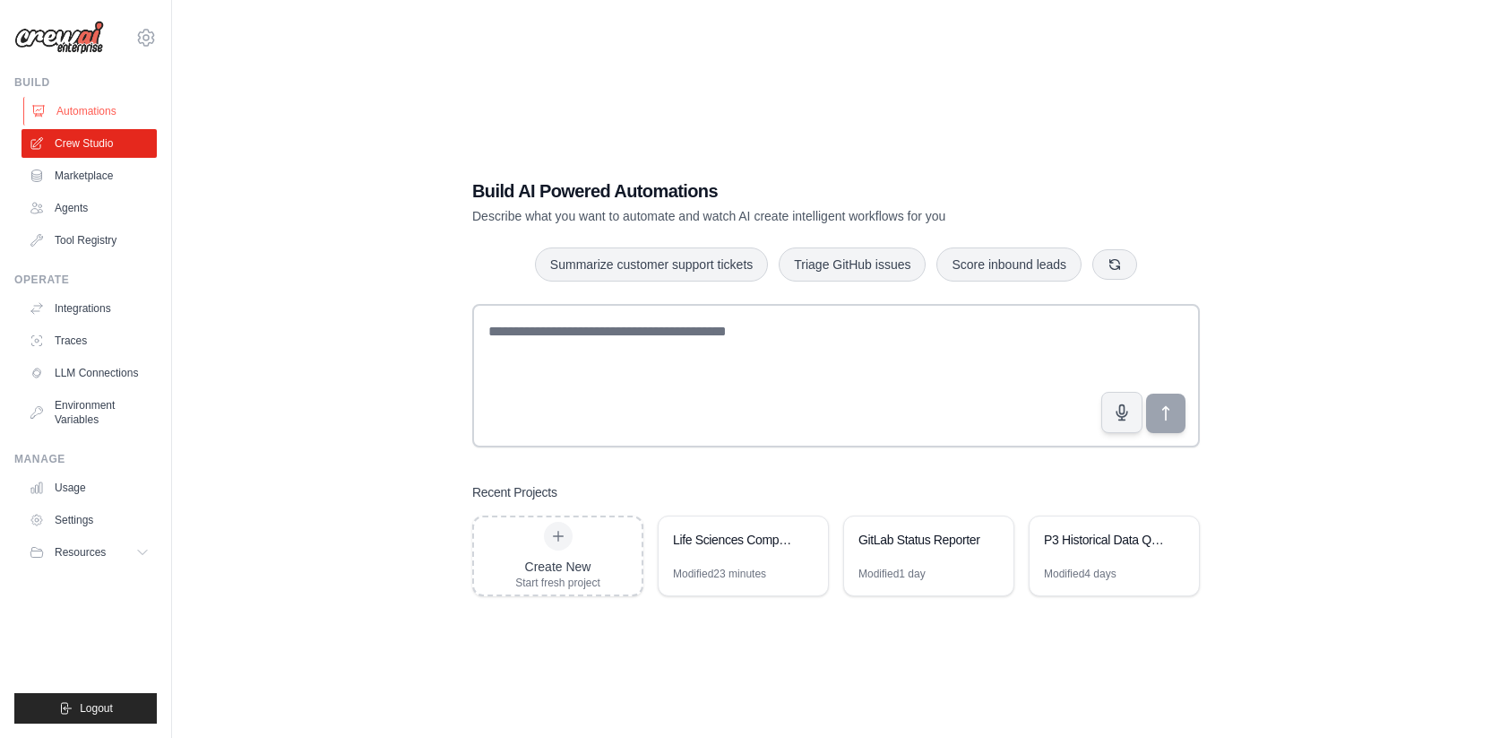
click at [105, 112] on link "Automations" at bounding box center [90, 111] width 135 height 29
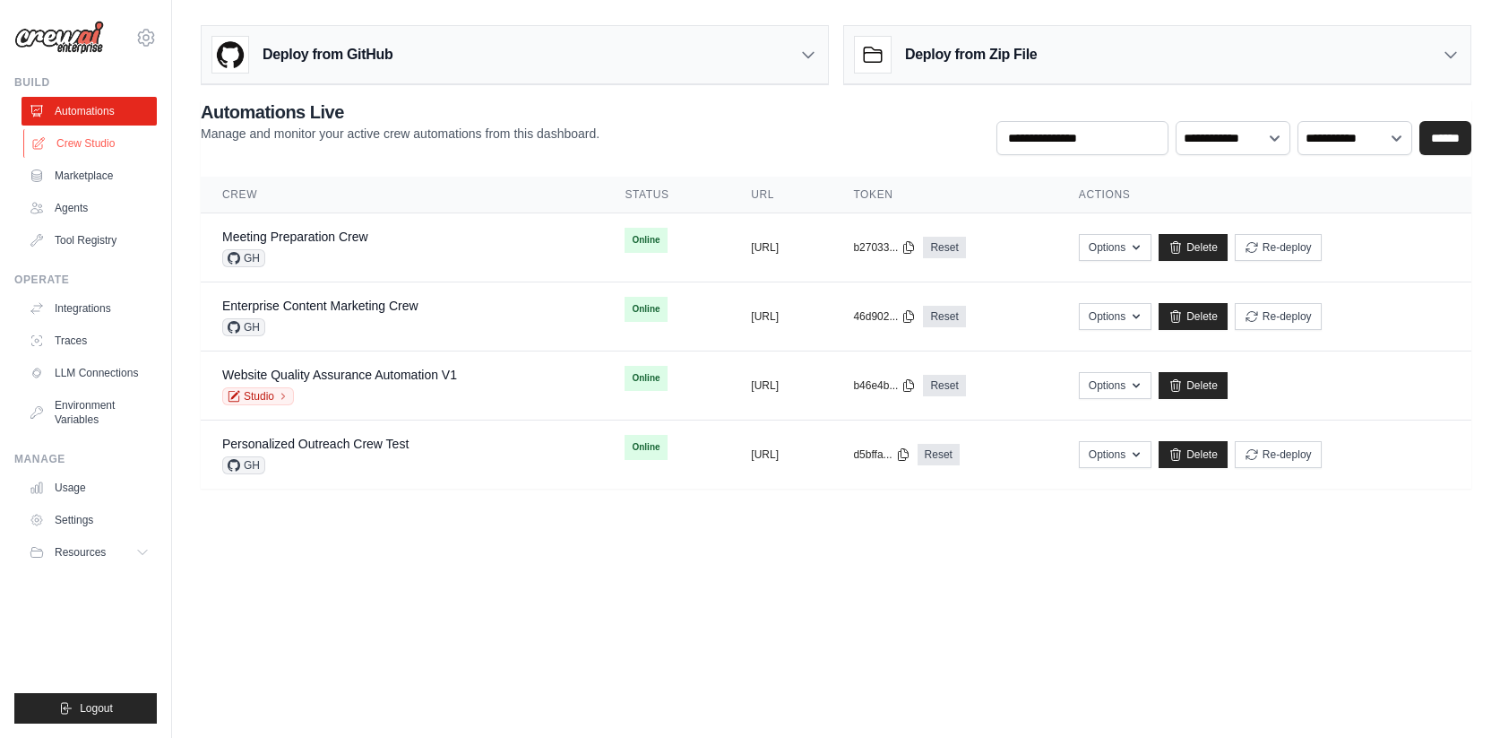
click at [83, 154] on link "Crew Studio" at bounding box center [90, 143] width 135 height 29
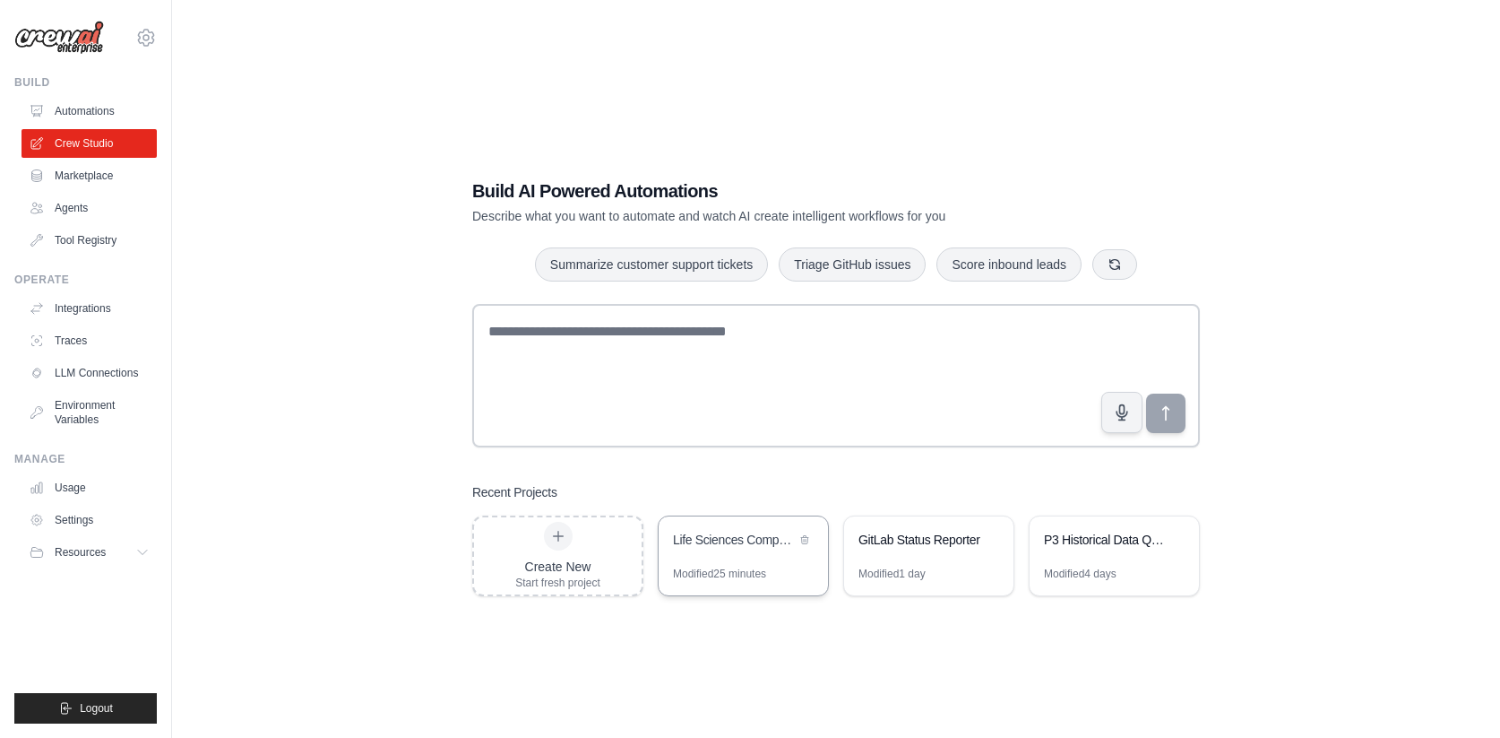
click at [744, 555] on div "Life Sciences Competitive Intelligence" at bounding box center [743, 541] width 169 height 50
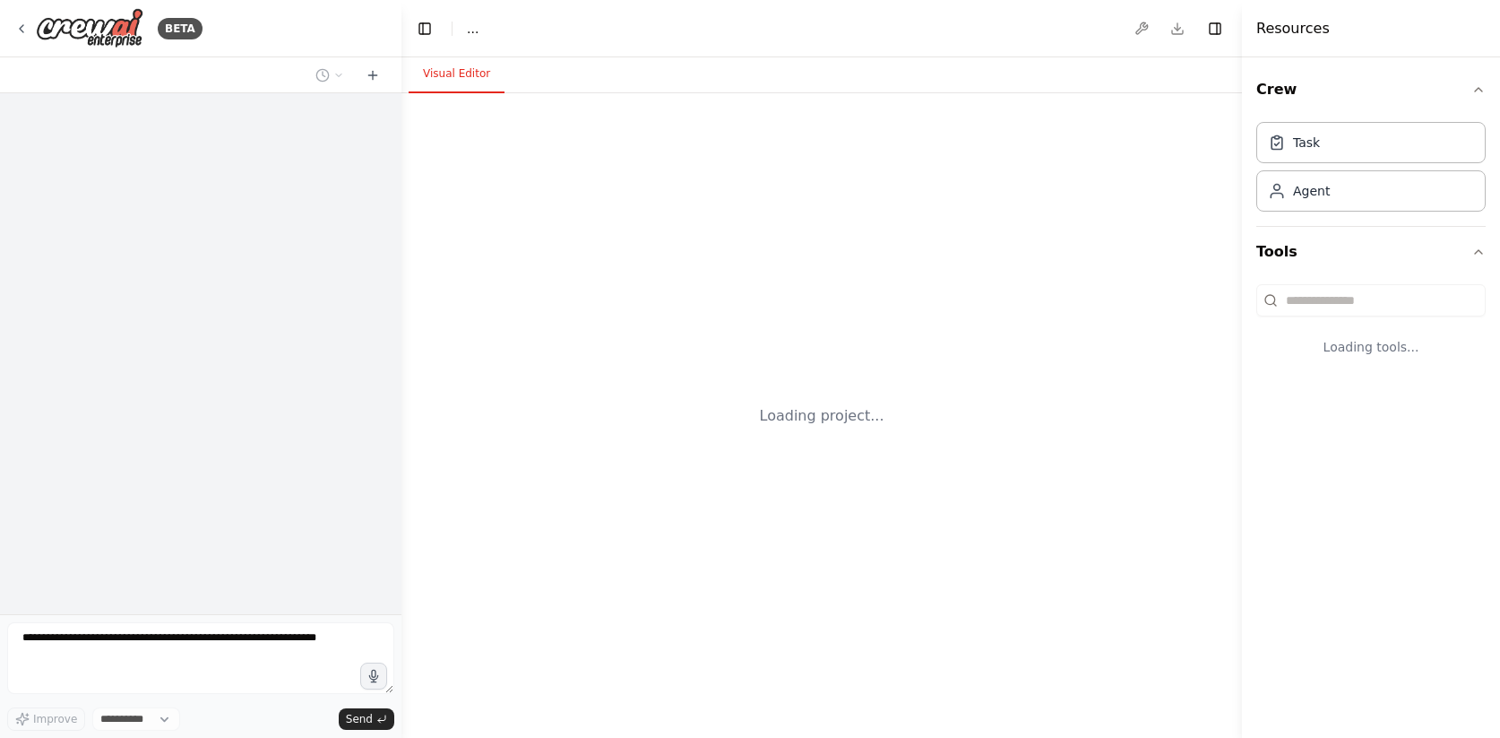
select select "****"
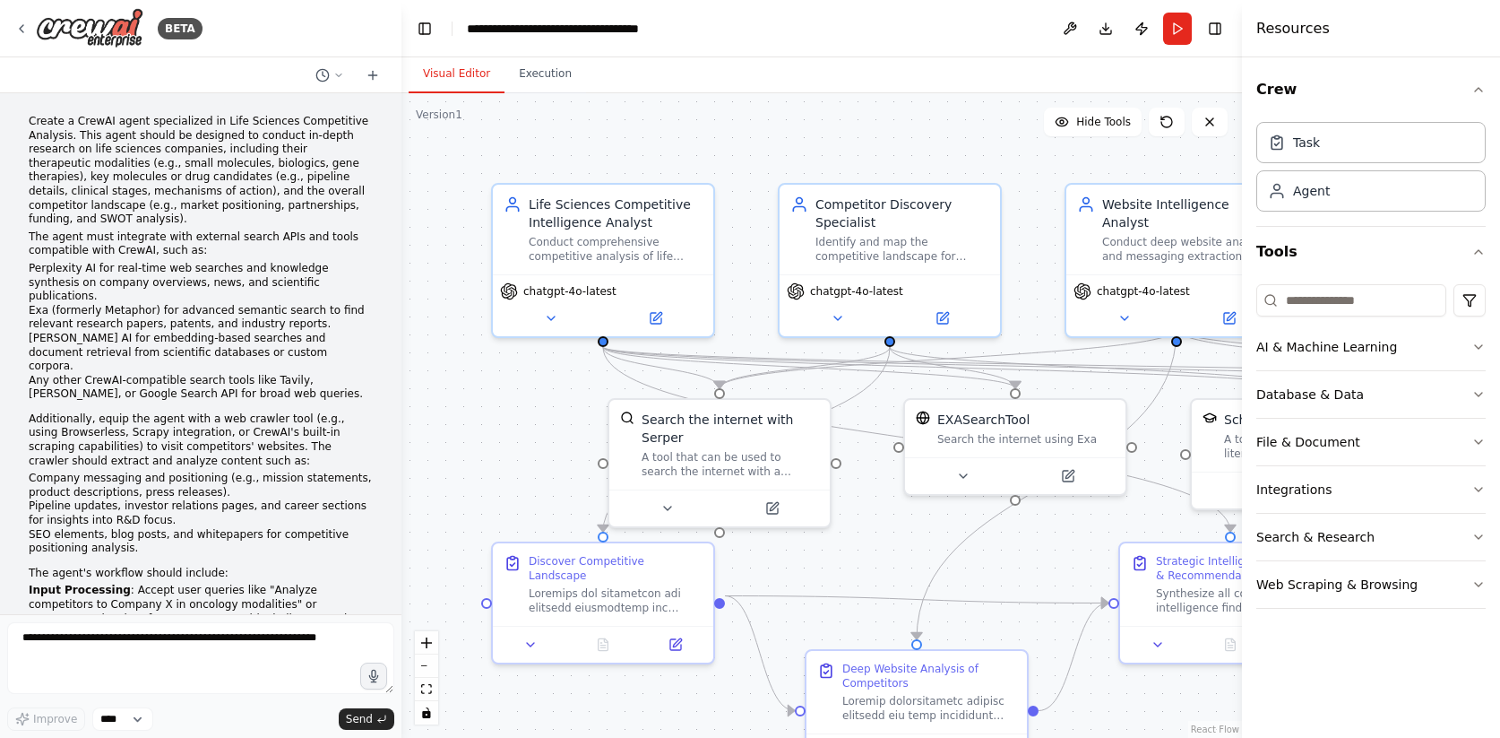
scroll to position [3094, 0]
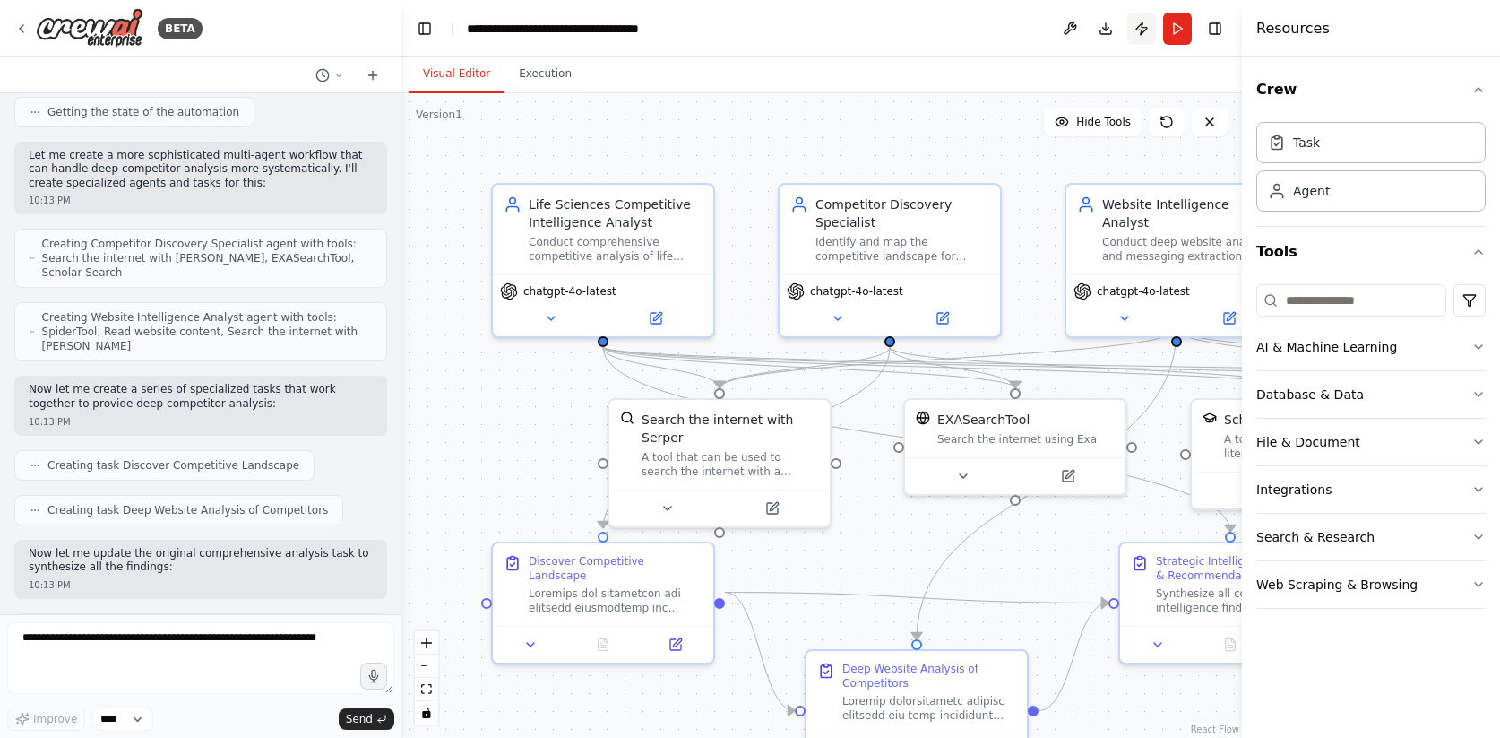
click at [1141, 30] on button "Publish" at bounding box center [1141, 29] width 29 height 32
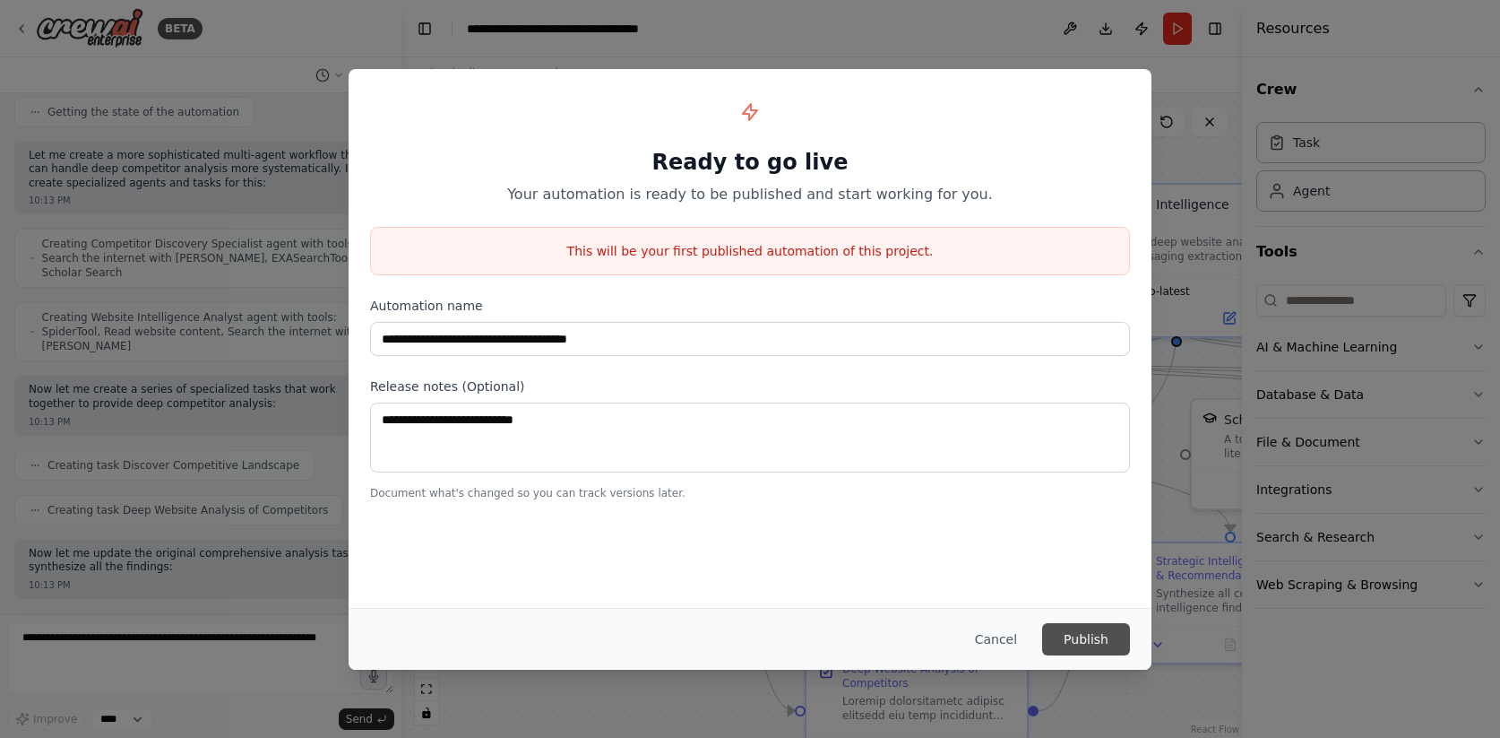
click at [1081, 633] on button "Publish" at bounding box center [1086, 639] width 88 height 32
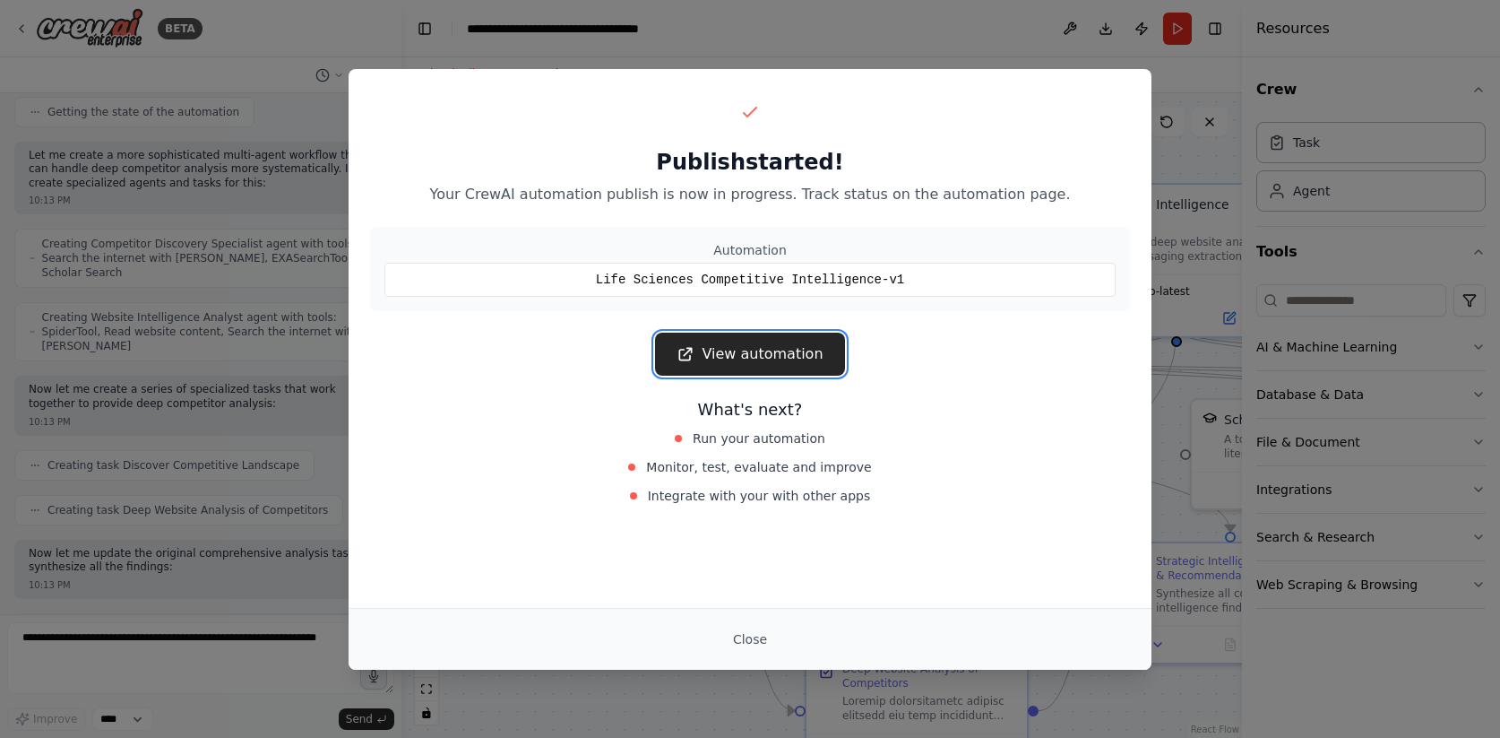
click at [803, 353] on link "View automation" at bounding box center [749, 353] width 189 height 43
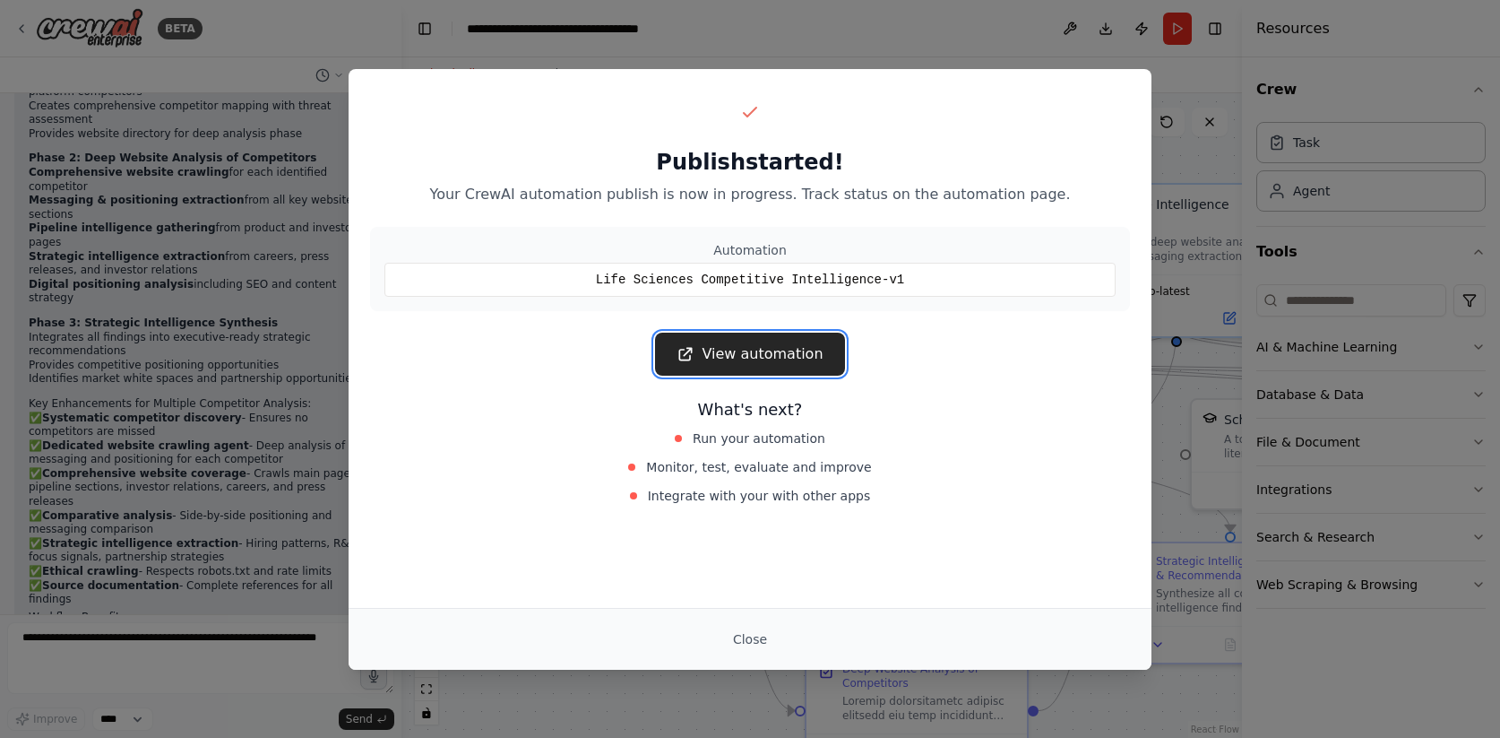
click at [738, 348] on link "View automation" at bounding box center [749, 353] width 189 height 43
click at [675, 281] on div "Life Sciences Competitive Intelligence-v1" at bounding box center [749, 280] width 731 height 34
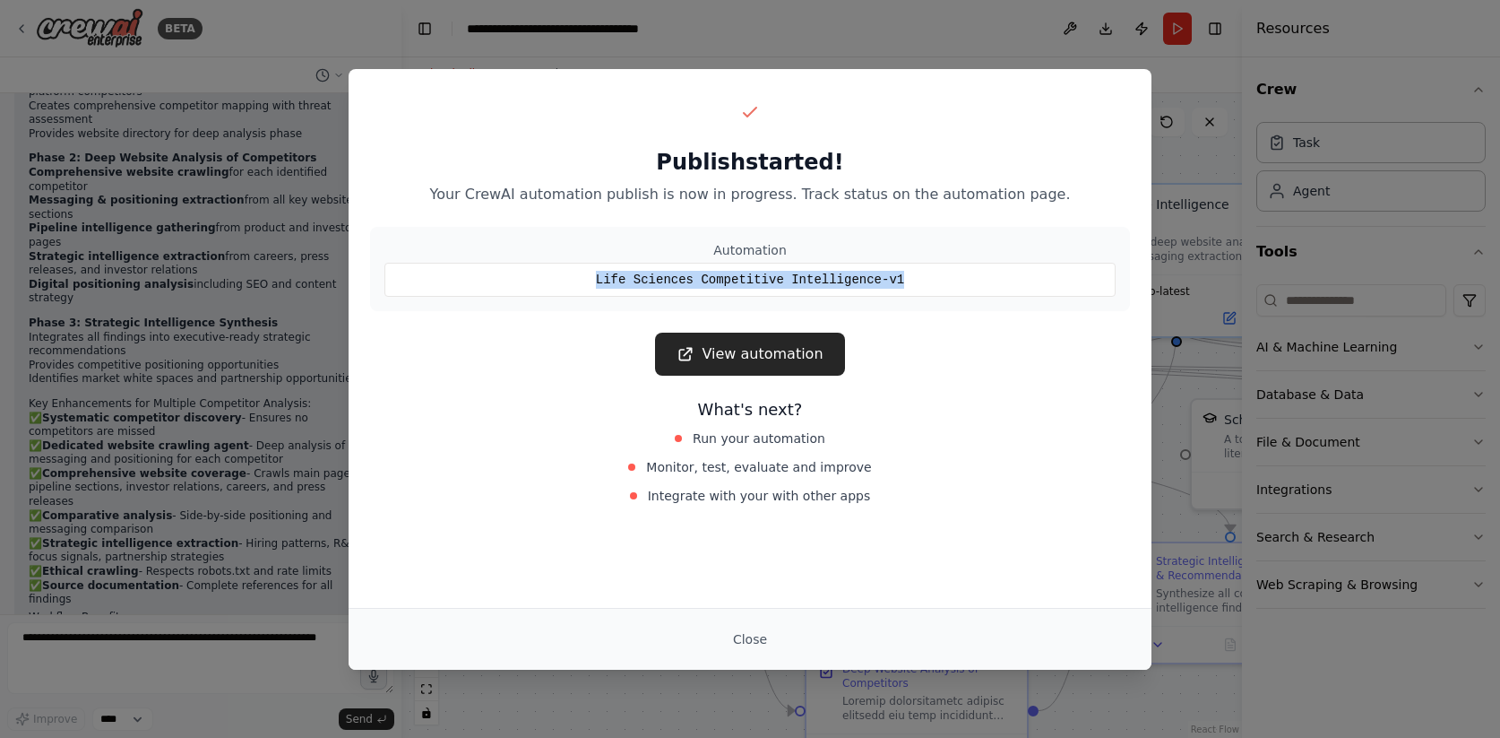
click at [675, 281] on div "Life Sciences Competitive Intelligence-v1" at bounding box center [749, 280] width 731 height 34
copy div "Life Sciences Competitive Intelligence-v1"
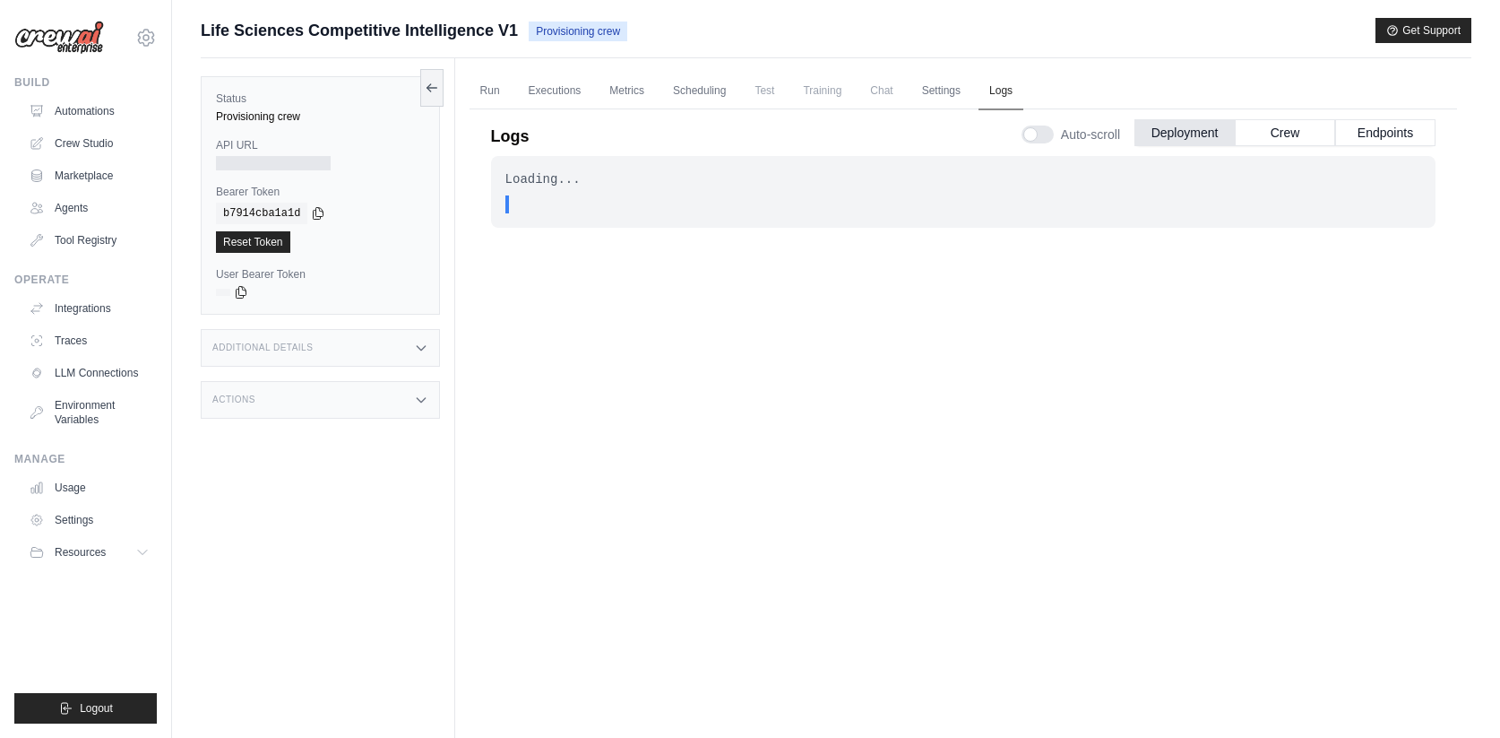
click at [1023, 92] on link "Logs" at bounding box center [1001, 92] width 45 height 38
click at [964, 97] on link "Settings" at bounding box center [941, 92] width 60 height 38
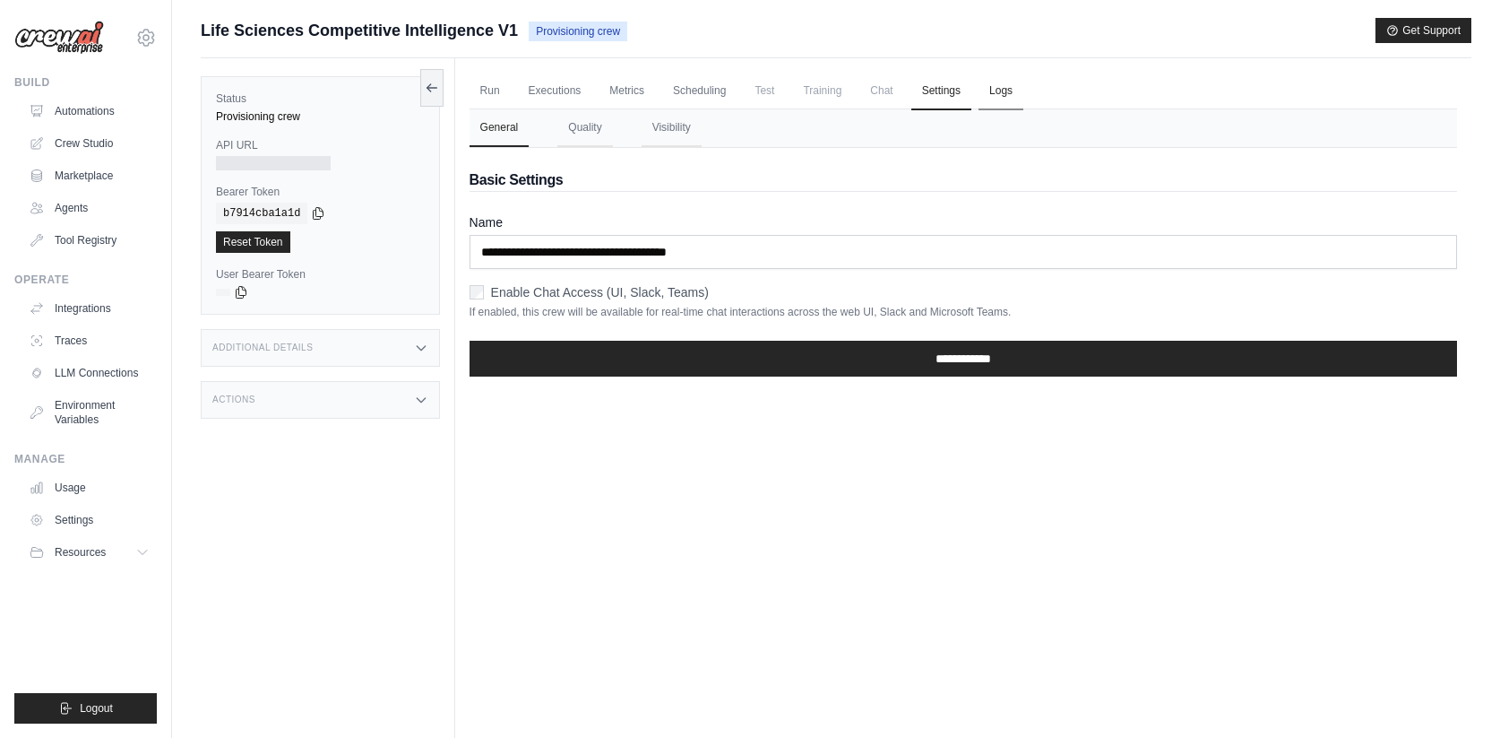
click at [1008, 91] on link "Logs" at bounding box center [1001, 92] width 45 height 38
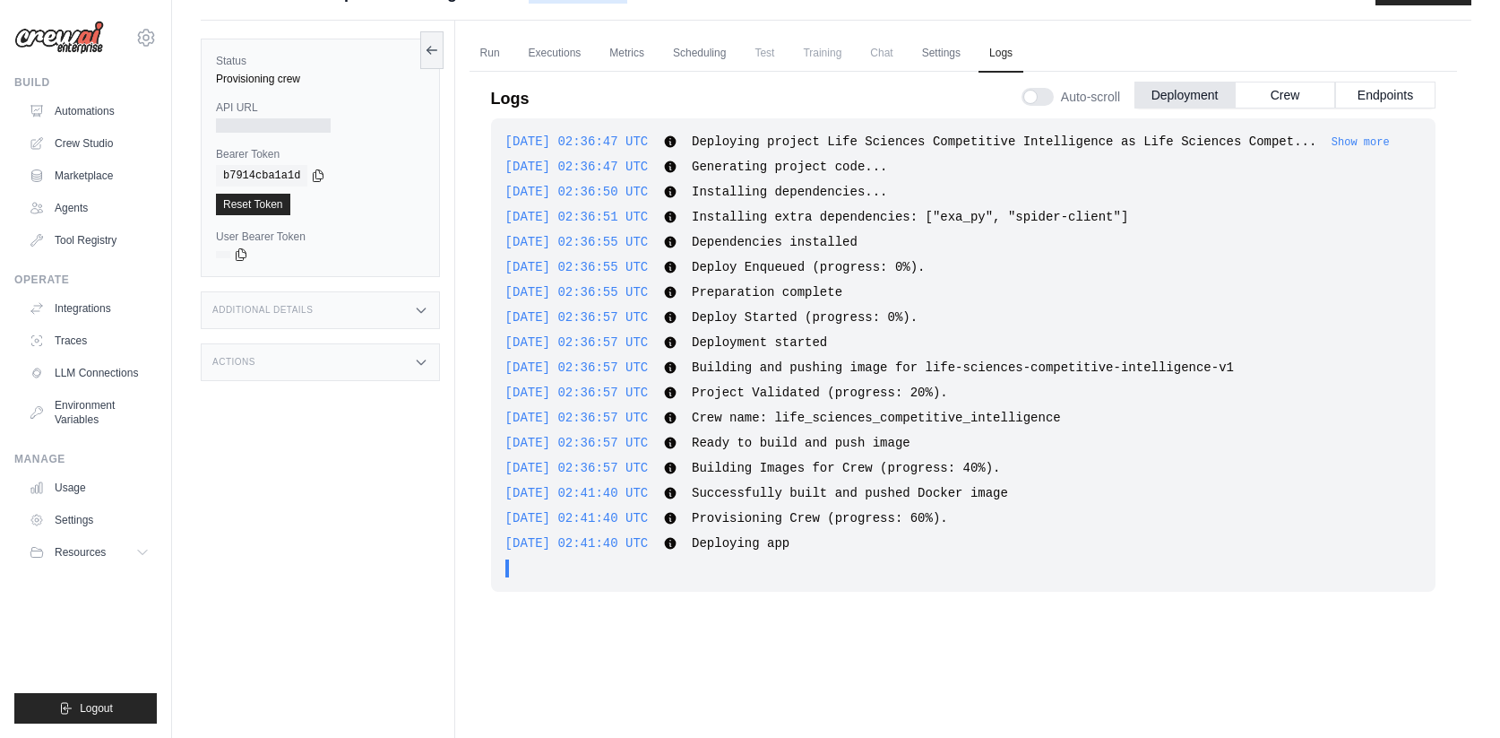
scroll to position [39, 0]
click at [1278, 103] on button "Crew" at bounding box center [1285, 93] width 100 height 27
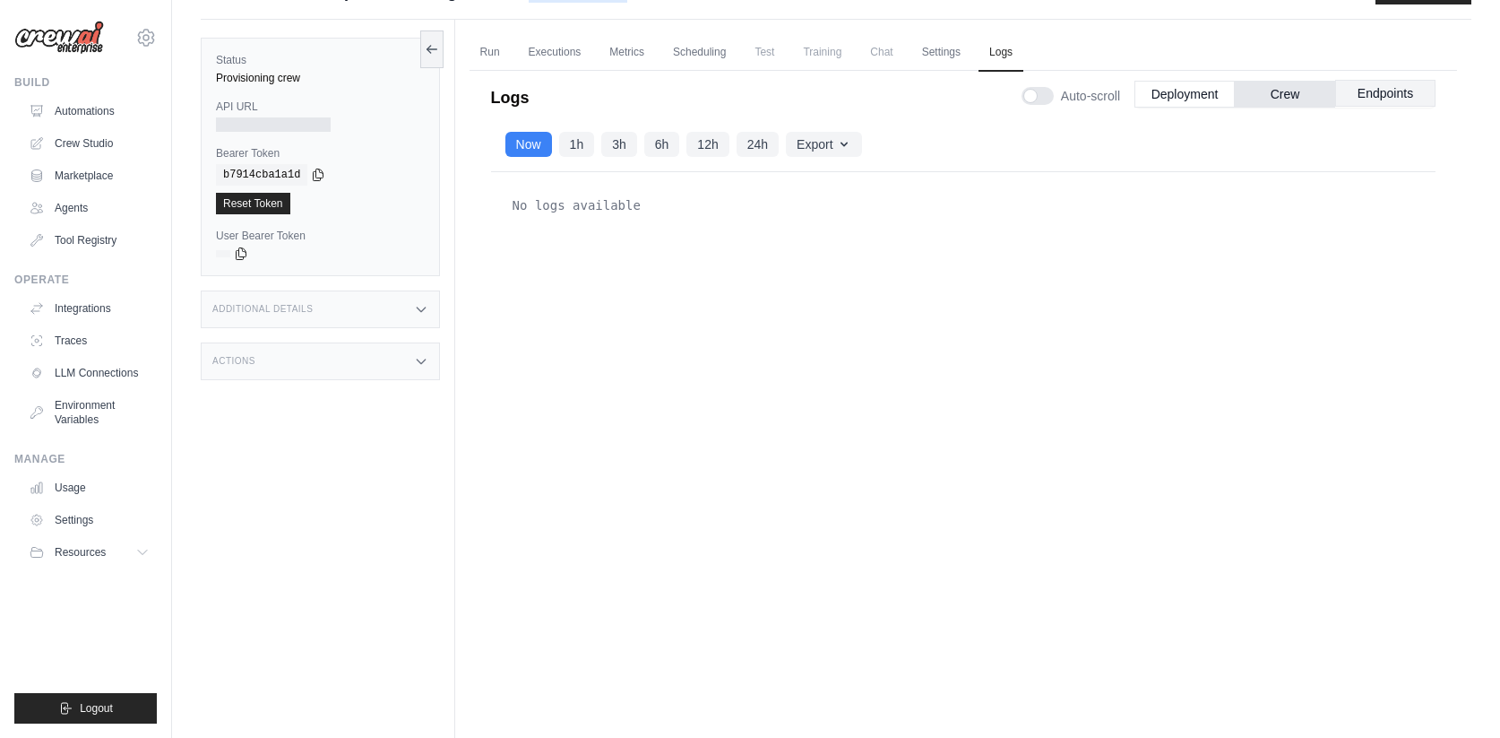
click at [1377, 94] on button "Endpoints" at bounding box center [1385, 93] width 100 height 27
click at [1182, 102] on button "Deployment" at bounding box center [1184, 93] width 100 height 27
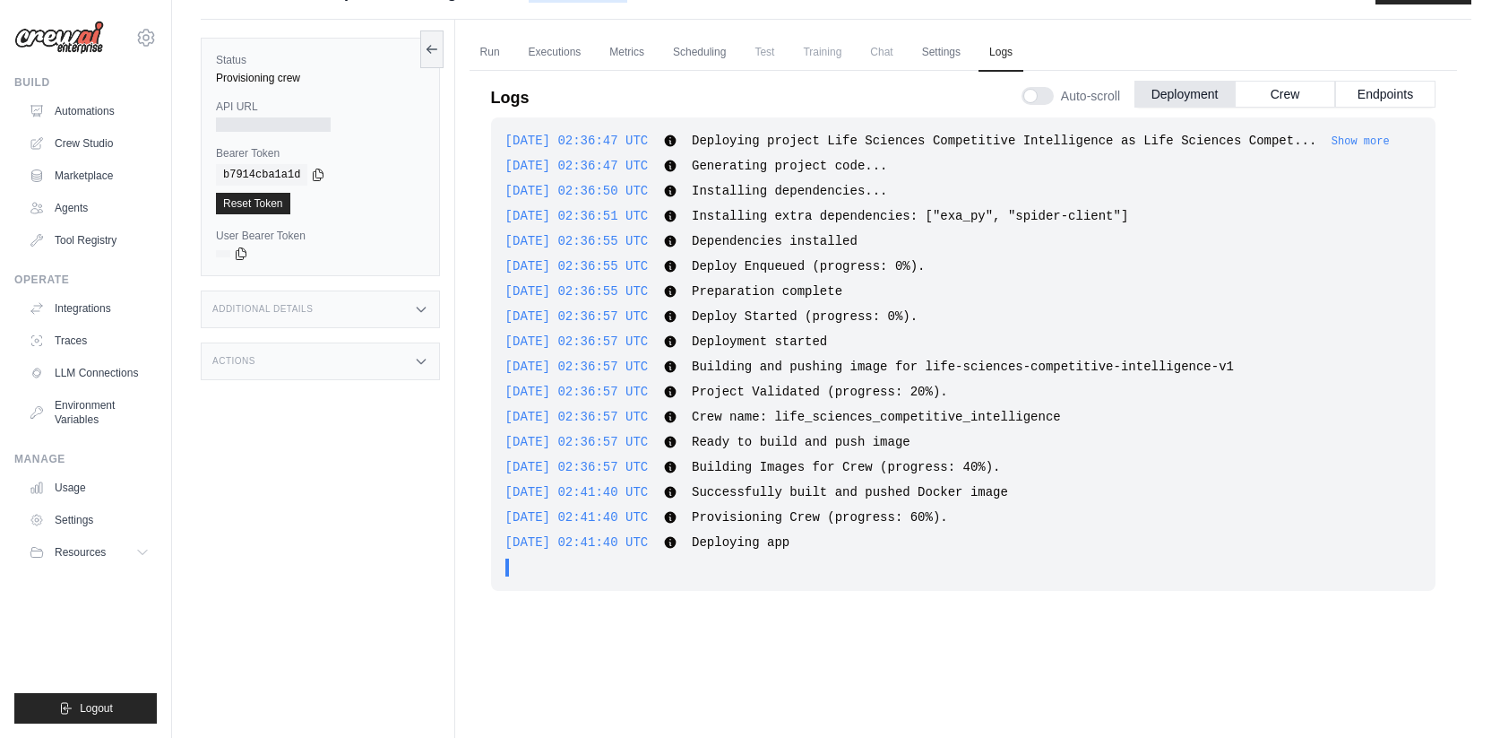
scroll to position [0, 0]
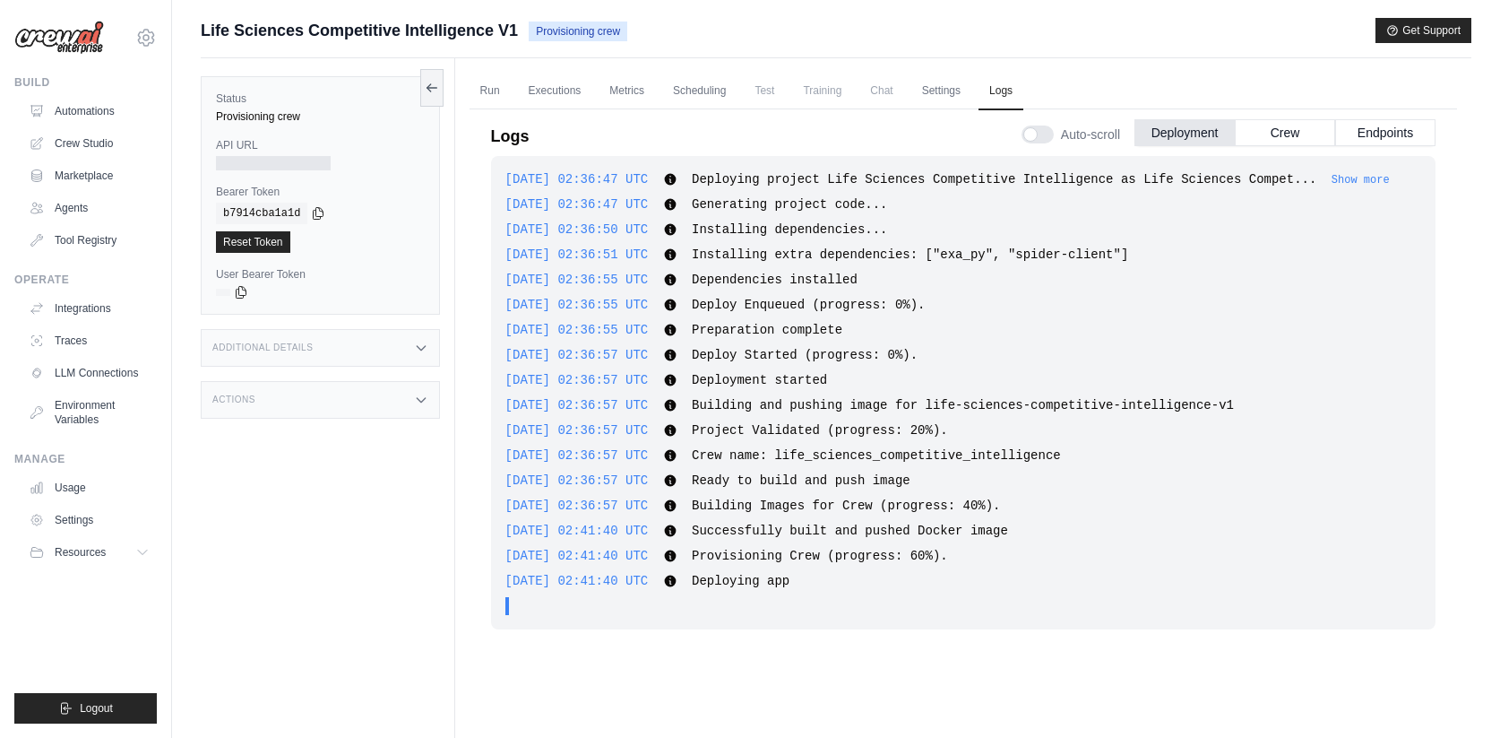
click at [514, 91] on ul "Run Executions Metrics Scheduling Test Training Chat Settings Logs" at bounding box center [964, 91] width 988 height 37
click at [503, 91] on link "Run" at bounding box center [490, 92] width 41 height 38
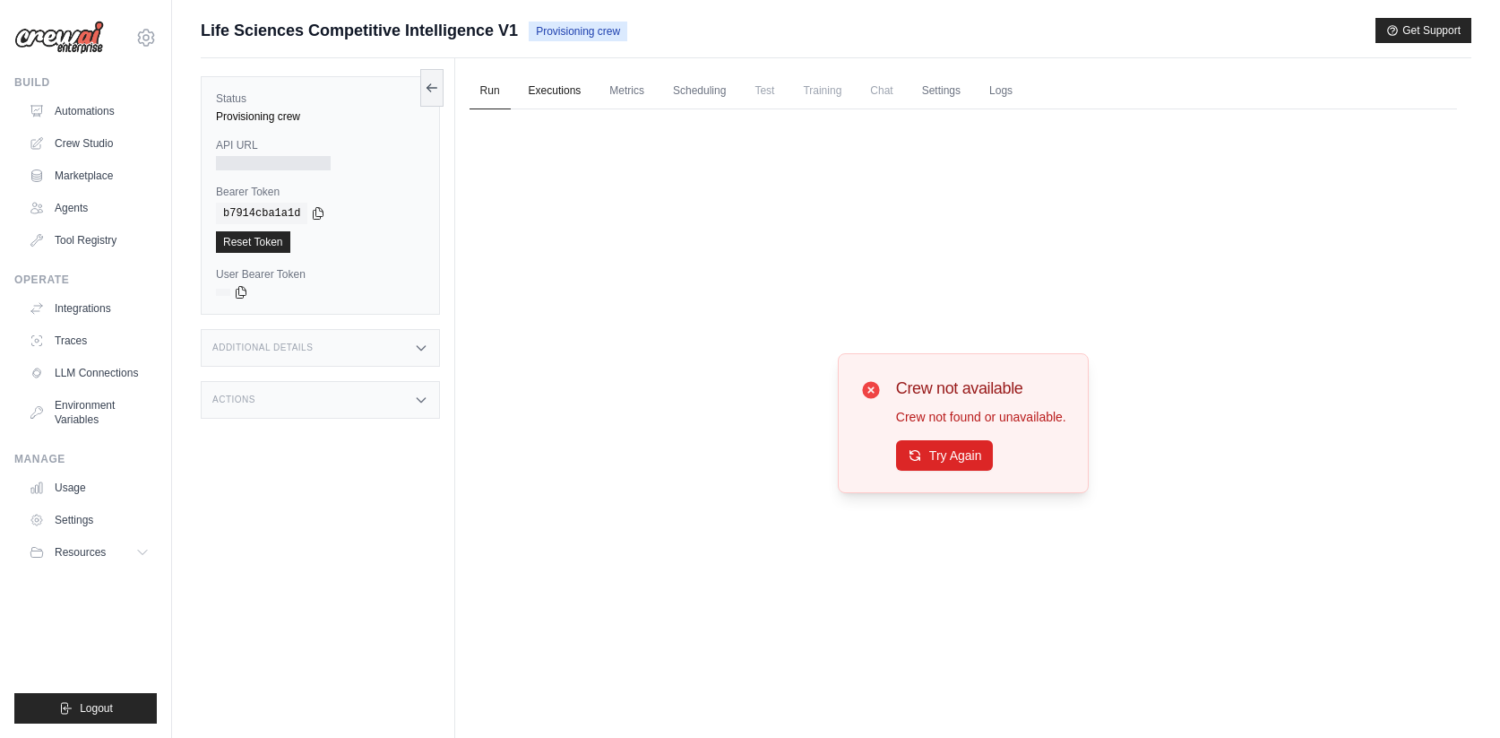
click at [533, 88] on link "Executions" at bounding box center [555, 92] width 74 height 38
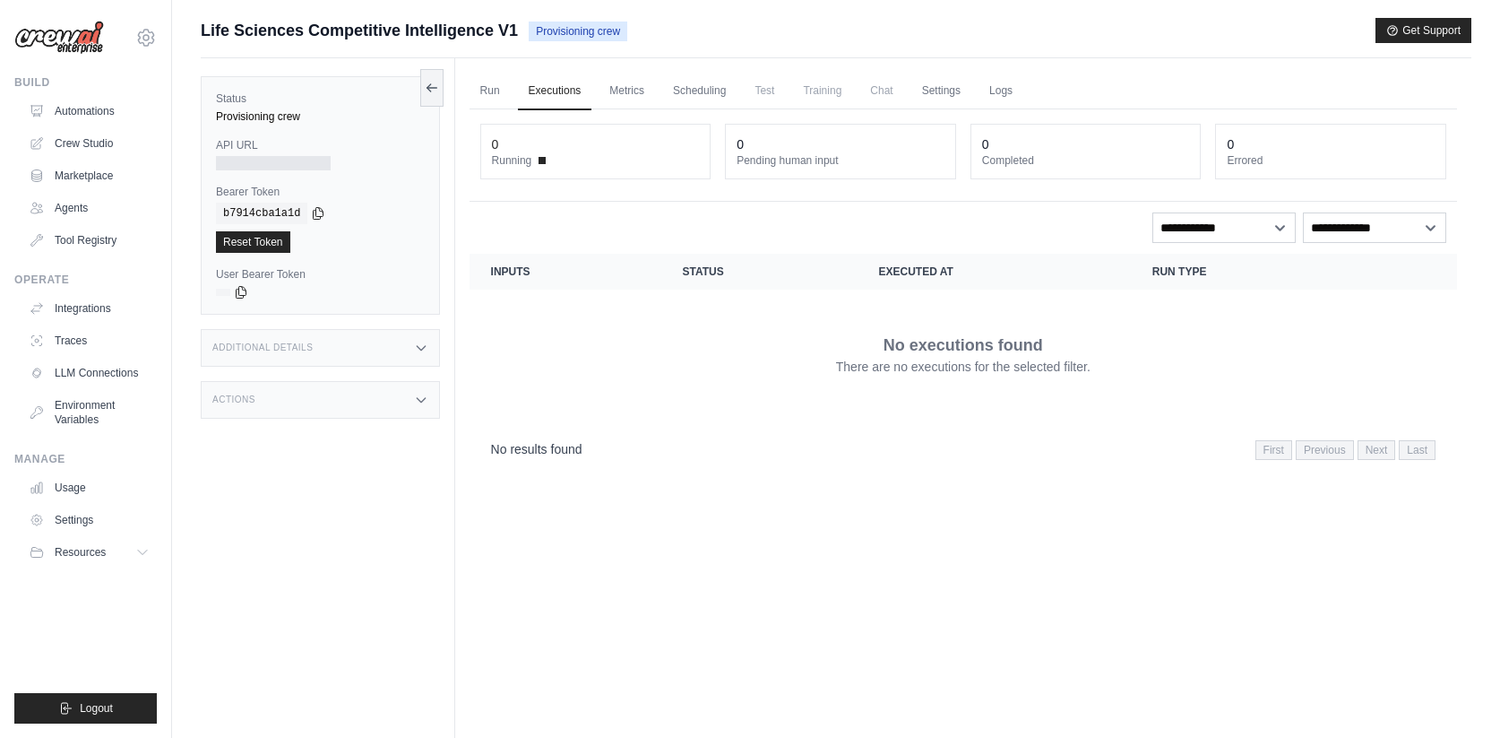
click at [597, 89] on ul "Run Executions Metrics Scheduling Test Training Chat Settings Logs" at bounding box center [964, 91] width 988 height 37
click at [630, 89] on link "Metrics" at bounding box center [627, 92] width 56 height 38
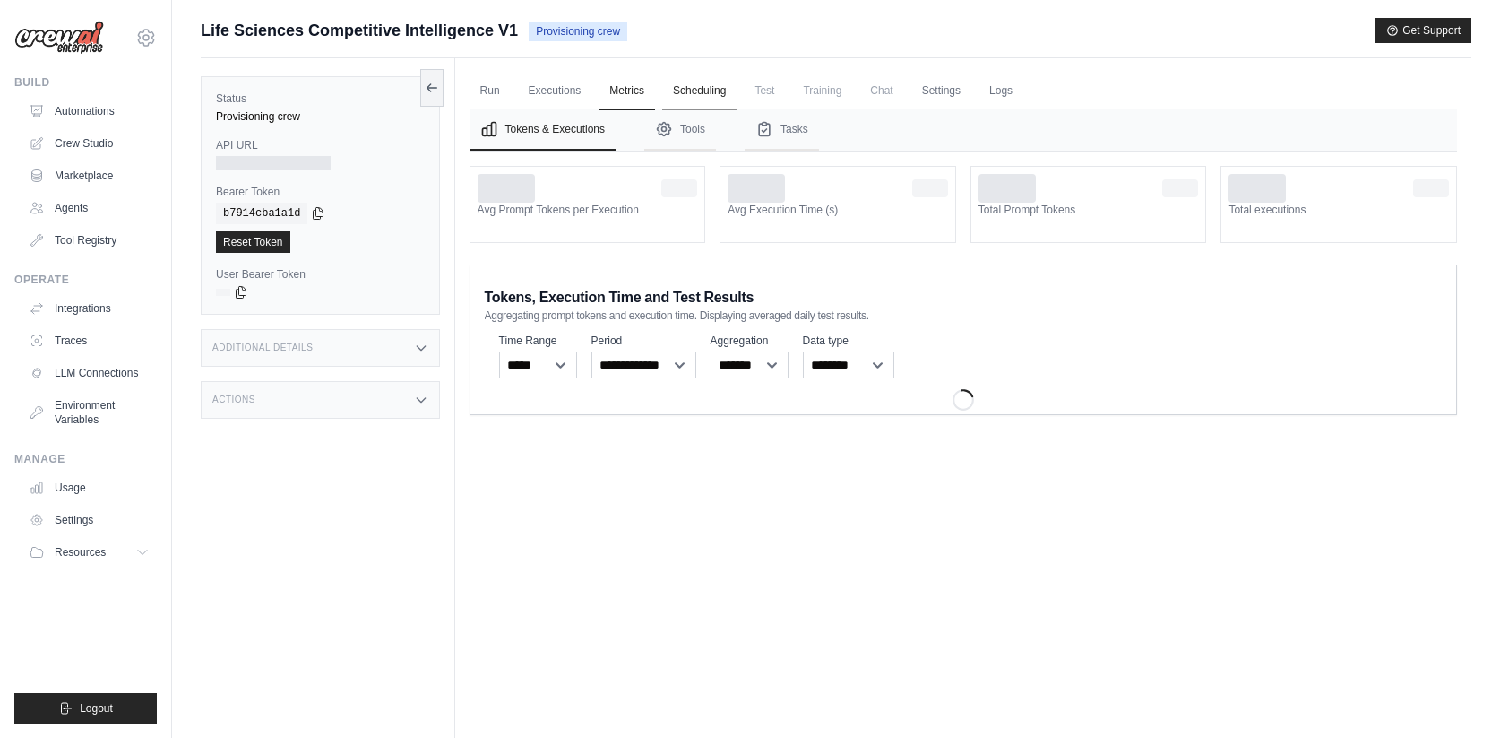
click at [694, 92] on link "Scheduling" at bounding box center [699, 92] width 74 height 38
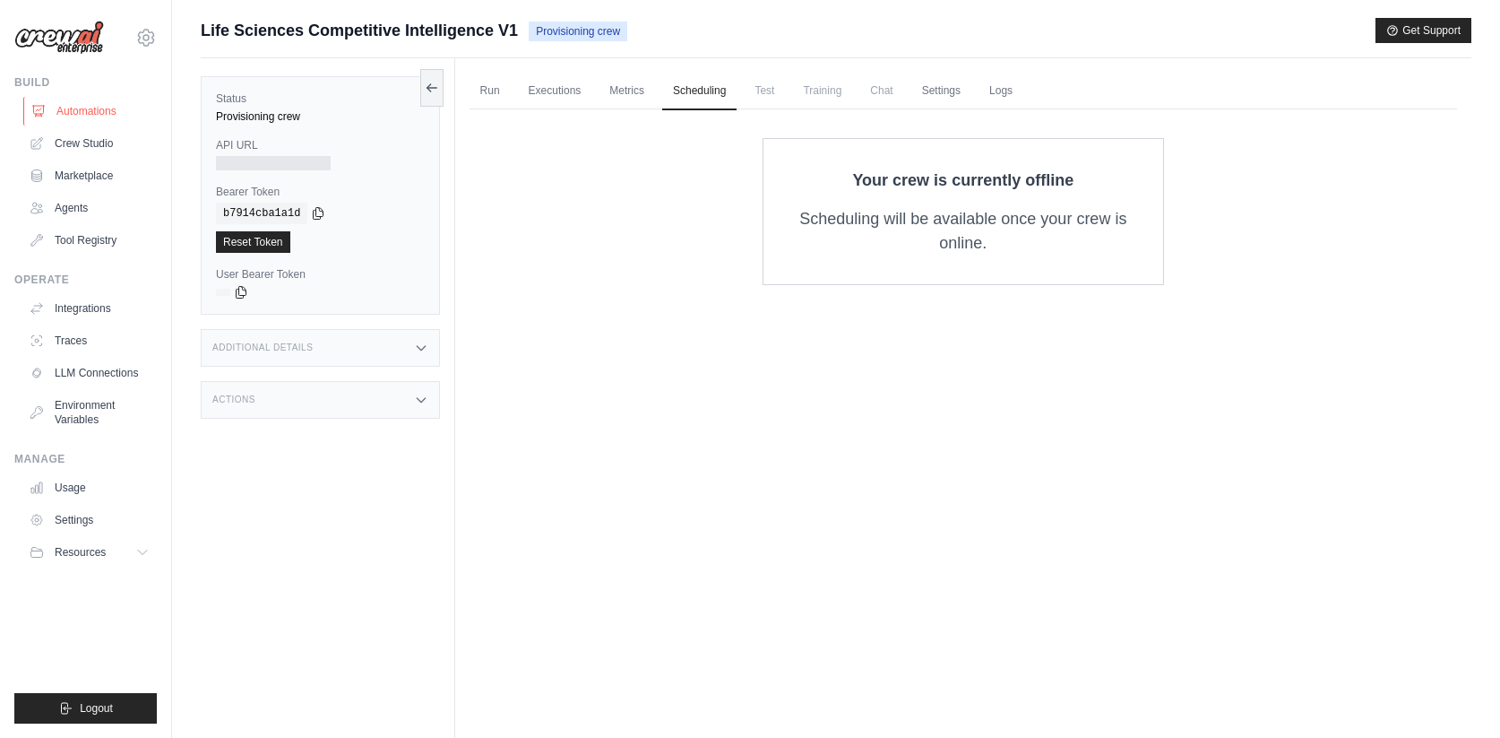
click at [110, 116] on link "Automations" at bounding box center [90, 111] width 135 height 29
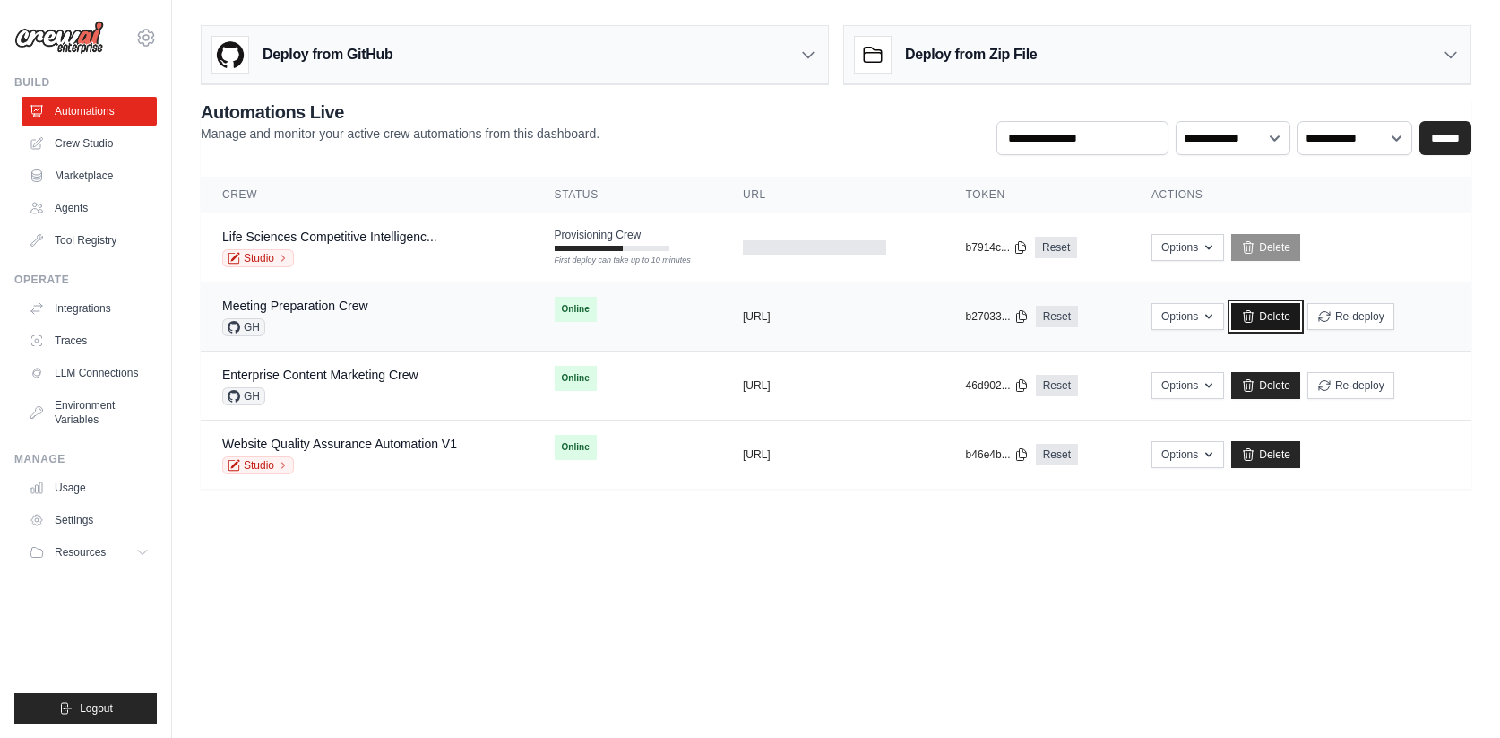
click at [1282, 323] on link "Delete" at bounding box center [1265, 316] width 69 height 27
click at [644, 267] on tr "Life Sciences Competitive Intelligenc... Studio Provisioning Crew First deploy …" at bounding box center [836, 247] width 1271 height 69
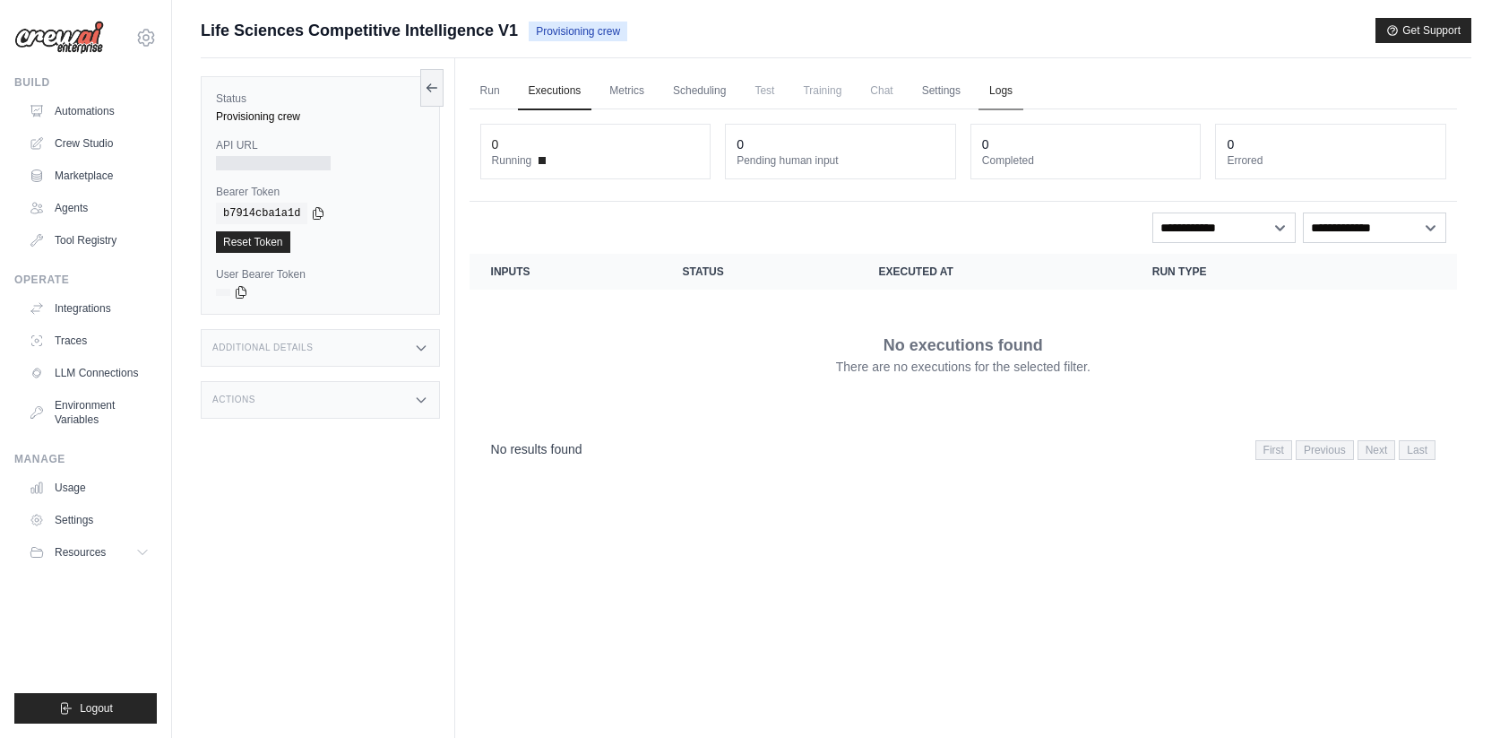
click at [1013, 91] on link "Logs" at bounding box center [1001, 92] width 45 height 38
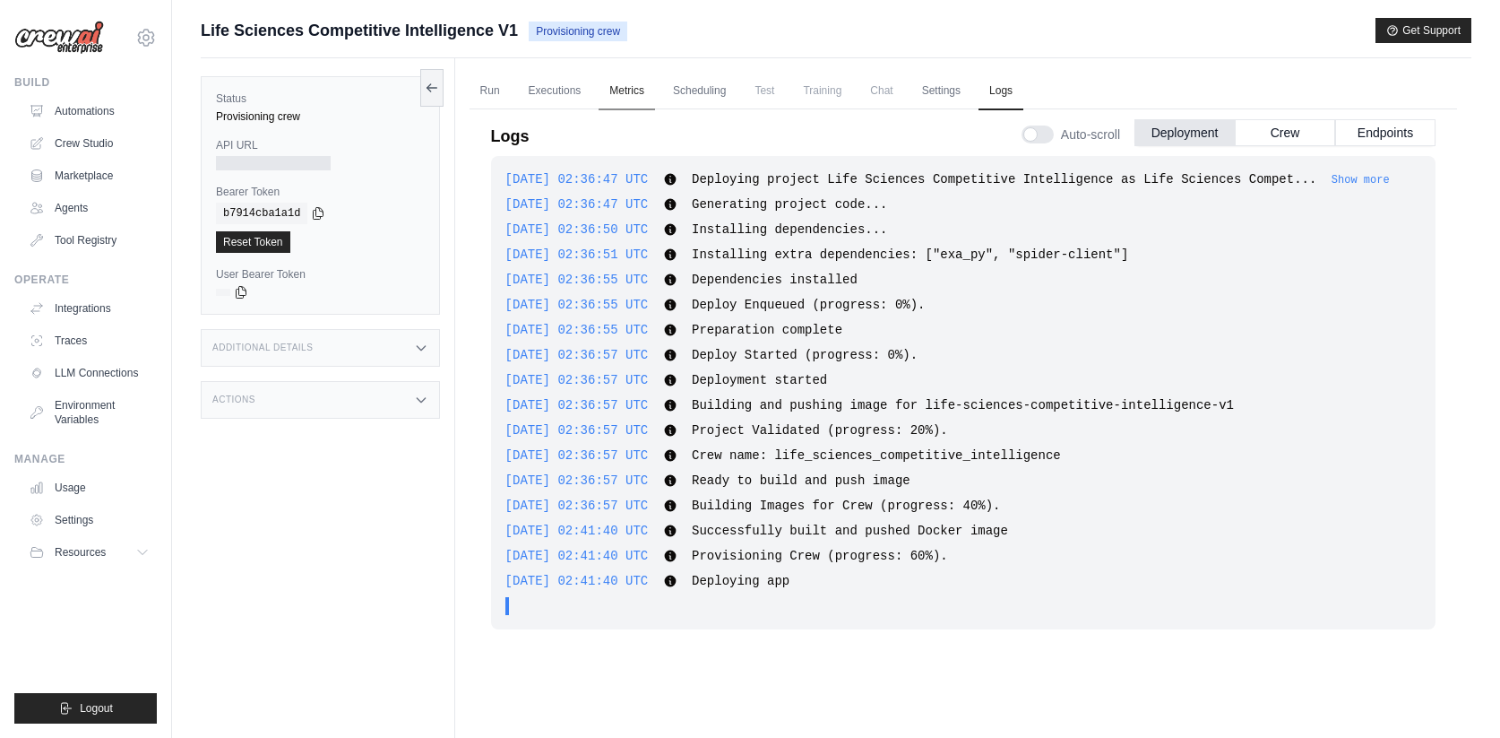
click at [635, 91] on link "Metrics" at bounding box center [627, 92] width 56 height 38
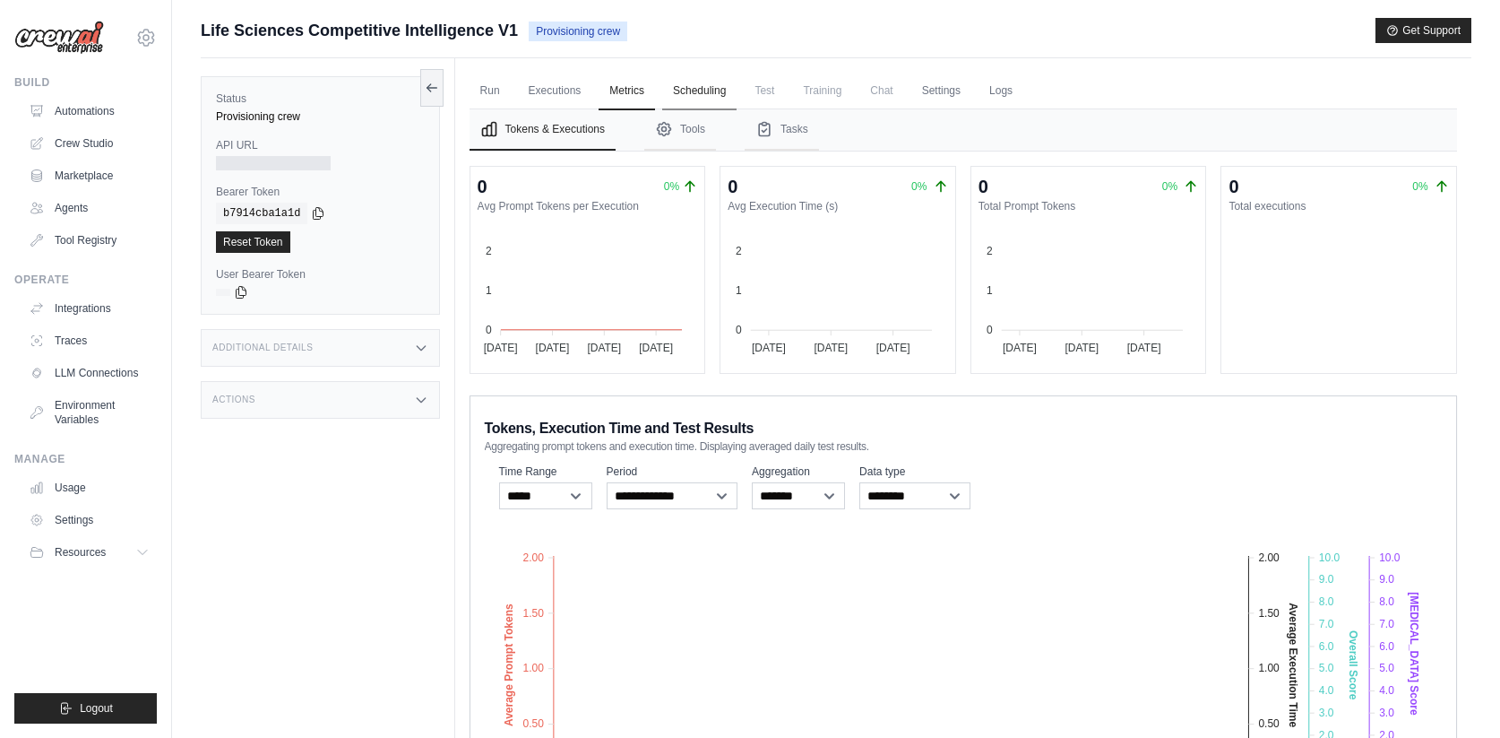
click at [711, 105] on link "Scheduling" at bounding box center [699, 92] width 74 height 38
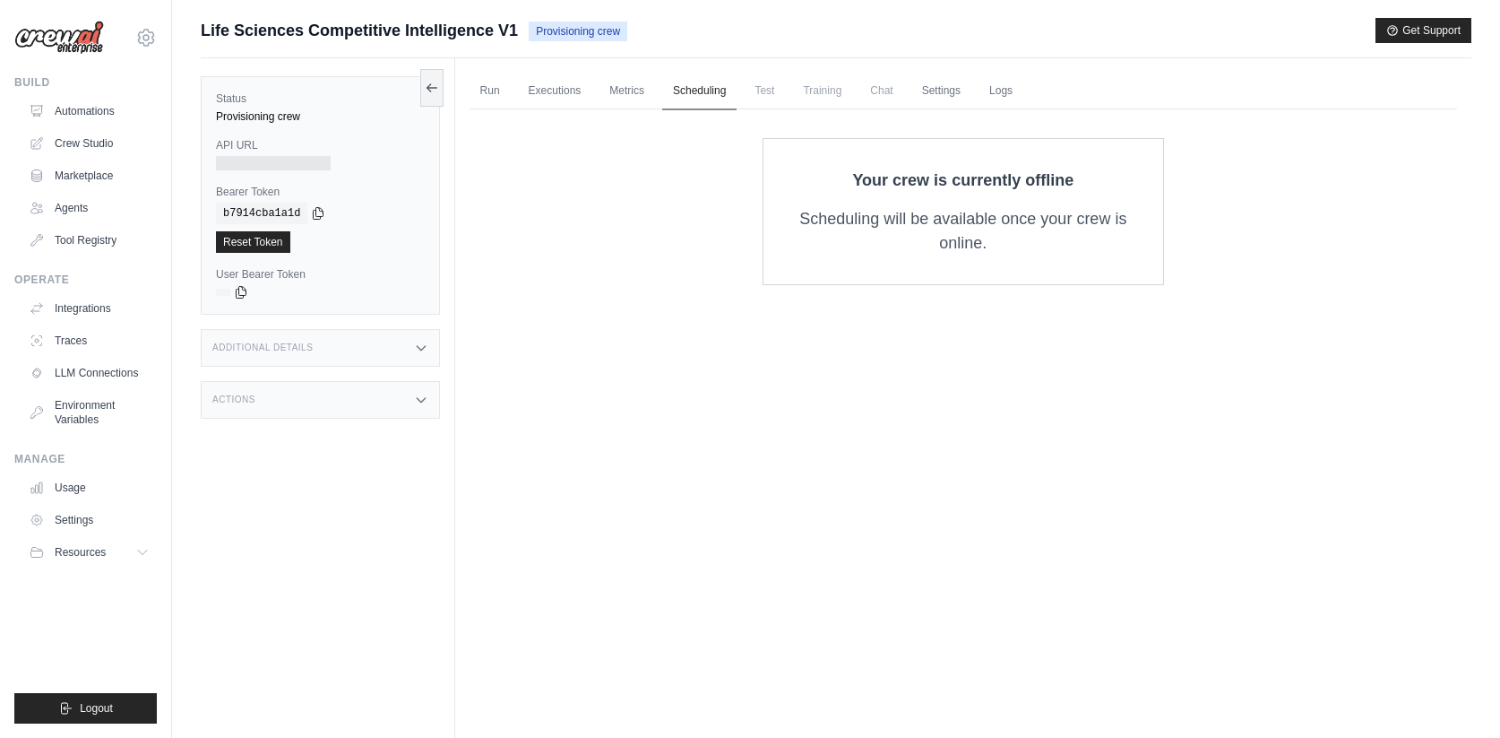
click at [737, 101] on link "Scheduling" at bounding box center [699, 92] width 74 height 38
click at [539, 93] on link "Executions" at bounding box center [555, 92] width 74 height 38
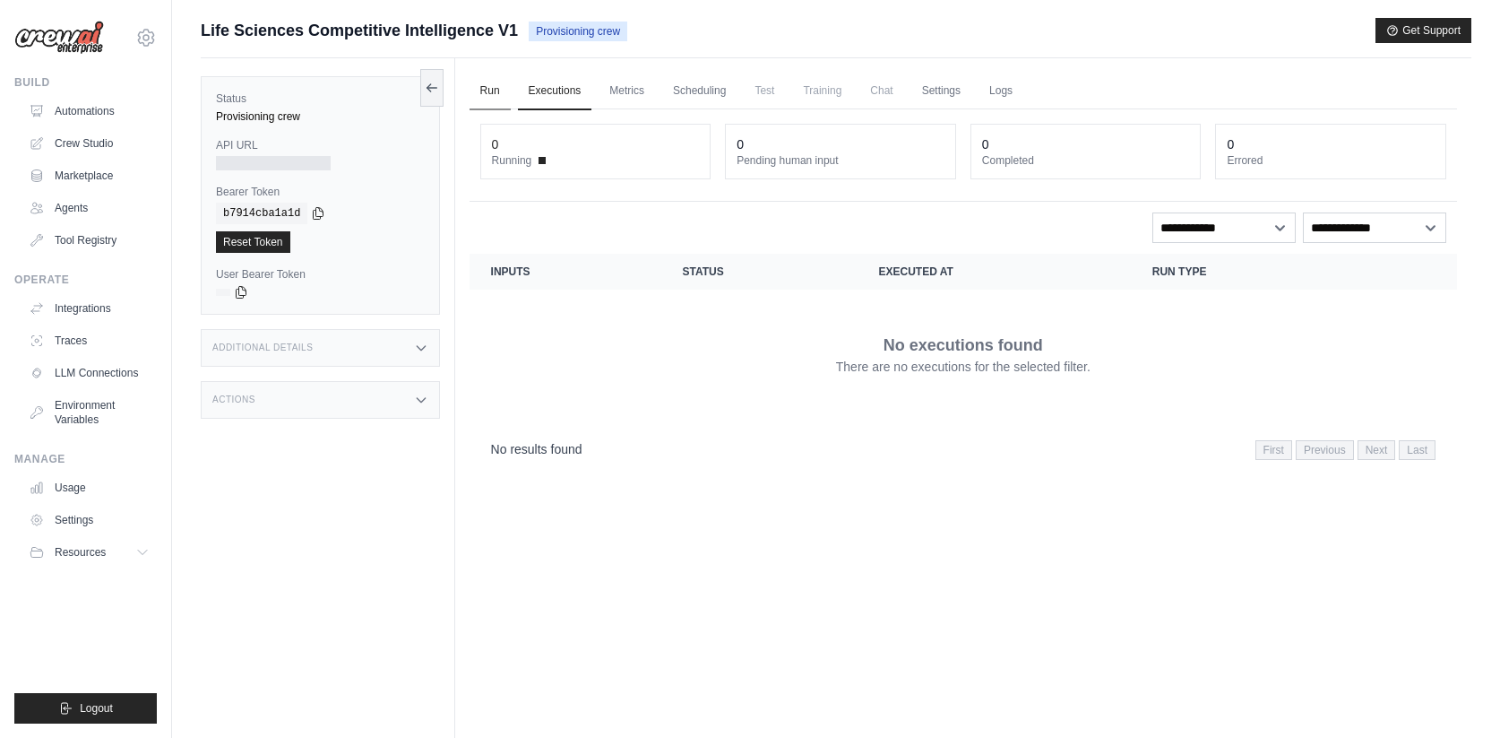
click at [497, 92] on link "Run" at bounding box center [490, 92] width 41 height 38
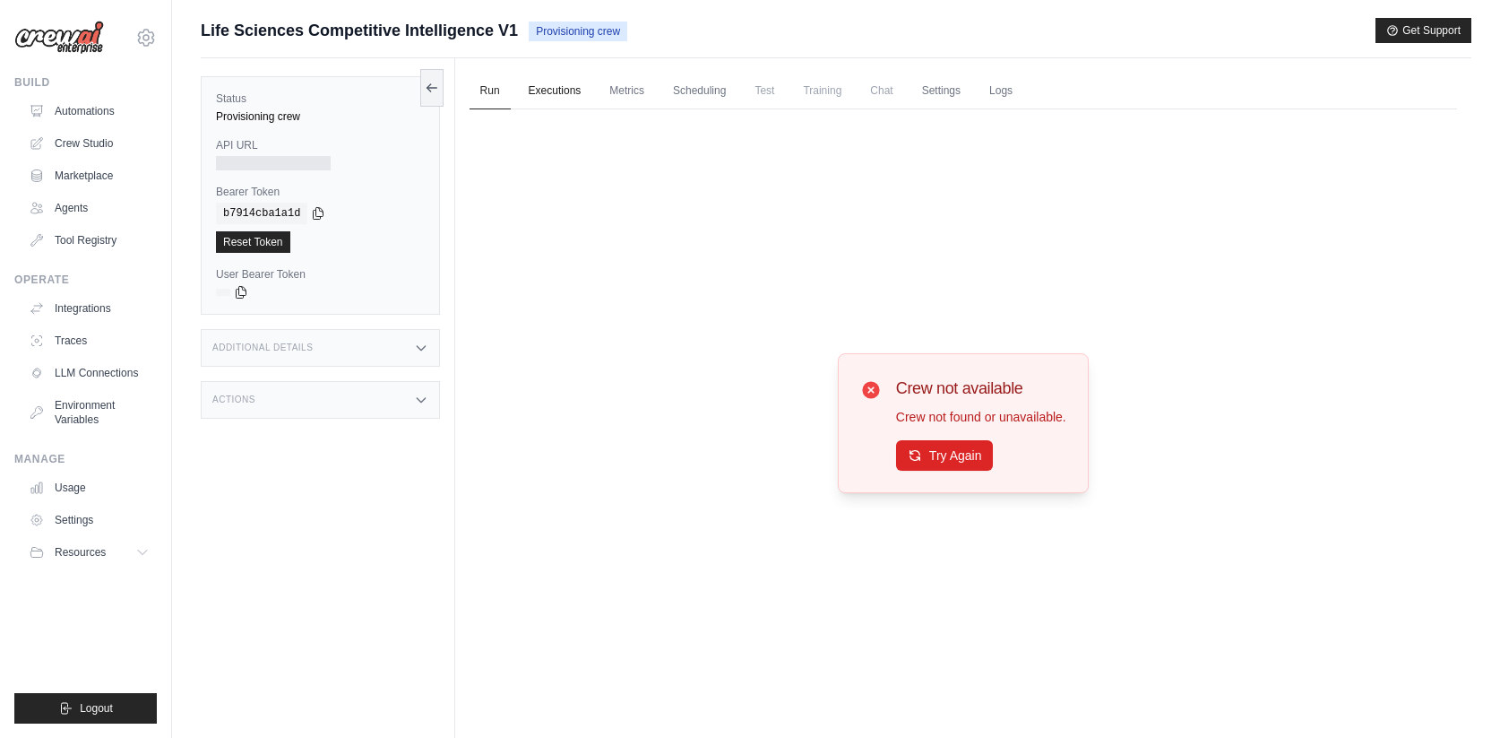
click at [552, 95] on link "Executions" at bounding box center [555, 92] width 74 height 38
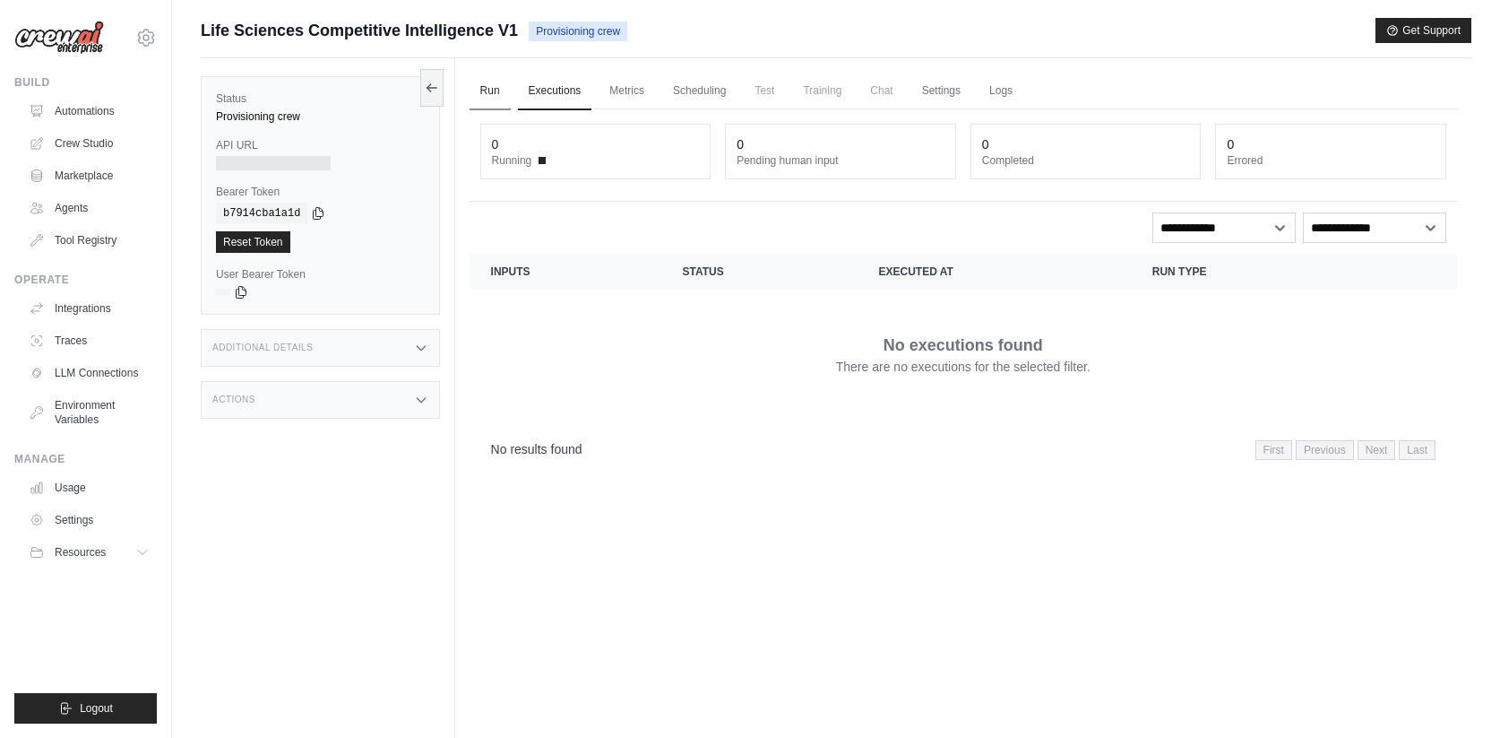
click at [478, 88] on link "Run" at bounding box center [490, 92] width 41 height 38
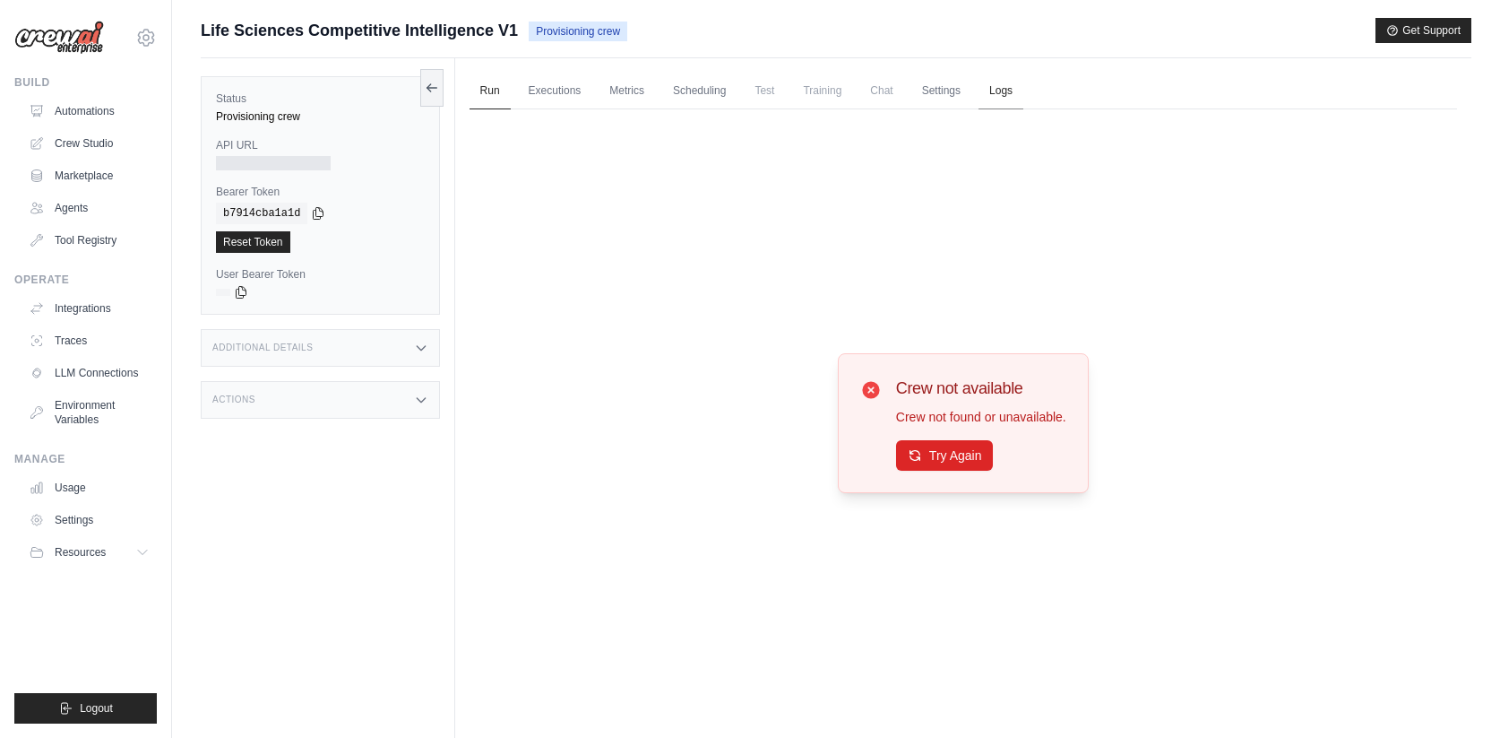
click at [1003, 83] on link "Logs" at bounding box center [1001, 92] width 45 height 38
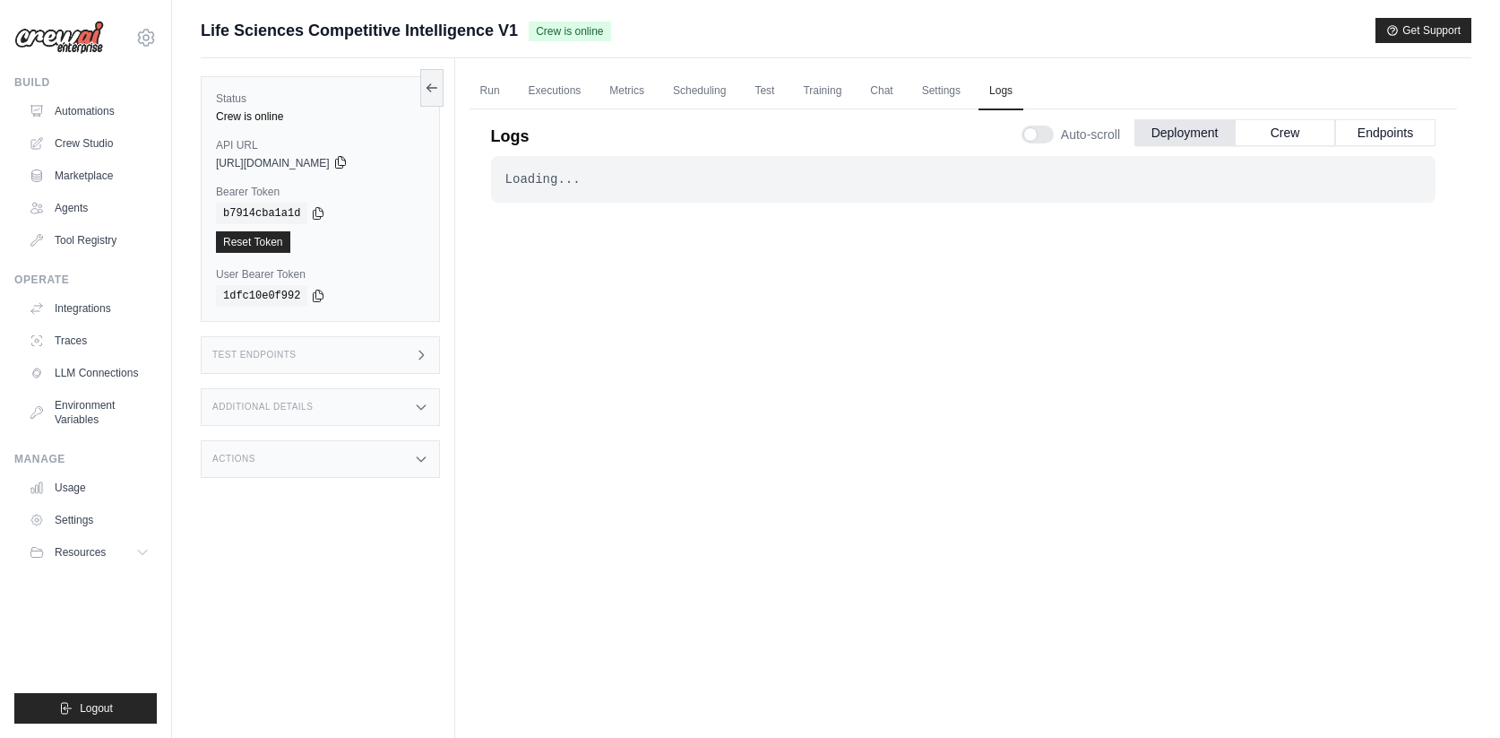
click at [348, 162] on icon at bounding box center [340, 162] width 14 height 14
click at [345, 159] on icon at bounding box center [340, 163] width 10 height 12
click at [325, 212] on div "b7914cba1a1d" at bounding box center [320, 214] width 209 height 22
click at [320, 212] on icon at bounding box center [318, 212] width 14 height 14
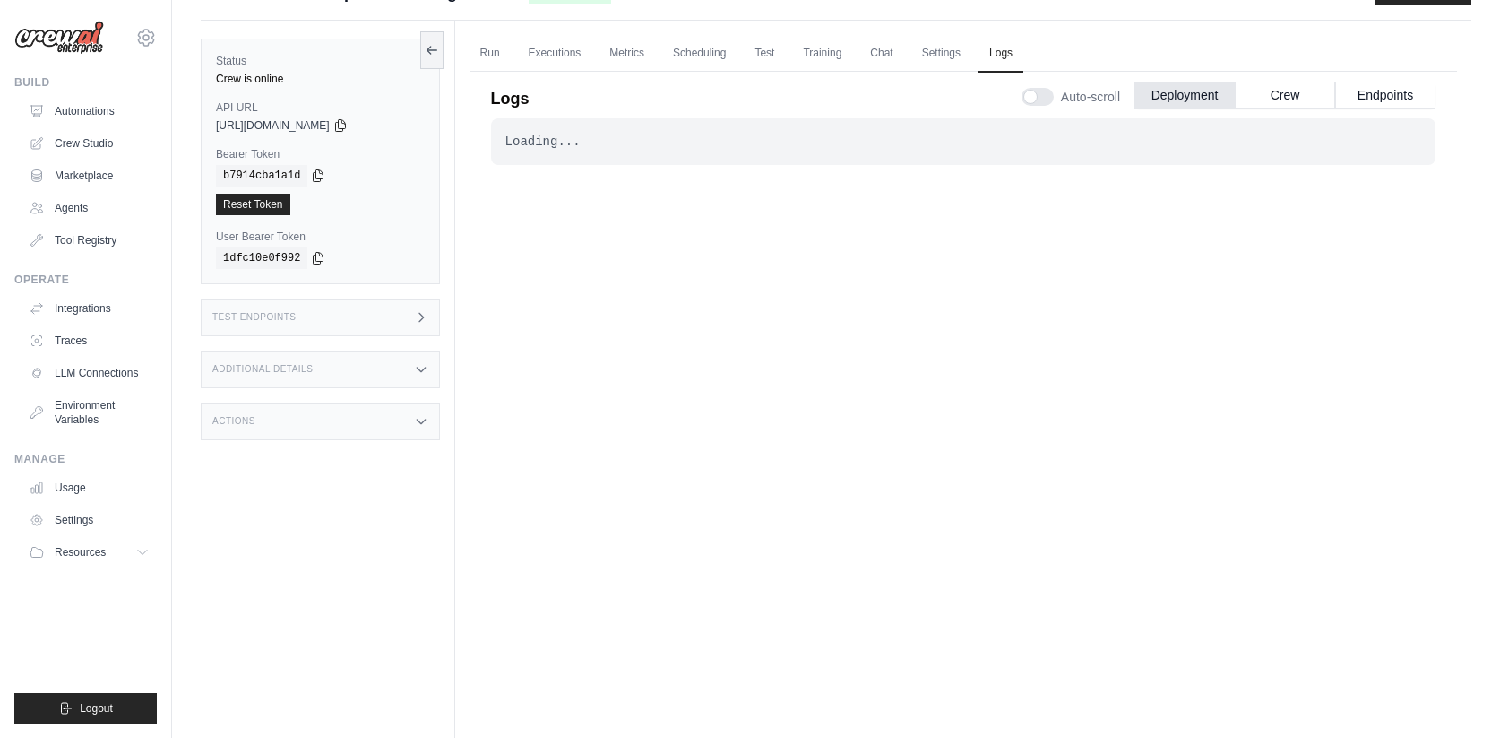
scroll to position [39, 0]
click at [419, 364] on icon at bounding box center [421, 368] width 14 height 14
click at [418, 325] on div "Test Endpoints" at bounding box center [320, 317] width 239 height 38
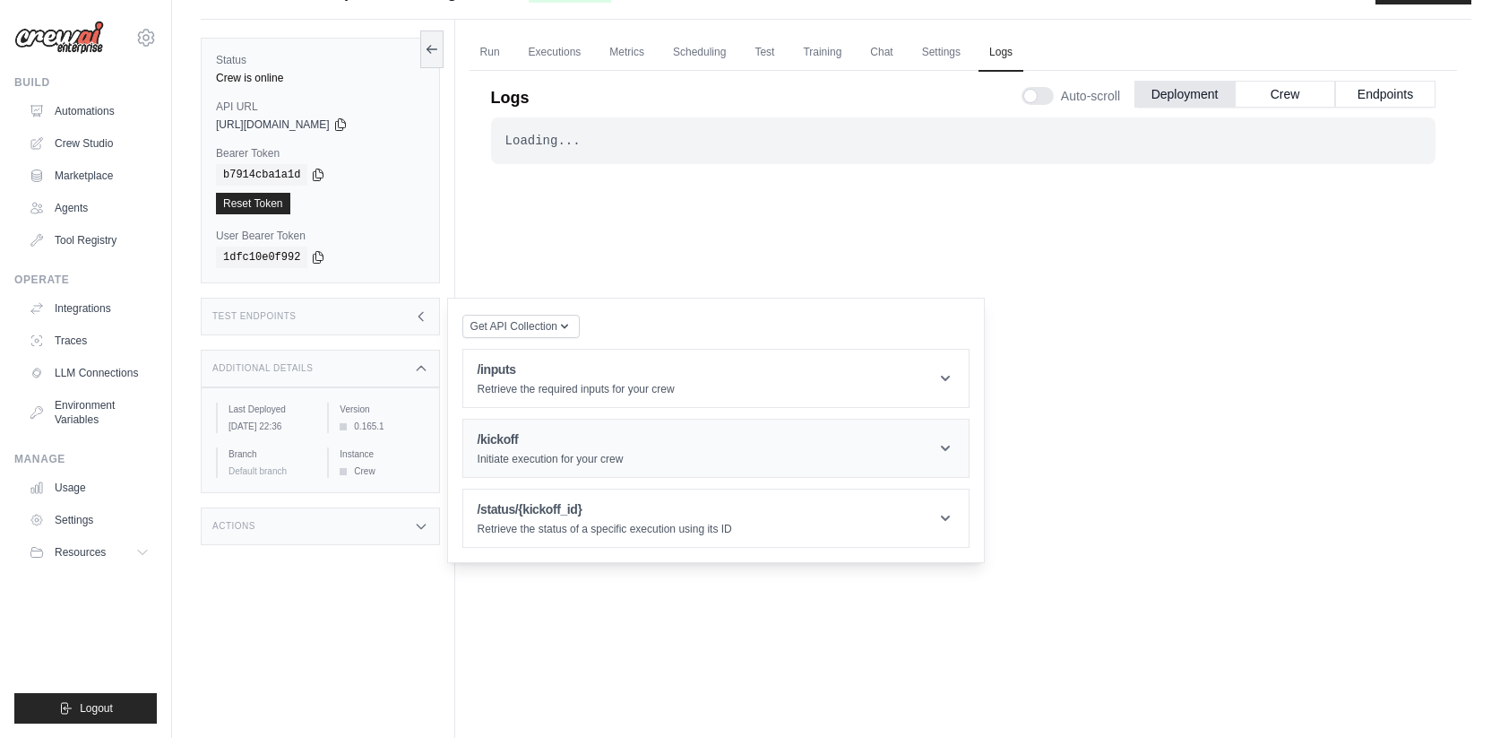
click at [624, 454] on p "Initiate execution for your crew" at bounding box center [551, 459] width 146 height 14
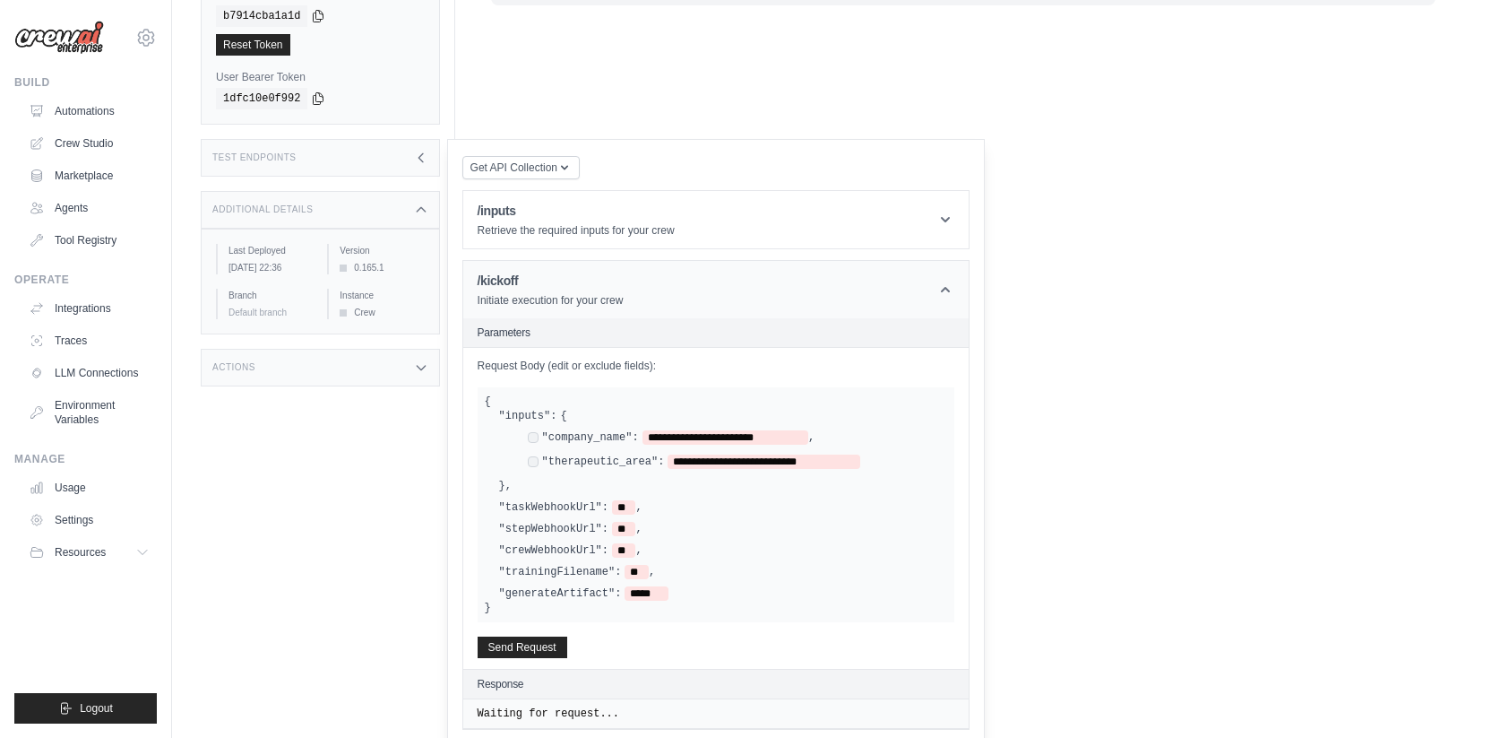
scroll to position [214, 0]
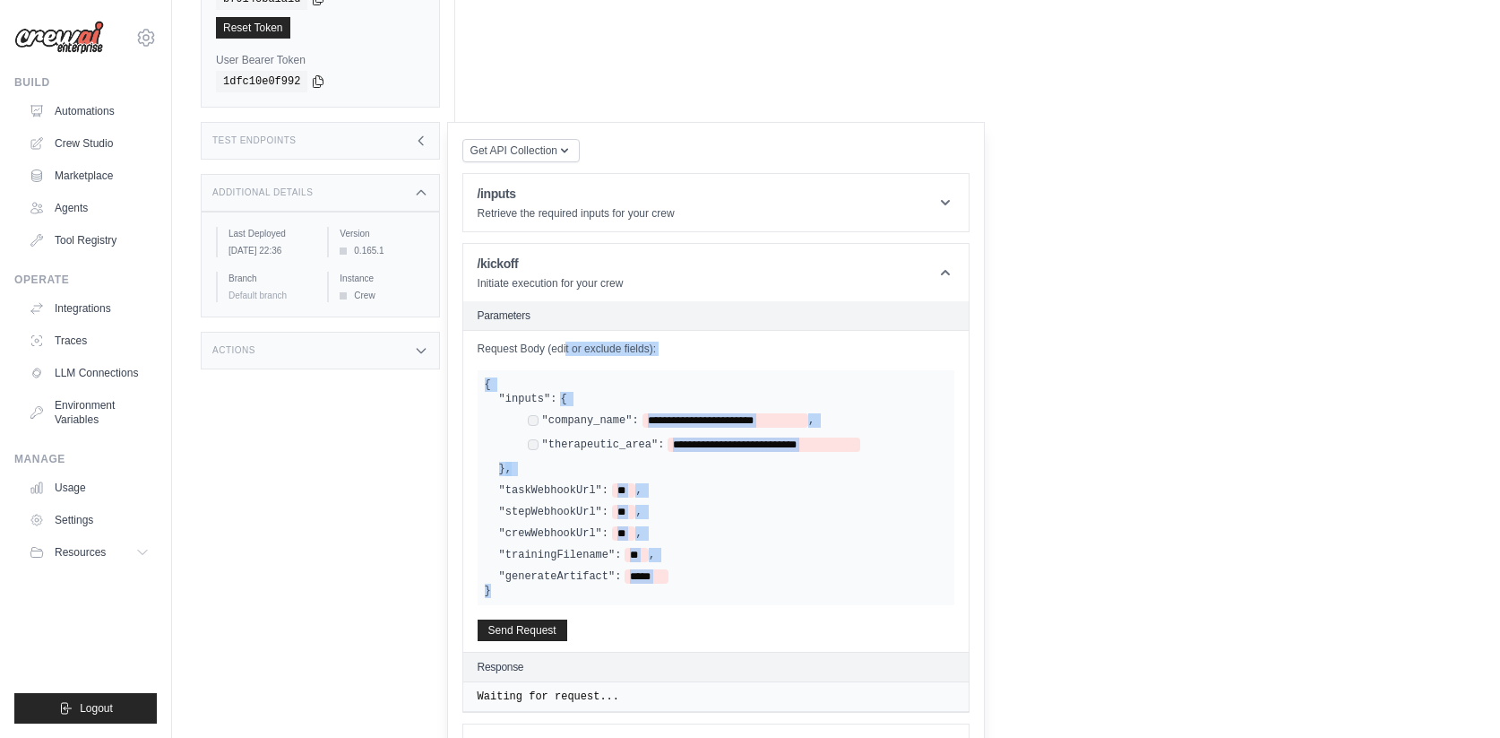
drag, startPoint x: 539, startPoint y: 591, endPoint x: 475, endPoint y: 351, distance: 248.4
click at [0, 0] on div "**********" at bounding box center [0, 0] width 0 height 0
copy div "**********"
click at [415, 563] on div "Status Crew is online API URL copied https://life-sciences-competitive-intellig…" at bounding box center [328, 213] width 254 height 738
click at [407, 506] on div "Status Crew is online API URL copied https://life-sciences-competitive-intellig…" at bounding box center [328, 213] width 254 height 738
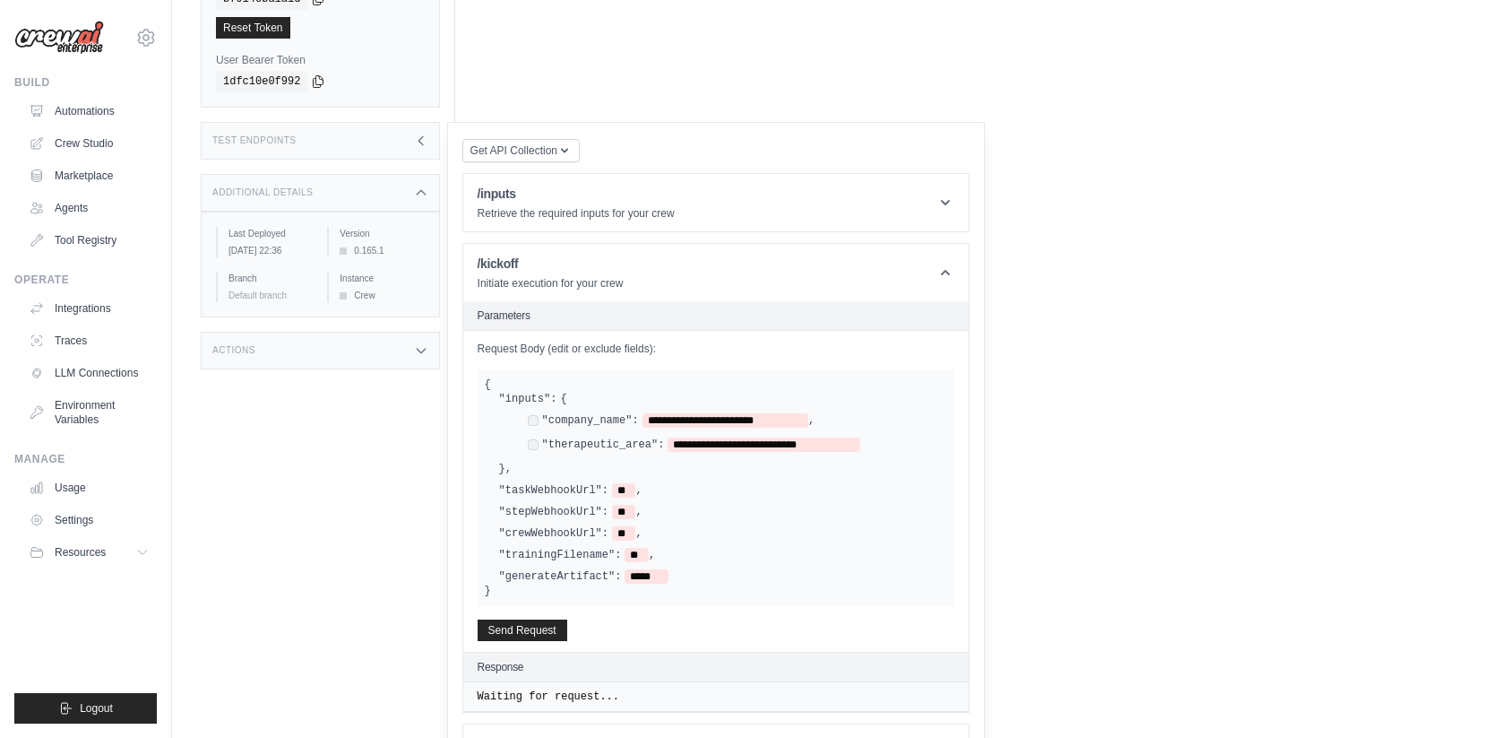
click at [795, 67] on div "Loading... . . . Successful" at bounding box center [963, 223] width 945 height 563
click at [557, 150] on span "Get API Collection" at bounding box center [513, 149] width 87 height 14
click at [545, 196] on div "Postman API Collection" at bounding box center [563, 198] width 172 height 29
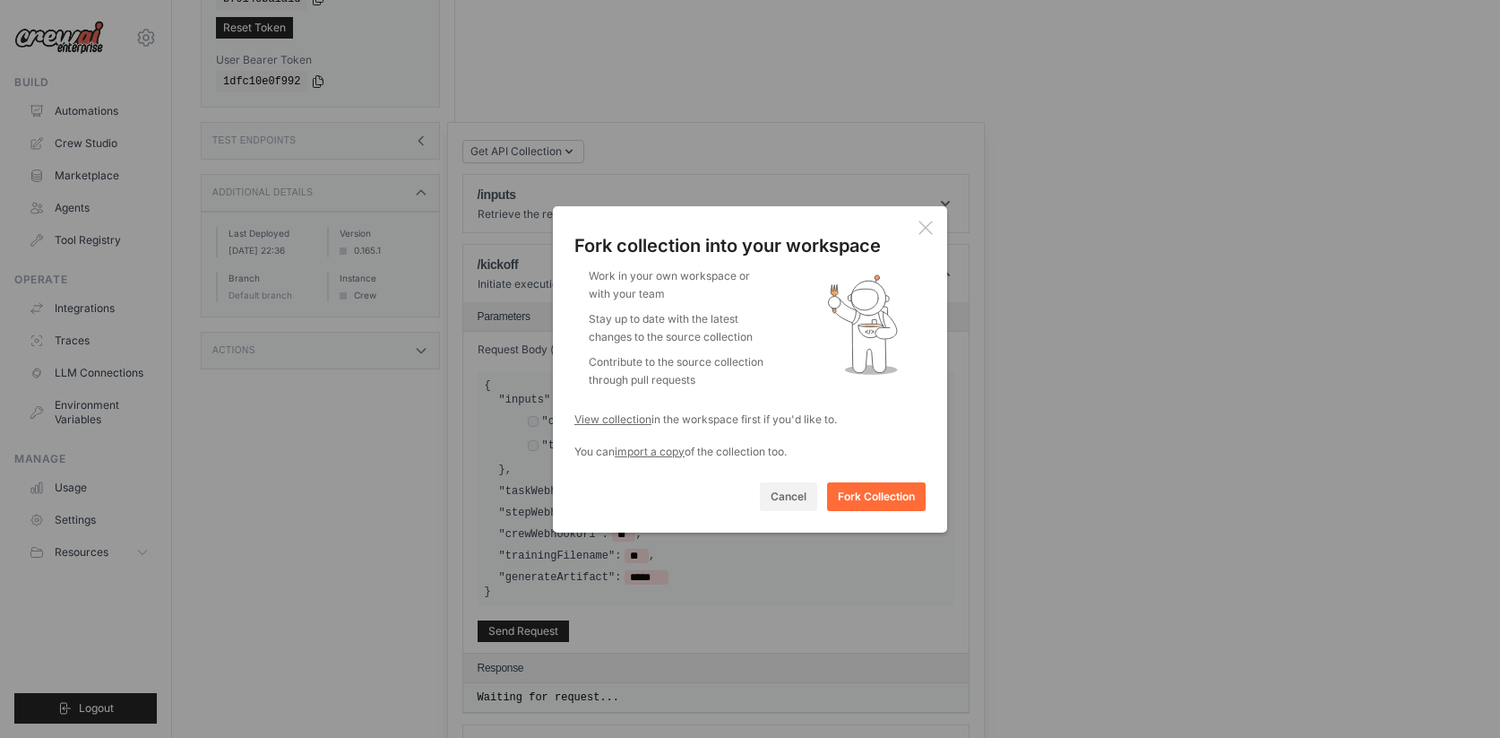
click at [416, 326] on div "Fork collection into your workspace Work in your own workspace or with your tea…" at bounding box center [750, 369] width 1500 height 738
click at [523, 284] on div "Fork collection into your workspace Work in your own workspace or with your tea…" at bounding box center [750, 369] width 1500 height 738
click at [930, 222] on icon at bounding box center [925, 226] width 13 height 13
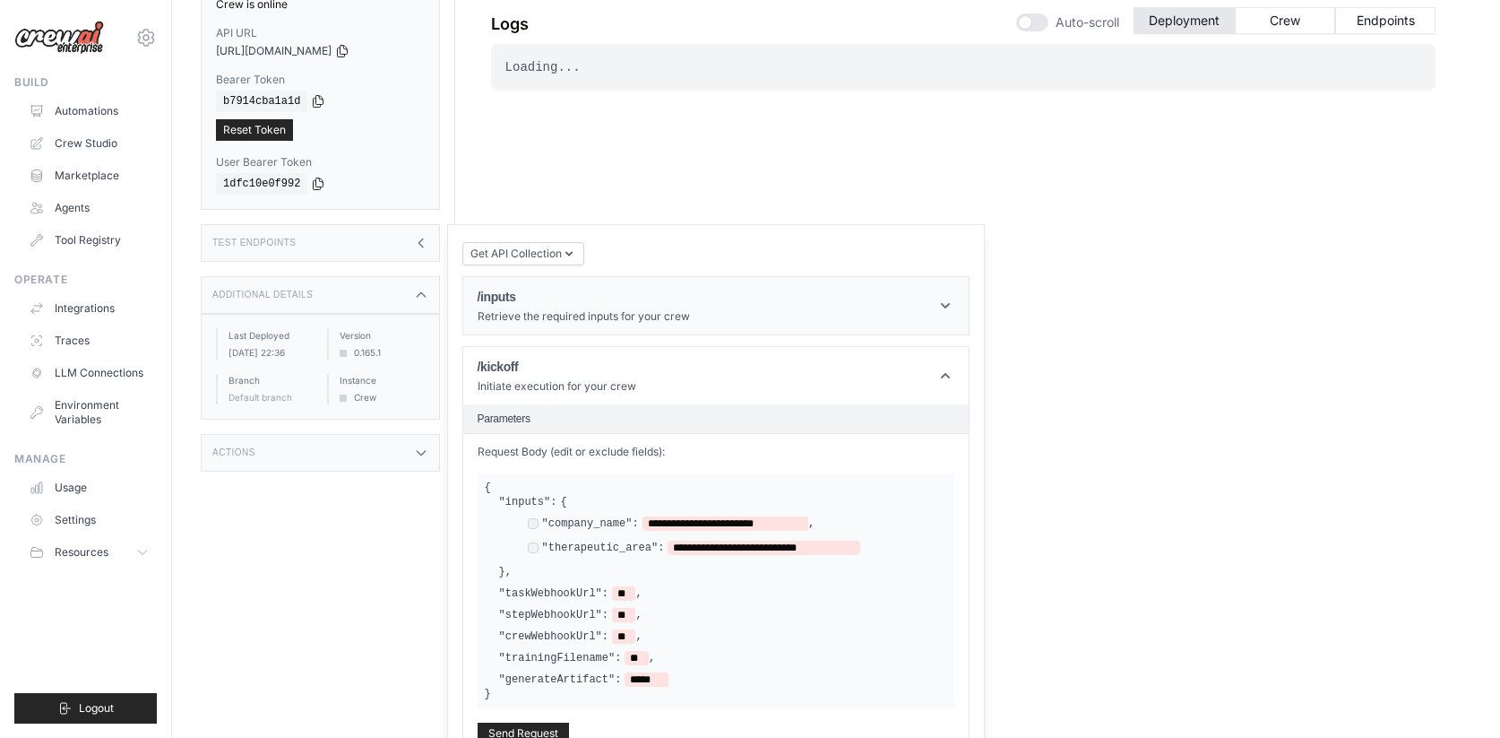
scroll to position [0, 0]
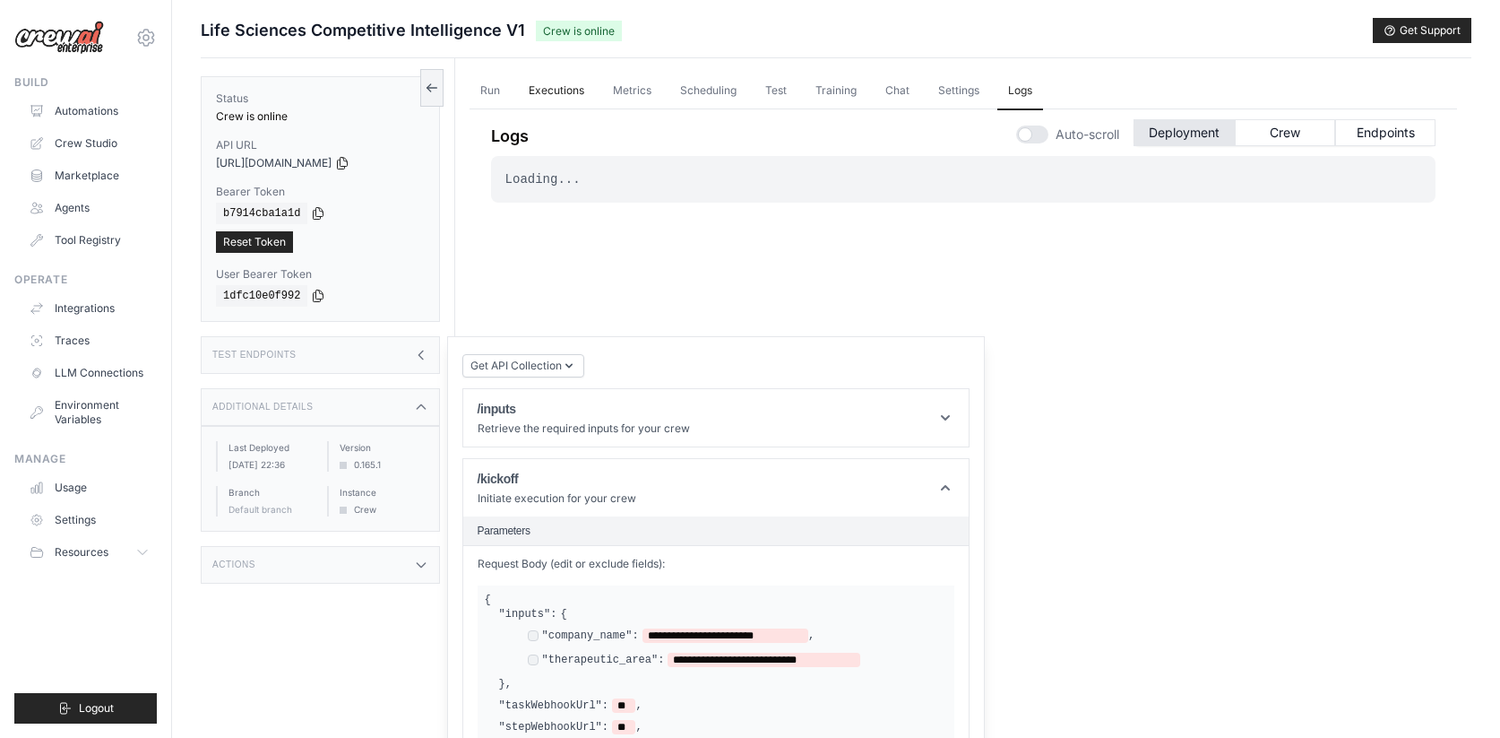
click at [560, 92] on link "Executions" at bounding box center [556, 92] width 77 height 38
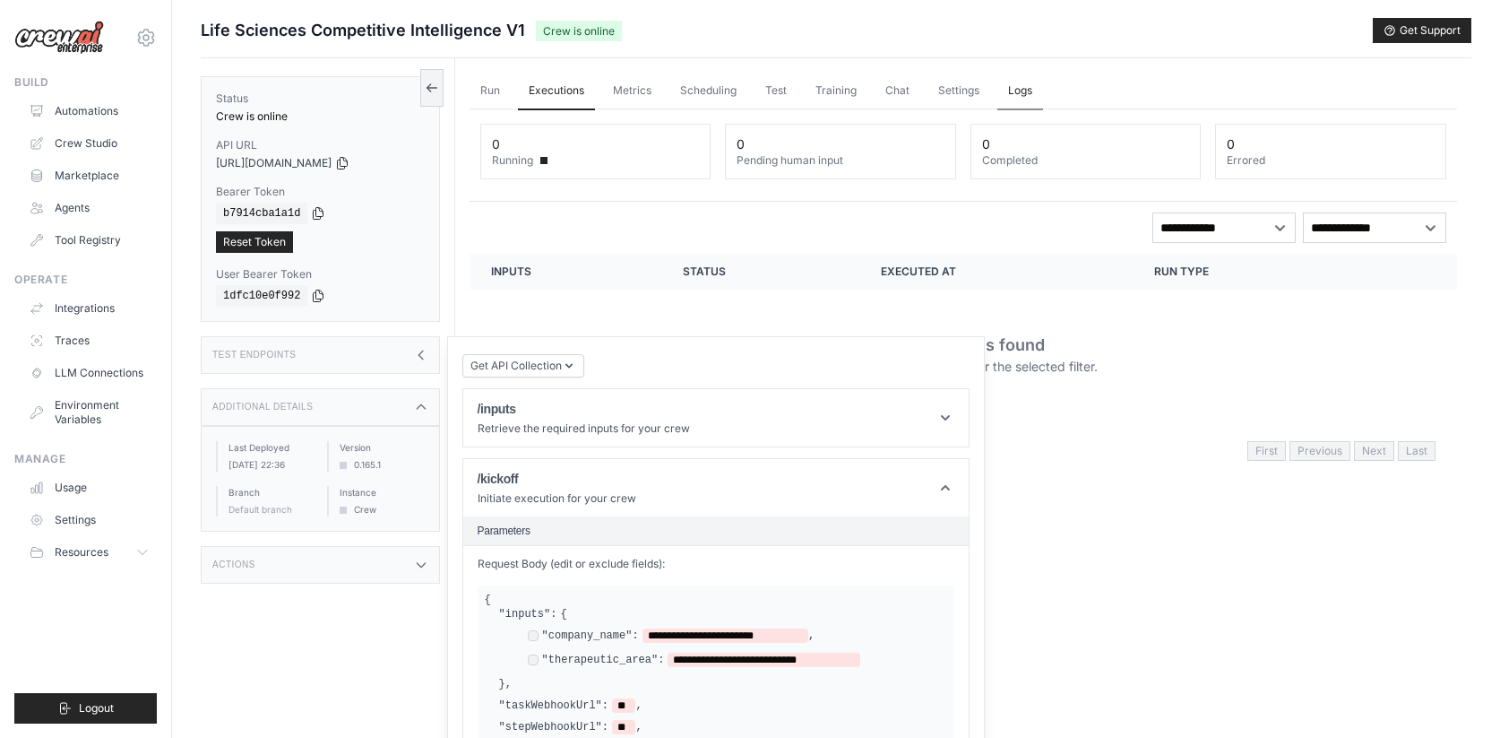
click at [1032, 88] on link "Logs" at bounding box center [1020, 92] width 46 height 38
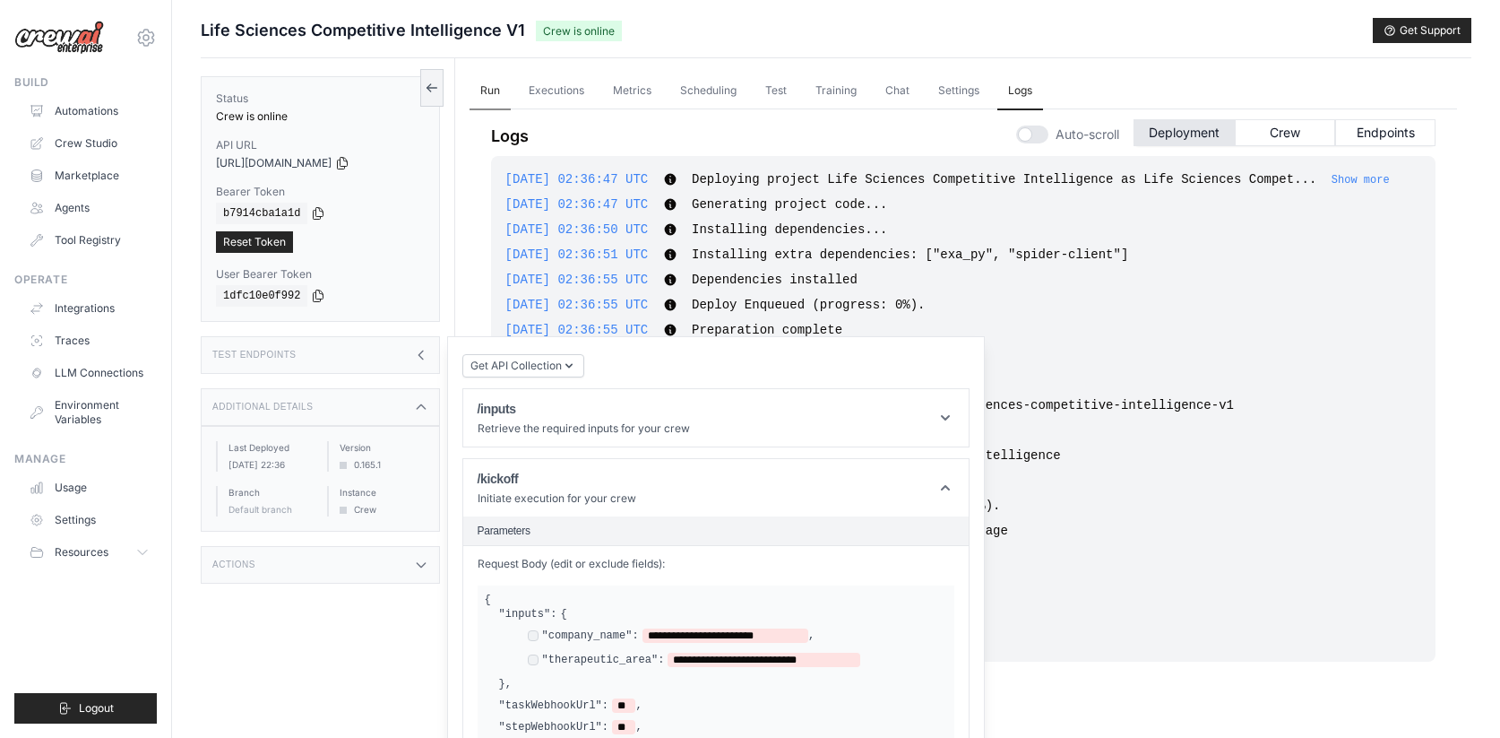
click at [496, 89] on link "Run" at bounding box center [490, 92] width 41 height 38
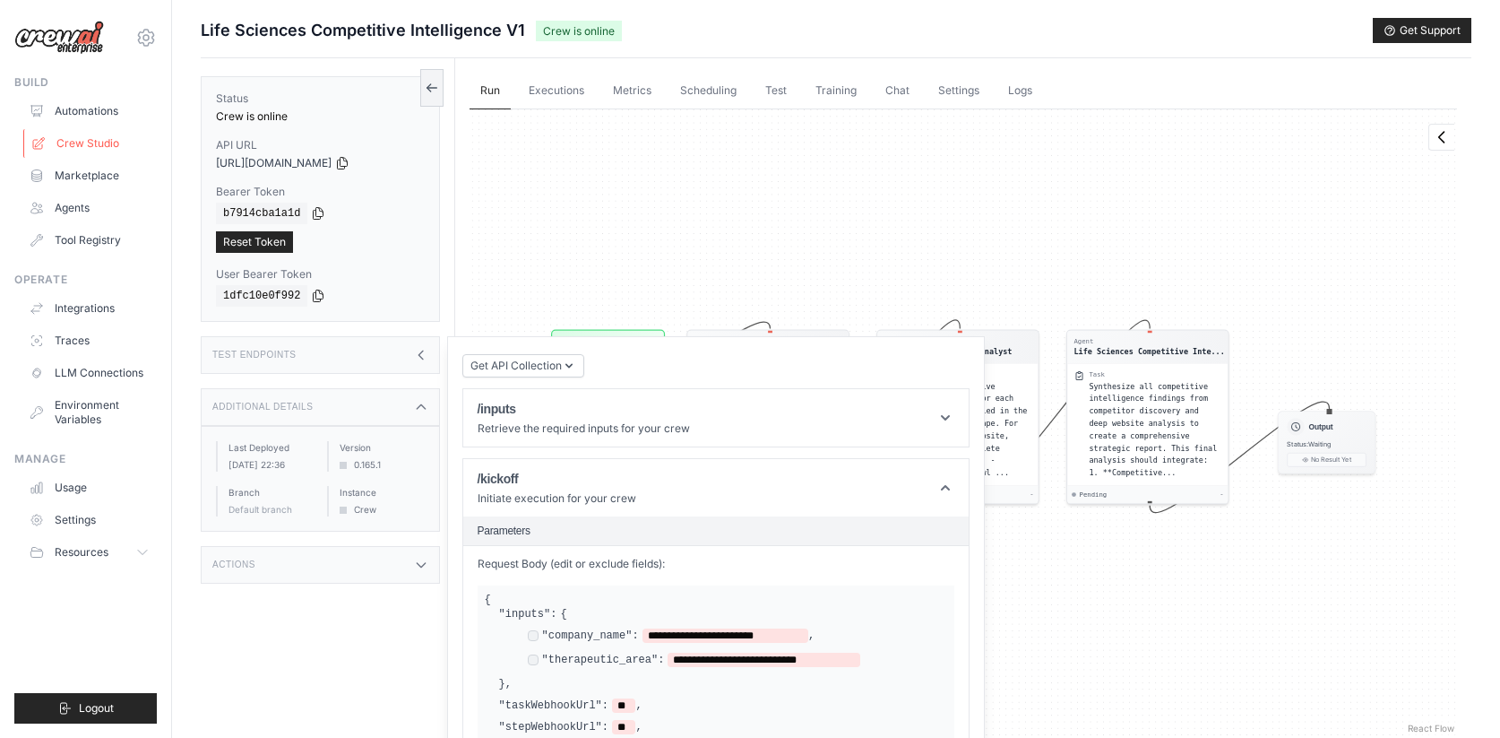
click at [90, 151] on link "Crew Studio" at bounding box center [90, 143] width 135 height 29
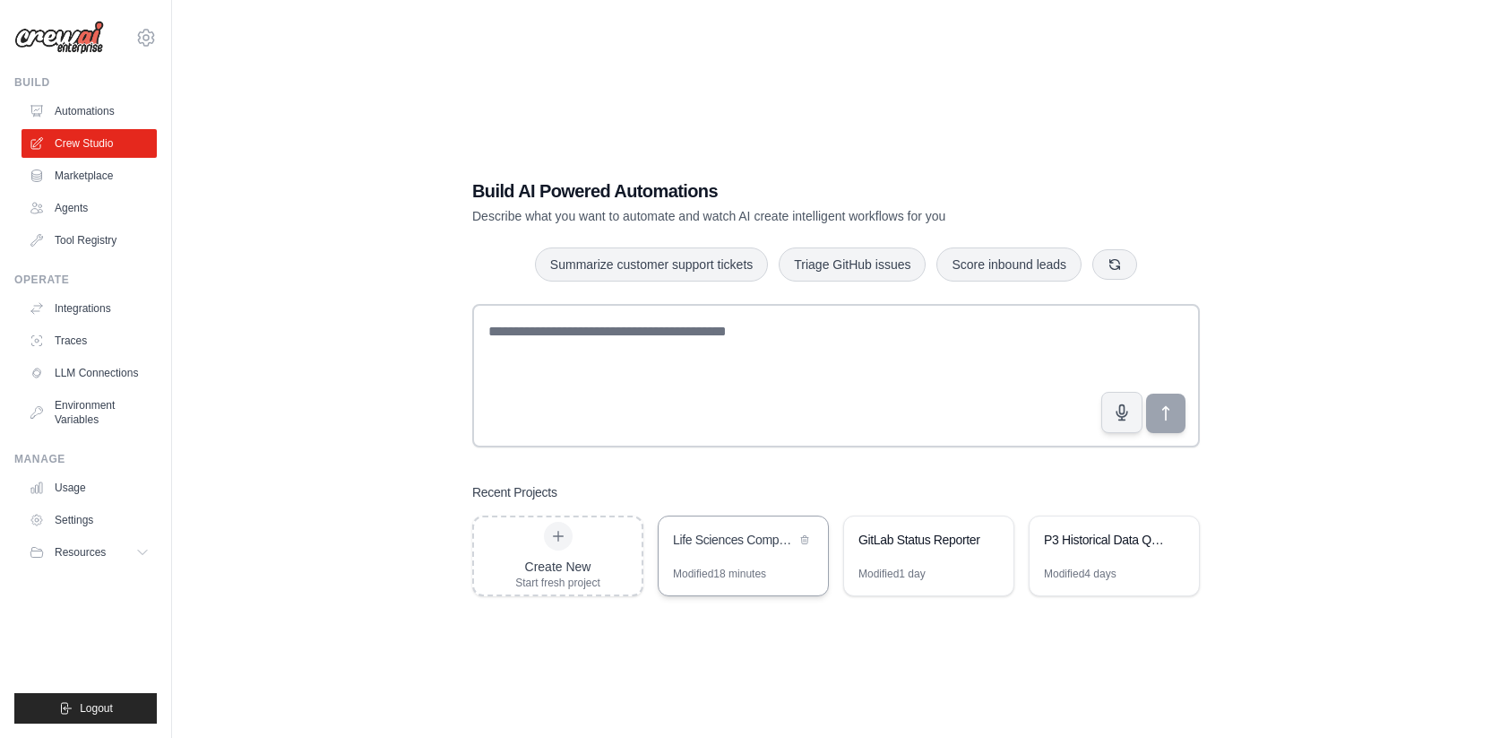
click at [690, 518] on div "Life Sciences Competitive Intelligence" at bounding box center [743, 541] width 169 height 50
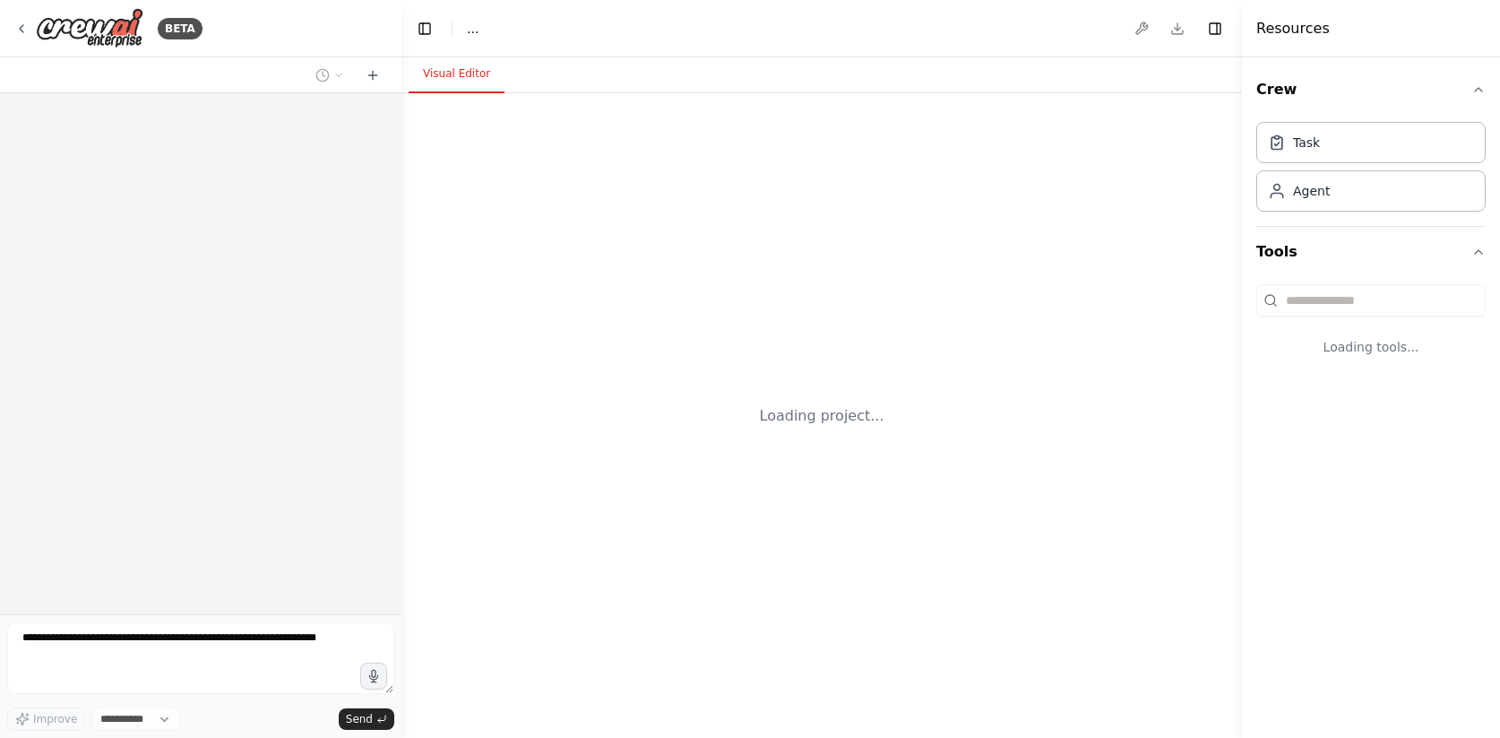
select select "****"
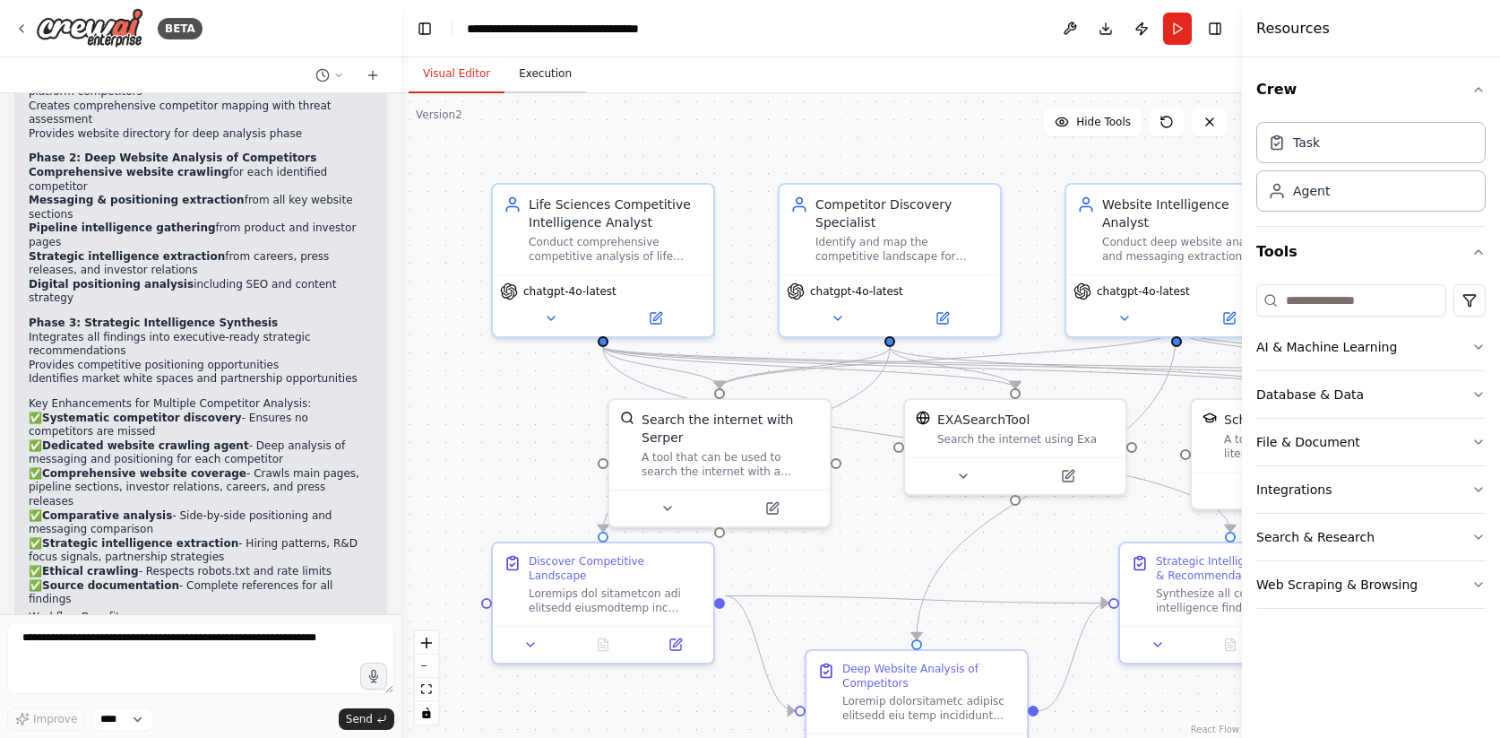
click at [556, 81] on button "Execution" at bounding box center [546, 75] width 82 height 38
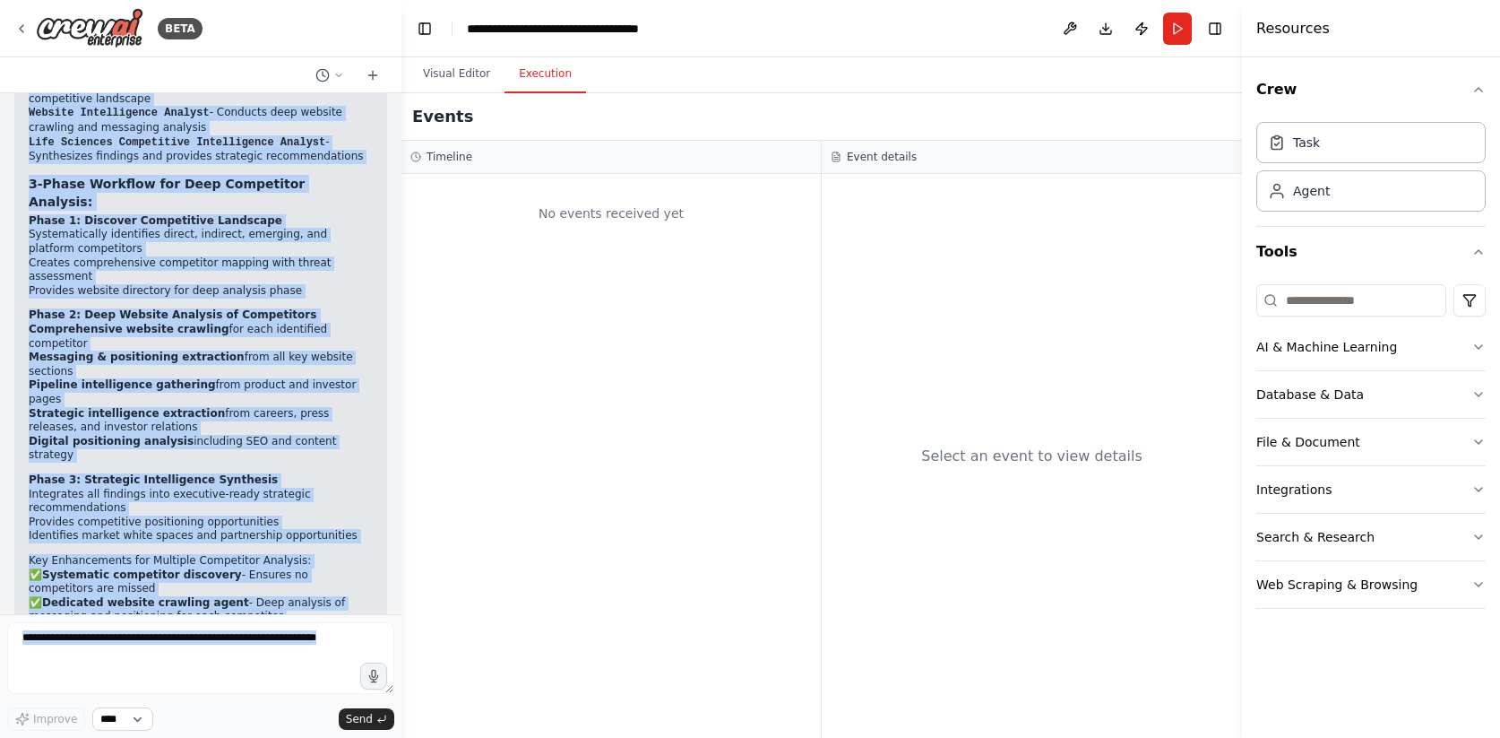
scroll to position [4063, 0]
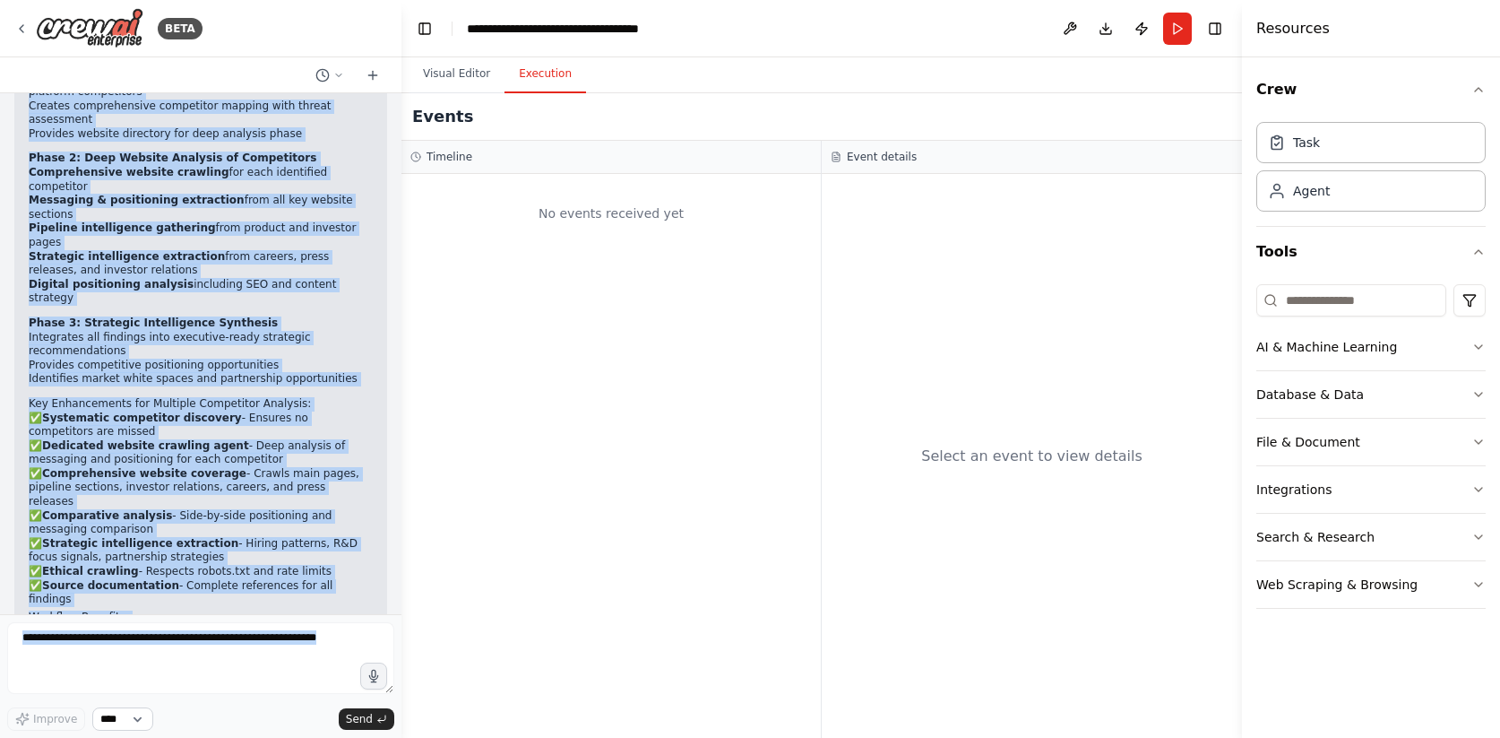
drag, startPoint x: 75, startPoint y: 352, endPoint x: 142, endPoint y: 718, distance: 371.6
click at [143, 718] on div "BETA Create a CrewAI agent specialized in Life Sciences Competitive Analysis. T…" at bounding box center [200, 369] width 401 height 738
copy div "'ve successfully created your specialized Life Sciences Competitive Intelligenc…"
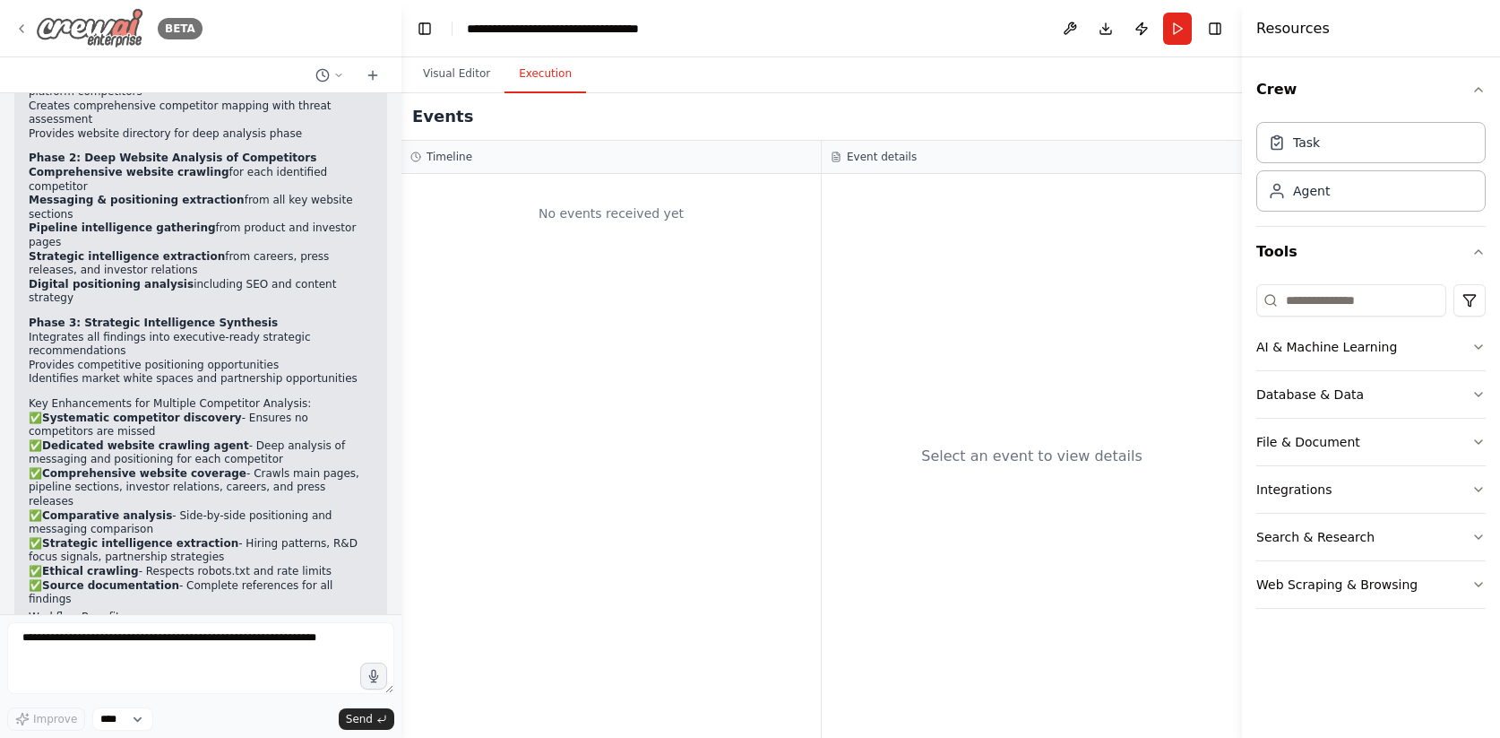
click at [15, 23] on icon at bounding box center [21, 29] width 14 height 14
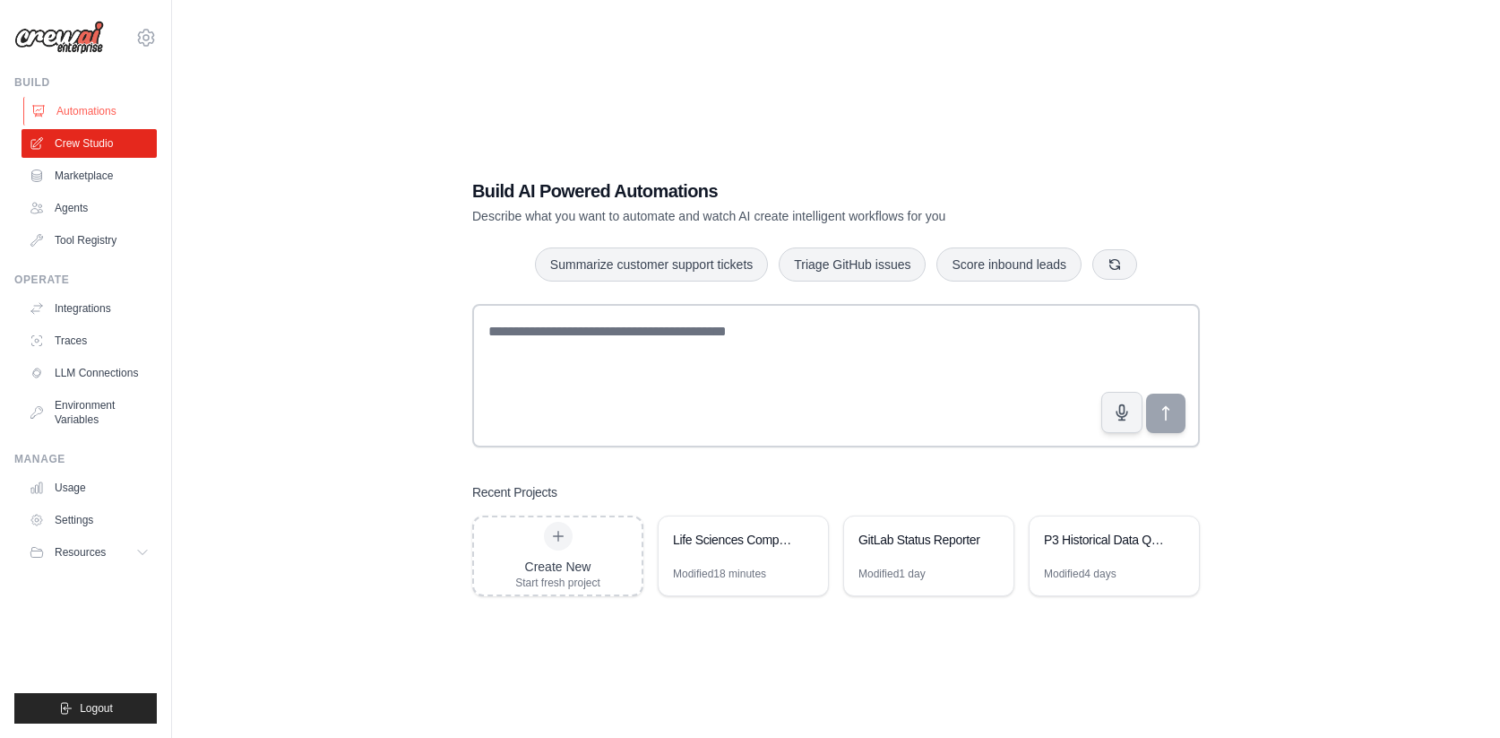
click at [99, 118] on link "Automations" at bounding box center [90, 111] width 135 height 29
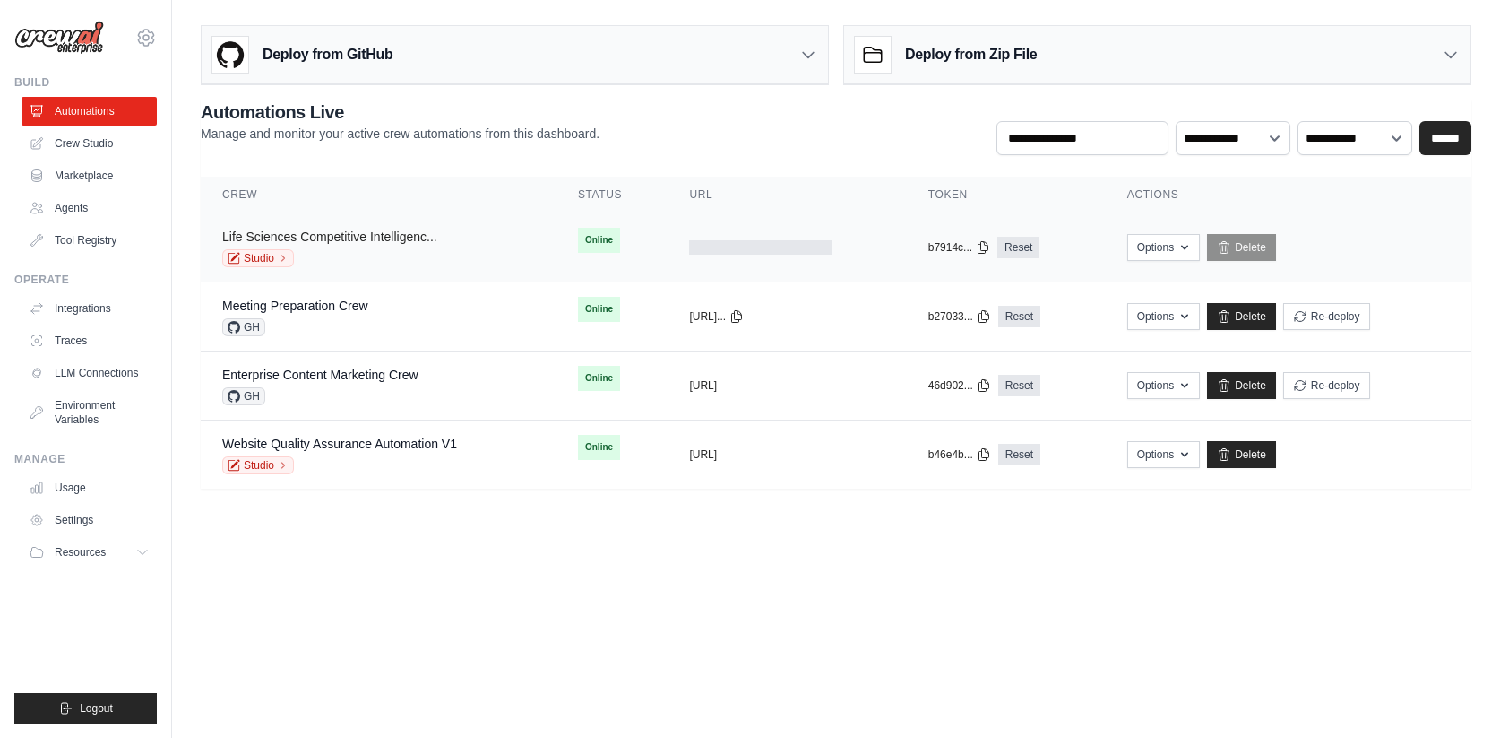
click at [344, 243] on link "Life Sciences Competitive Intelligenc..." at bounding box center [329, 236] width 215 height 14
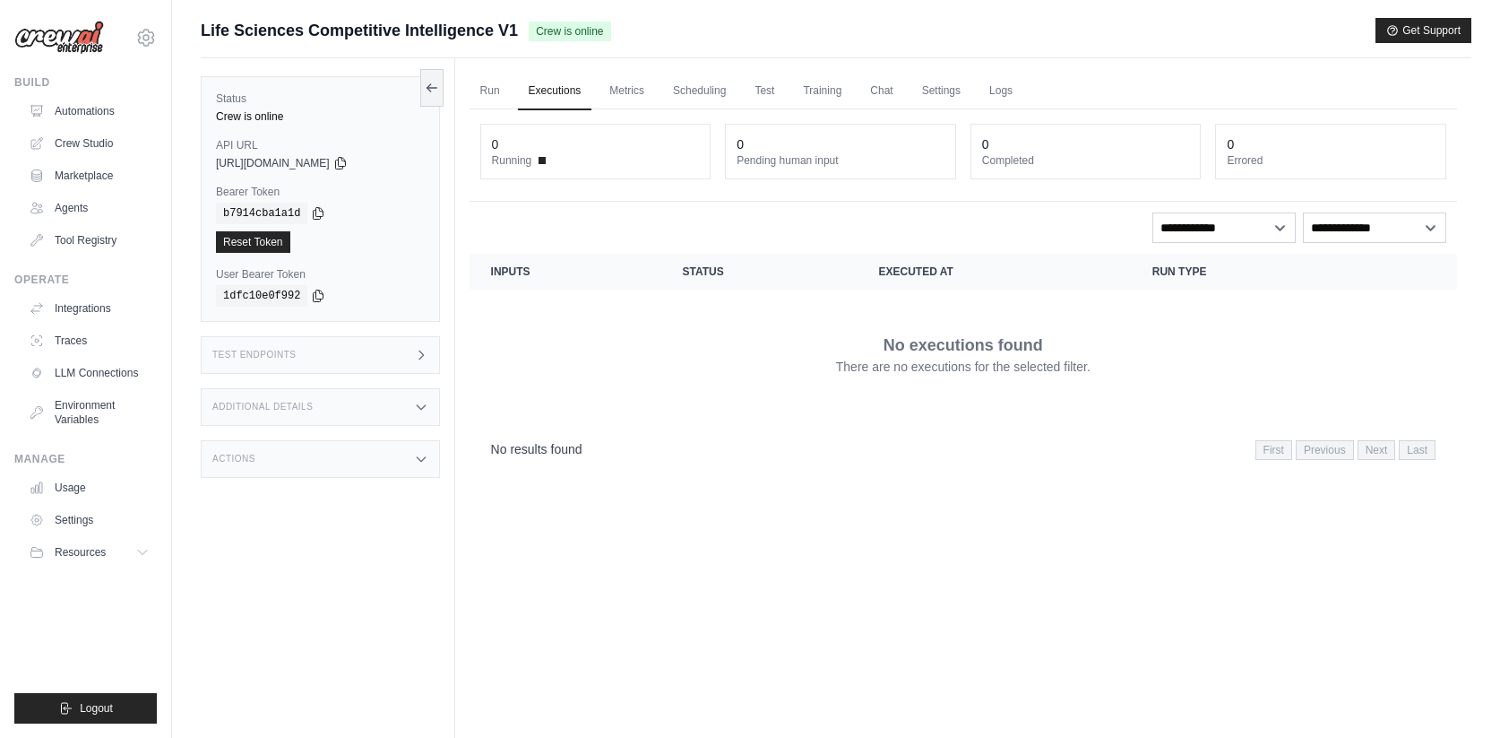
click at [582, 95] on link "Executions" at bounding box center [555, 92] width 74 height 38
click at [93, 124] on link "Automations" at bounding box center [90, 111] width 135 height 29
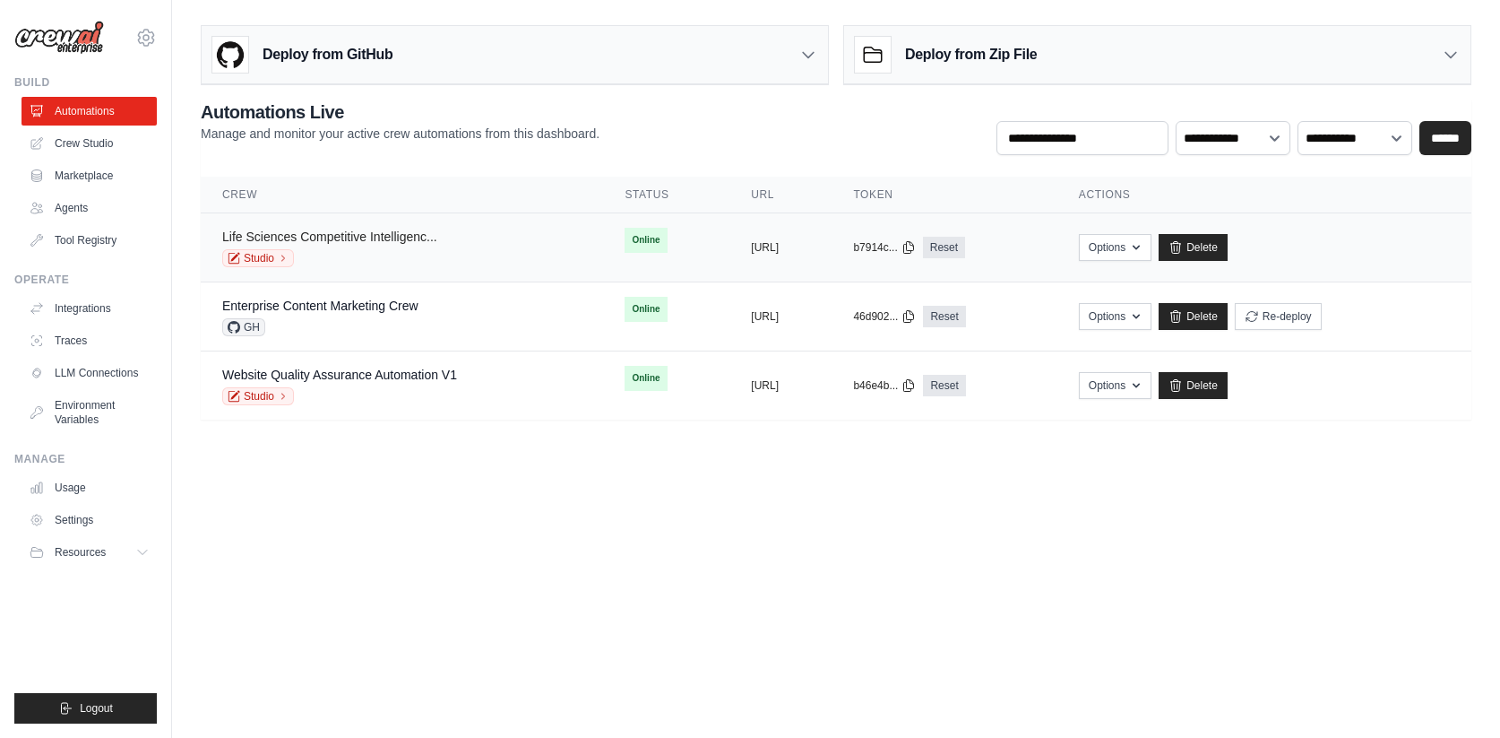
click at [419, 237] on link "Life Sciences Competitive Intelligenc..." at bounding box center [329, 236] width 215 height 14
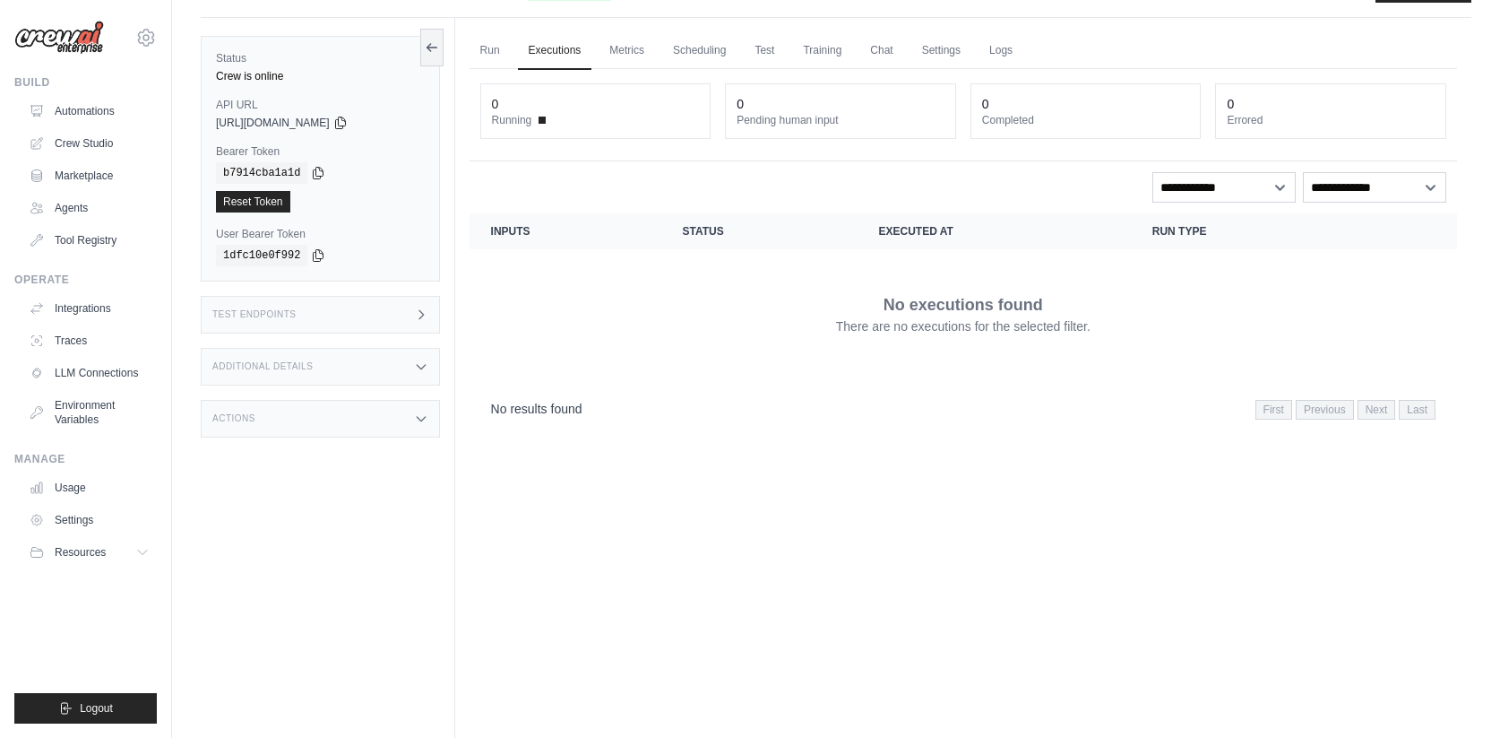
scroll to position [47, 0]
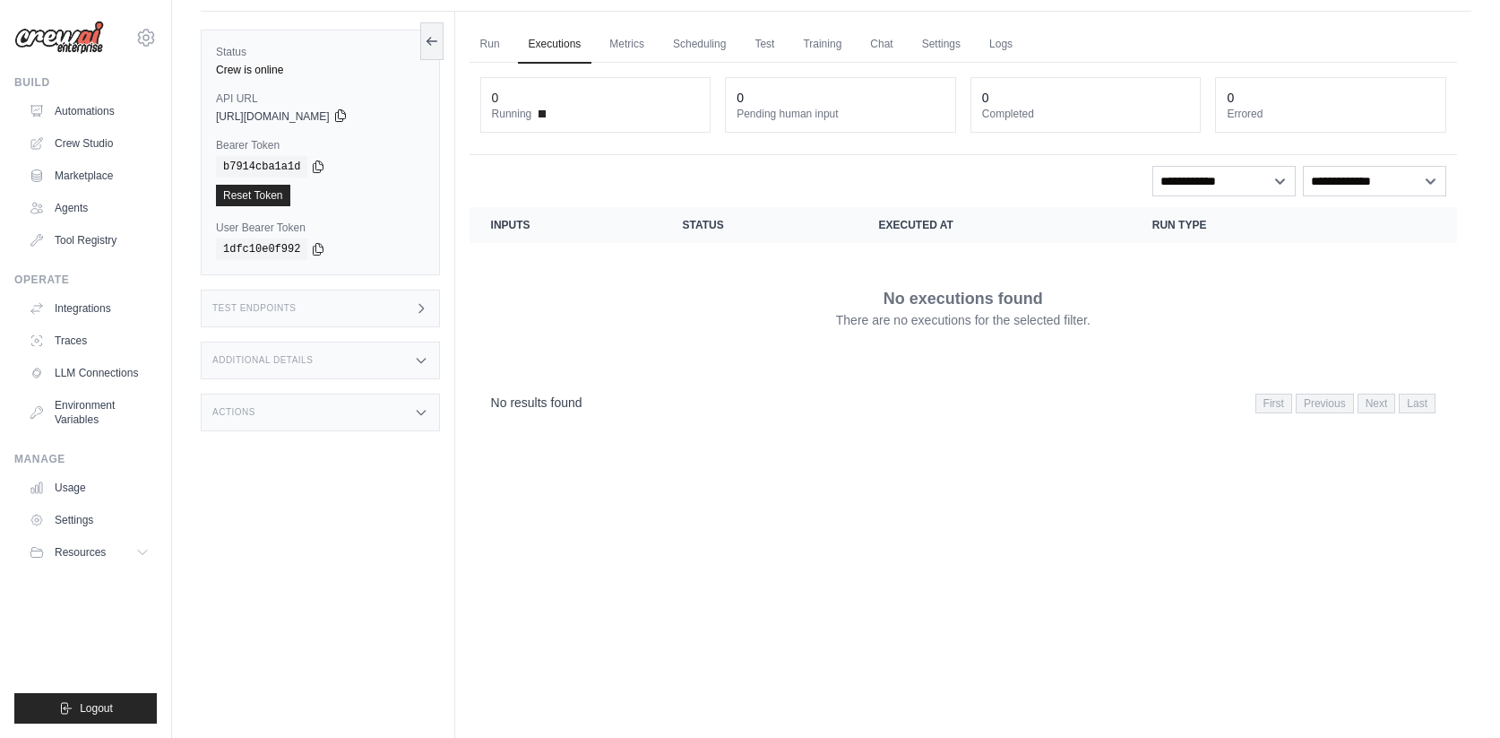
click at [348, 116] on icon at bounding box center [340, 115] width 14 height 14
click at [313, 170] on icon at bounding box center [318, 166] width 14 height 14
click at [406, 350] on div "Additional Details" at bounding box center [320, 360] width 239 height 38
click at [411, 309] on div "Test Endpoints" at bounding box center [320, 308] width 239 height 38
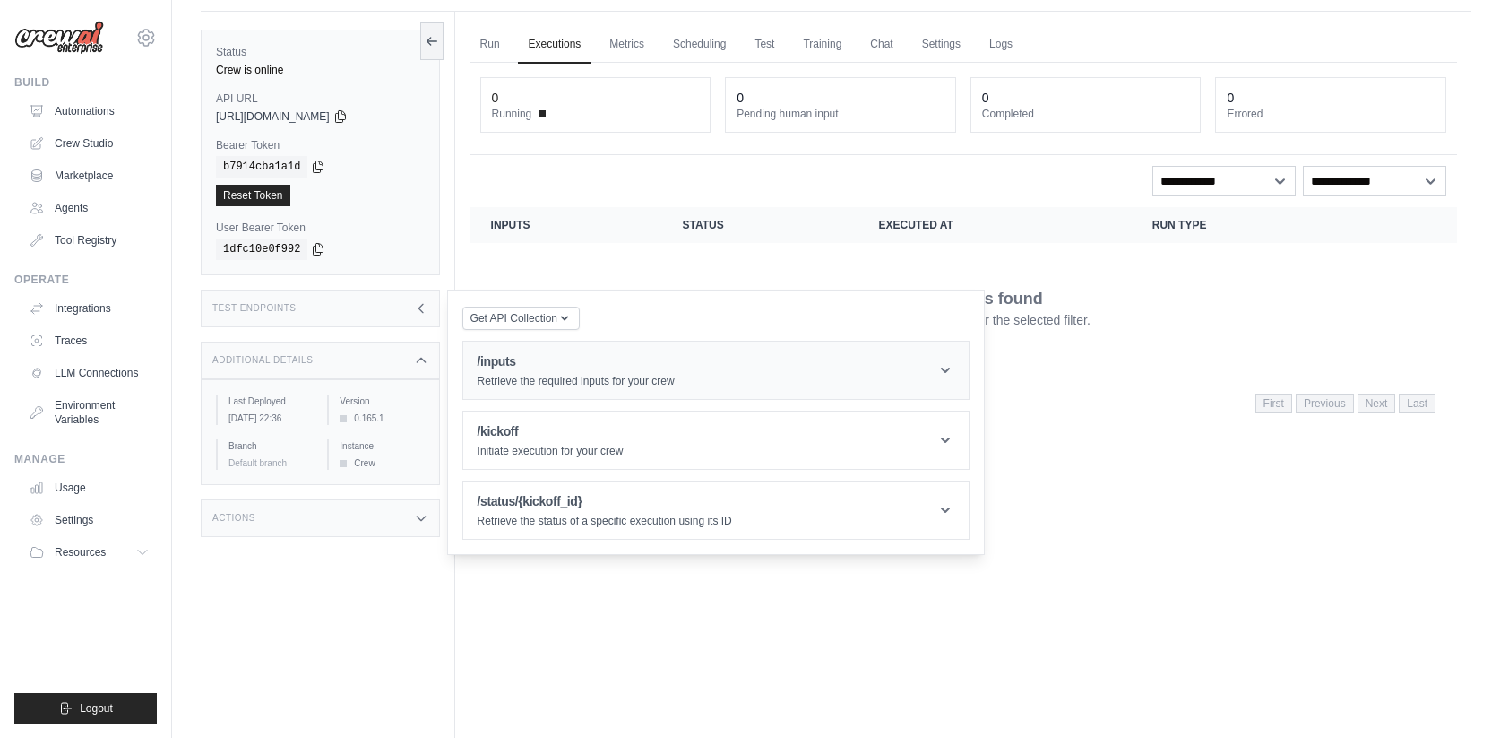
click at [620, 369] on h1 "/inputs" at bounding box center [576, 361] width 197 height 18
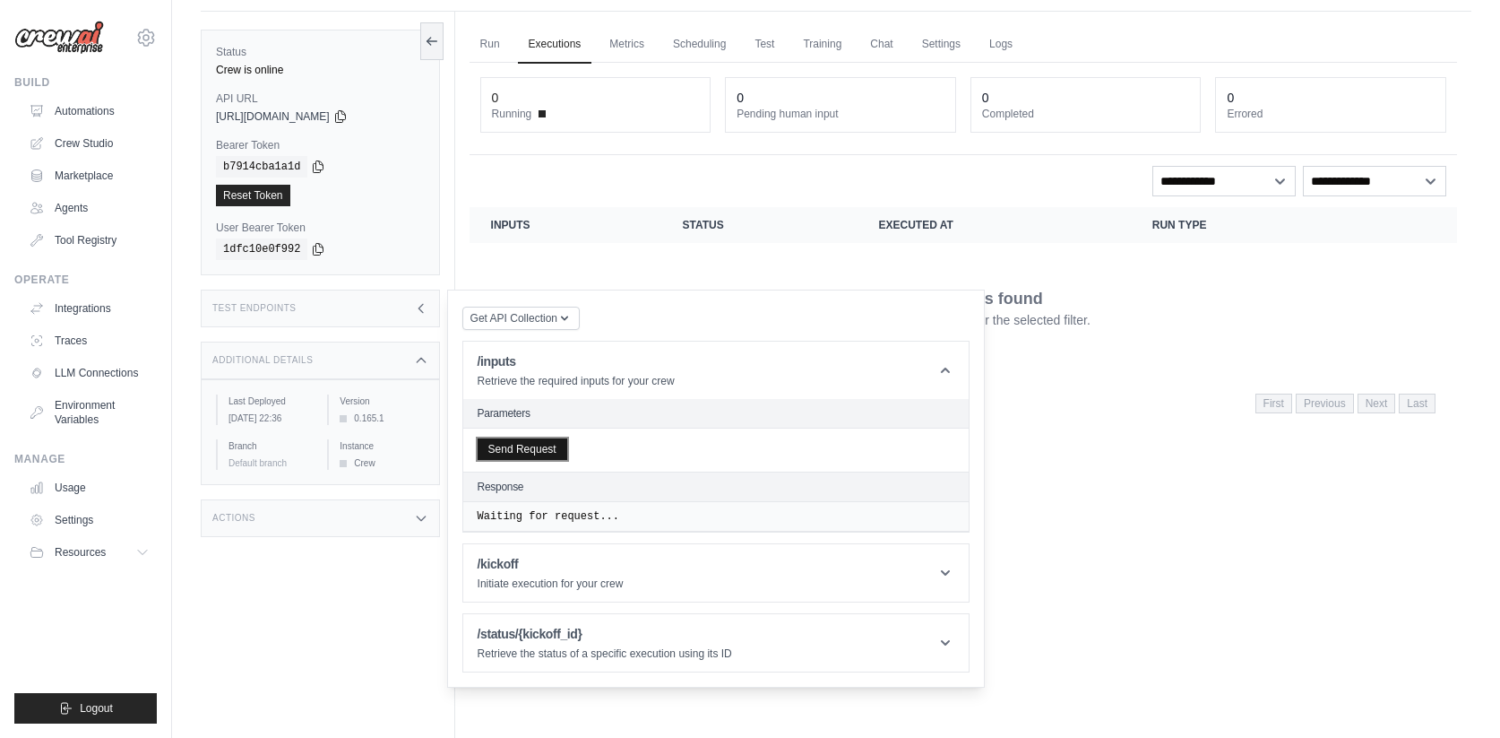
click at [557, 443] on button "Send Request" at bounding box center [523, 449] width 90 height 22
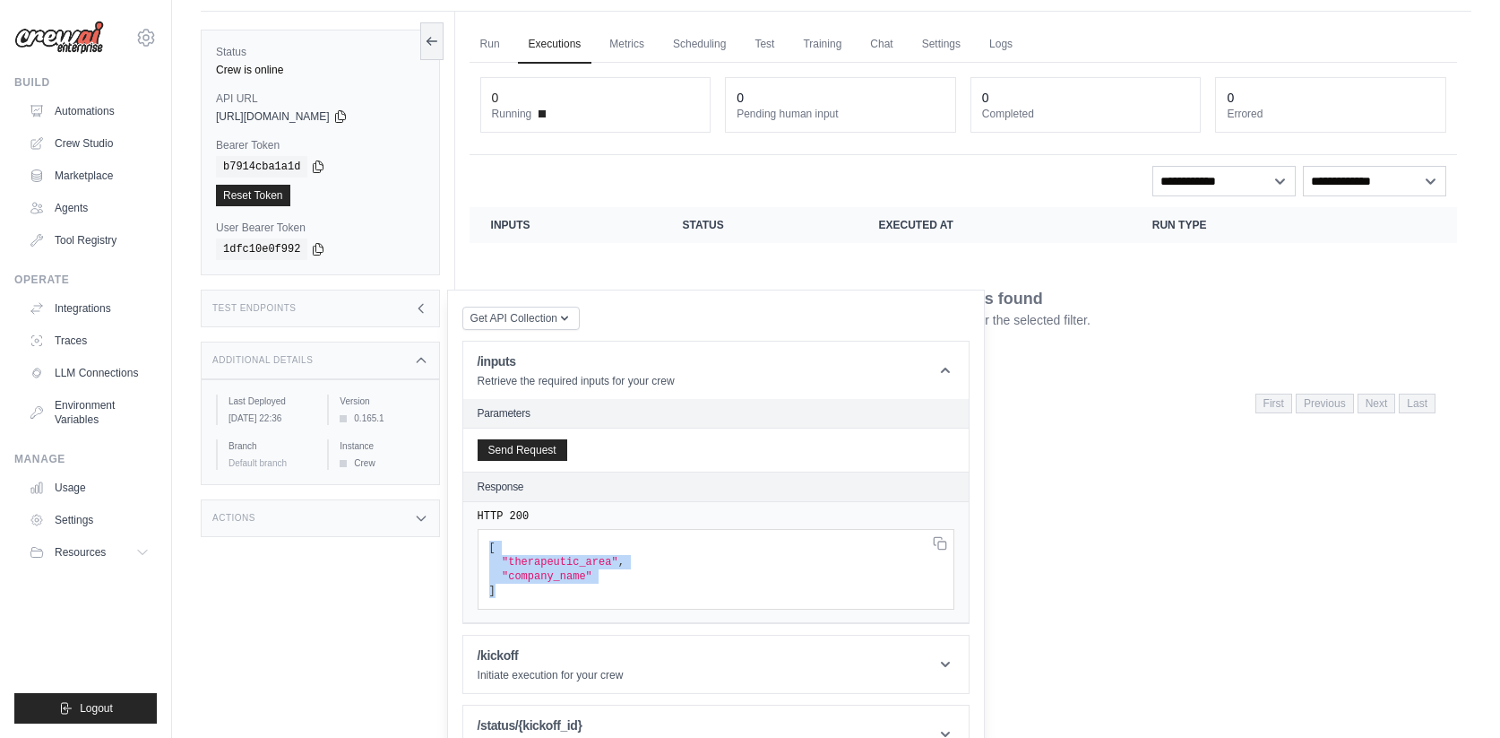
drag, startPoint x: 513, startPoint y: 591, endPoint x: 487, endPoint y: 541, distance: 56.1
click at [487, 541] on pre "[ "therapeutic_area" , "company_name" ]" at bounding box center [716, 569] width 477 height 81
copy code "[ "therapeutic_area" , "company_name" ]"
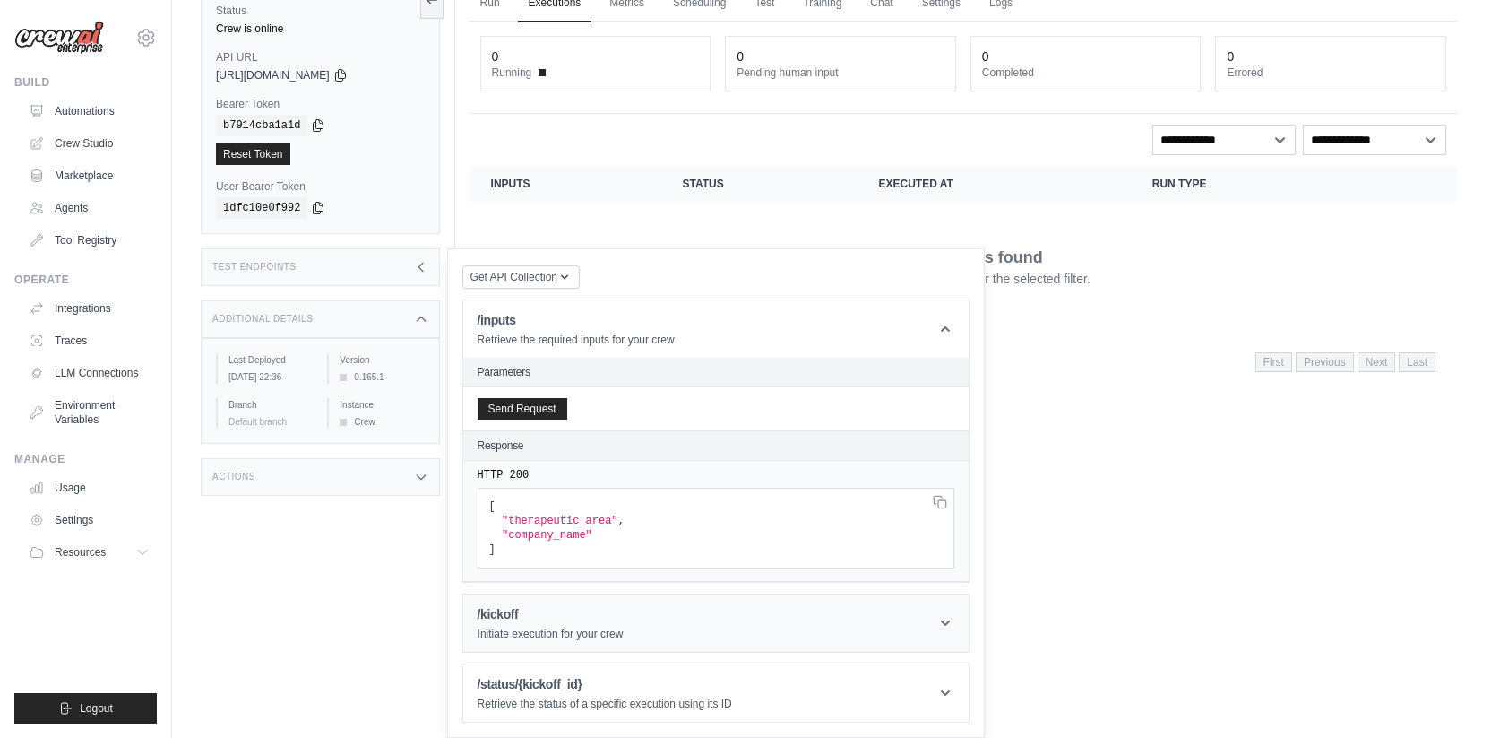
click at [510, 602] on header "/kickoff Initiate execution for your crew" at bounding box center [715, 622] width 505 height 57
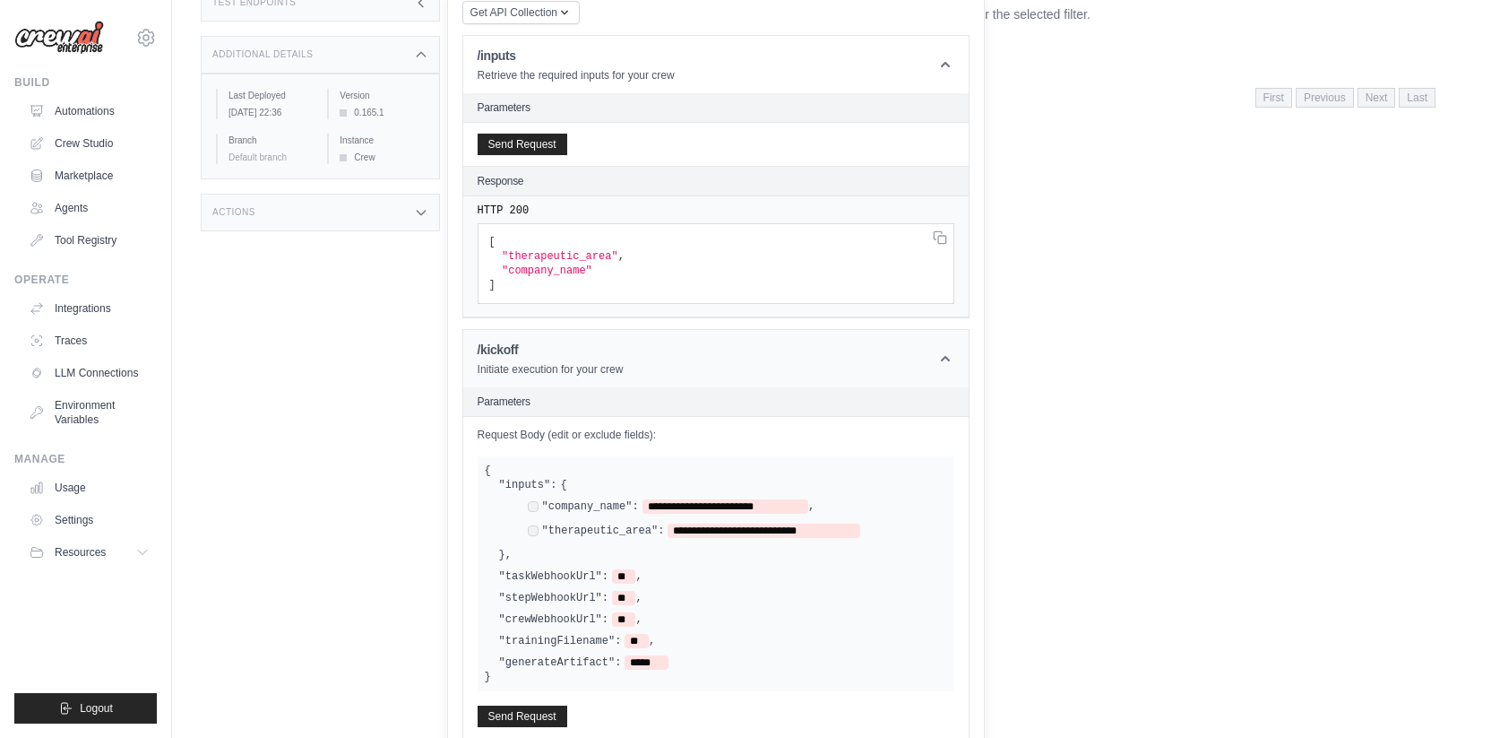
scroll to position [436, 0]
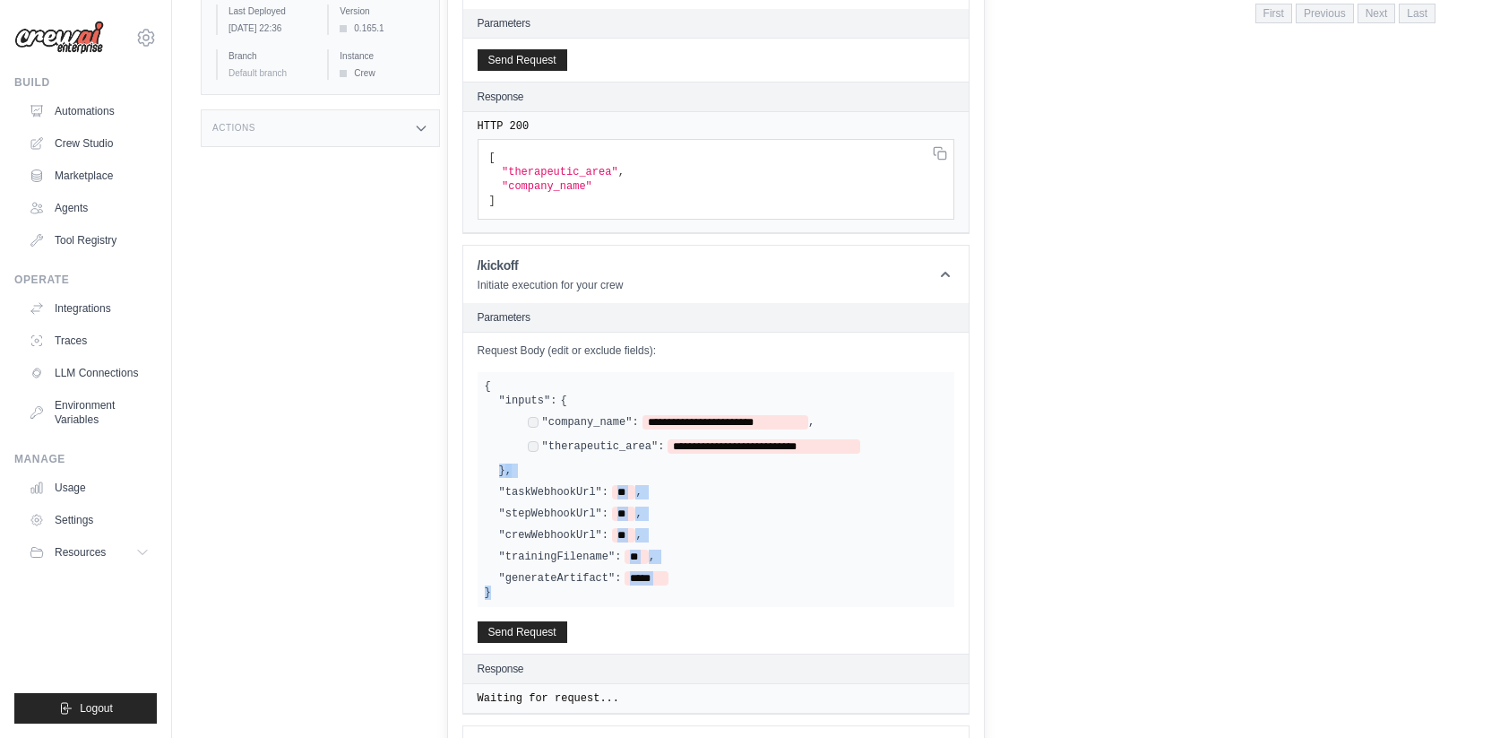
drag, startPoint x: 538, startPoint y: 590, endPoint x: 474, endPoint y: 457, distance: 147.1
click at [474, 82] on div "**********" at bounding box center [715, 60] width 505 height 43
click at [502, 446] on div "**********" at bounding box center [723, 436] width 448 height 56
drag, startPoint x: 496, startPoint y: 598, endPoint x: 457, endPoint y: 384, distance: 217.6
click at [457, 383] on div "Get API Collection Postman API Collection /inputs Retrieve the required inputs …" at bounding box center [716, 350] width 538 height 900
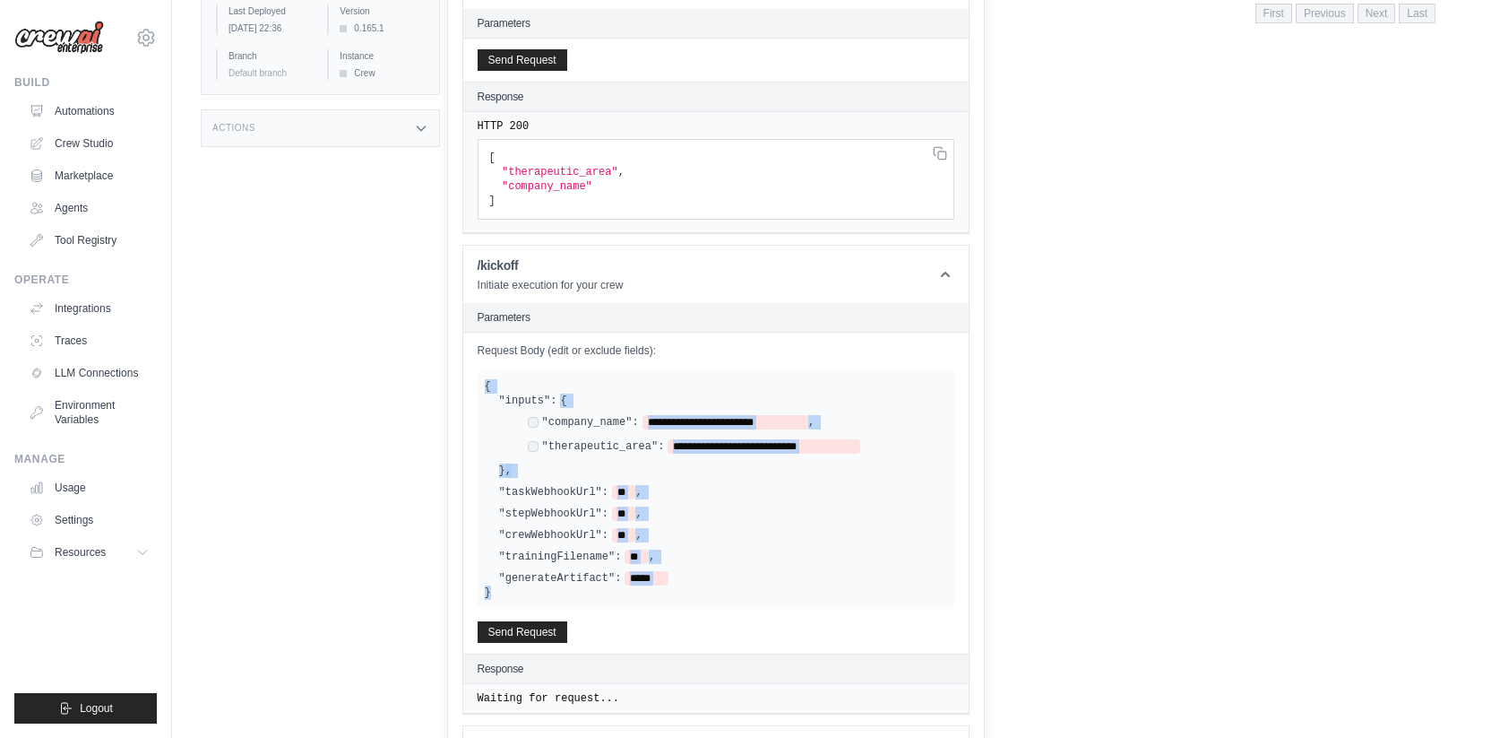
copy div "**********"
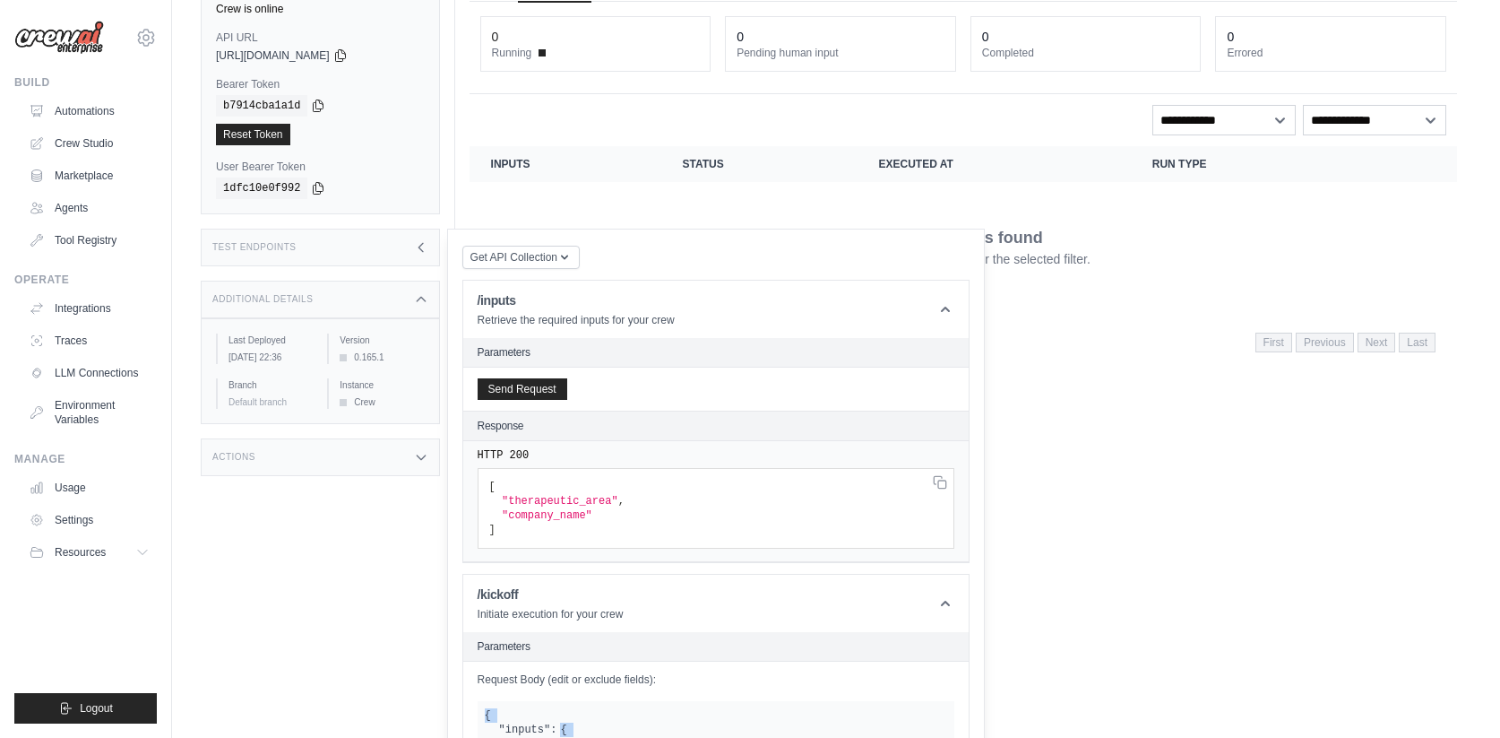
scroll to position [0, 0]
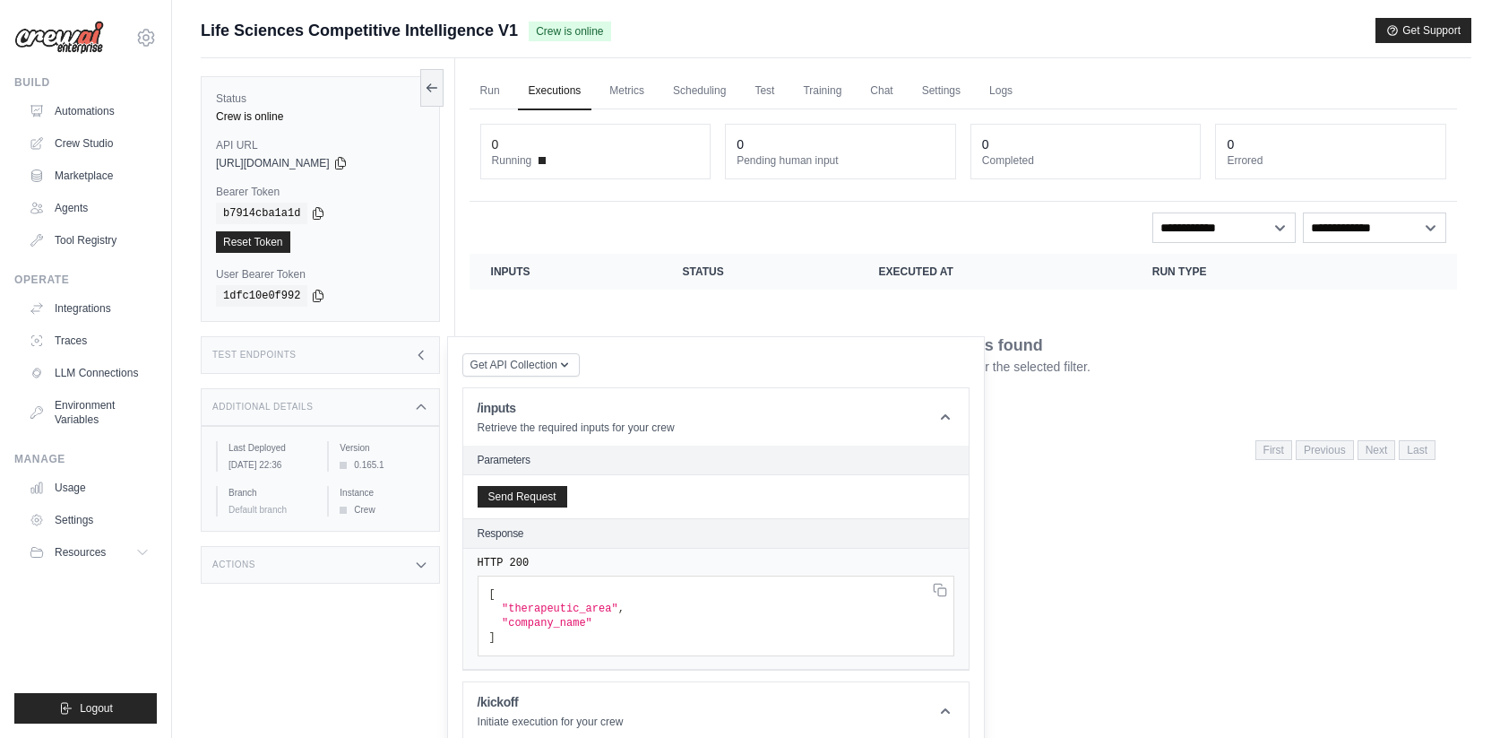
click at [538, 78] on link "Executions" at bounding box center [555, 92] width 74 height 38
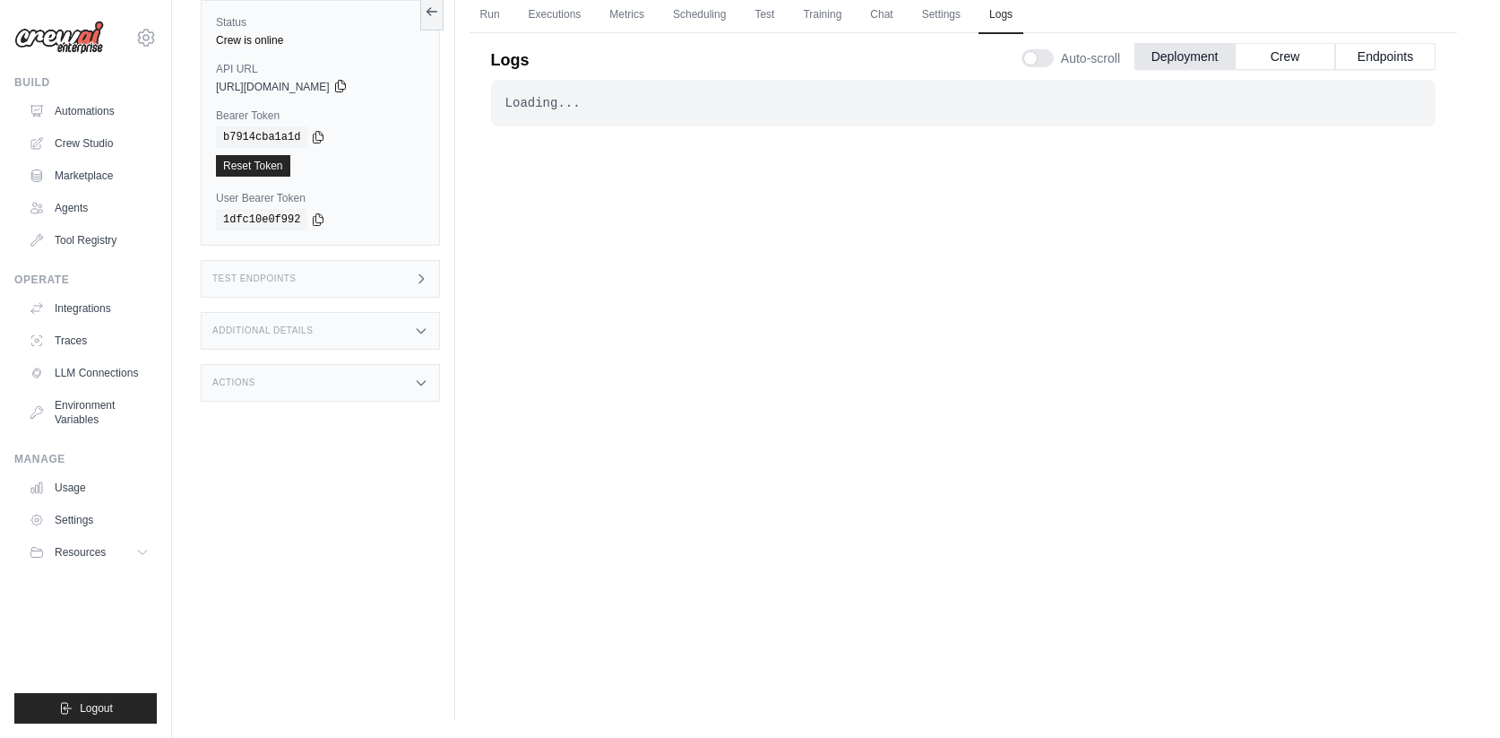
click at [348, 87] on icon at bounding box center [340, 86] width 14 height 14
click at [323, 141] on icon at bounding box center [318, 136] width 14 height 14
click at [486, 22] on link "Run" at bounding box center [490, 15] width 41 height 38
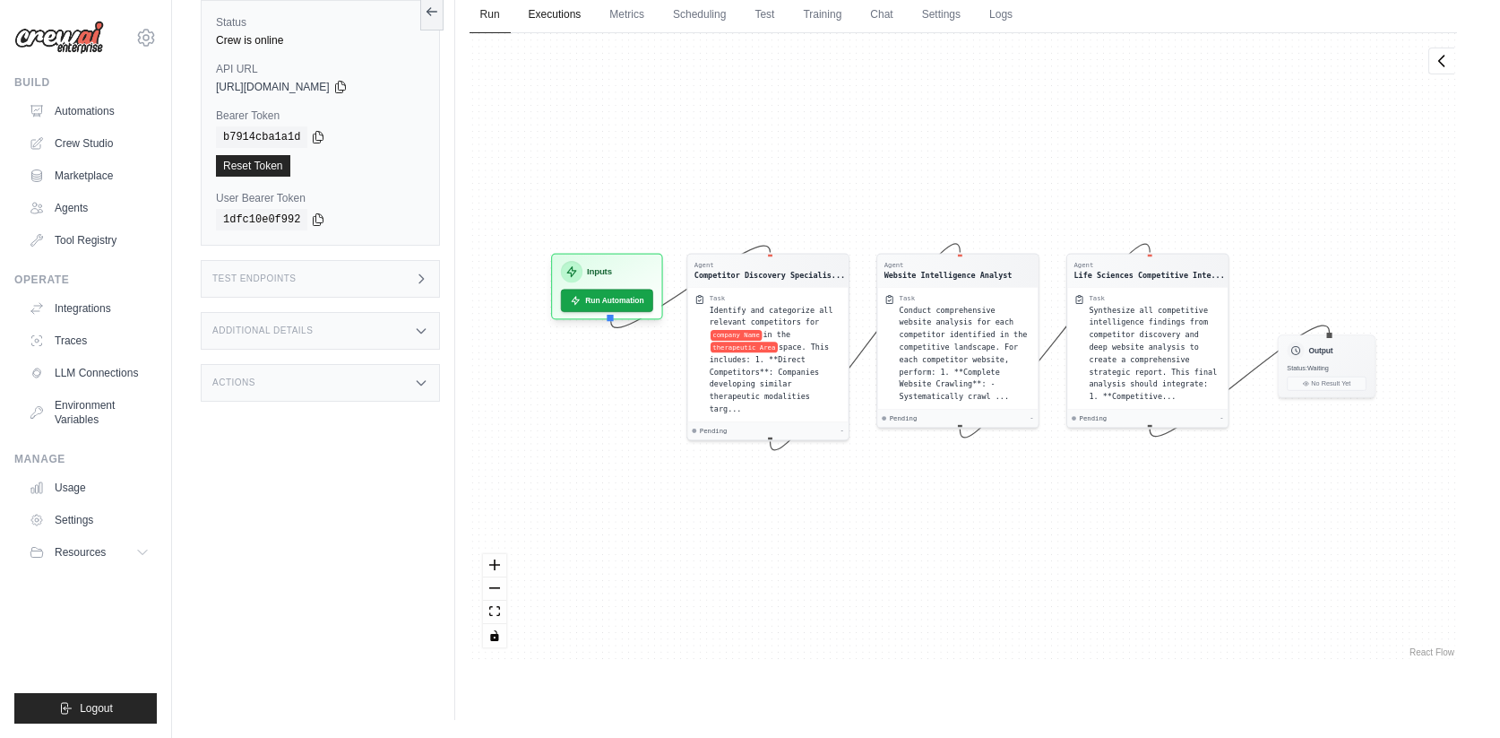
click at [544, 14] on link "Executions" at bounding box center [555, 15] width 74 height 38
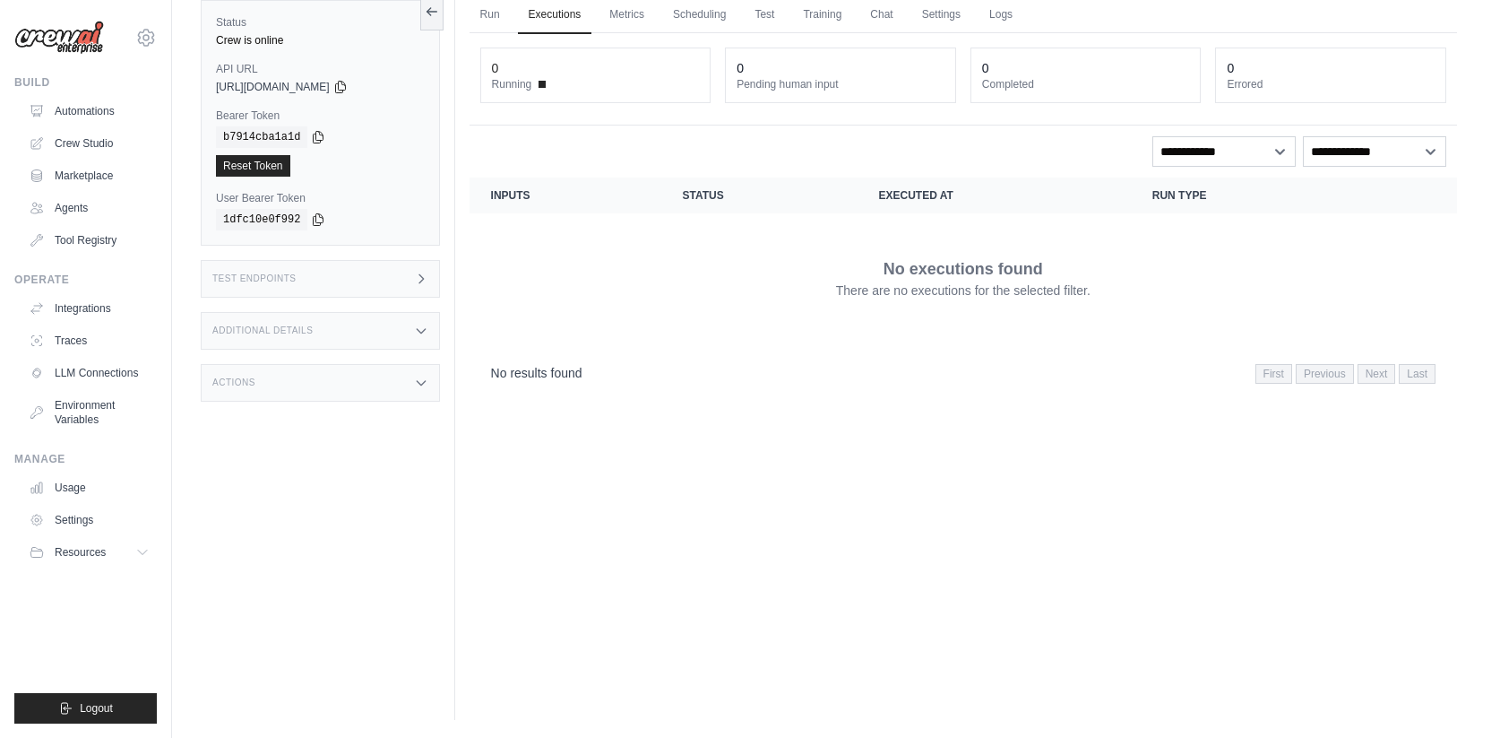
click at [368, 277] on div "Test Endpoints" at bounding box center [320, 279] width 239 height 38
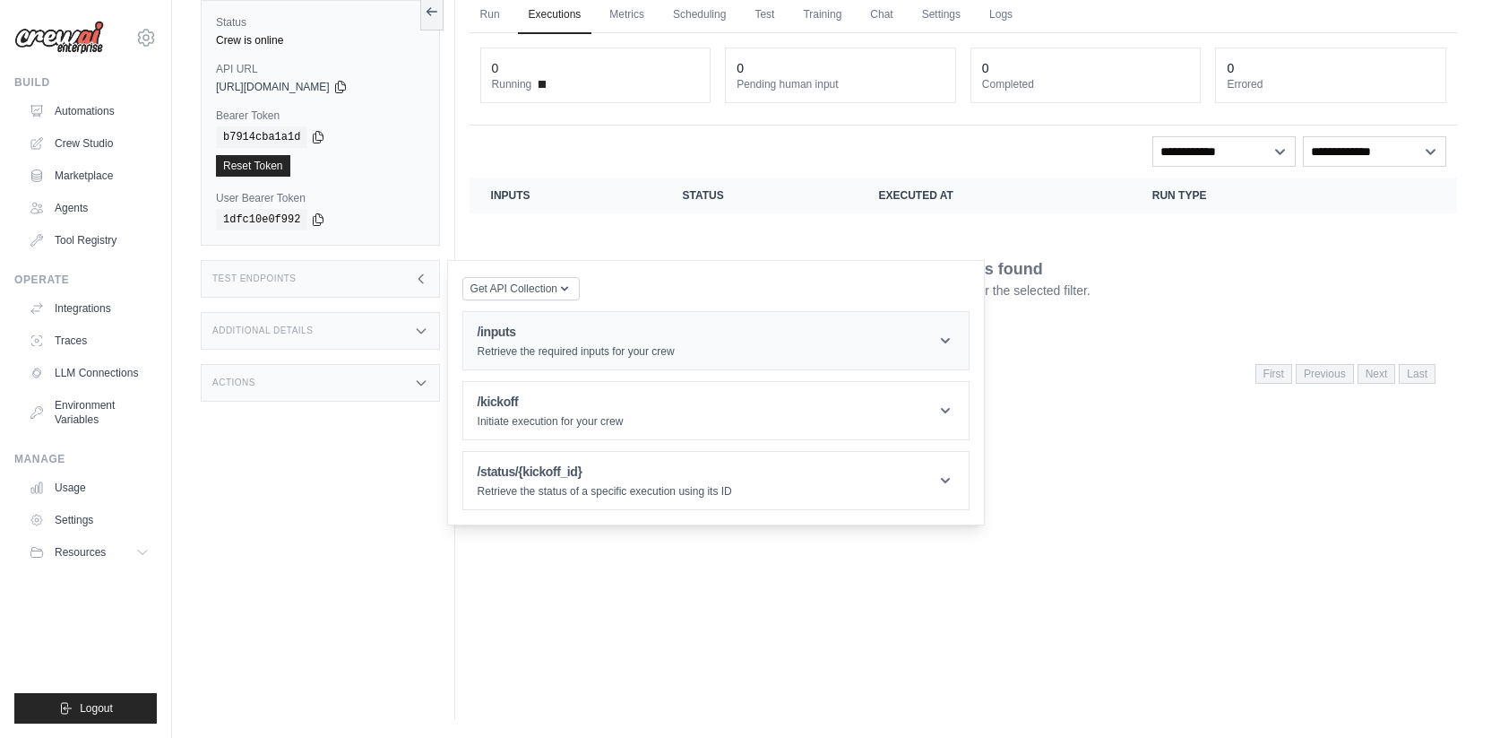
click at [542, 332] on h1 "/inputs" at bounding box center [576, 332] width 197 height 18
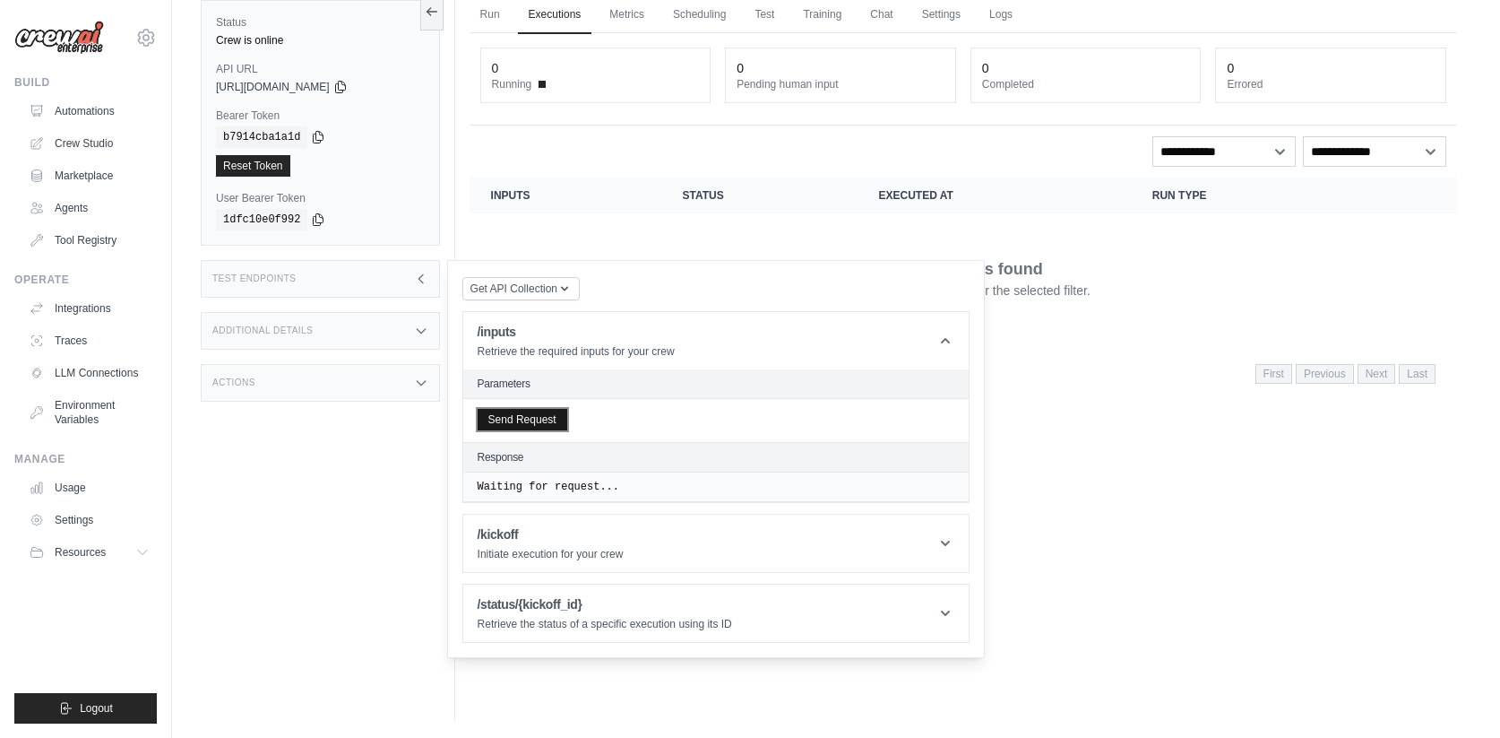
click at [525, 422] on button "Send Request" at bounding box center [523, 420] width 90 height 22
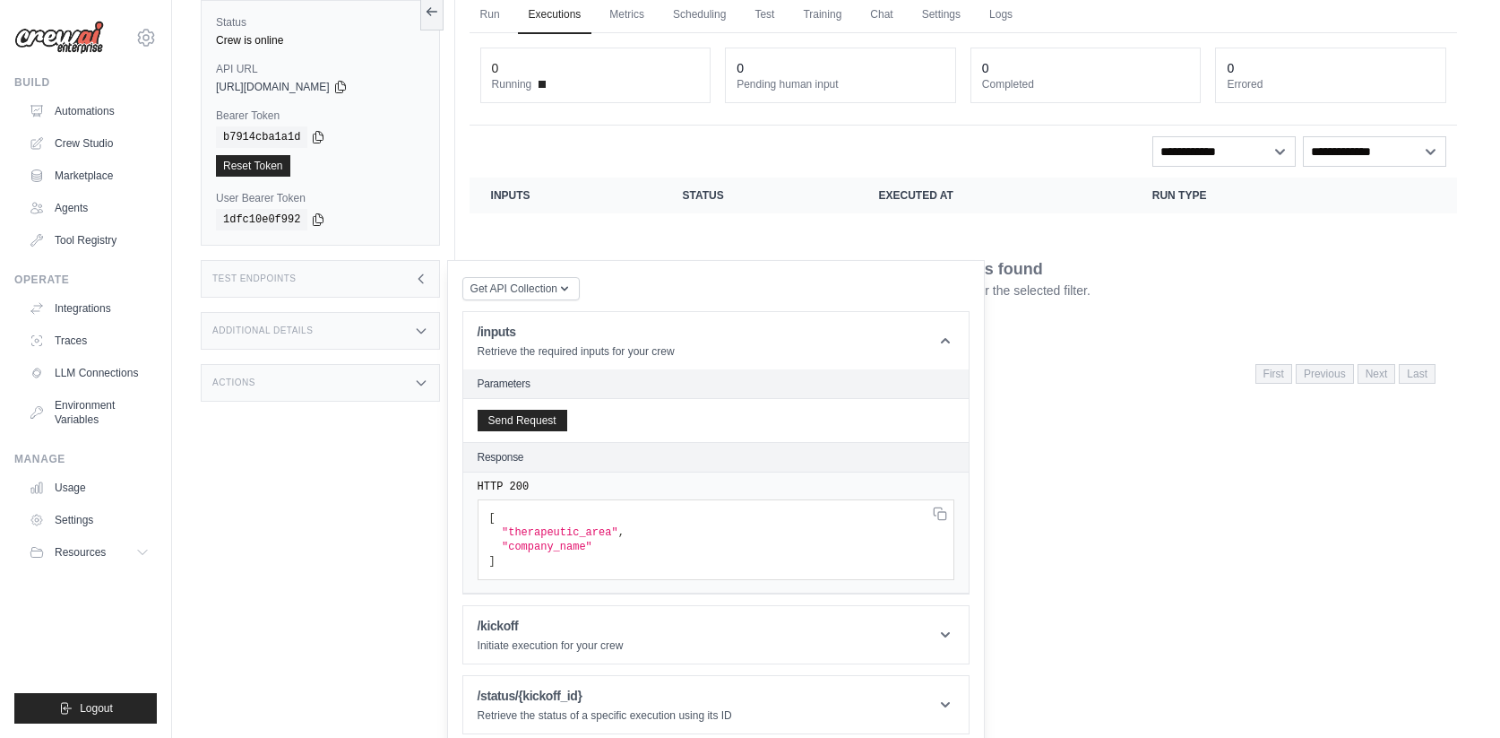
click at [416, 276] on icon at bounding box center [421, 279] width 14 height 14
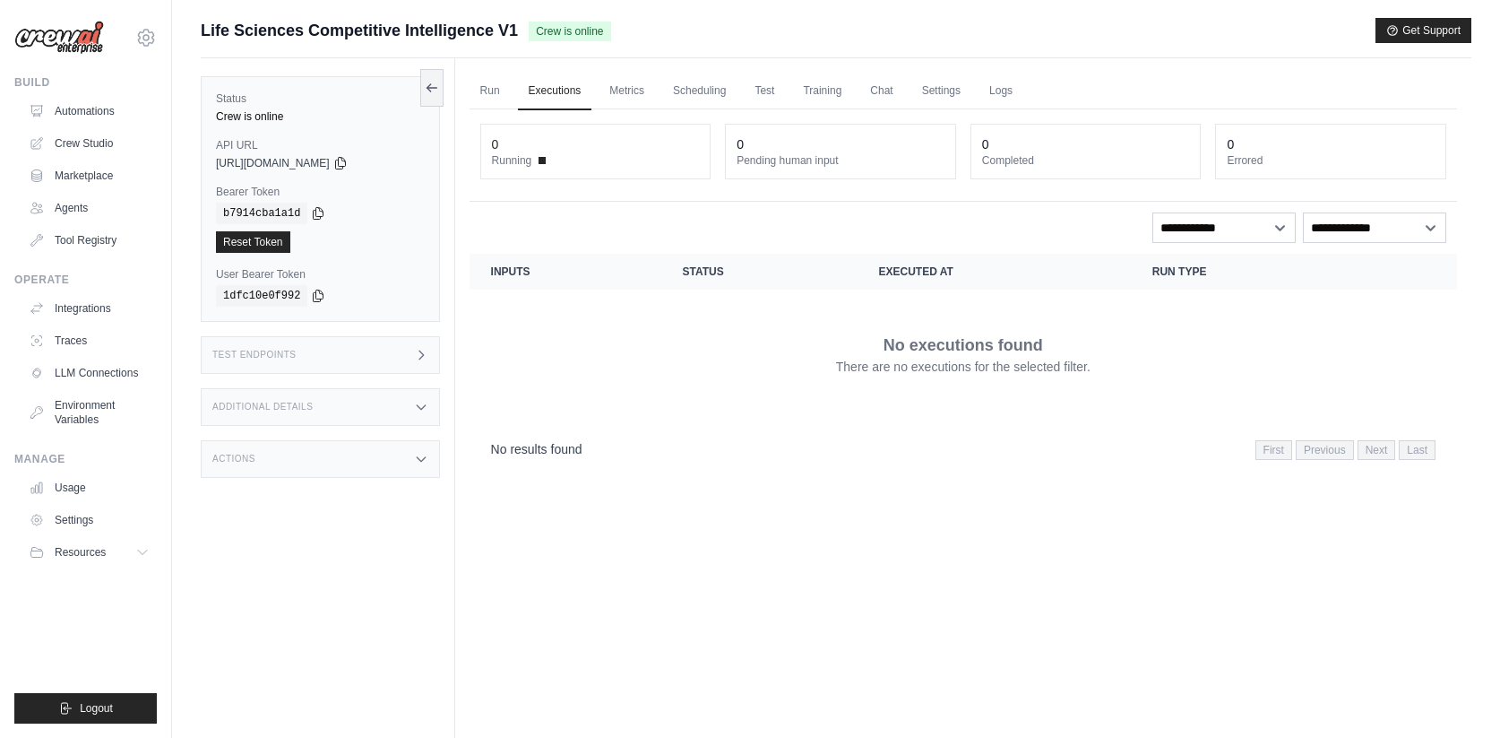
scroll to position [4, 0]
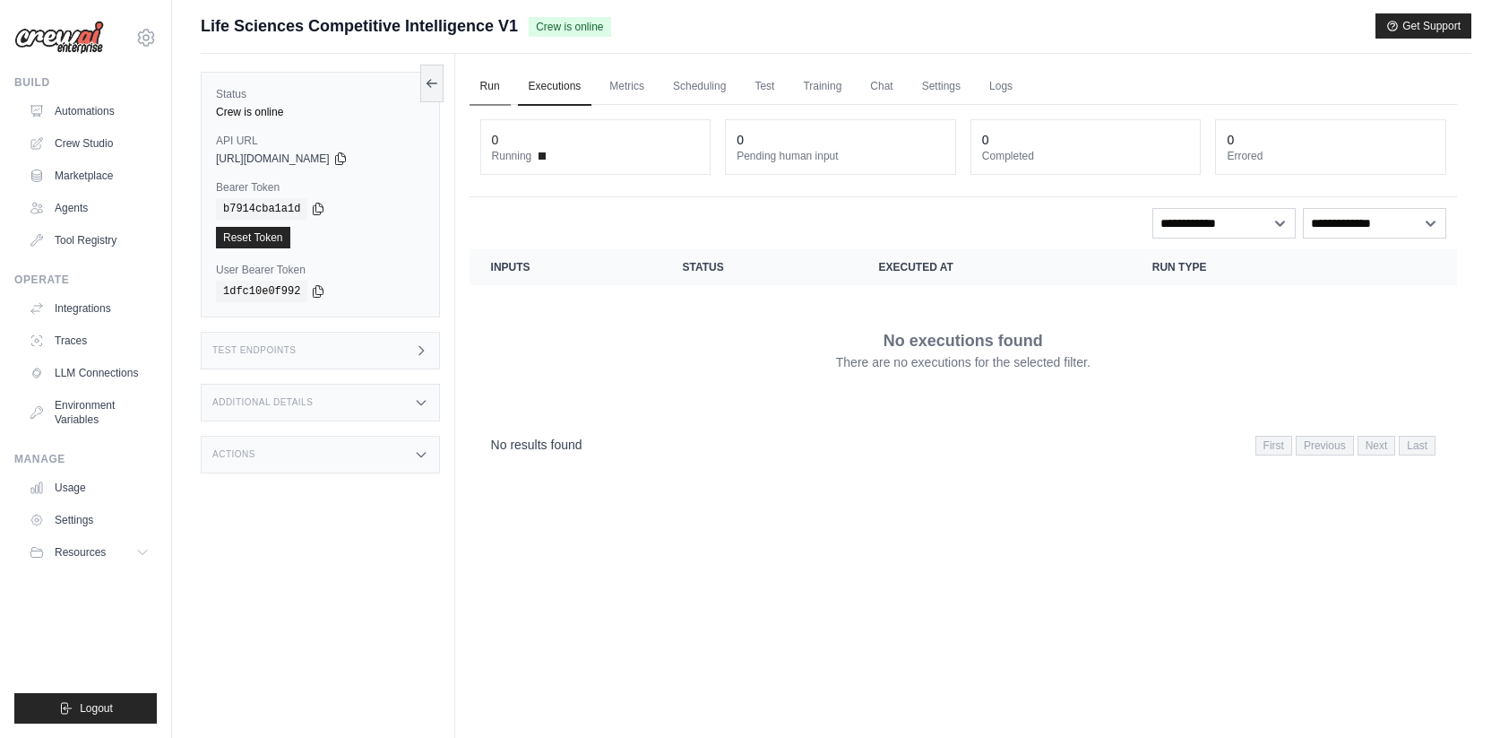
click at [496, 95] on link "Run" at bounding box center [490, 87] width 41 height 38
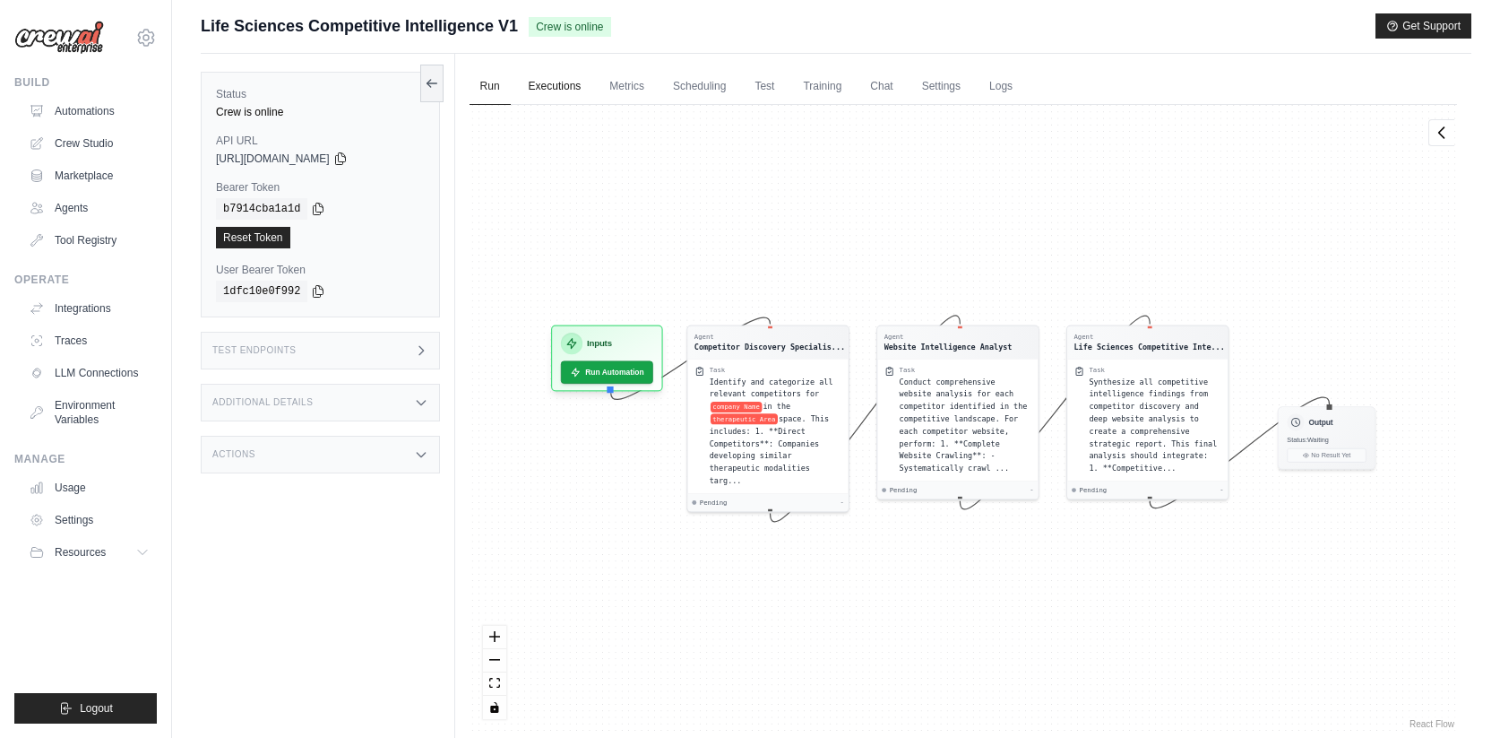
click at [547, 97] on link "Executions" at bounding box center [555, 87] width 74 height 38
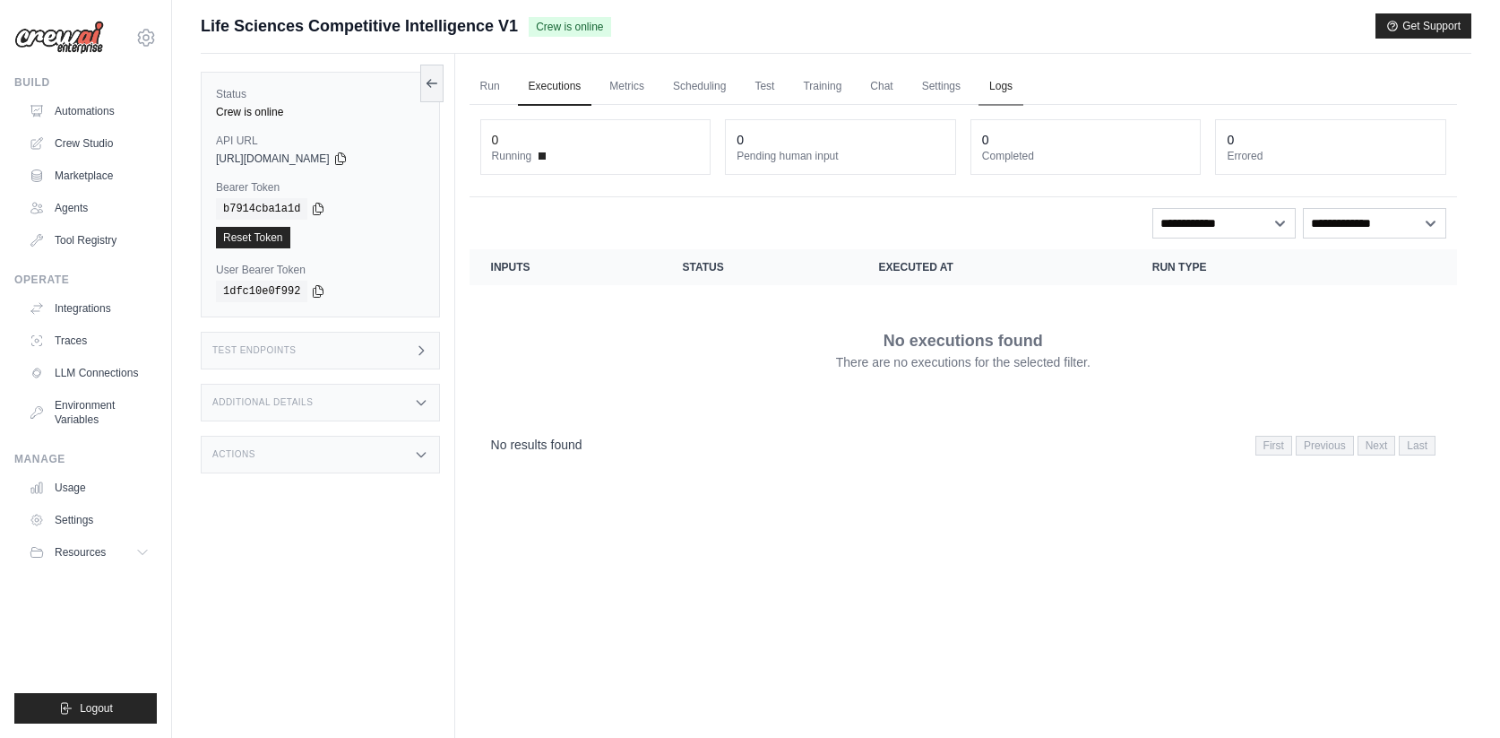
click at [1020, 92] on link "Logs" at bounding box center [1001, 87] width 45 height 38
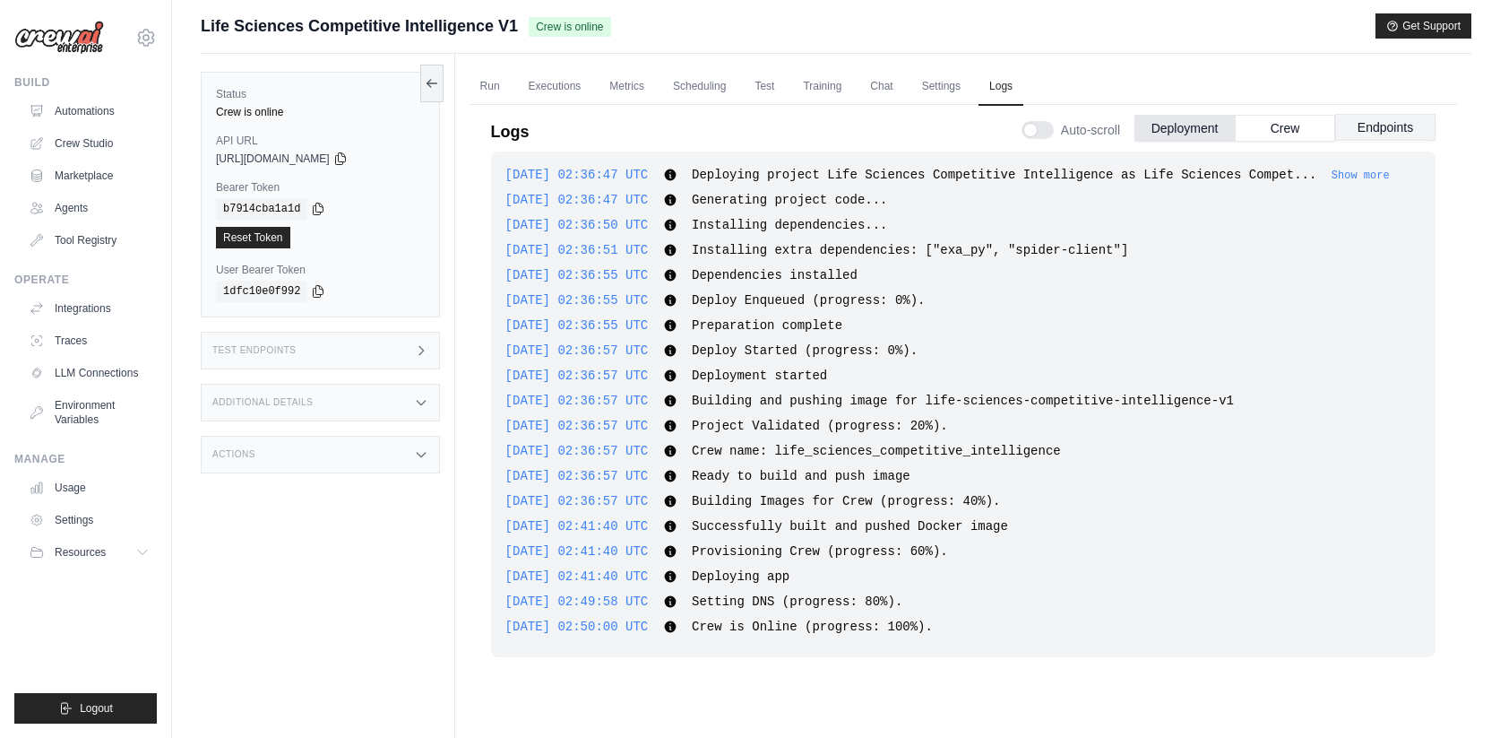
click at [1366, 120] on button "Endpoints" at bounding box center [1385, 127] width 100 height 27
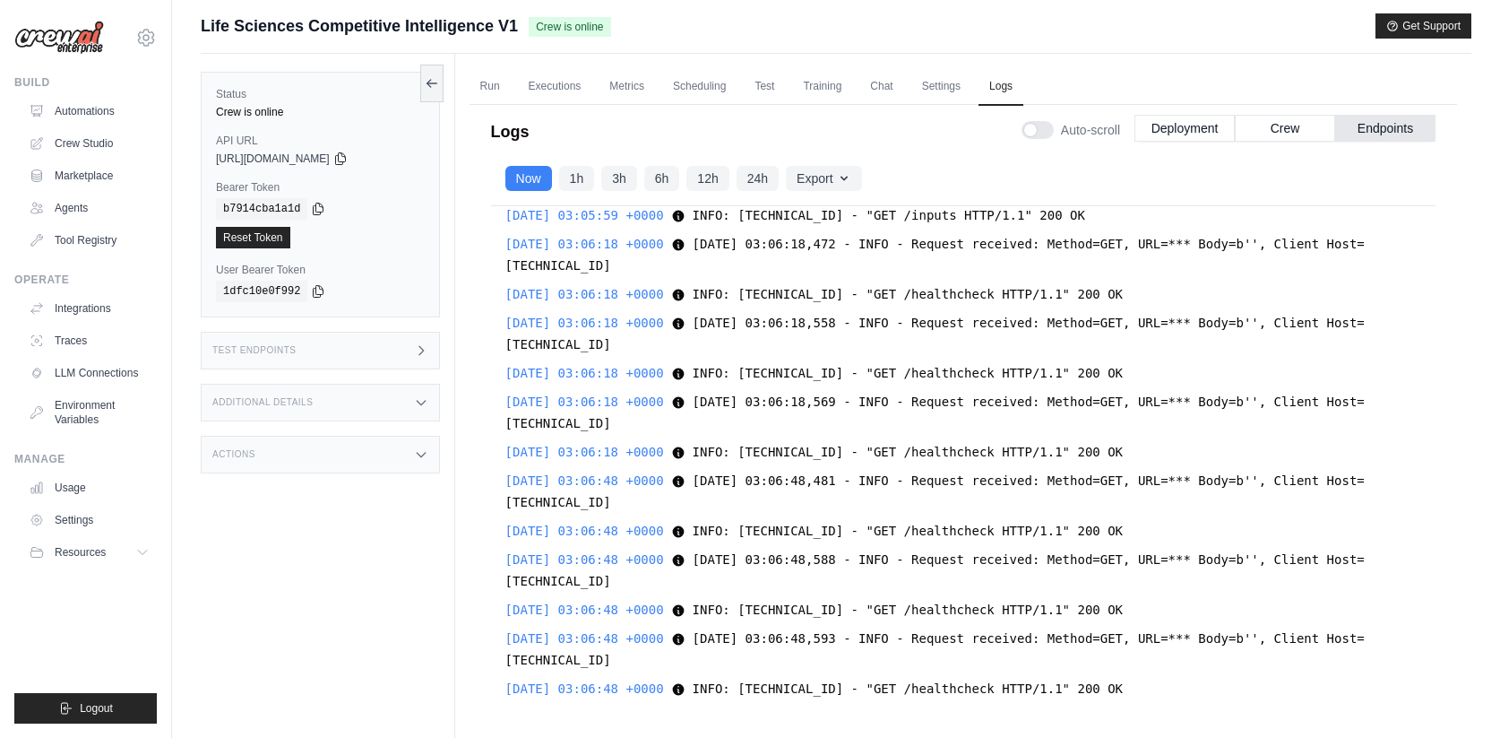
scroll to position [10045, 0]
click at [1272, 126] on button "Crew" at bounding box center [1285, 127] width 100 height 27
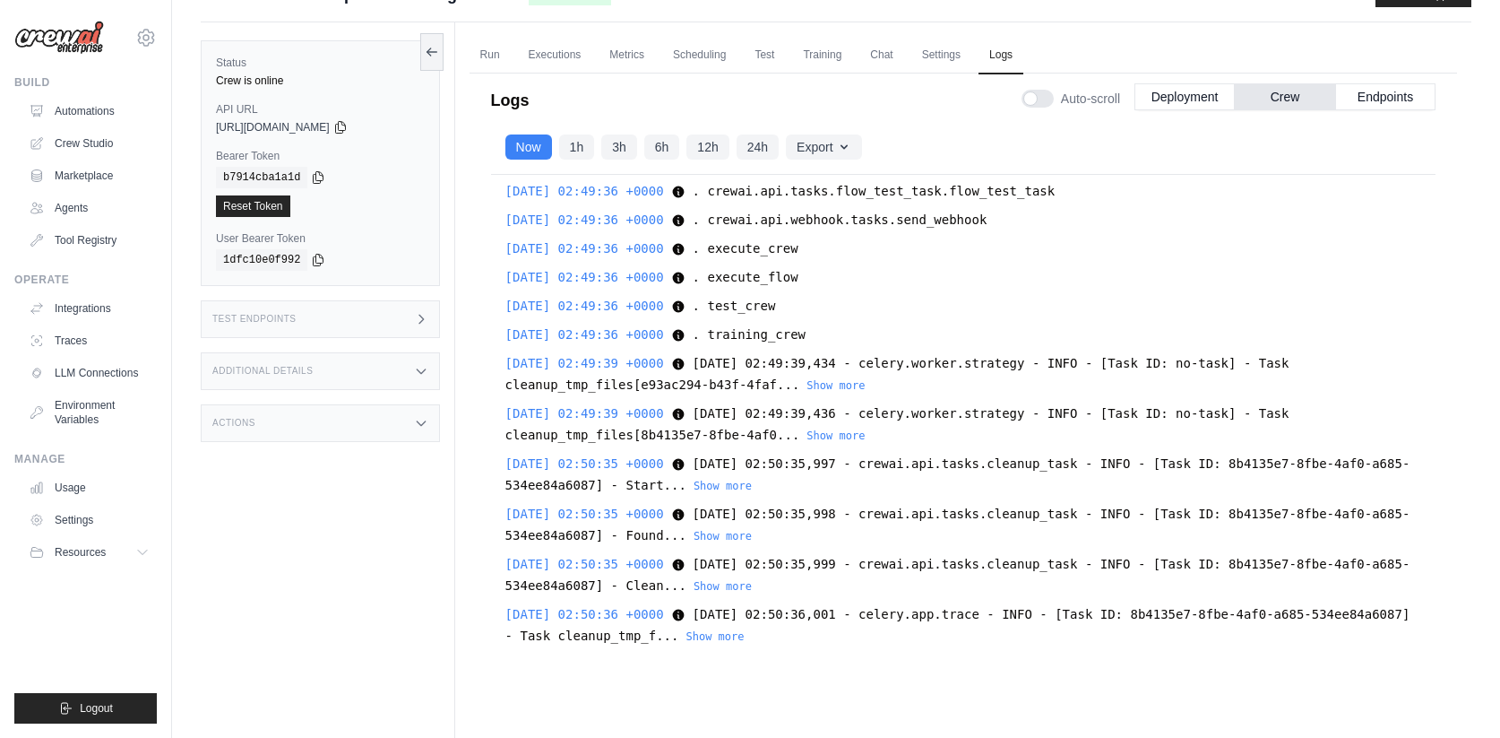
scroll to position [76, 0]
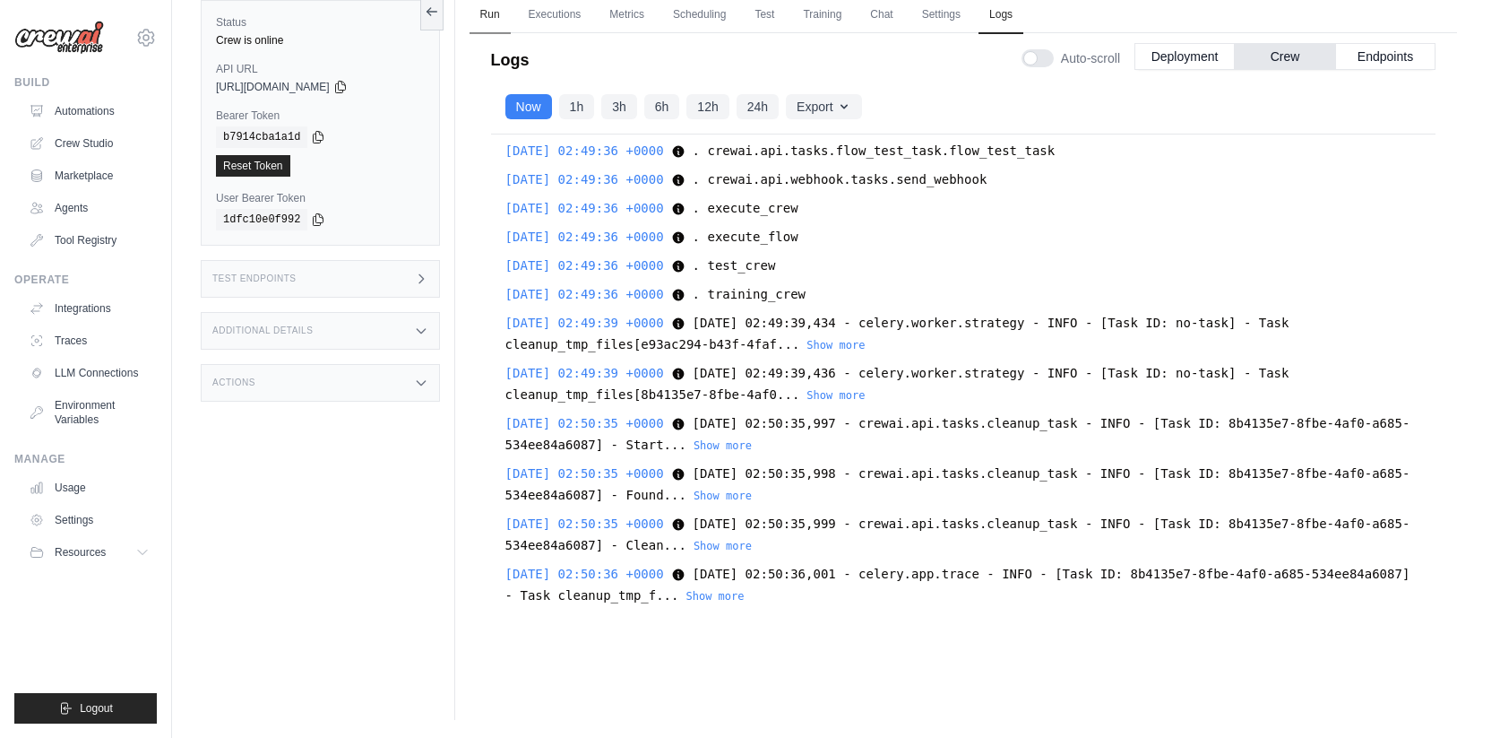
click at [499, 22] on link "Run" at bounding box center [490, 15] width 41 height 38
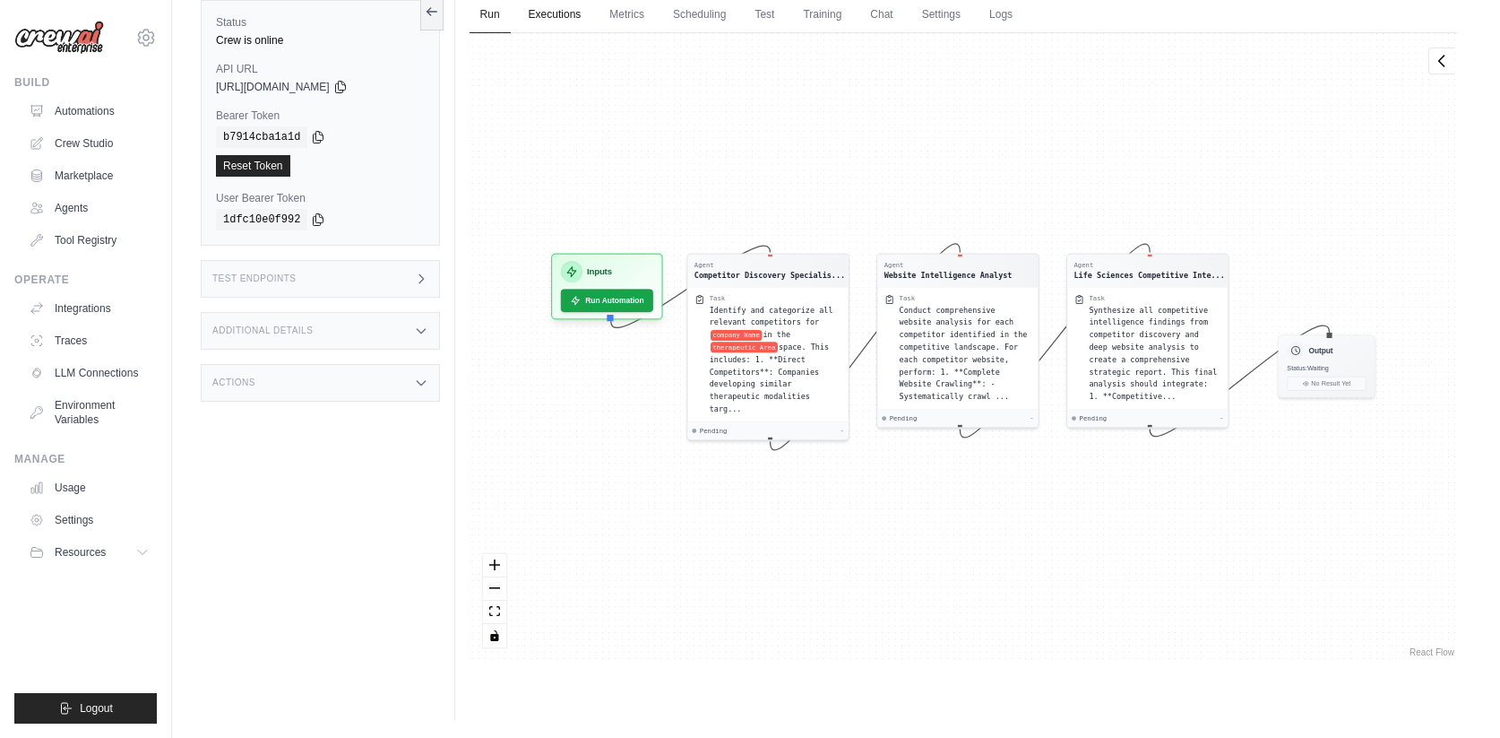
click at [576, 17] on link "Executions" at bounding box center [555, 15] width 74 height 38
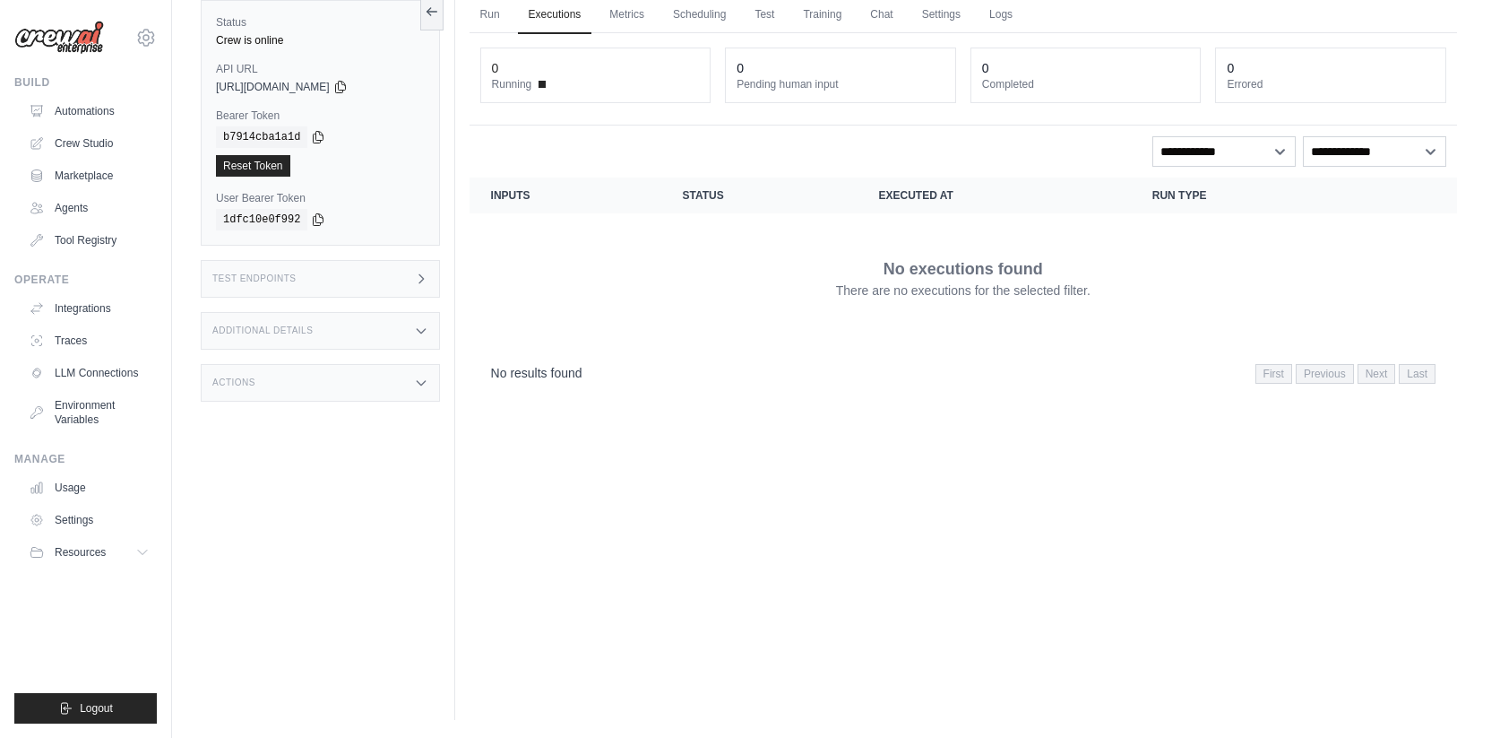
click at [599, 98] on div "0 Running" at bounding box center [595, 75] width 229 height 54
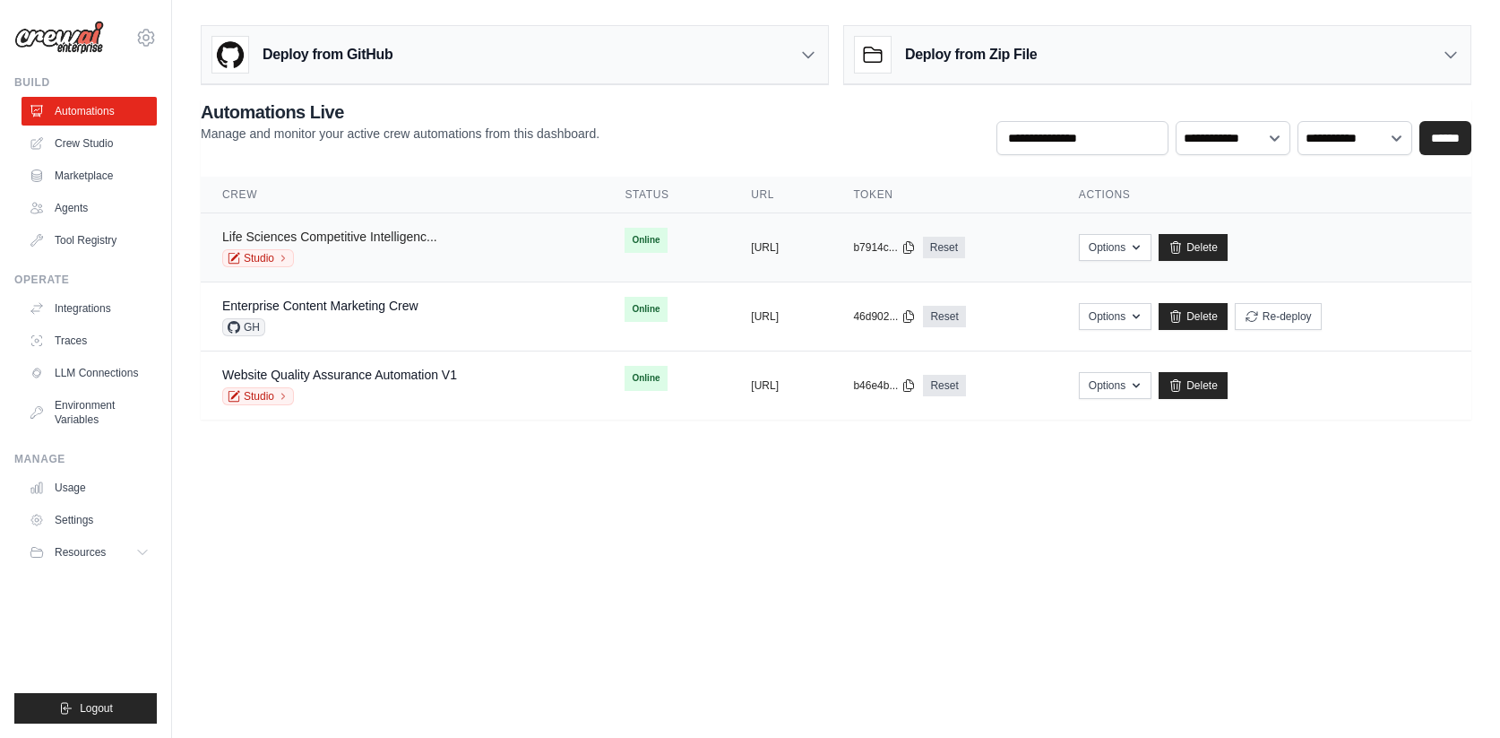
click at [380, 231] on link "Life Sciences Competitive Intelligenc..." at bounding box center [329, 236] width 215 height 14
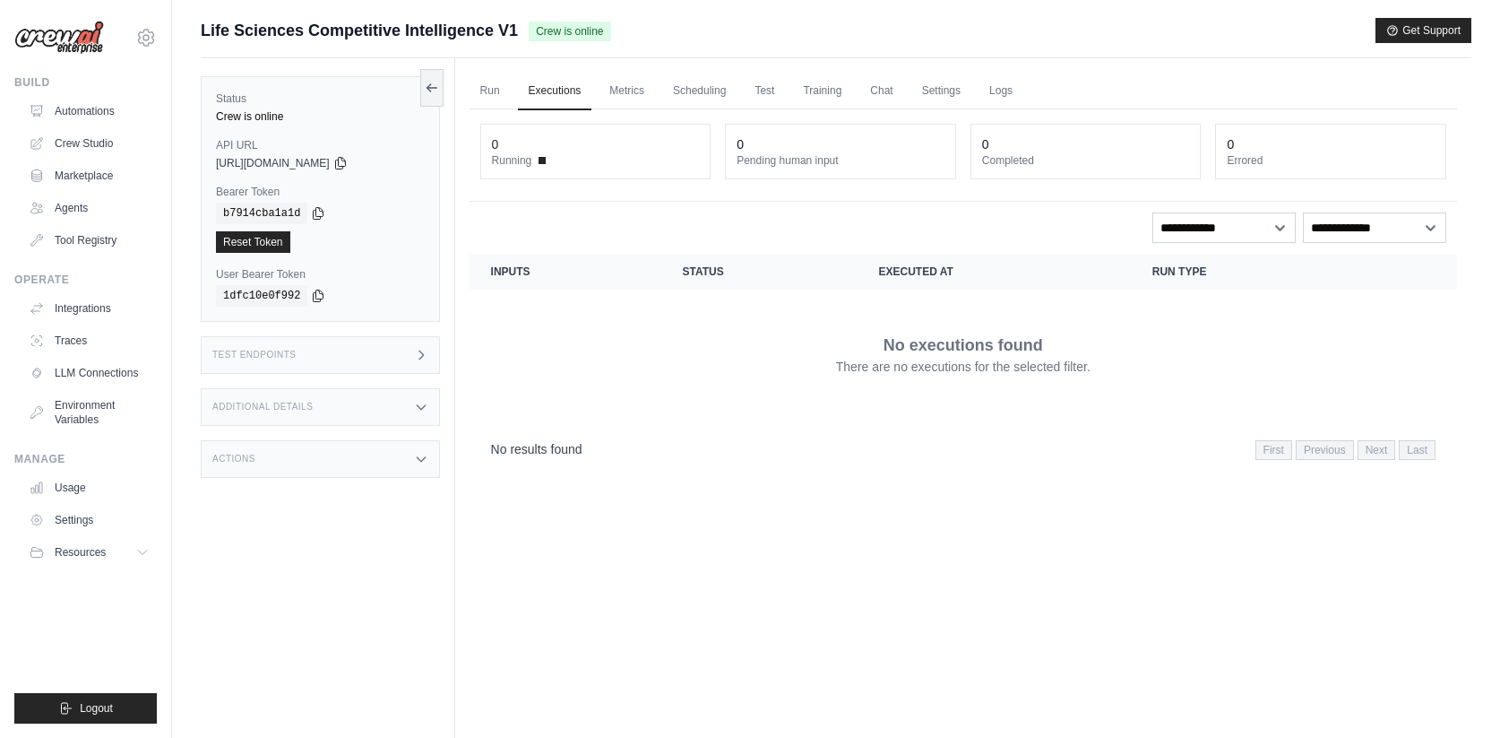
click at [537, 160] on dt "Running" at bounding box center [596, 160] width 208 height 14
click at [486, 89] on link "Run" at bounding box center [490, 92] width 41 height 38
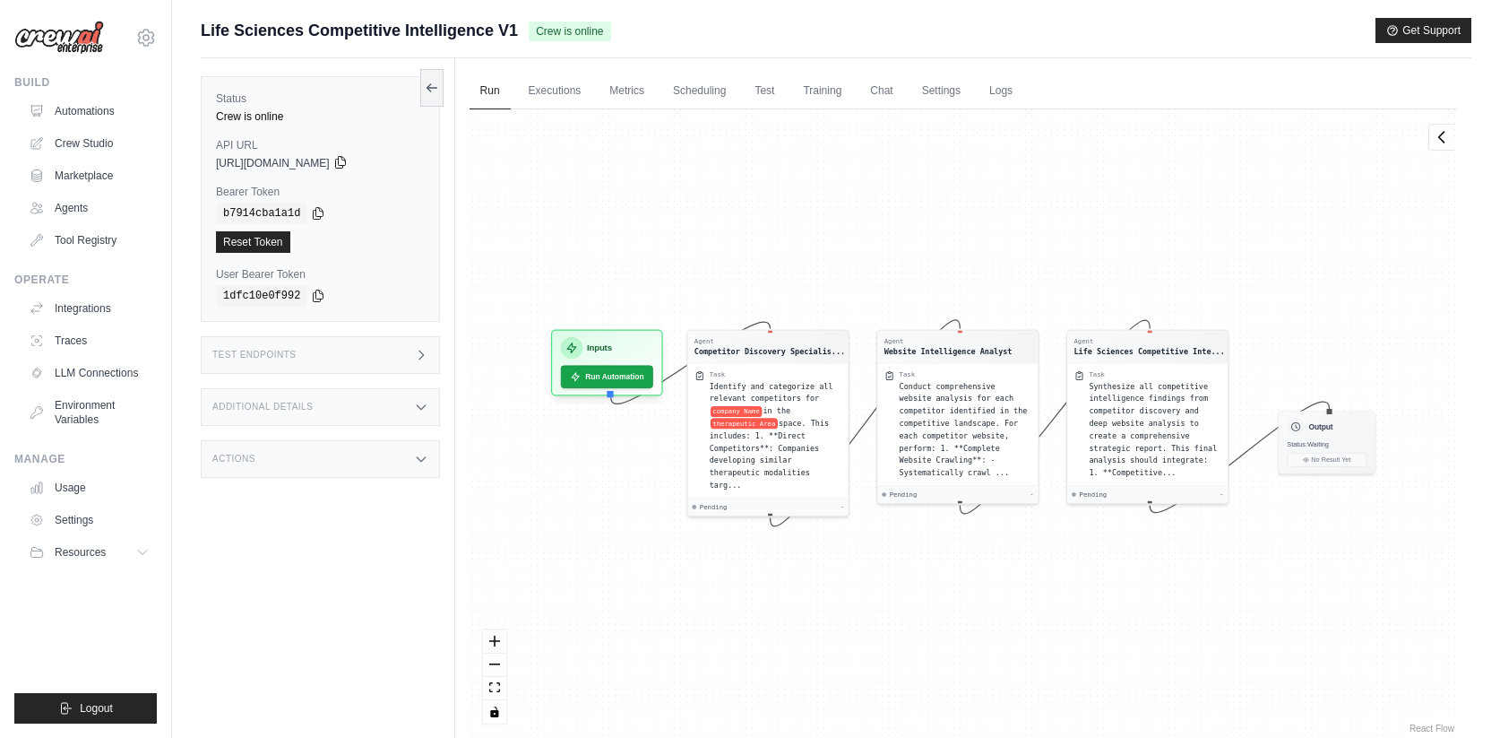
click at [345, 160] on icon at bounding box center [340, 163] width 10 height 12
click at [395, 400] on div "Additional Details" at bounding box center [320, 407] width 239 height 38
click at [553, 99] on link "Executions" at bounding box center [555, 92] width 74 height 38
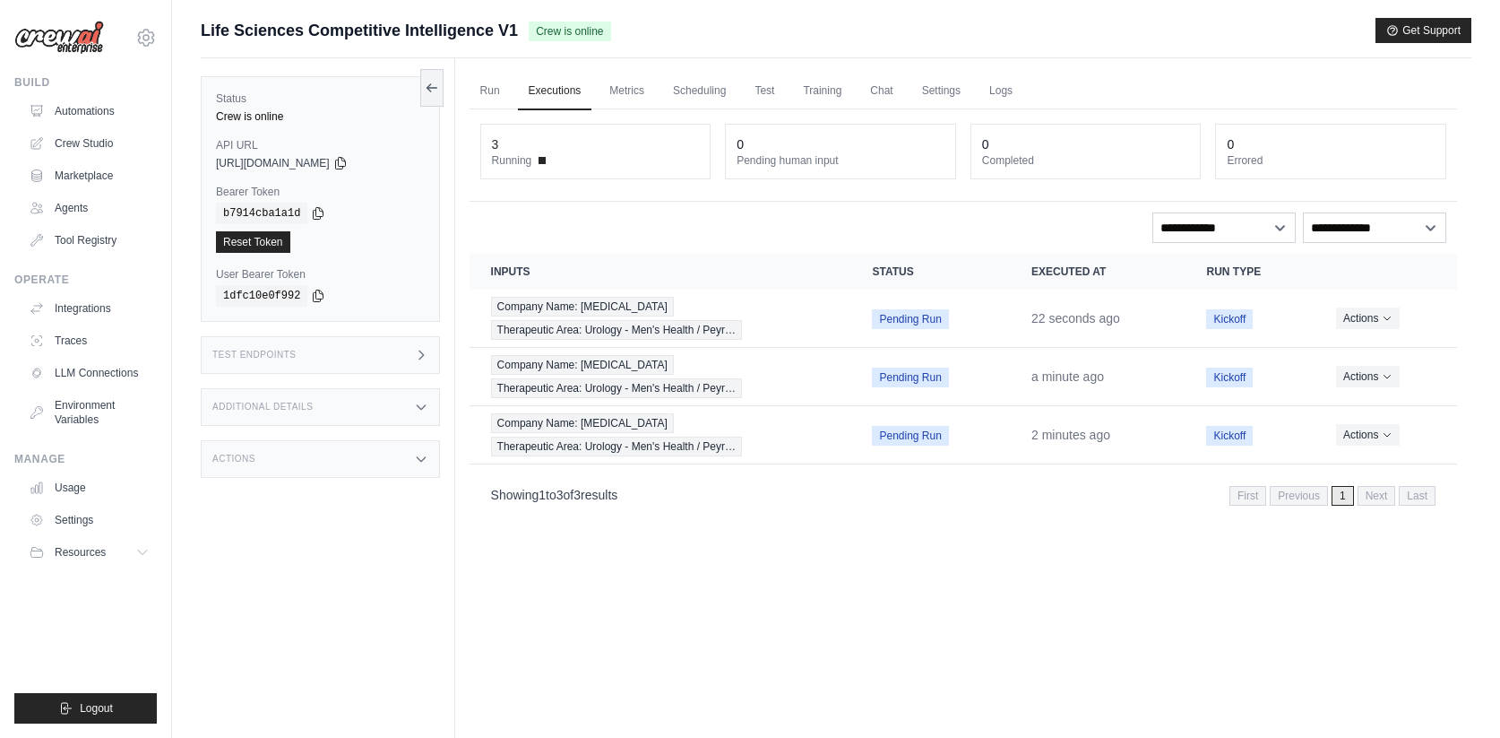
click at [349, 412] on div "Additional Details" at bounding box center [320, 407] width 239 height 38
click at [418, 368] on div "Test Endpoints" at bounding box center [320, 355] width 239 height 38
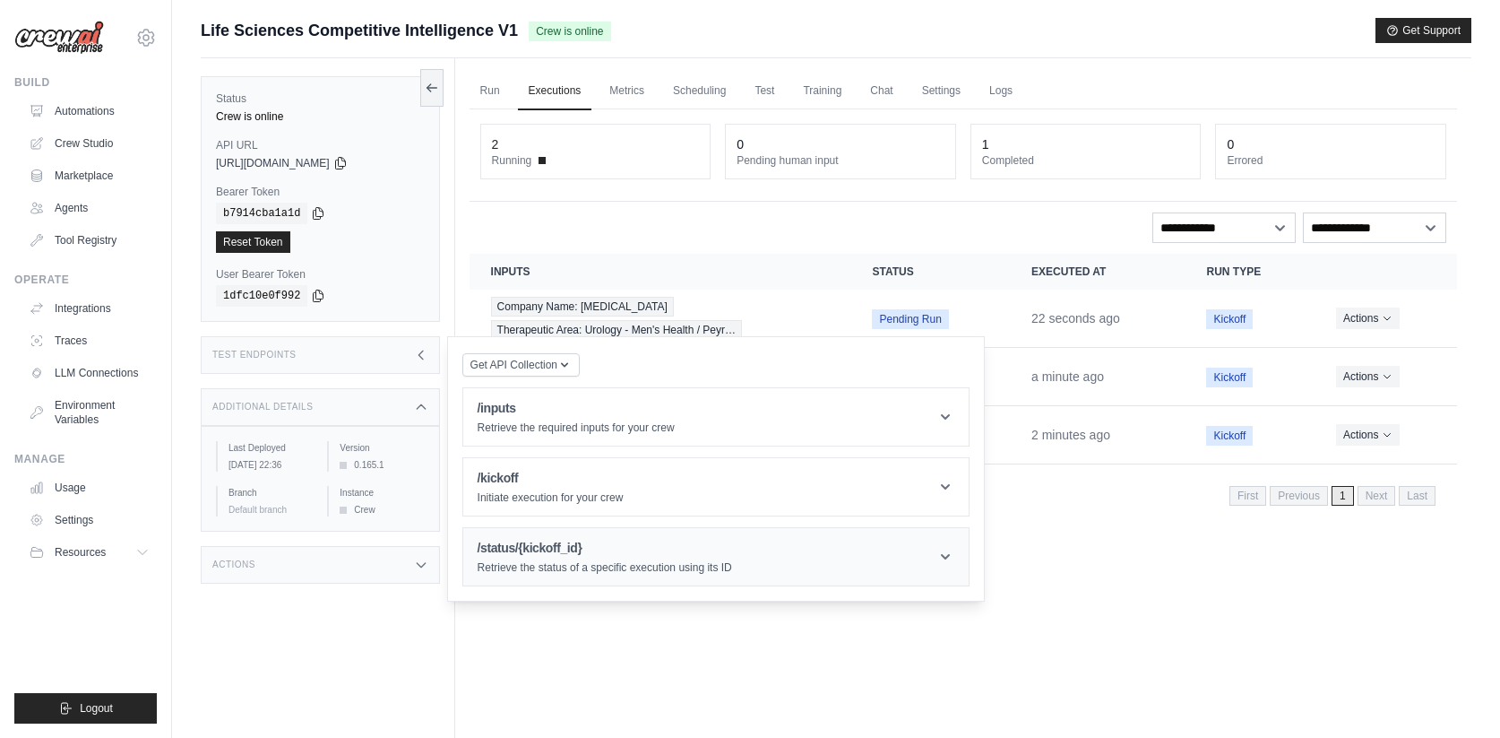
click at [632, 539] on h1 "/status/{kickoff_id}" at bounding box center [605, 548] width 254 height 18
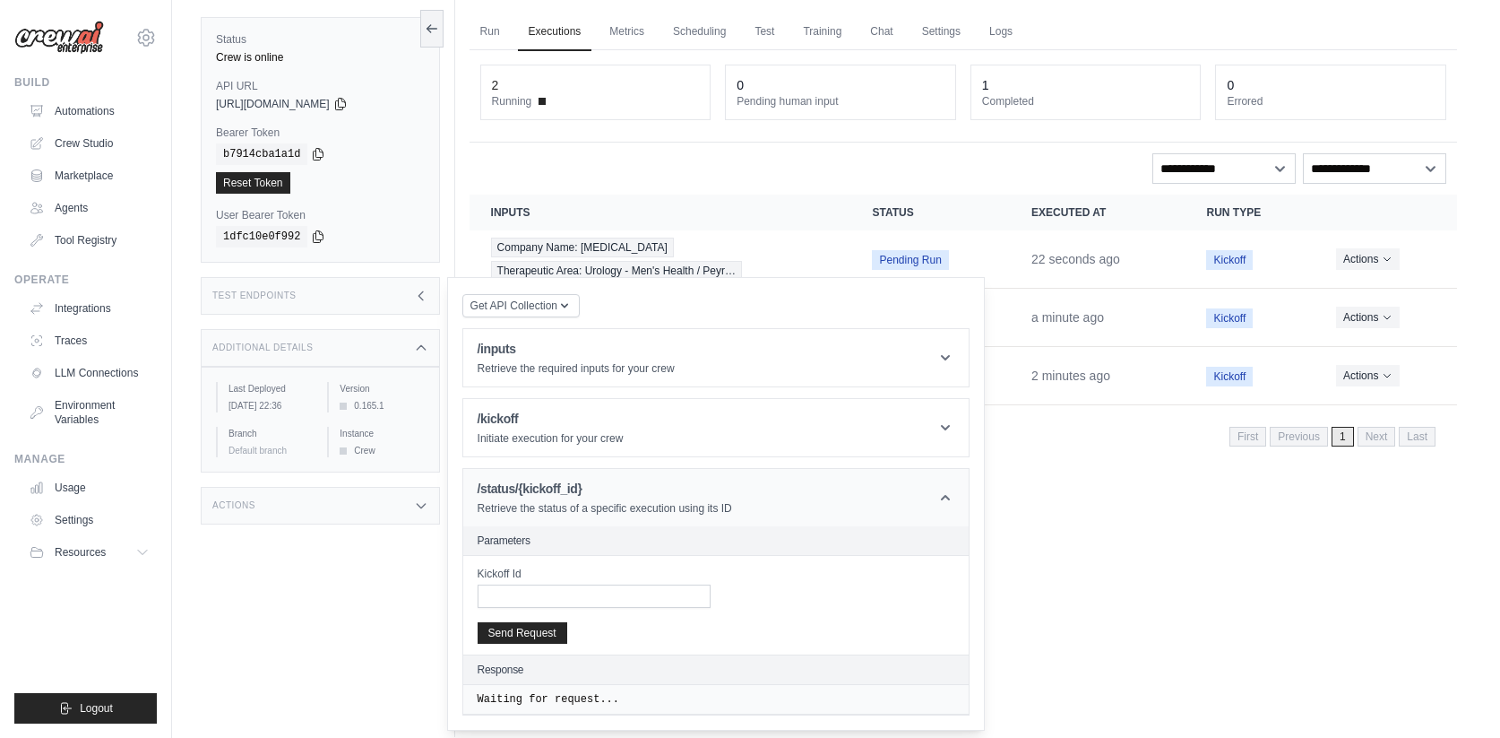
scroll to position [76, 0]
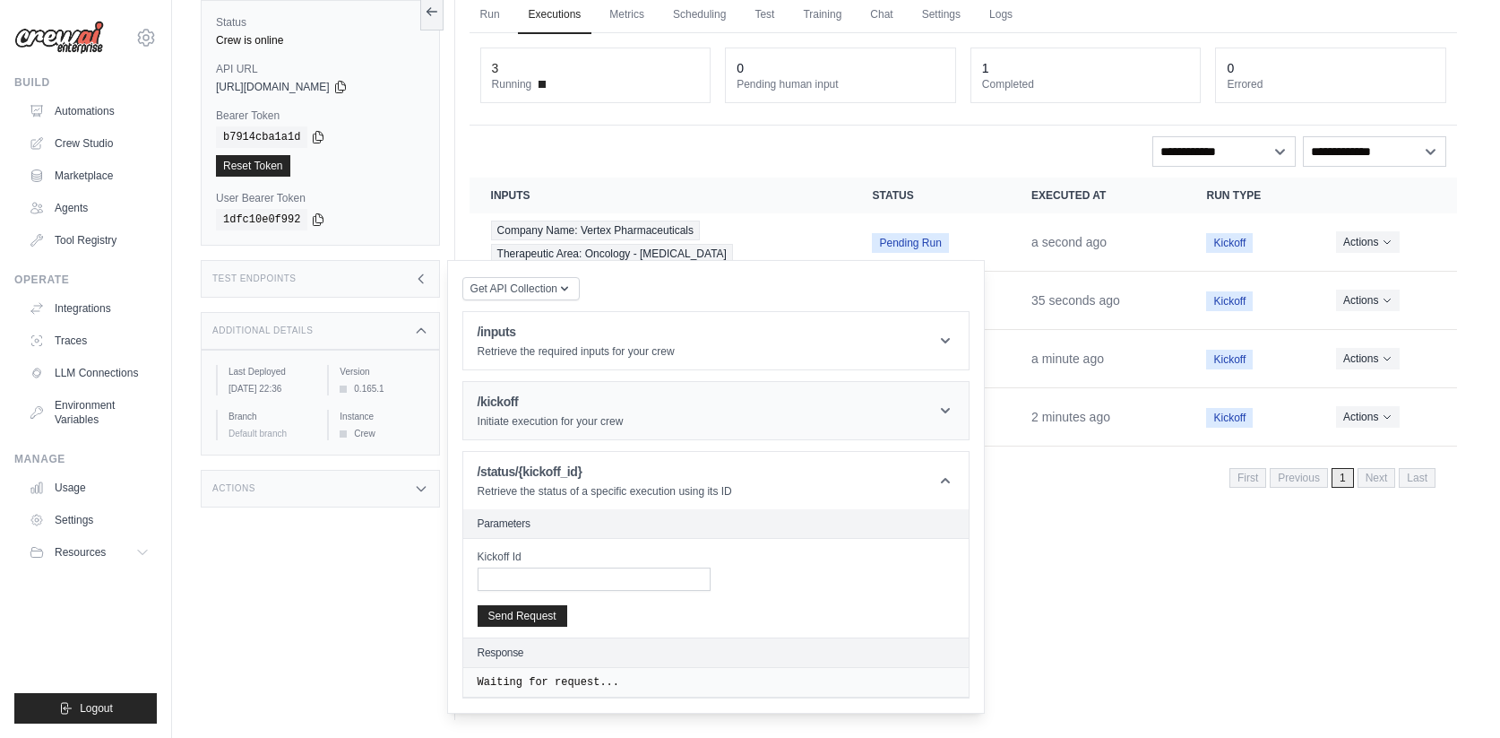
click at [769, 417] on header "/kickoff Initiate execution for your crew" at bounding box center [715, 410] width 505 height 57
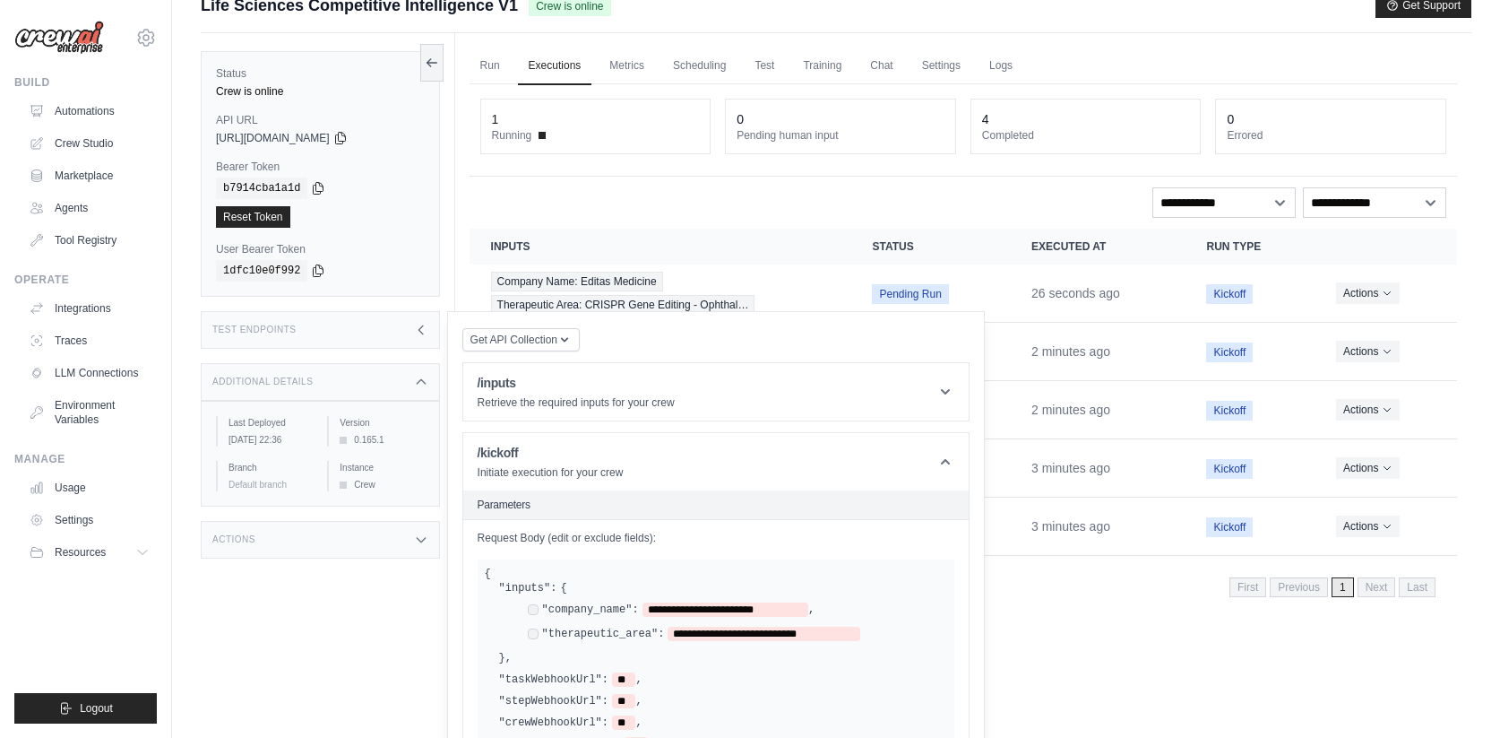
scroll to position [0, 0]
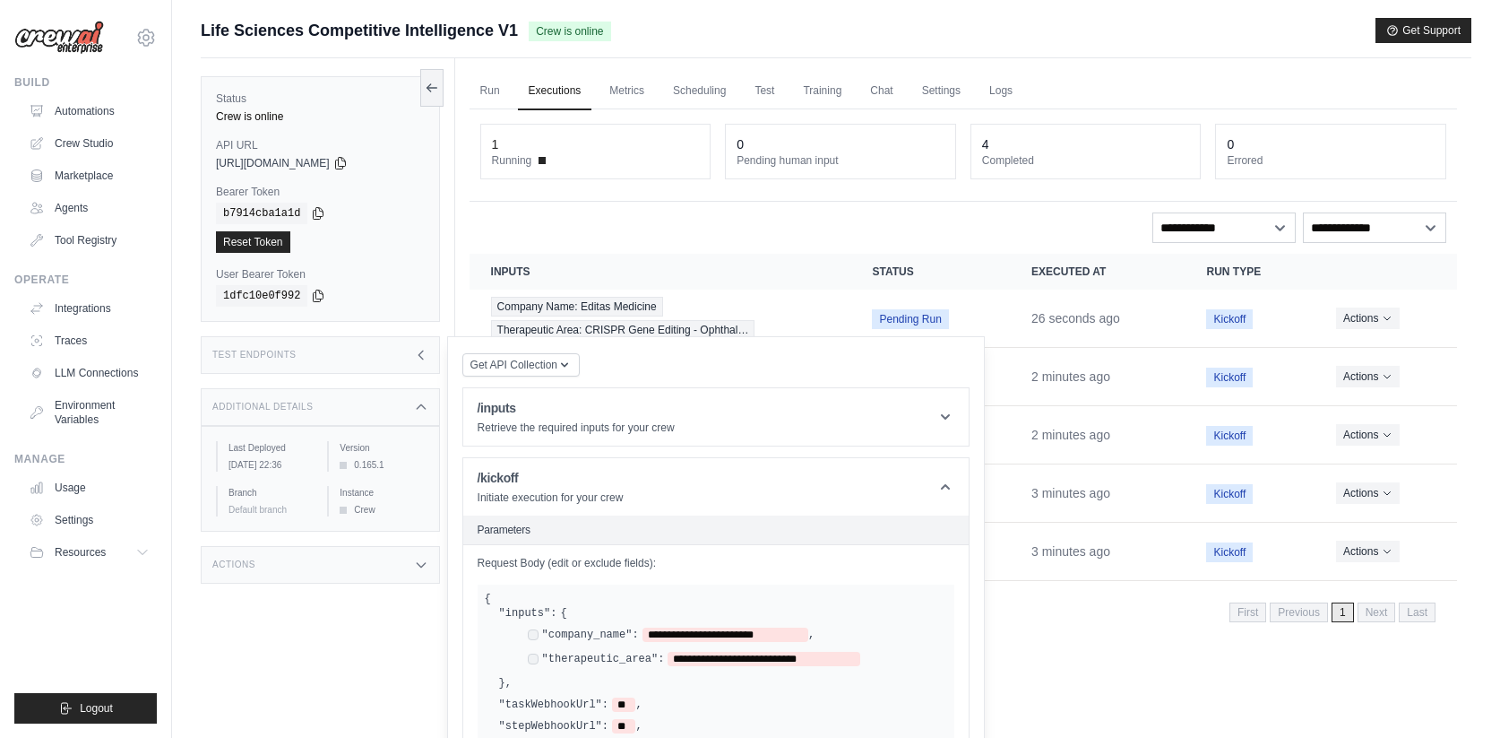
click at [553, 99] on link "Executions" at bounding box center [555, 92] width 74 height 38
click at [495, 85] on link "Run" at bounding box center [490, 92] width 41 height 38
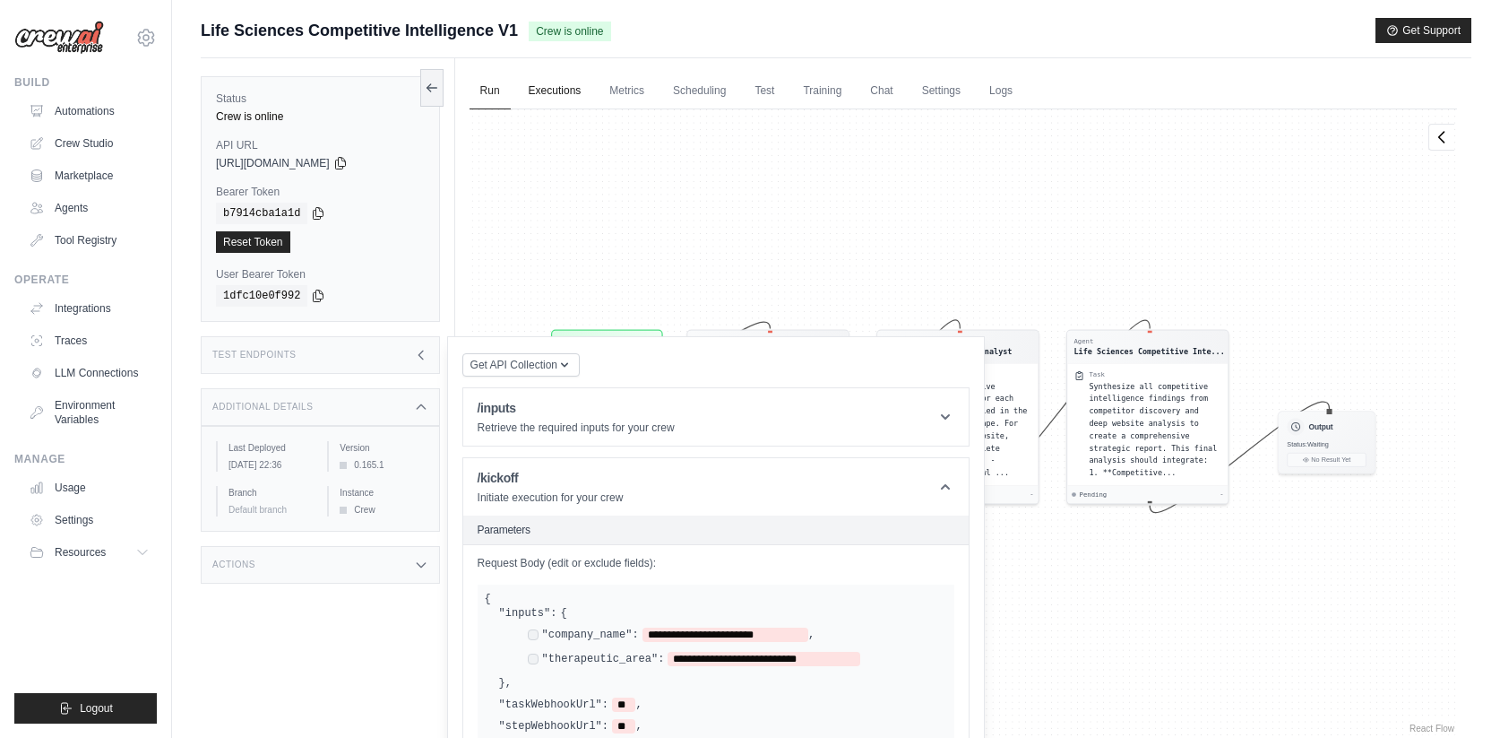
click at [528, 88] on link "Executions" at bounding box center [555, 92] width 74 height 38
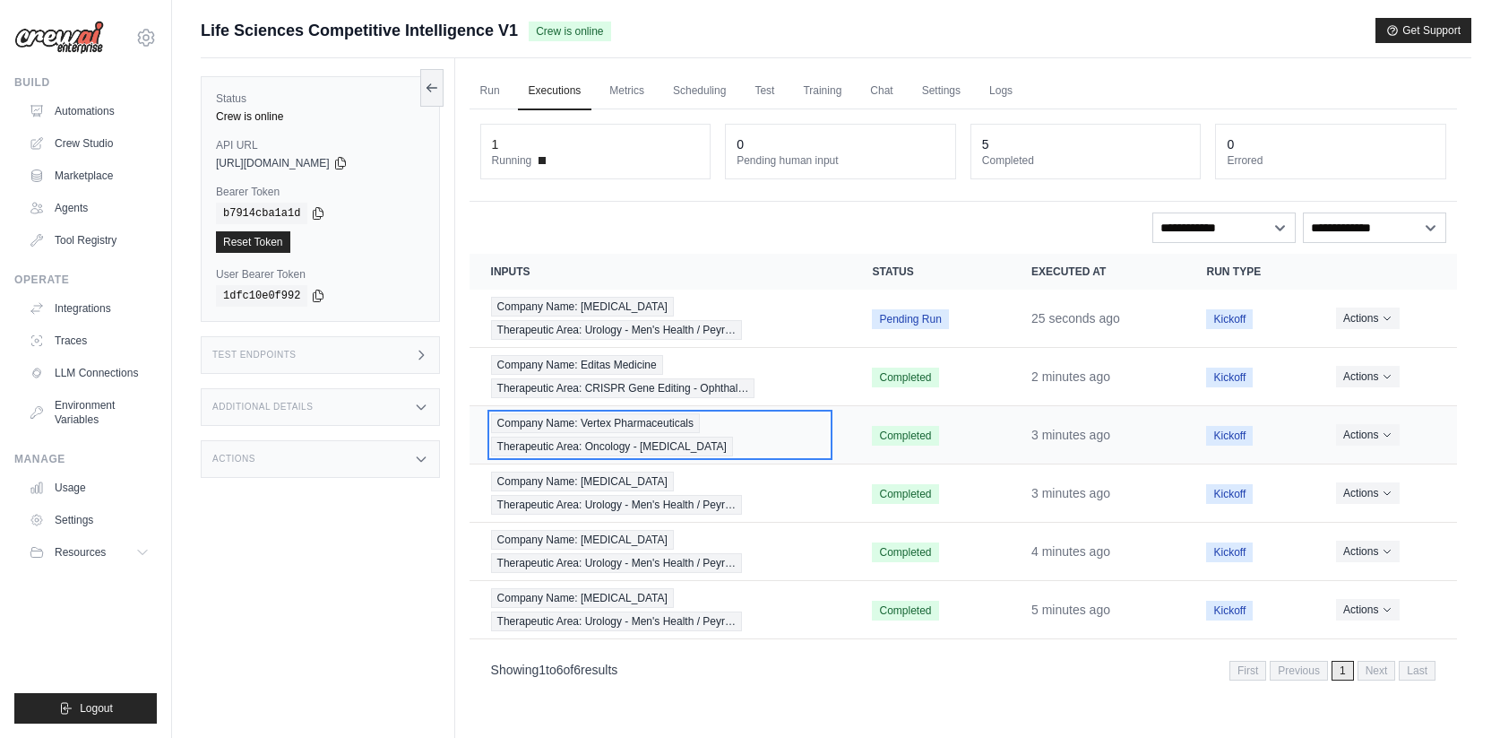
click at [590, 427] on span "Company Name: Vertex Pharmaceuticals" at bounding box center [595, 423] width 209 height 20
